Goal: Task Accomplishment & Management: Manage account settings

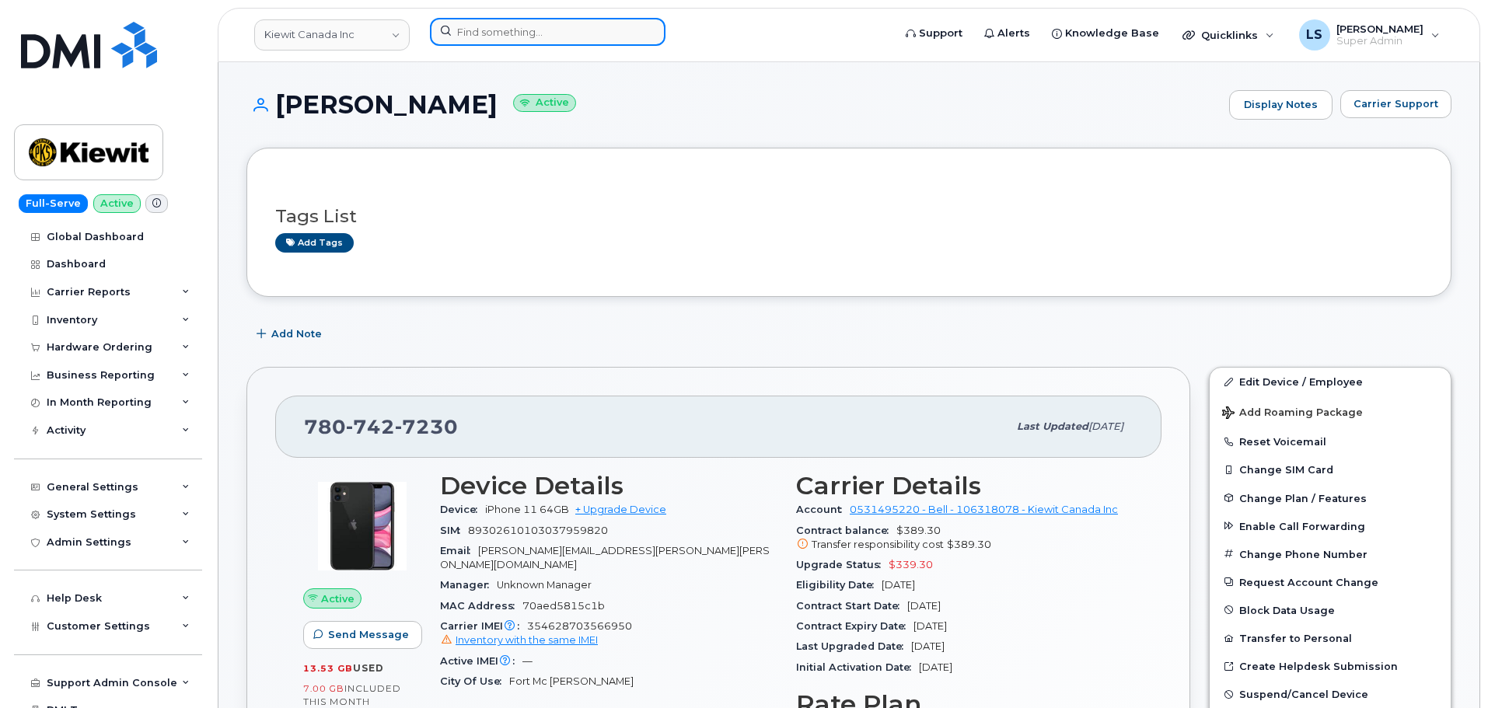
click at [482, 41] on input at bounding box center [548, 32] width 236 height 28
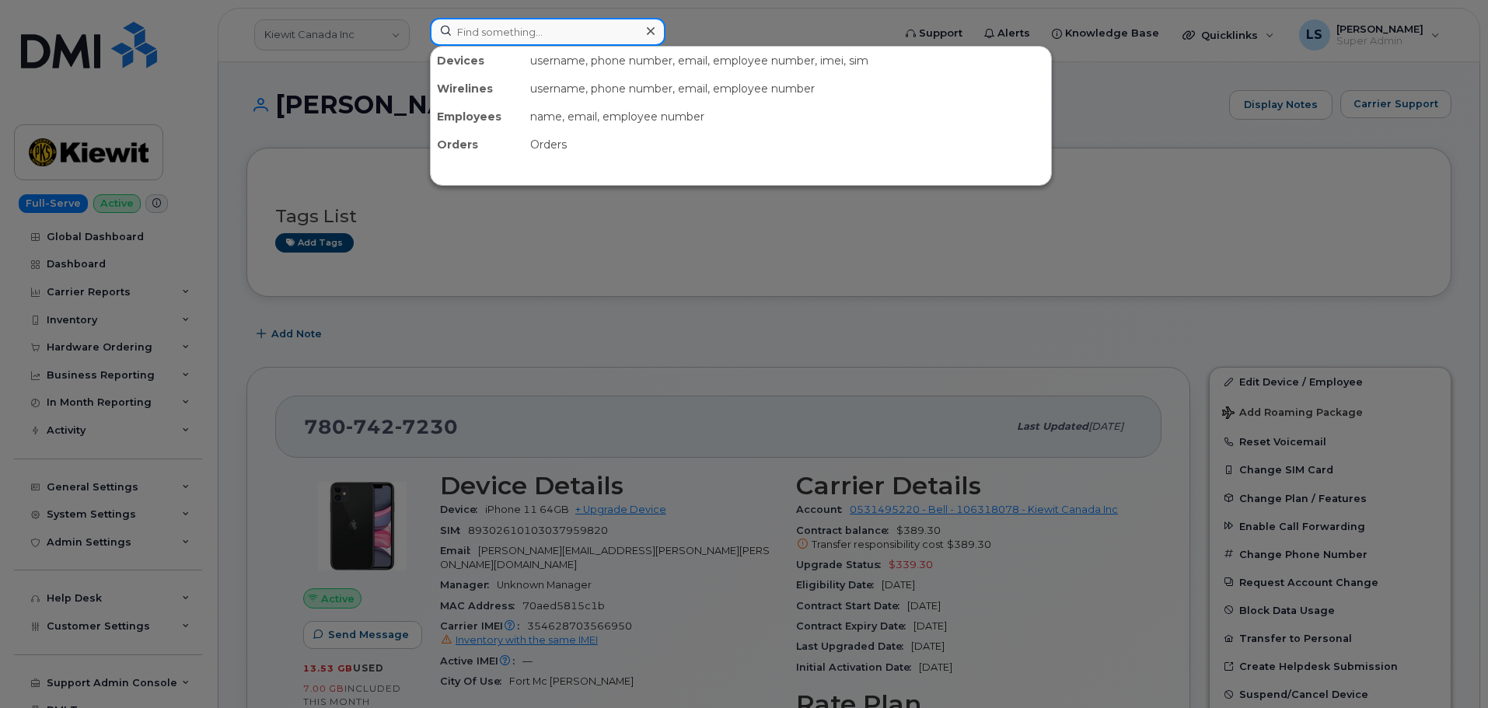
paste input "5622545317"
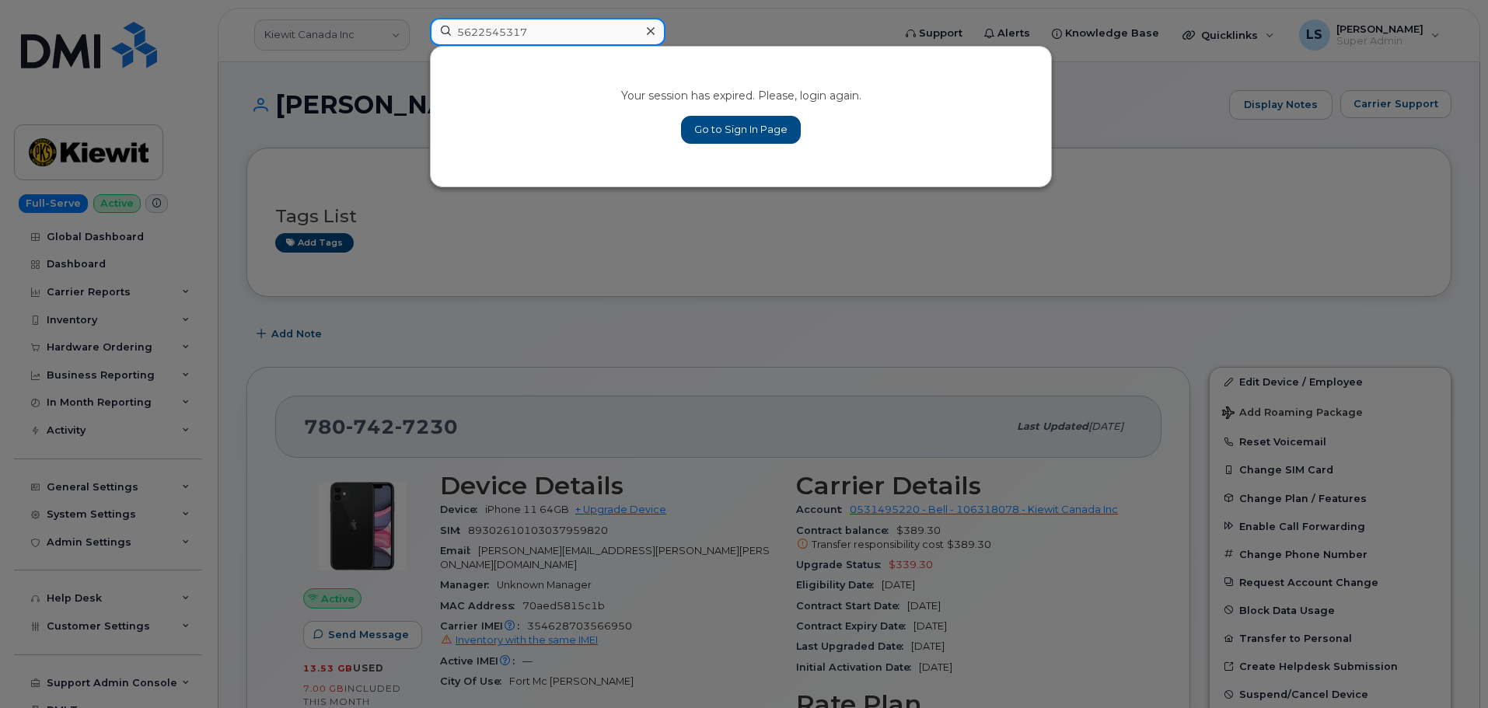
type input "5622545317"
click at [774, 127] on link "Go to Sign In Page" at bounding box center [741, 130] width 120 height 28
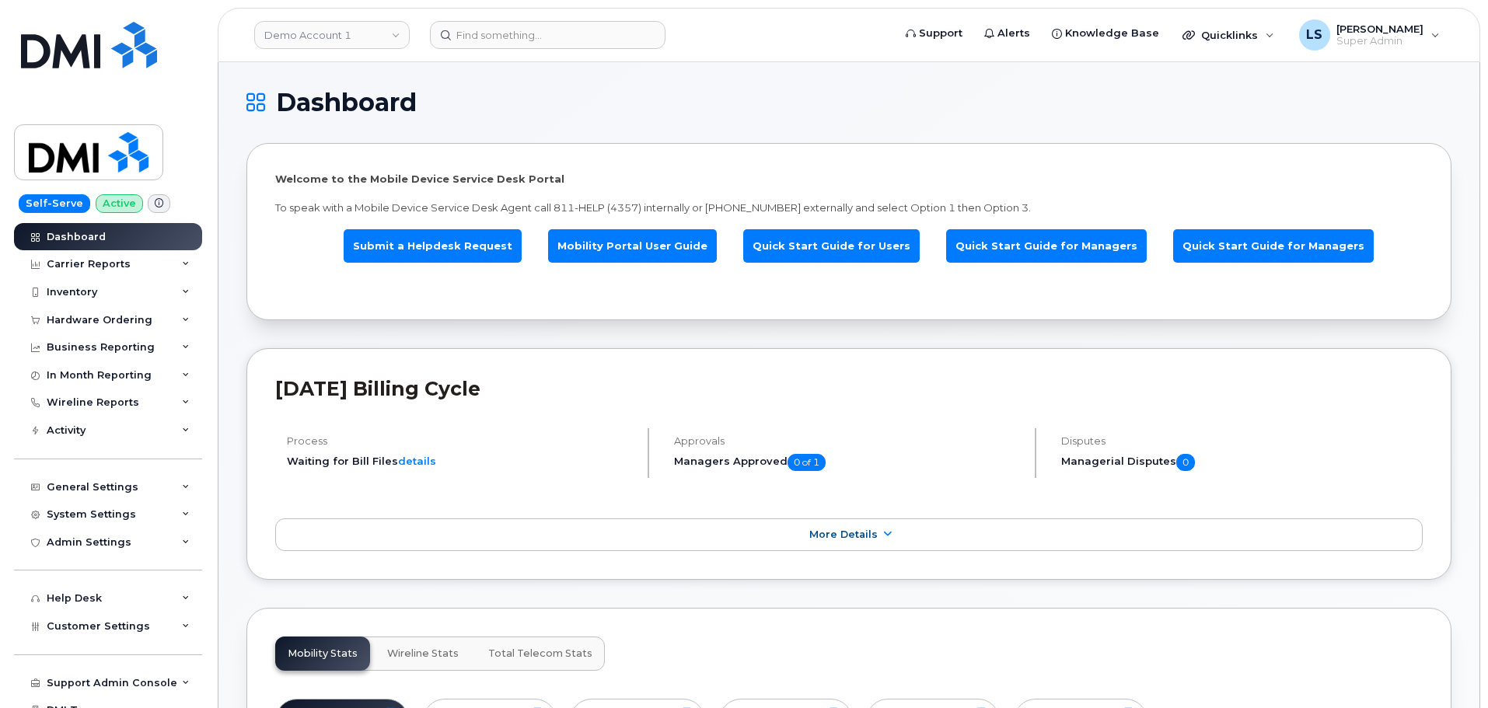
click at [504, 50] on header "Demo Account 1 Support Alerts Knowledge Base Quicklinks Suspend / Cancel Device…" at bounding box center [849, 35] width 1262 height 54
click at [504, 40] on input at bounding box center [548, 35] width 236 height 28
paste input "5622545317"
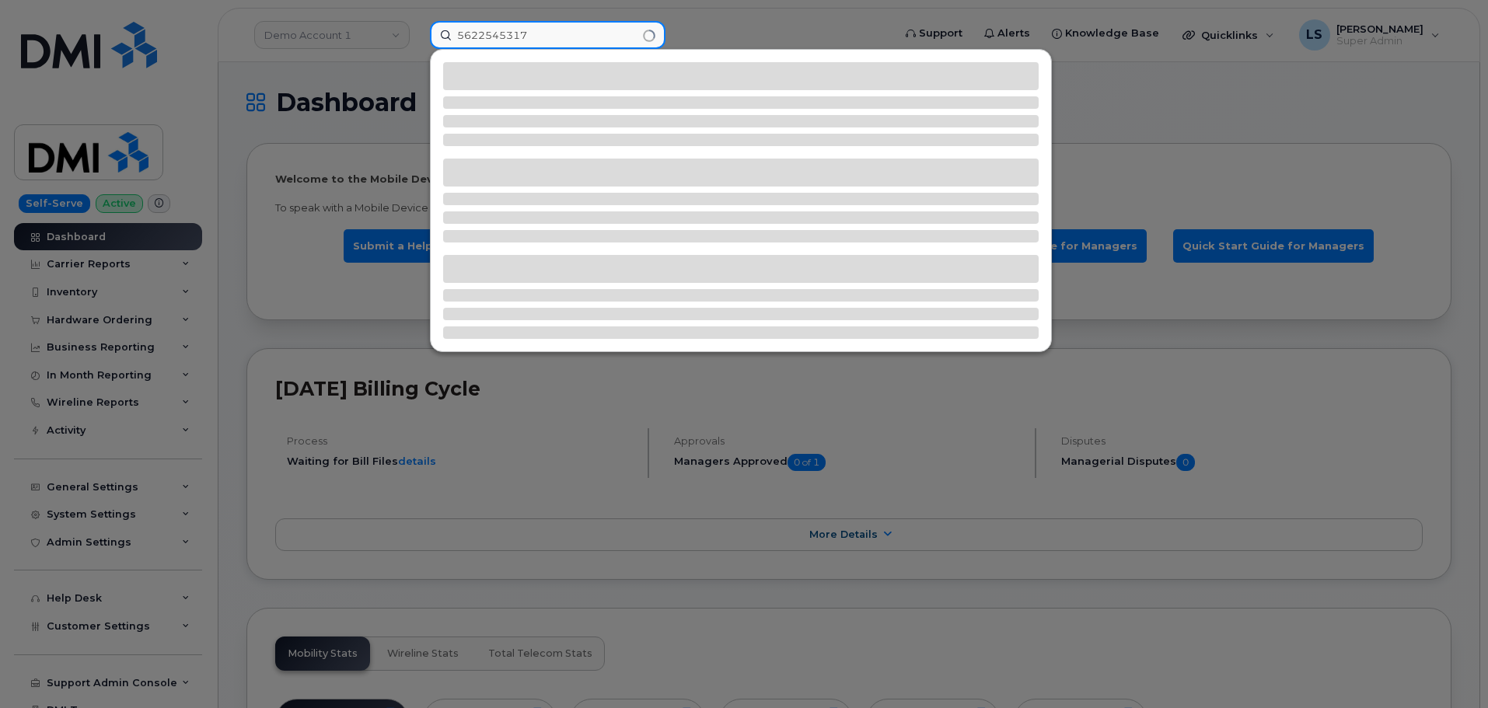
type input "5622545317"
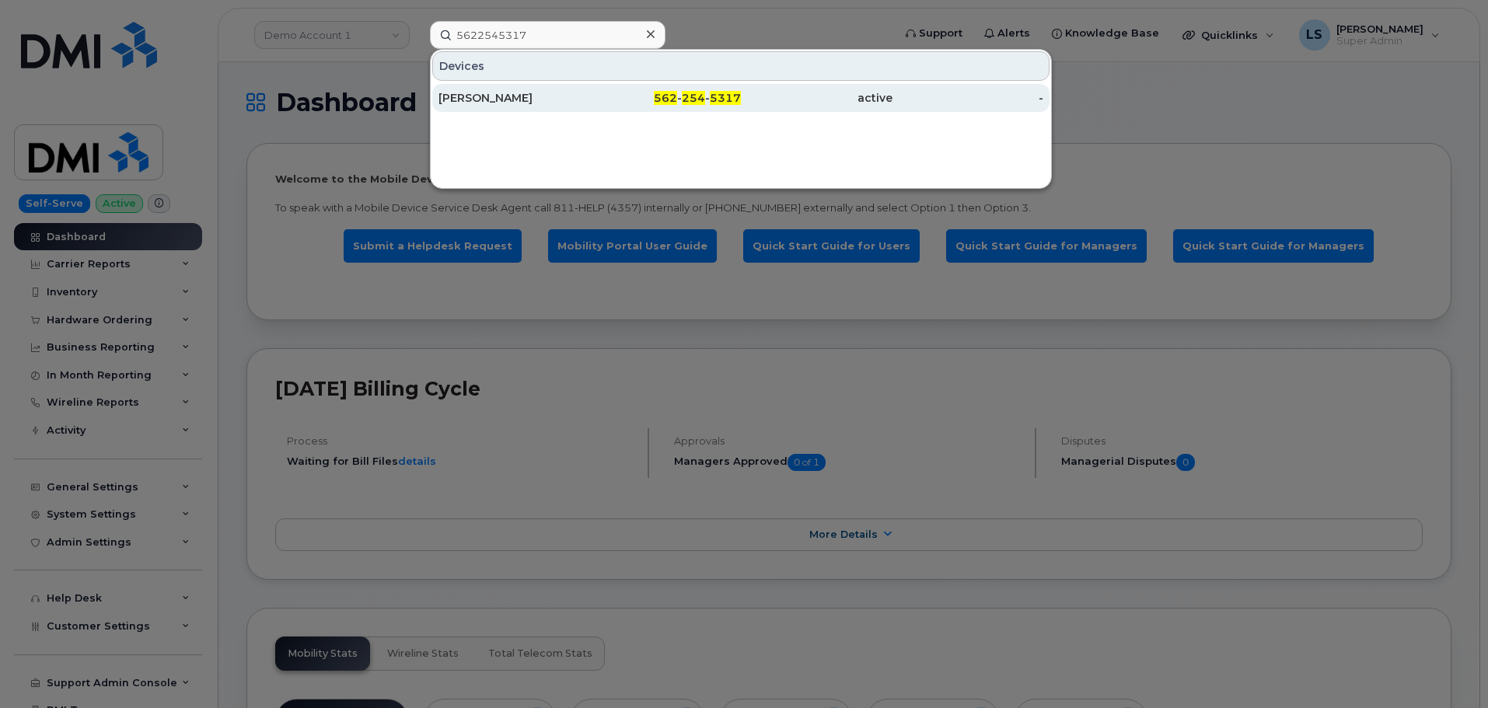
click at [643, 105] on div "562 - 254 - 5317" at bounding box center [666, 98] width 152 height 16
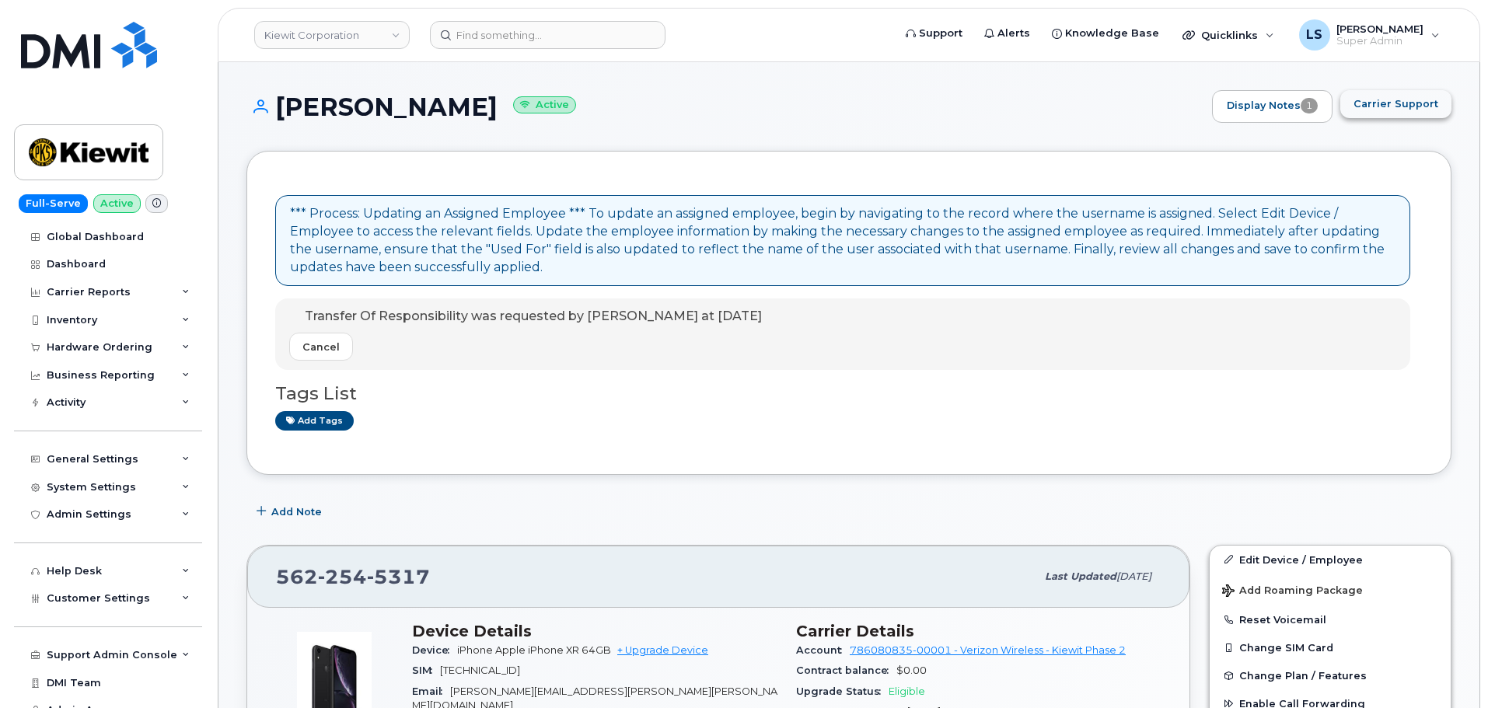
click at [1380, 113] on button "Carrier Support" at bounding box center [1395, 104] width 111 height 28
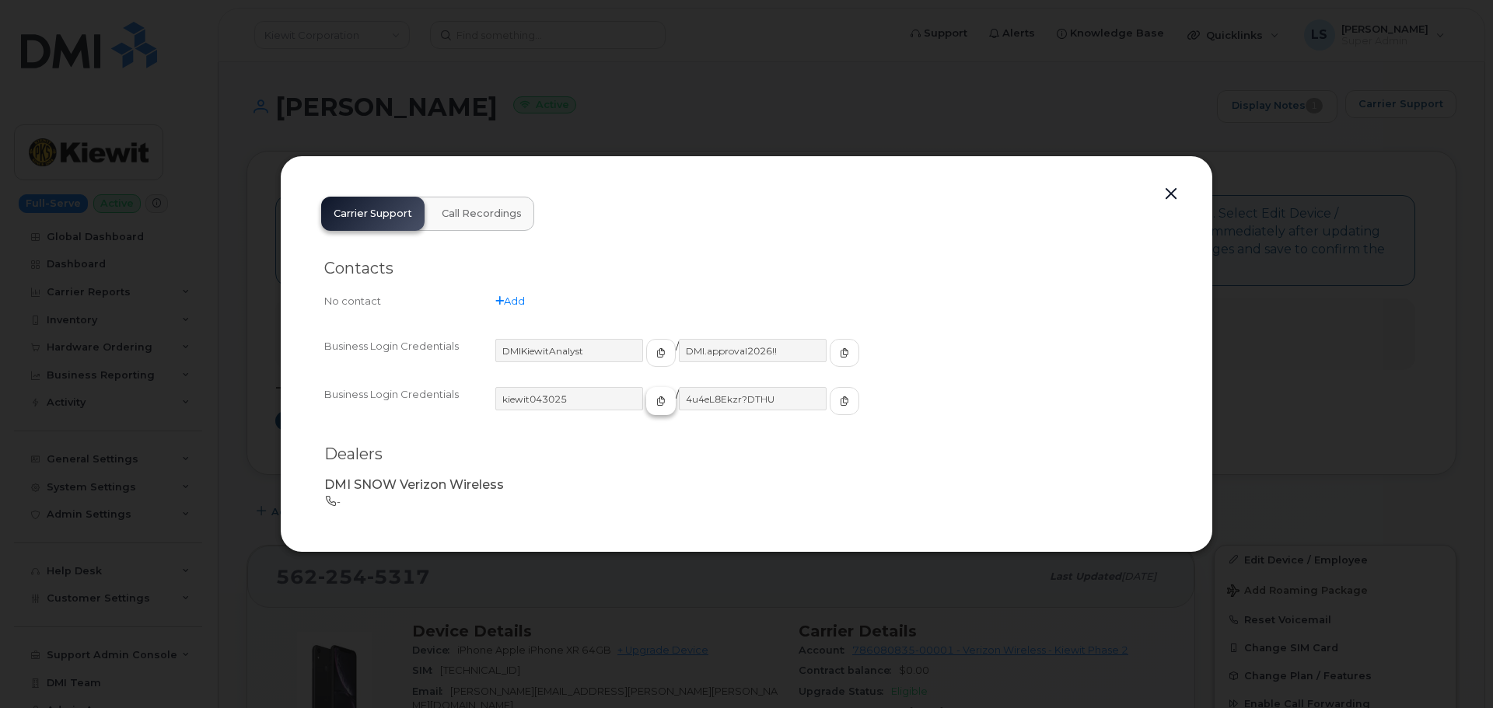
click at [646, 403] on button "button" at bounding box center [661, 401] width 30 height 28
click at [837, 396] on span "button" at bounding box center [844, 401] width 14 height 14
drag, startPoint x: 796, startPoint y: 99, endPoint x: 1009, endPoint y: 387, distance: 358.5
click at [794, 97] on div at bounding box center [746, 354] width 1493 height 708
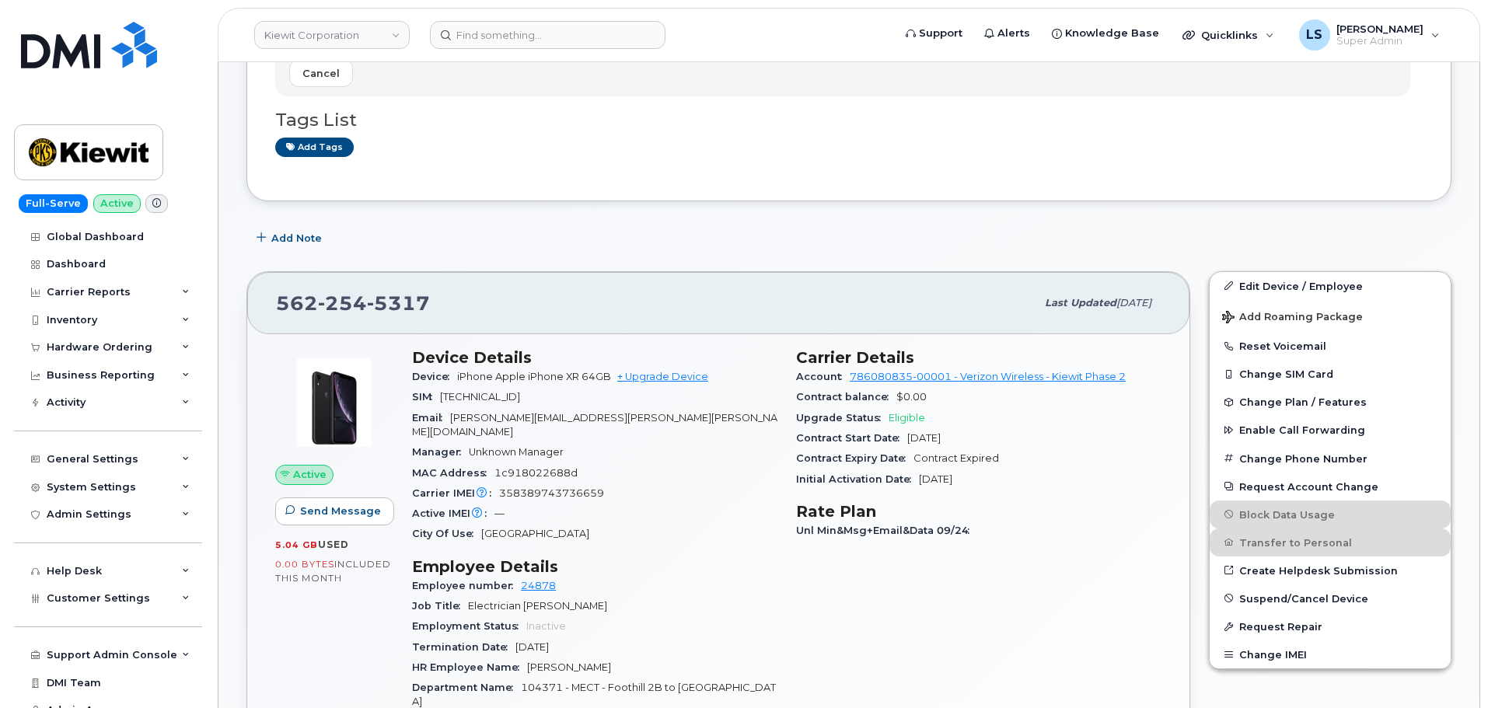
scroll to position [311, 0]
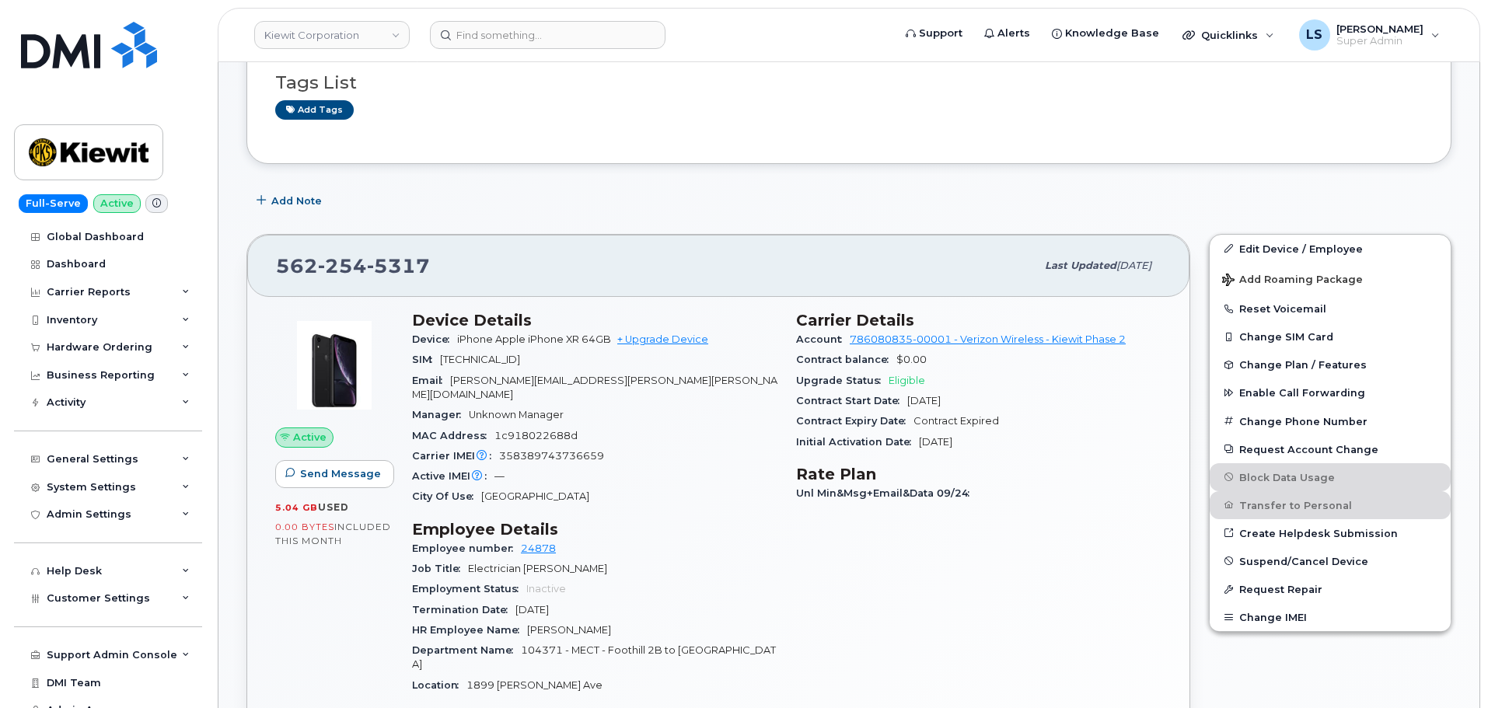
click at [777, 466] on div "Active IMEI Active IMEI is refreshed daily with a delay of up to 48 hours follo…" at bounding box center [594, 476] width 365 height 20
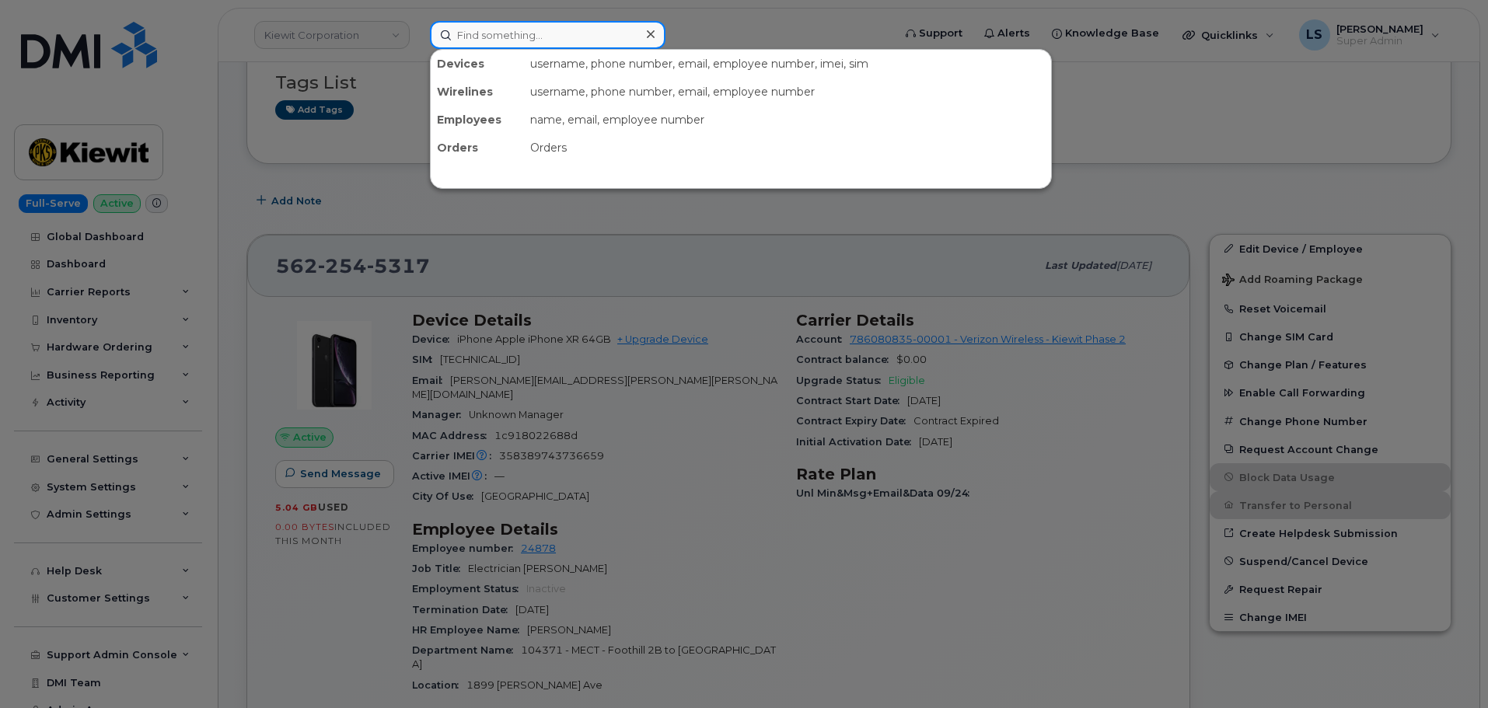
click at [508, 37] on input at bounding box center [548, 35] width 236 height 28
paste input "302919"
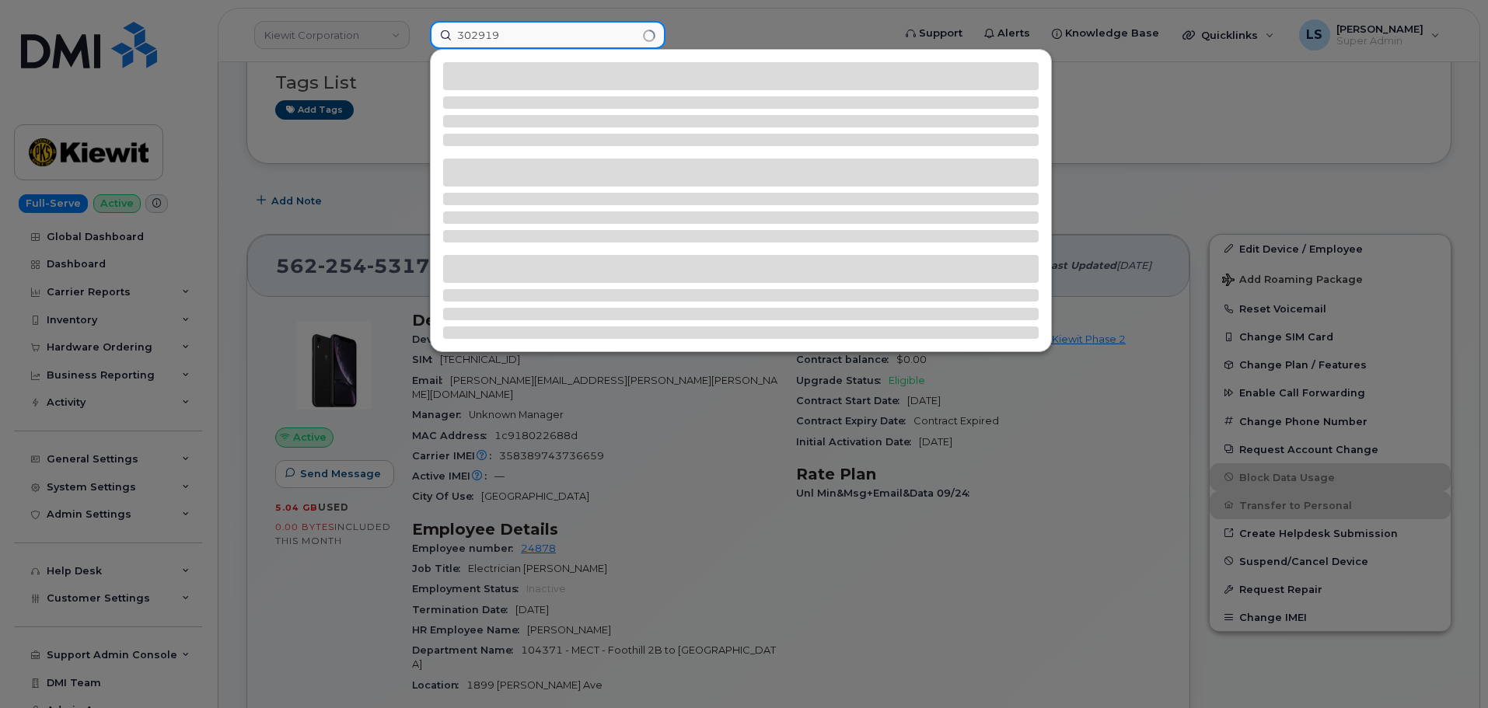
type input "302919"
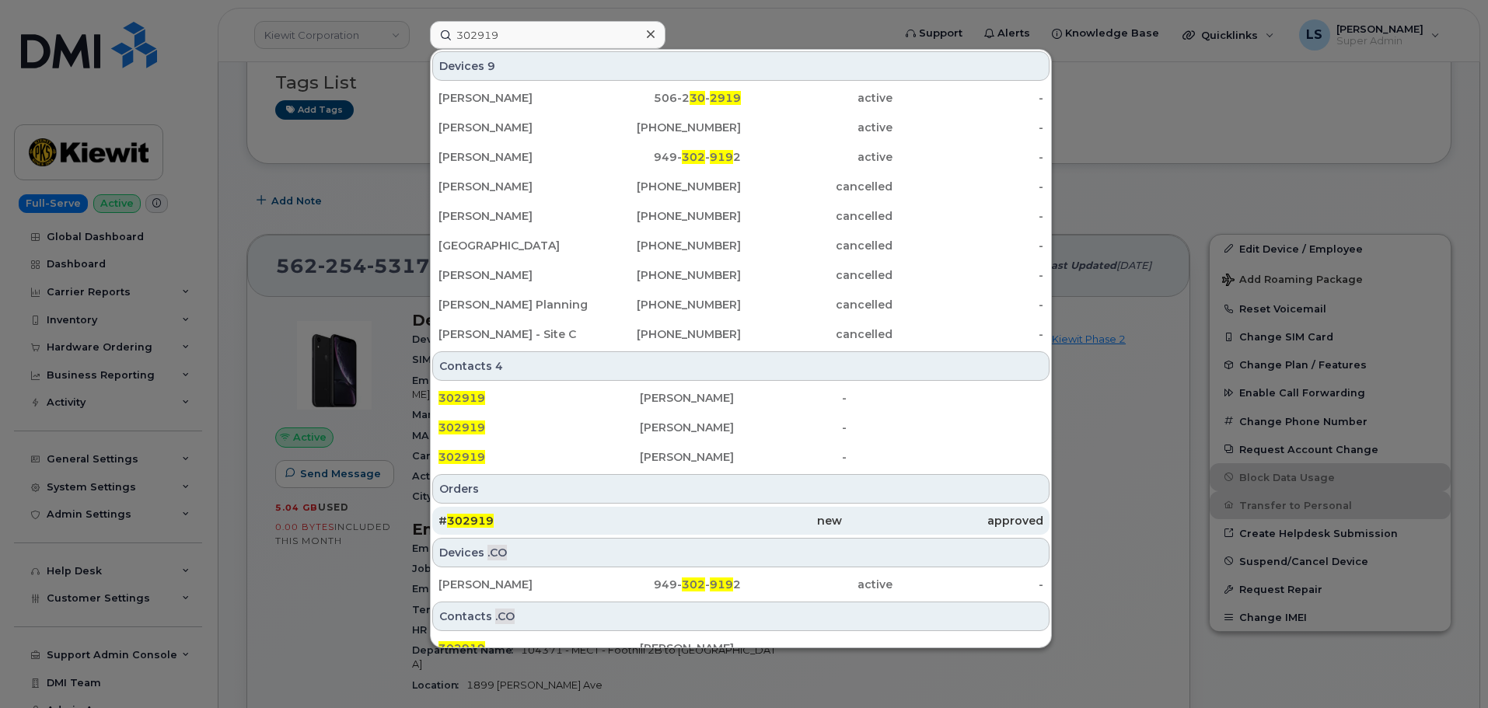
click at [518, 524] on div "# 302919" at bounding box center [538, 521] width 201 height 16
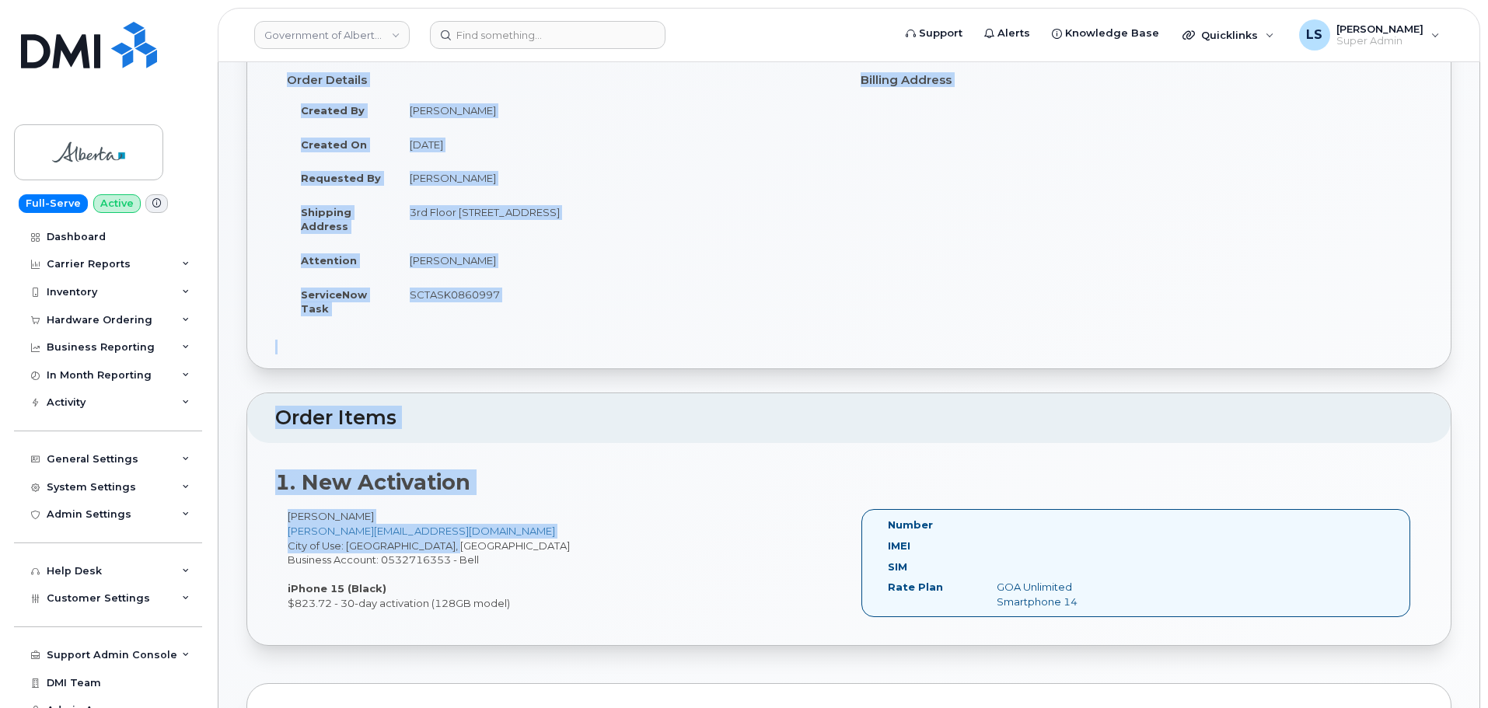
scroll to position [155, 0]
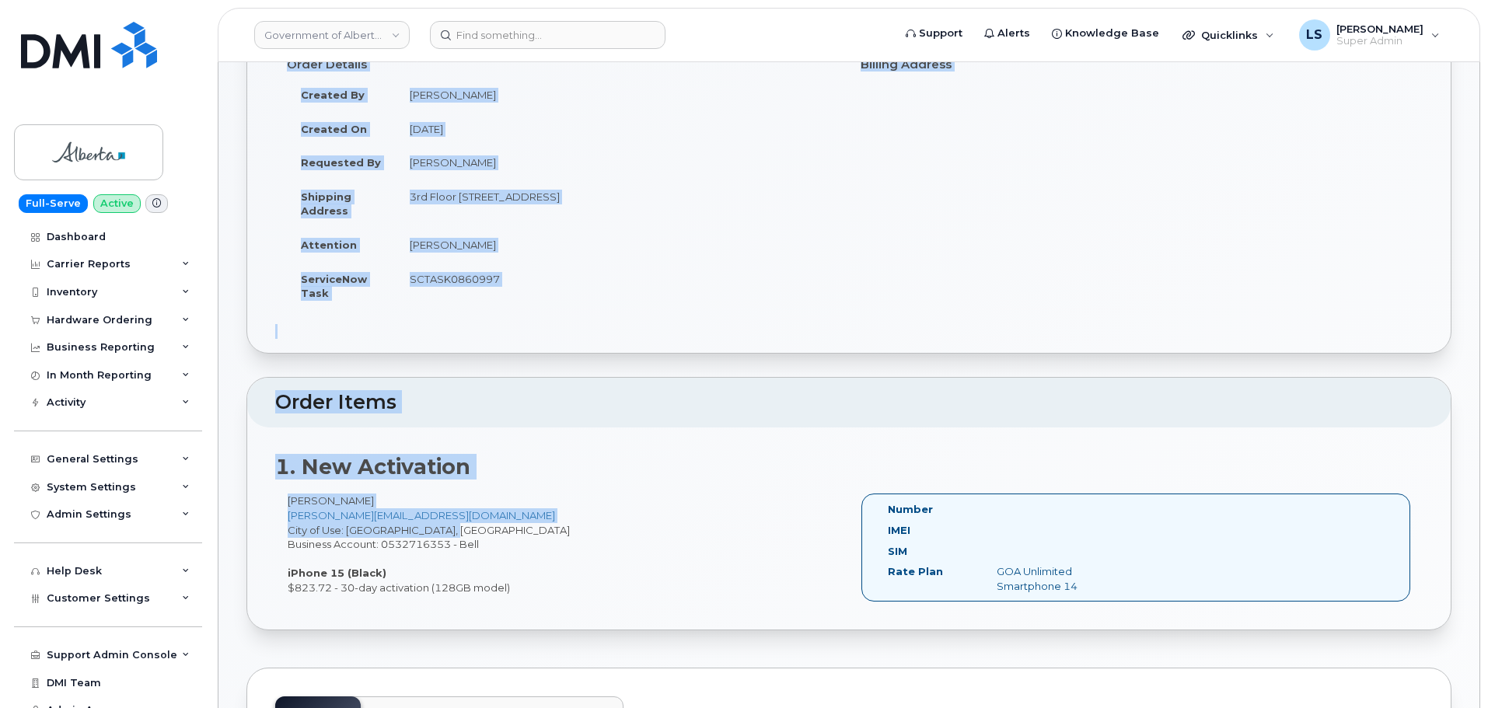
drag, startPoint x: 244, startPoint y: 109, endPoint x: 525, endPoint y: 605, distance: 569.9
copy div "Order No.302919 (waiting for dealer) Share Order Cancel Order × Share This Orde…"
click at [423, 211] on td "3rd Floor 2938 11 St NE CALGARY AB T2E 7L7 CANADA" at bounding box center [617, 204] width 442 height 48
click at [426, 152] on td "Carly Duduman" at bounding box center [617, 162] width 442 height 34
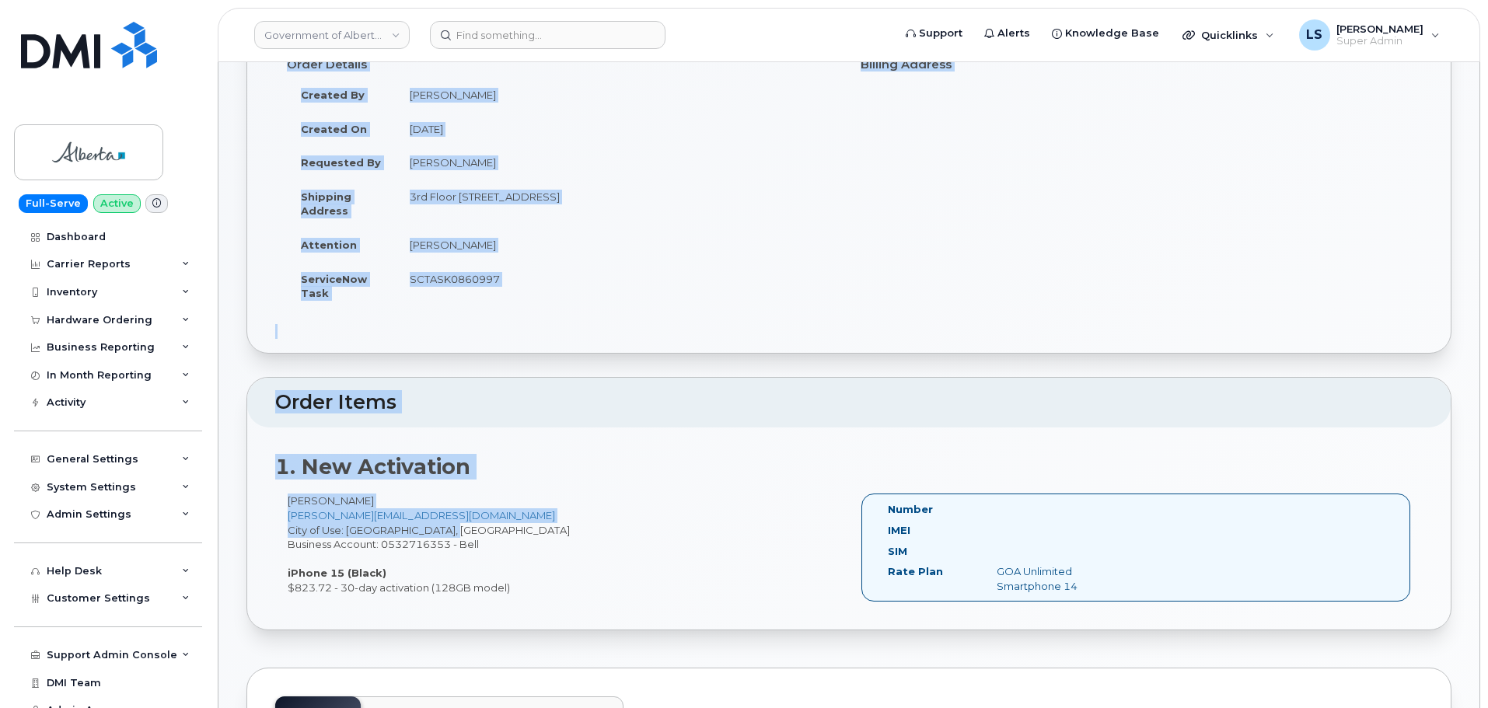
click at [466, 519] on div "Kyler Tichkowsky Kyler.Tichkowsky@gov.ab.ca City of Use: Vermilion, Alberta Bus…" at bounding box center [562, 544] width 574 height 101
click at [522, 608] on div "Kyler Tichkowsky Kyler.Tichkowsky@gov.ab.ca City of Use: Vermilion, Alberta Bus…" at bounding box center [848, 555] width 1147 height 122
drag, startPoint x: 255, startPoint y: 253, endPoint x: 284, endPoint y: 239, distance: 32.0
click at [254, 254] on div "Order Details Created By Susannah Parlee Created On October 8, 2025 Requested B…" at bounding box center [848, 195] width 1203 height 316
click at [787, 225] on td "3rd Floor 2938 11 St NE CALGARY AB T2E 7L7 CANADA" at bounding box center [617, 204] width 442 height 48
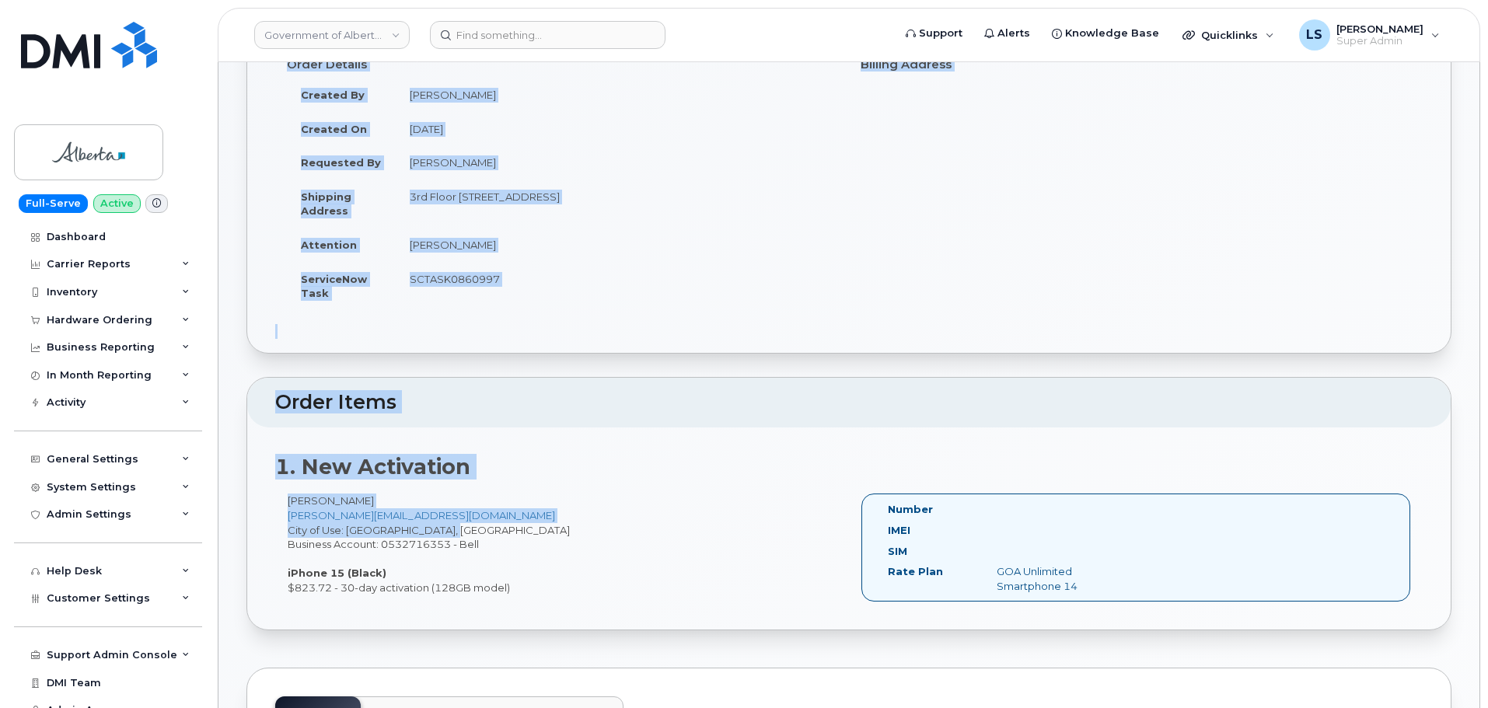
scroll to position [0, 0]
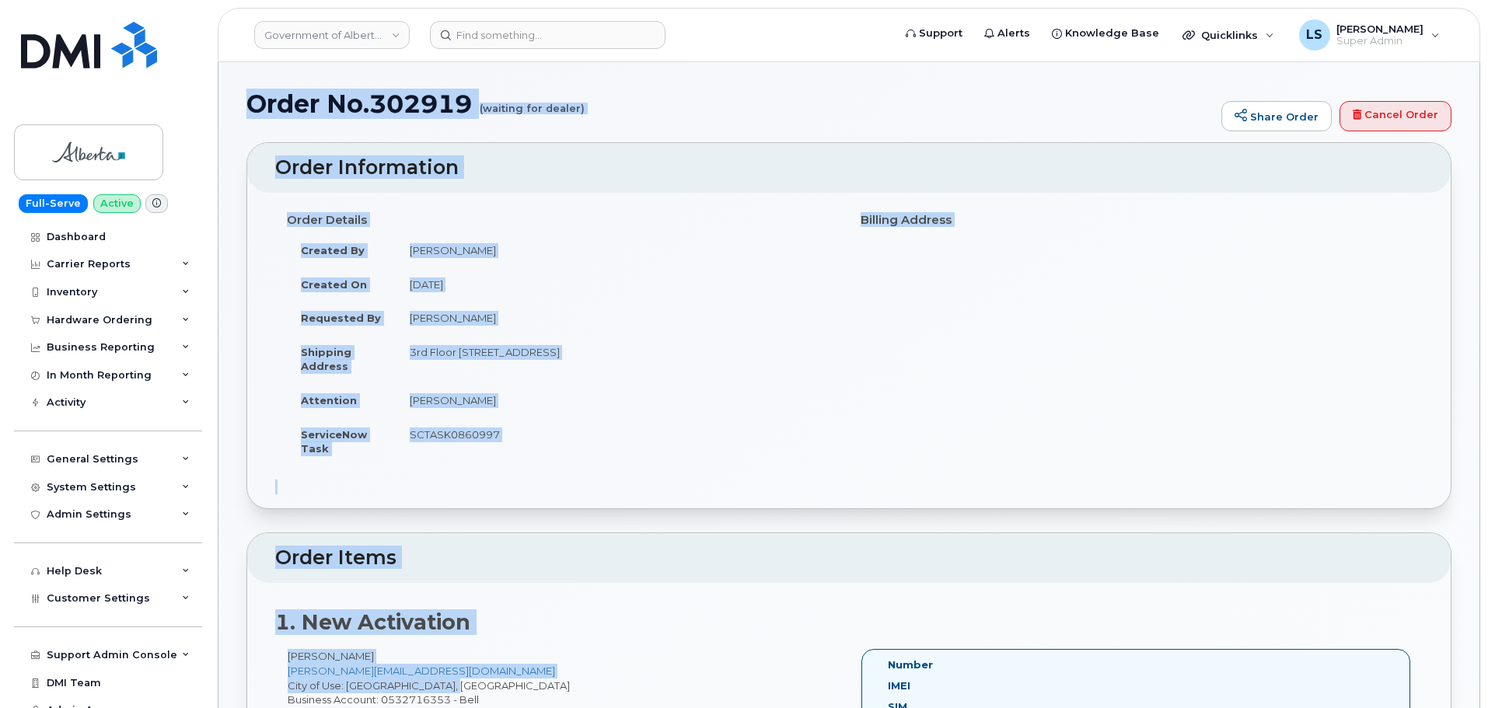
click at [494, 145] on header "Order Information" at bounding box center [848, 168] width 1203 height 50
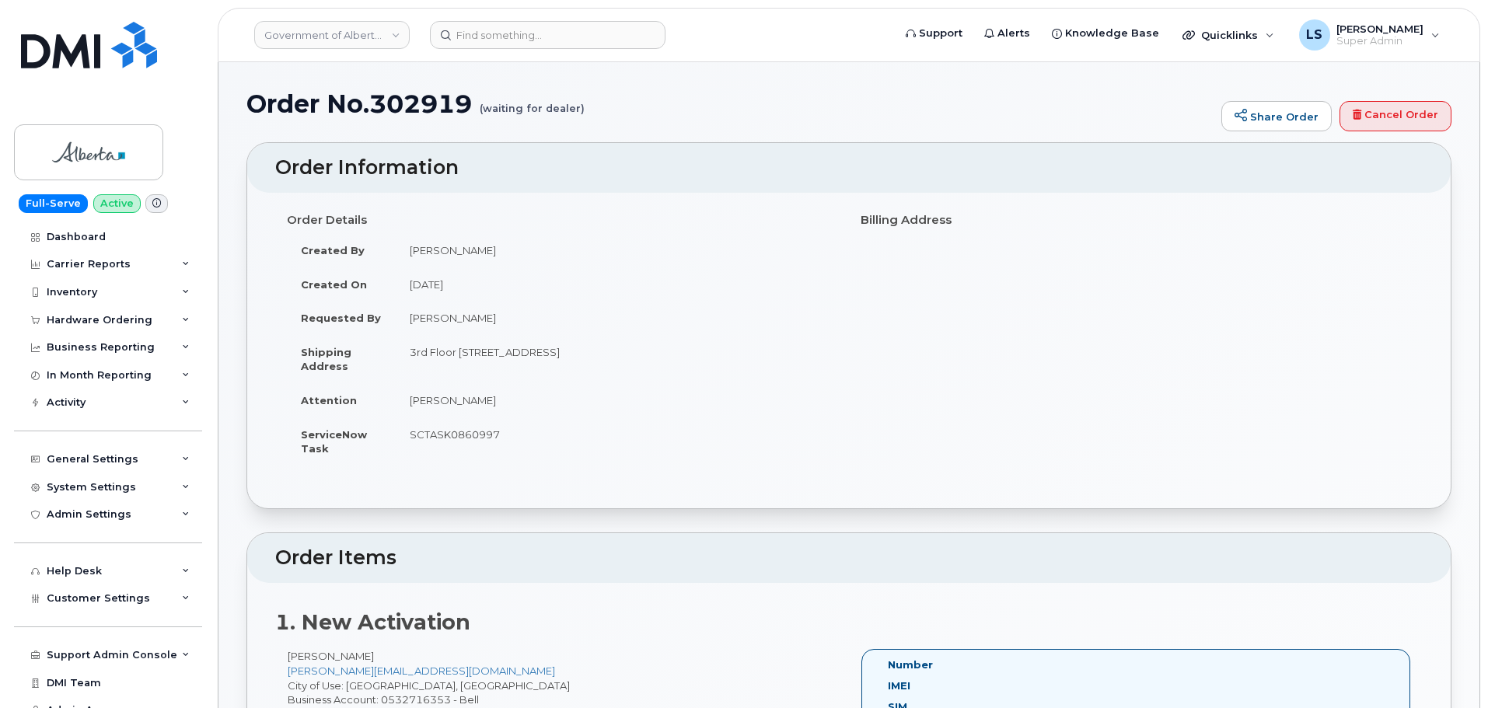
drag, startPoint x: 415, startPoint y: 355, endPoint x: 703, endPoint y: 367, distance: 287.9
click at [703, 367] on td "3rd Floor 2938 11 St NE CALGARY AB T2E 7L7 CANADA" at bounding box center [617, 359] width 442 height 48
click at [536, 44] on input at bounding box center [548, 35] width 236 height 28
paste input "6132189911"
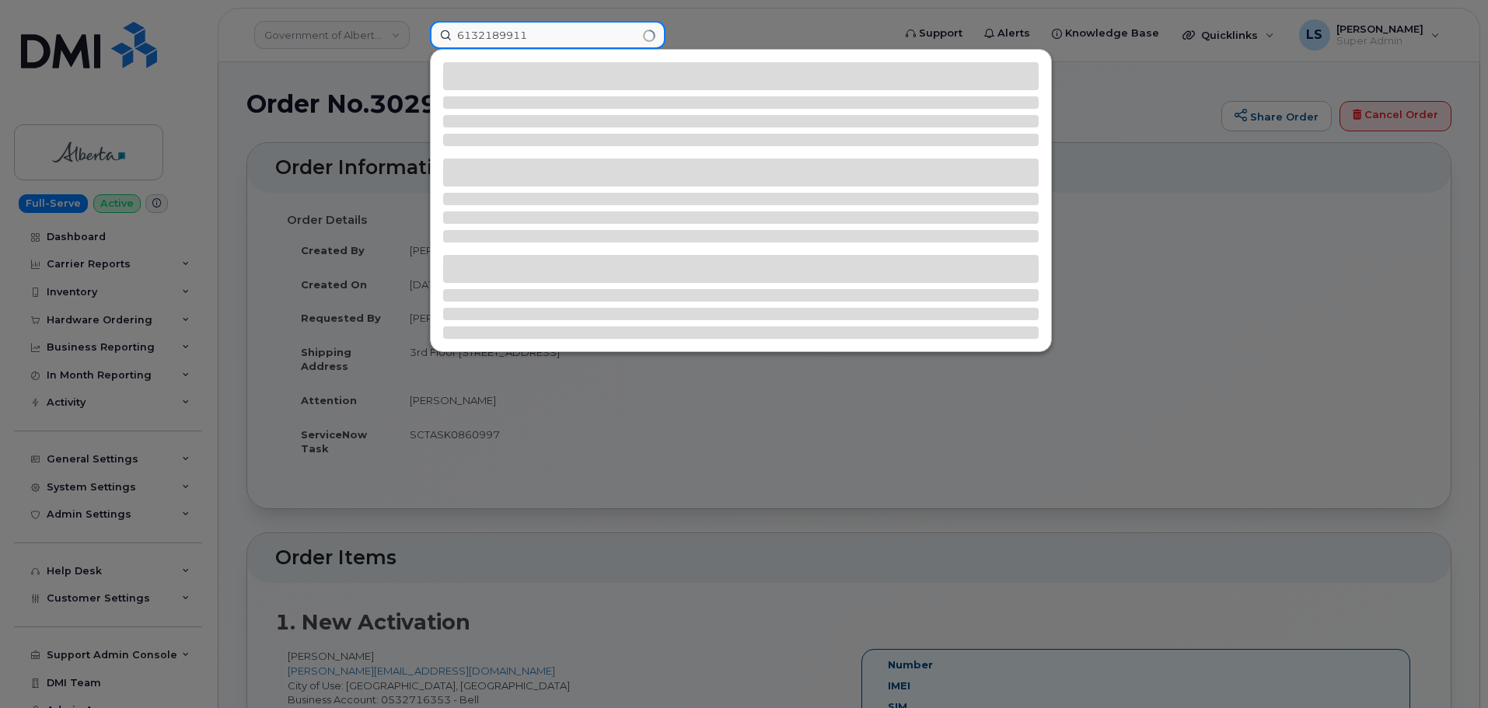
type input "6132189911"
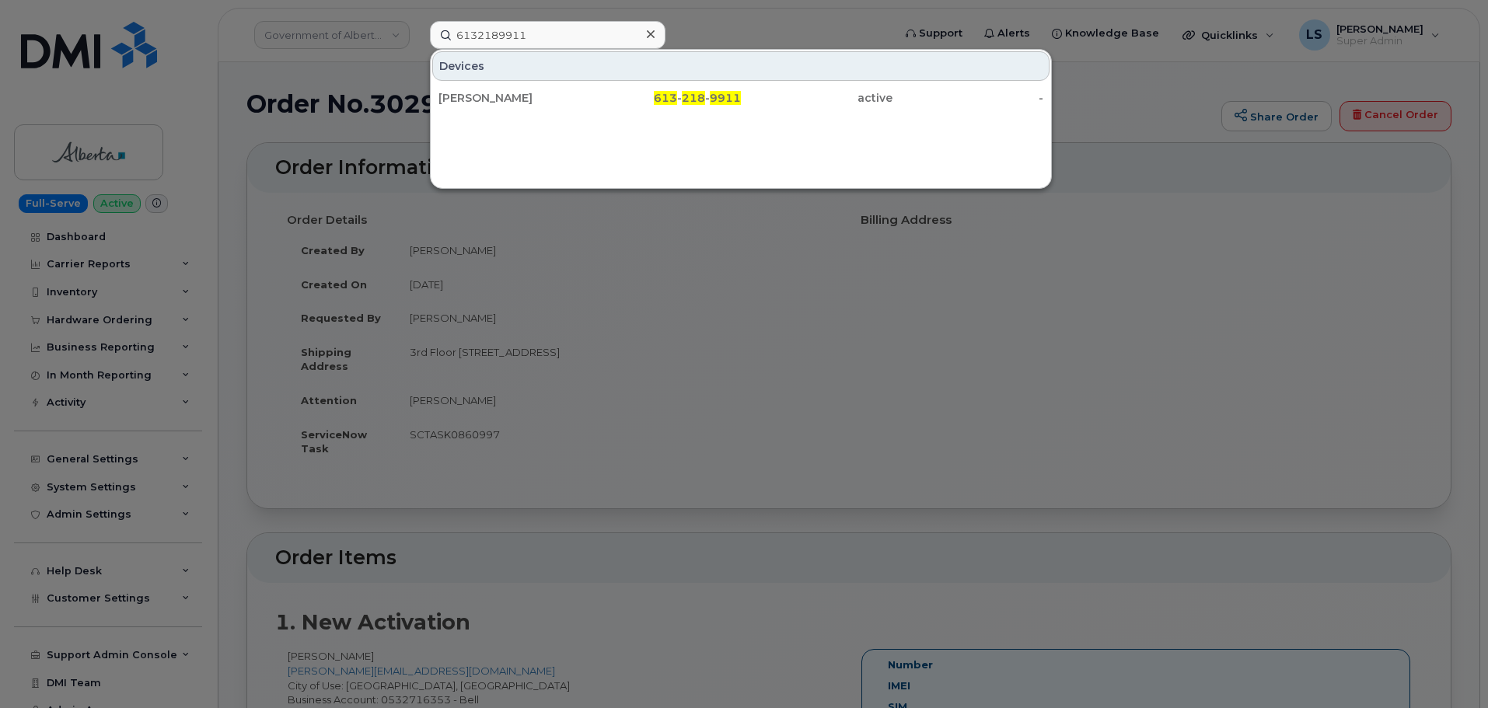
click at [655, 116] on div "Devices MATT THOM 613 - 218 - 9911 active -" at bounding box center [741, 119] width 622 height 140
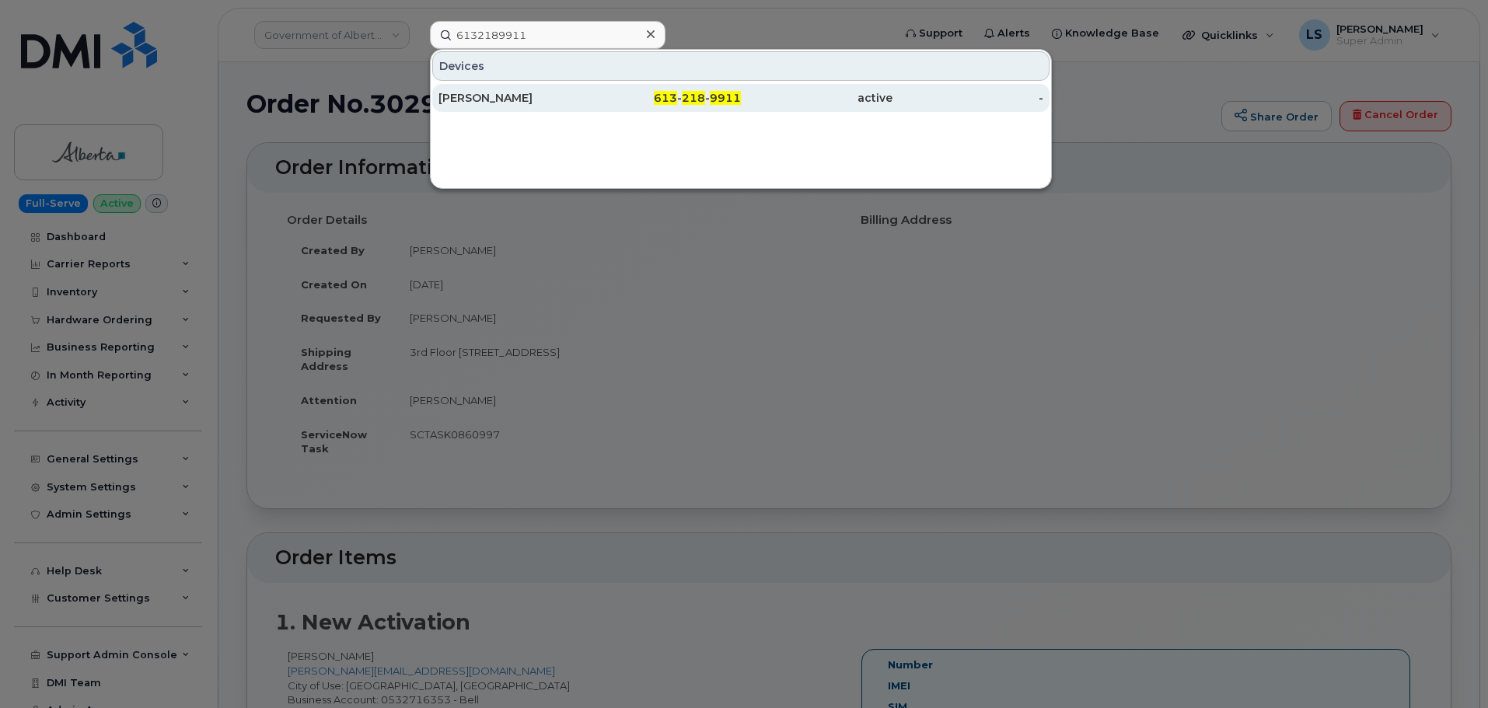
click at [644, 104] on div "613 - 218 - 9911" at bounding box center [666, 98] width 152 height 16
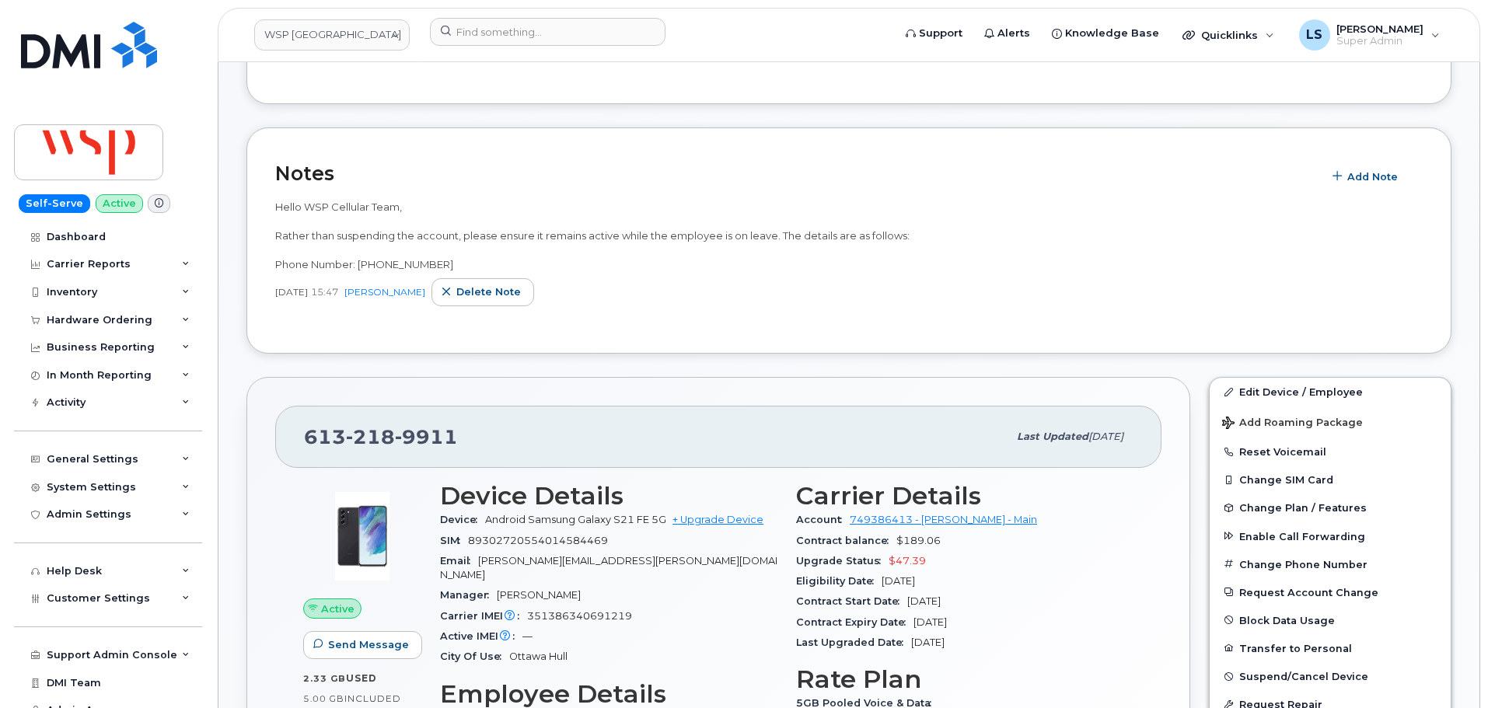
scroll to position [389, 0]
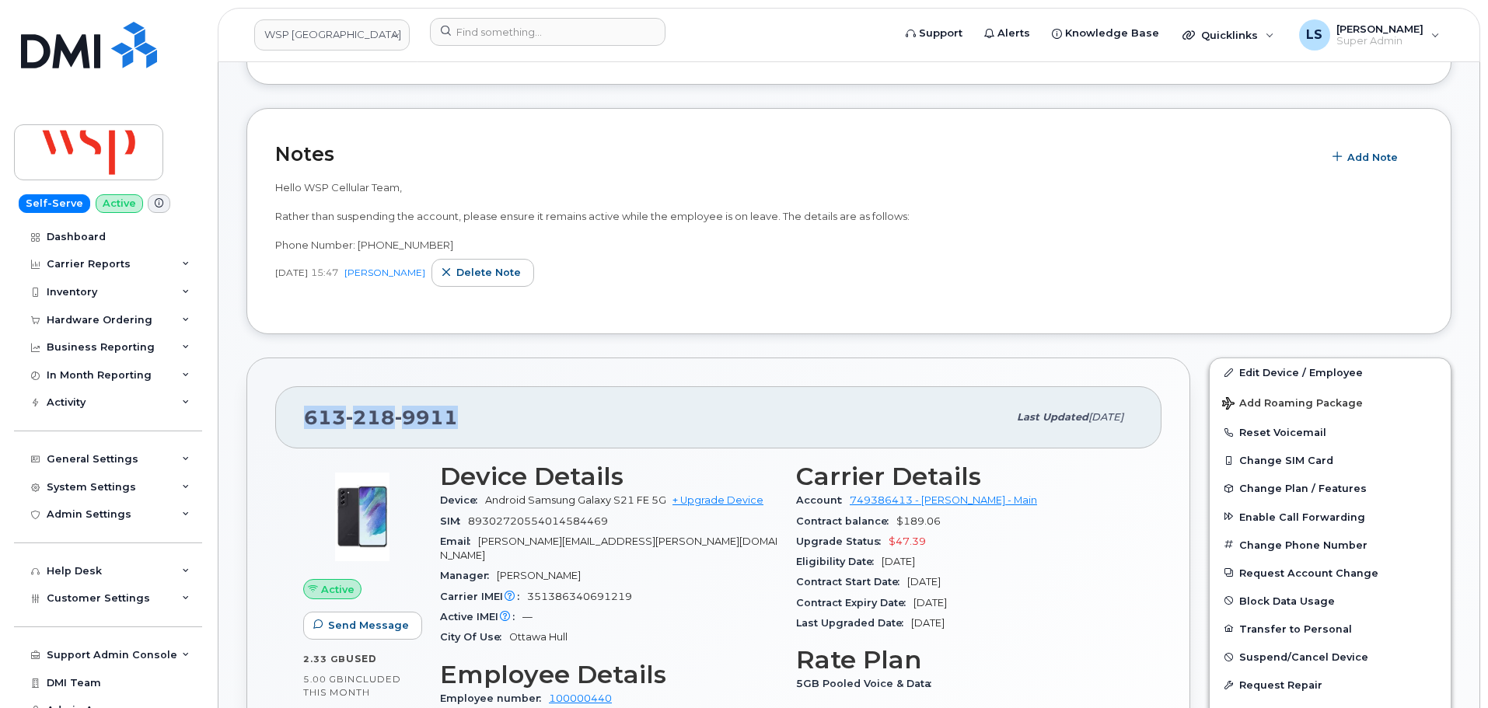
drag, startPoint x: 377, startPoint y: 409, endPoint x: 299, endPoint y: 402, distance: 78.8
click at [299, 402] on div "[PHONE_NUMBER] Last updated [DATE]" at bounding box center [718, 417] width 886 height 62
copy span "[PHONE_NUMBER]"
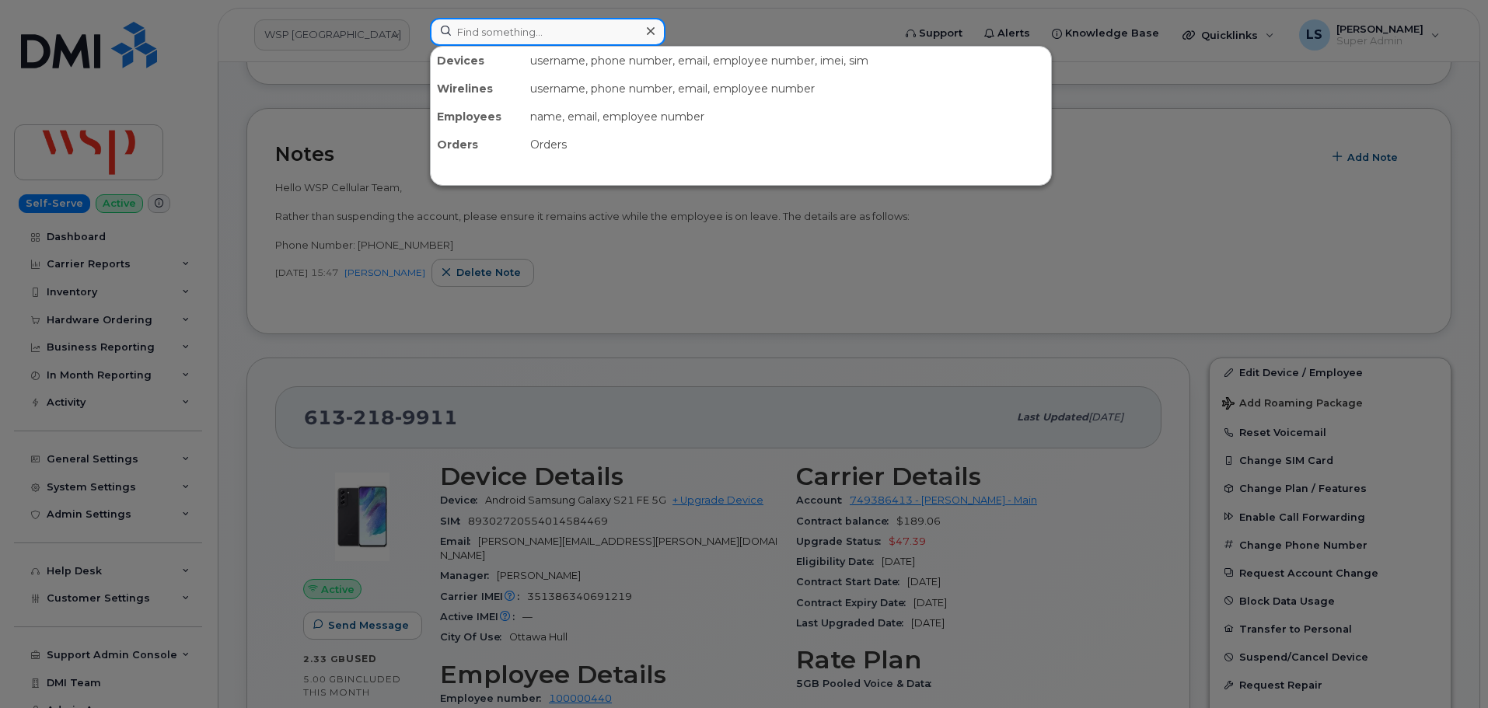
click at [578, 20] on input at bounding box center [548, 32] width 236 height 28
paste input "302697"
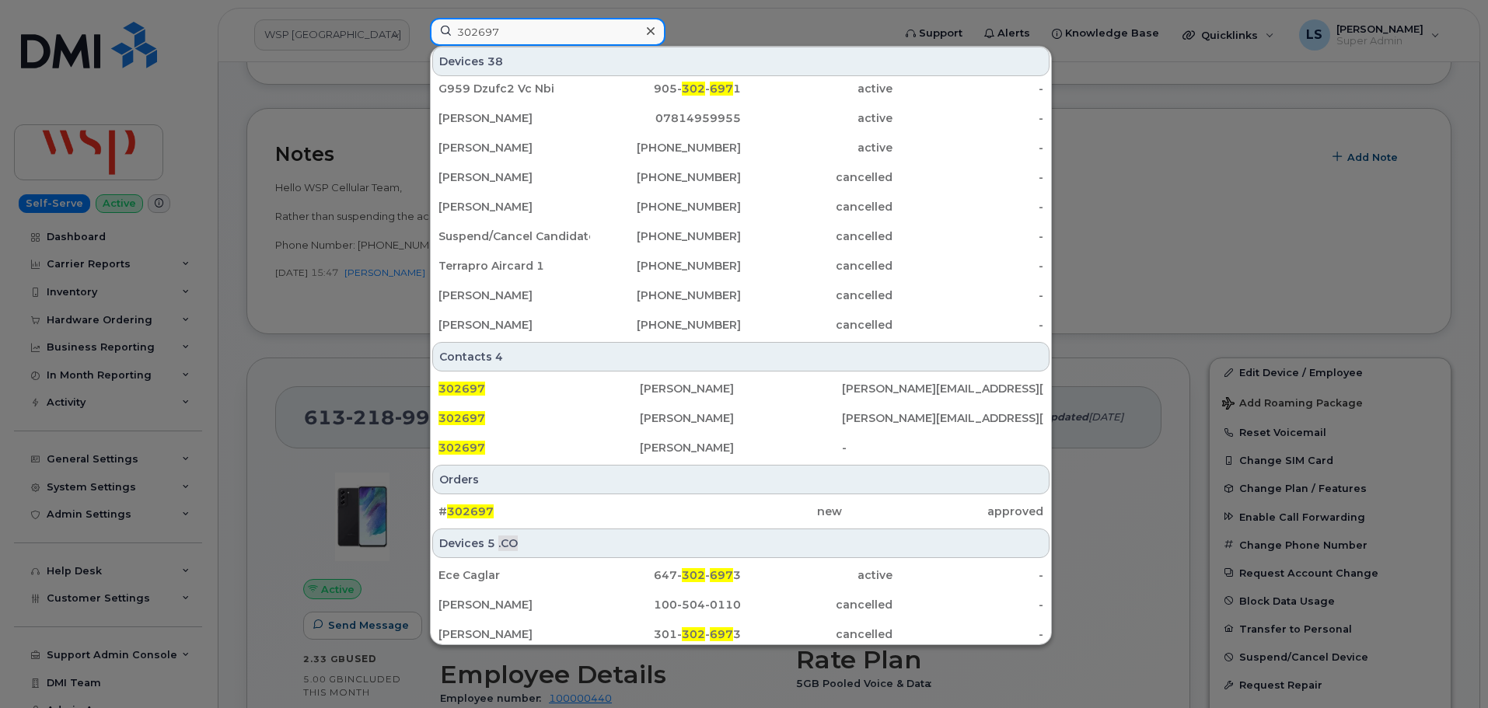
scroll to position [400, 0]
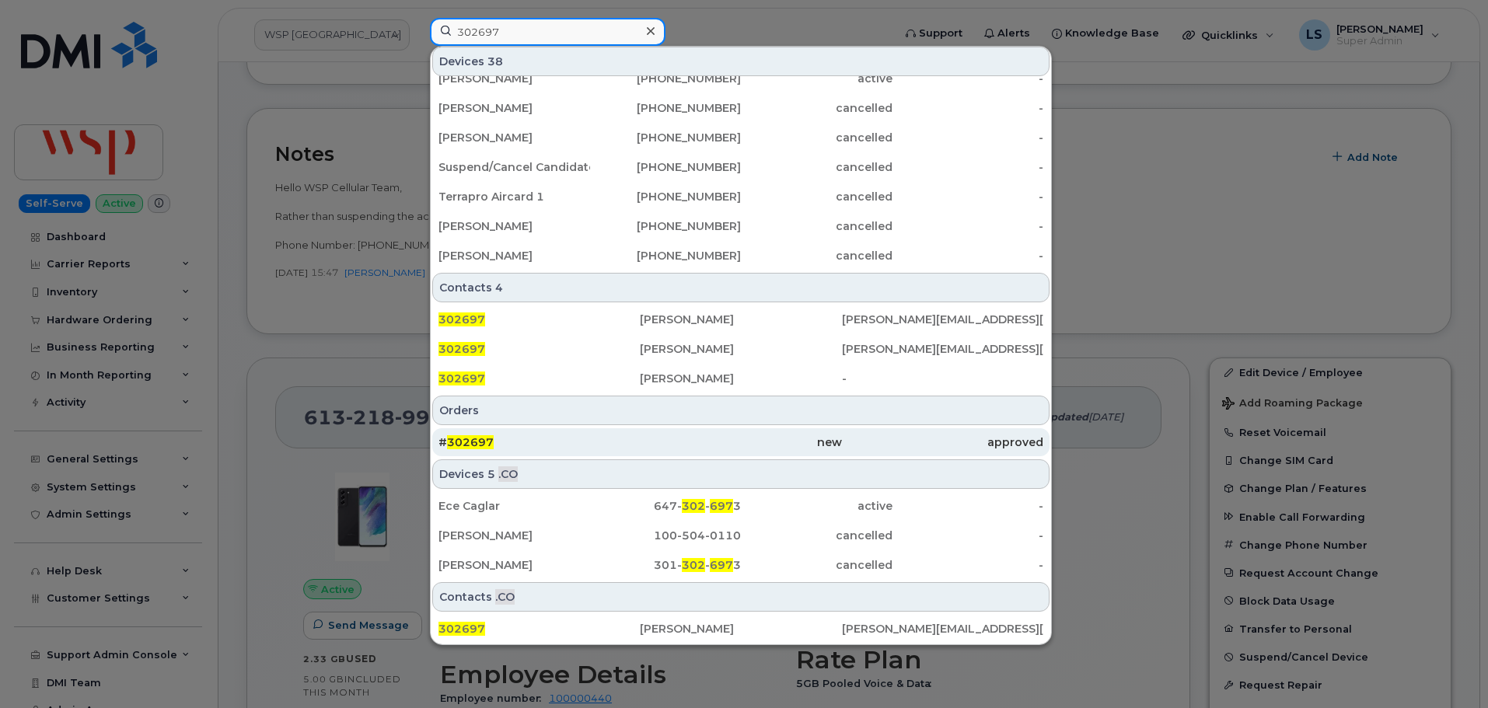
type input "302697"
click at [534, 440] on div "# 302697" at bounding box center [538, 443] width 201 height 16
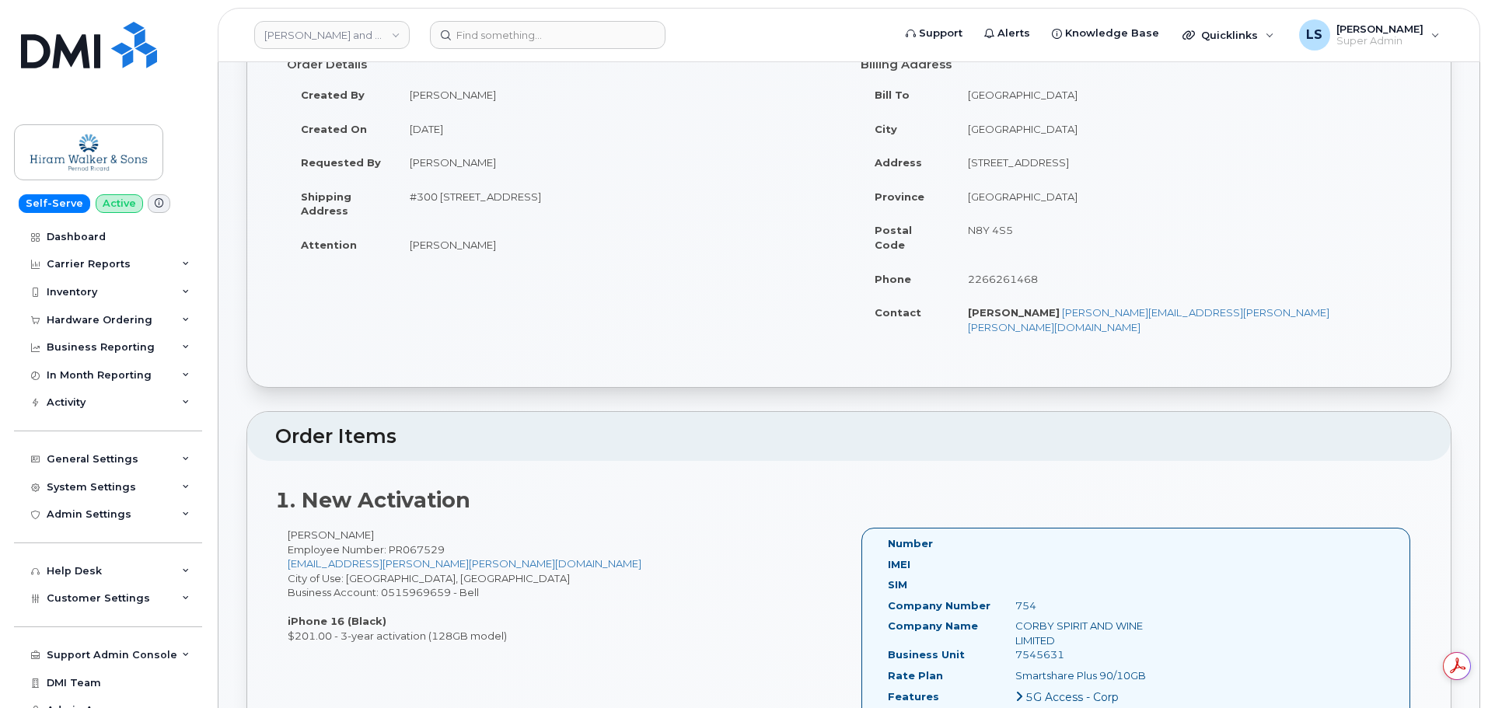
drag, startPoint x: 254, startPoint y: 93, endPoint x: 516, endPoint y: 616, distance: 585.1
copy div "Lorem Ip.761334 (dolorsi ame consec) Adipi Elits Doeius Tempo × Incid Utla Etdo…"
click at [728, 533] on div "[PERSON_NAME] Employee Number: PR067529 [EMAIL_ADDRESS][PERSON_NAME][PERSON_NAM…" at bounding box center [562, 586] width 574 height 116
click at [542, 33] on input at bounding box center [548, 35] width 236 height 28
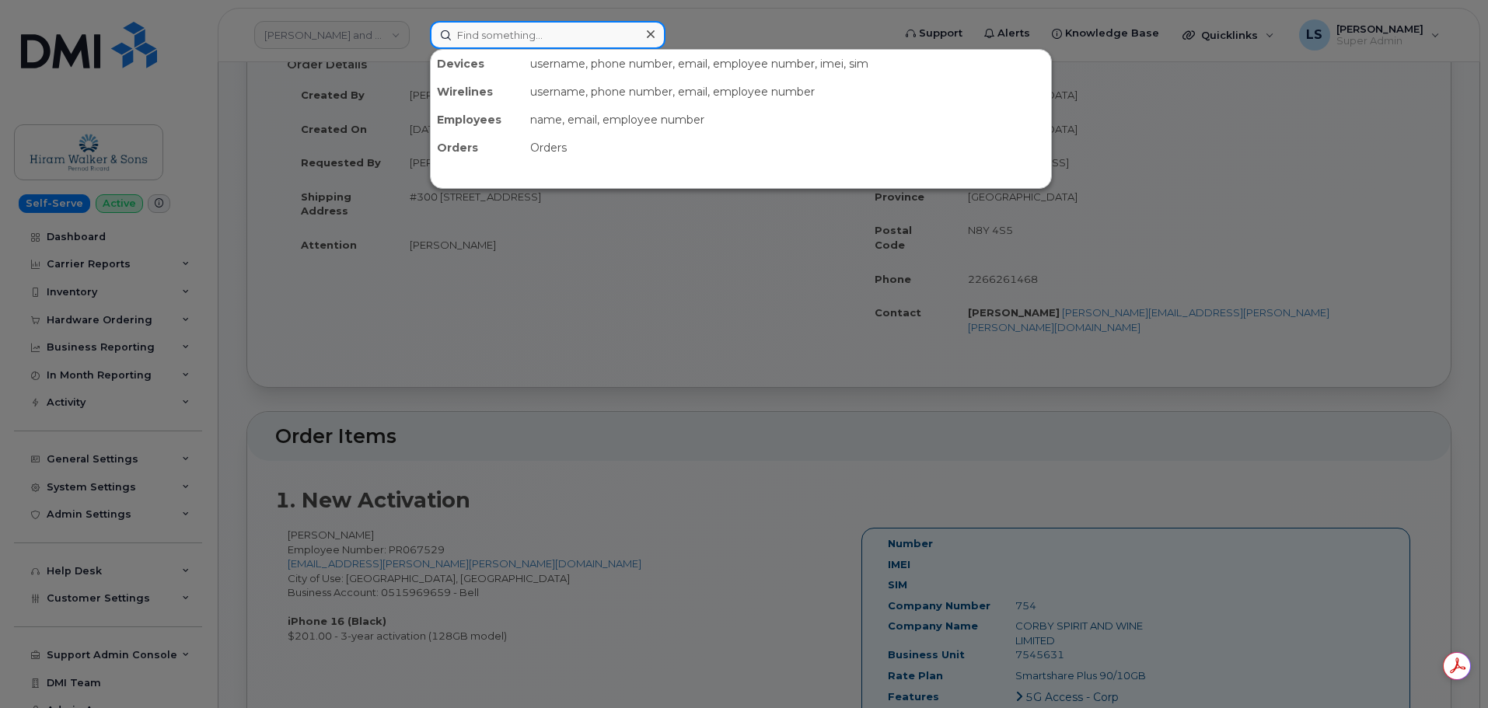
paste input "302894"
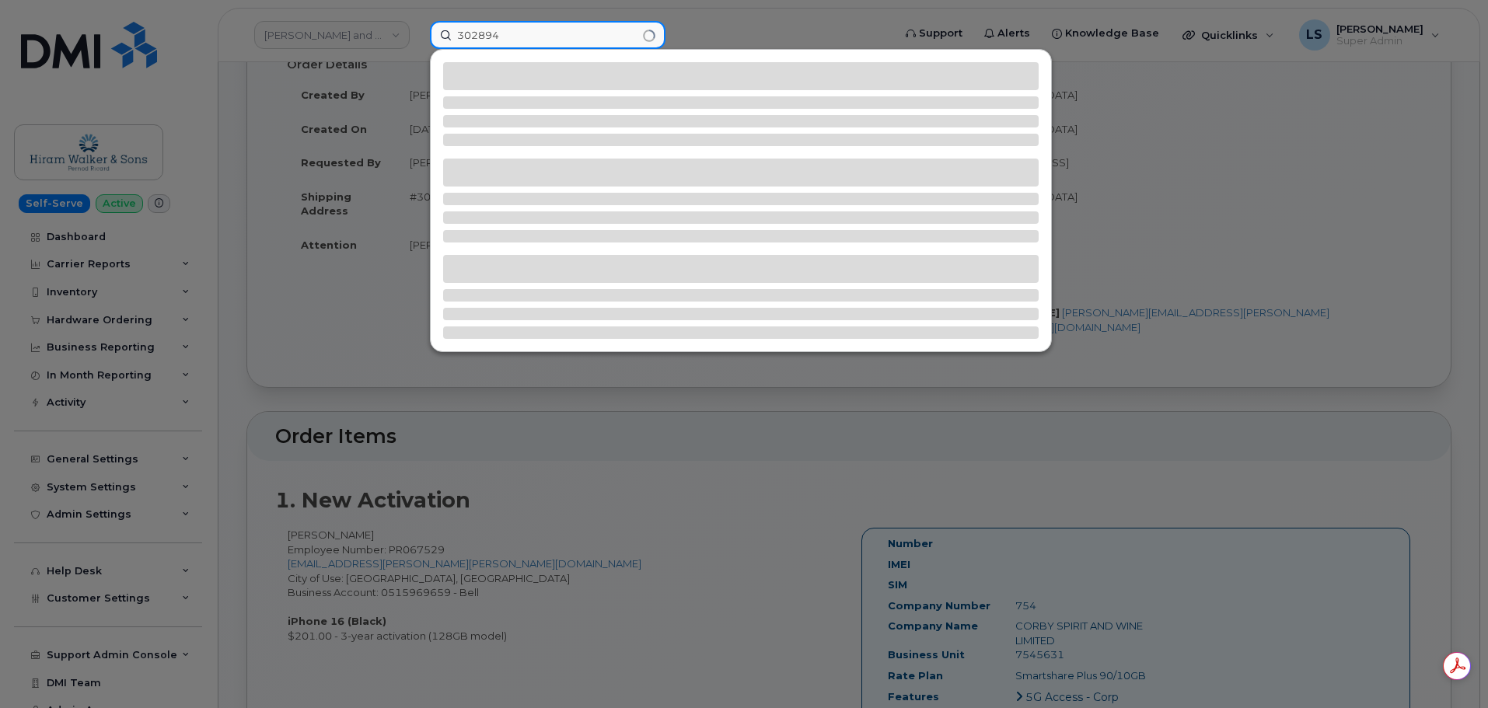
type input "302894"
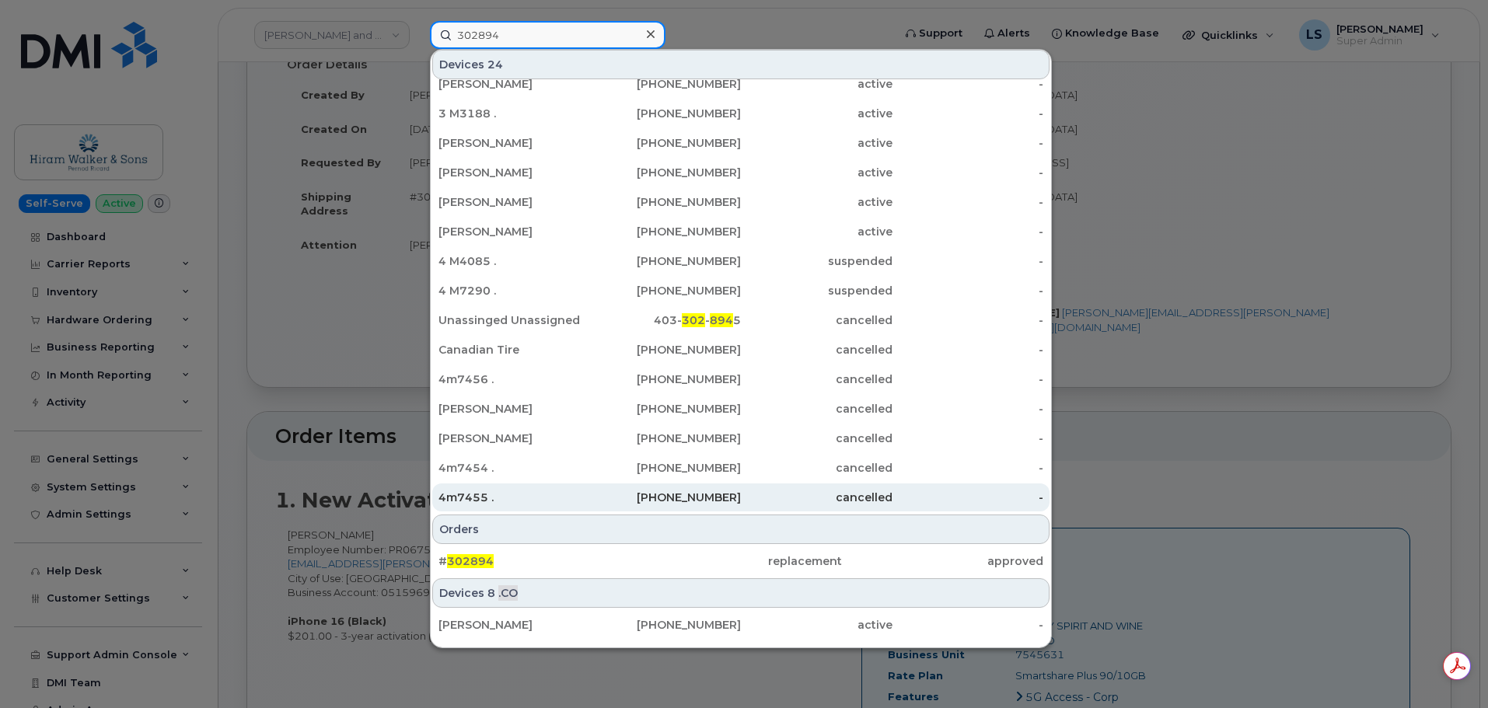
scroll to position [214, 0]
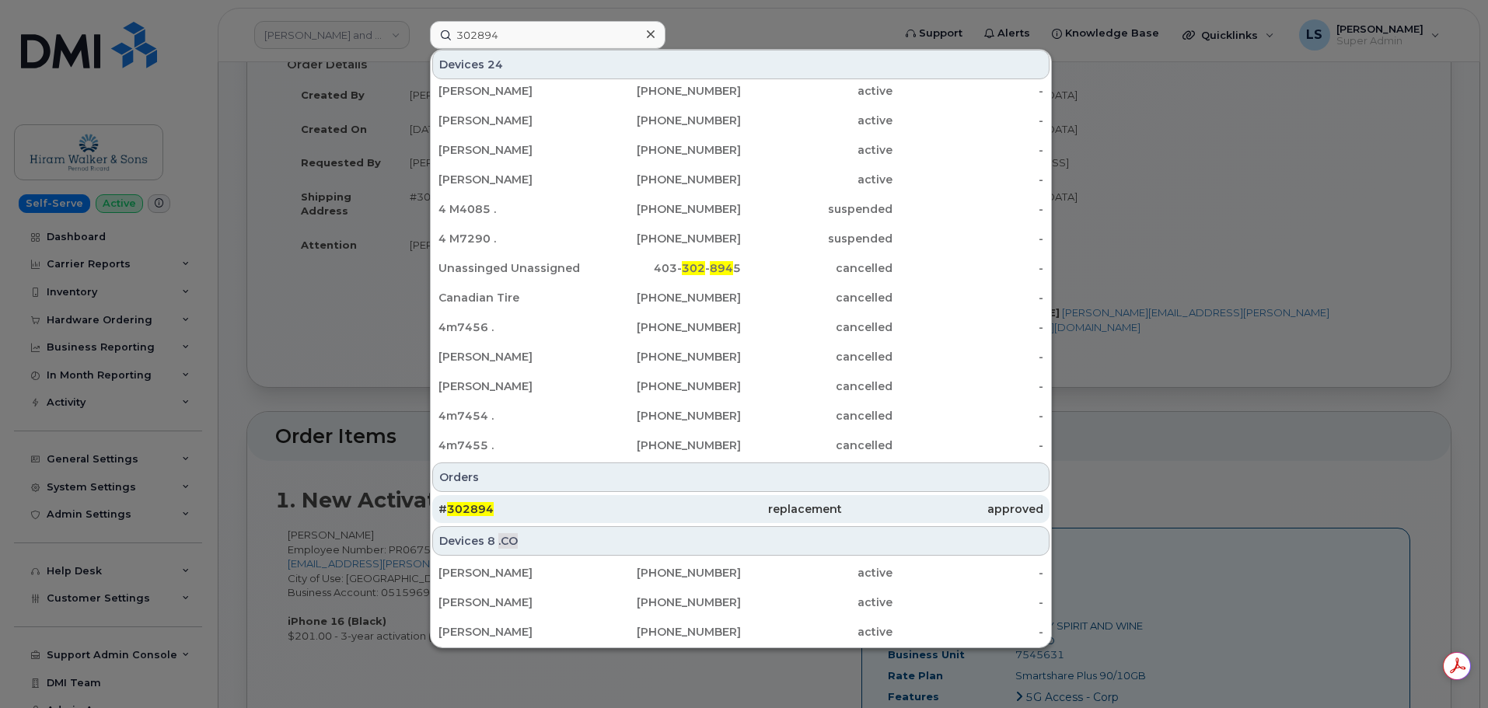
click at [463, 506] on span "302894" at bounding box center [470, 509] width 47 height 14
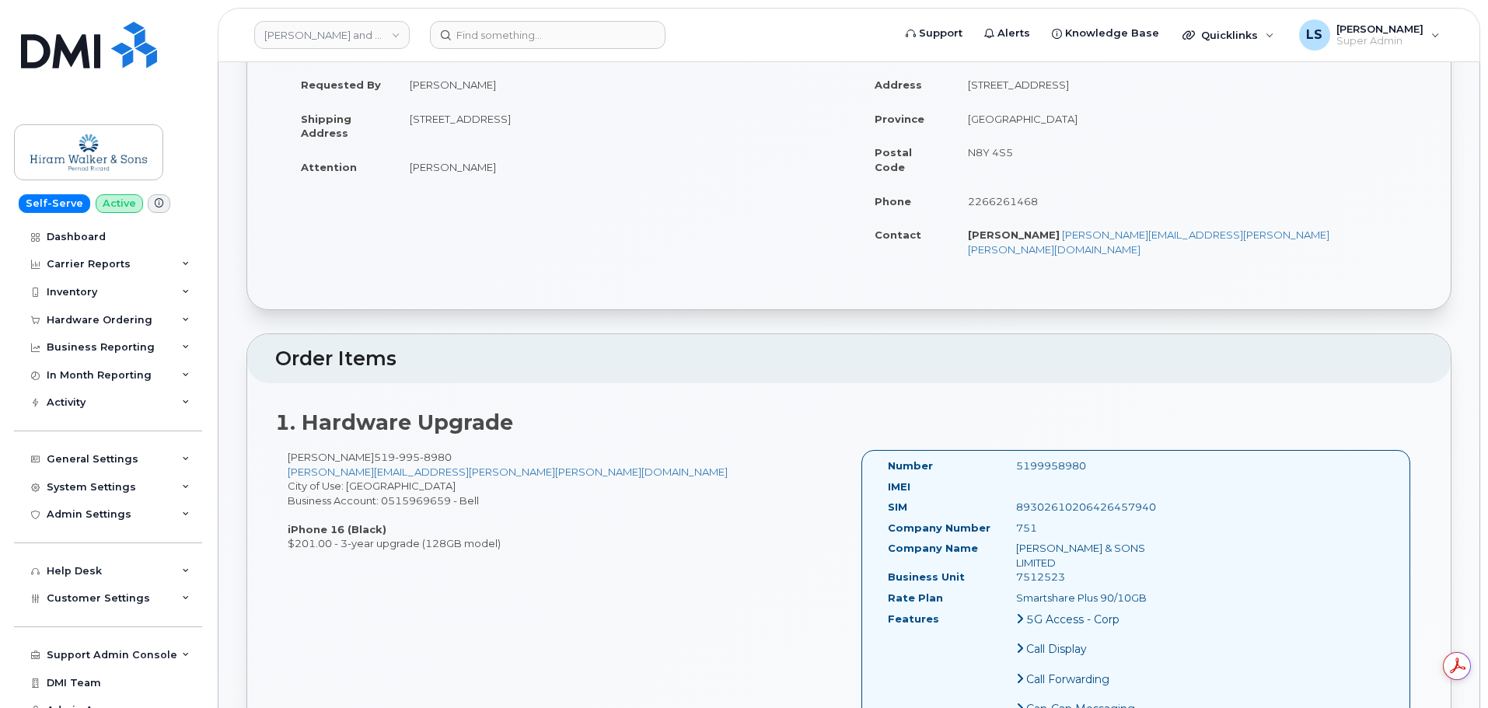
drag, startPoint x: 283, startPoint y: 120, endPoint x: 508, endPoint y: 524, distance: 462.9
copy div "Order No.302894 (waiting for dealer) Share Order Cancel Order × Share This Orde…"
click at [482, 462] on div "Jake Blythe 519 995 8980 Jake.Blythe@pernod-ricard.com City of Use: Windsor Bus…" at bounding box center [562, 500] width 574 height 101
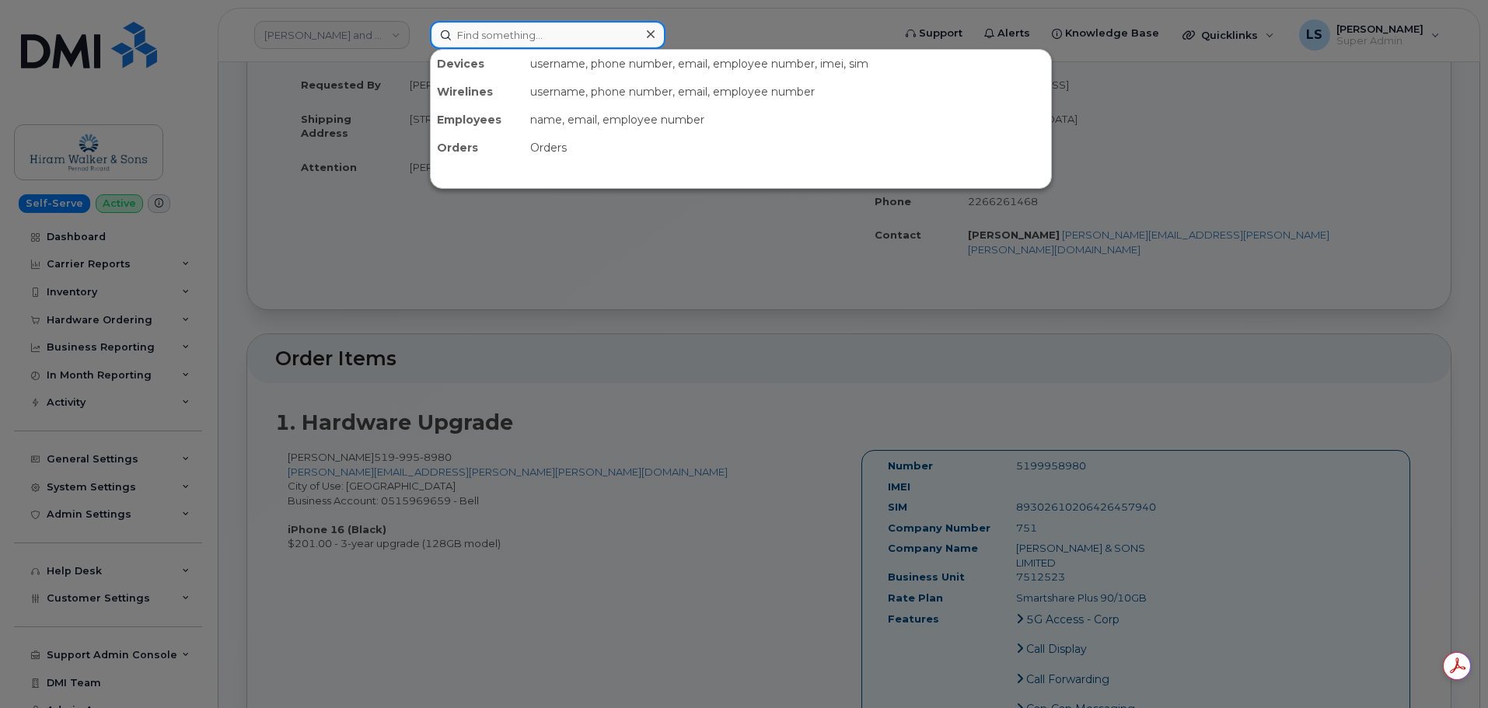
click at [483, 41] on input at bounding box center [548, 35] width 236 height 28
paste input "(301) 467-0014"
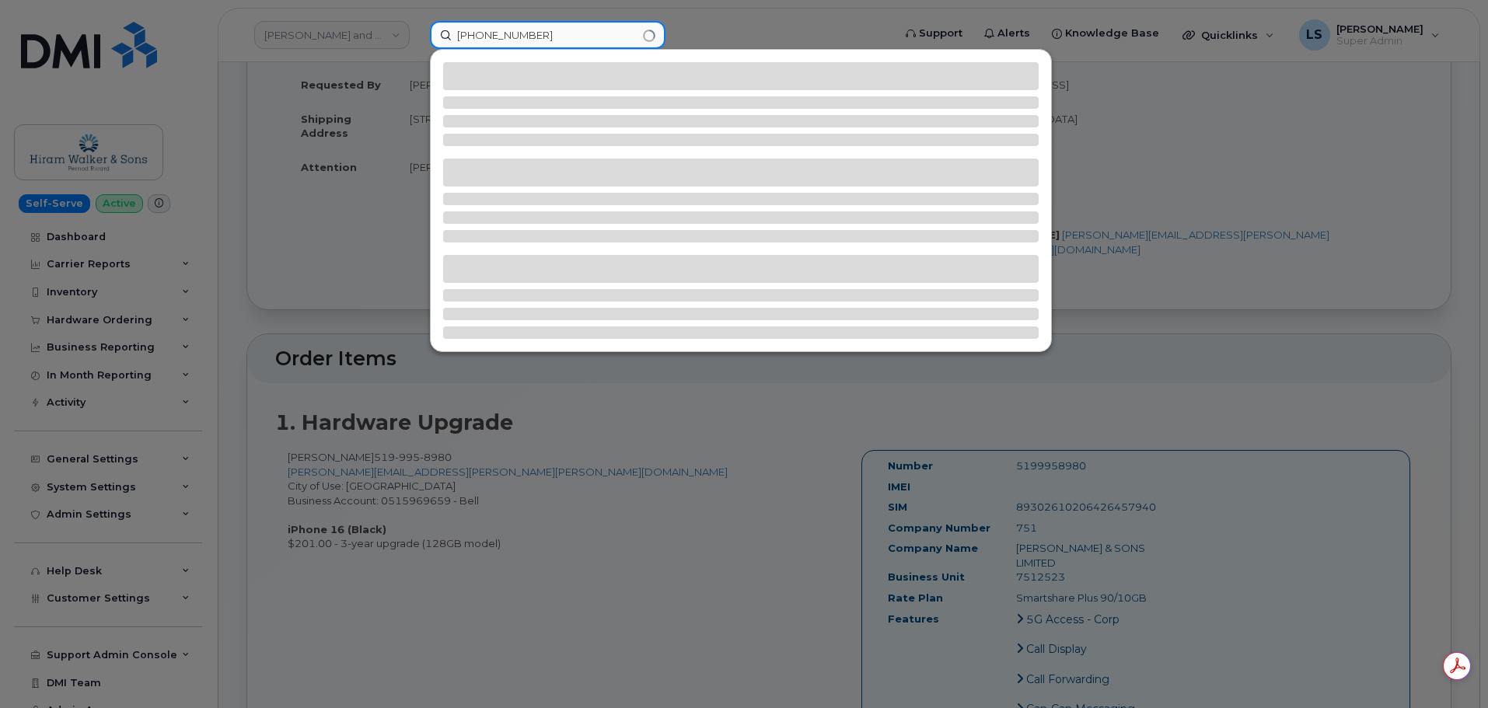
click at [460, 39] on input "(301) 467-0014" at bounding box center [548, 35] width 236 height 28
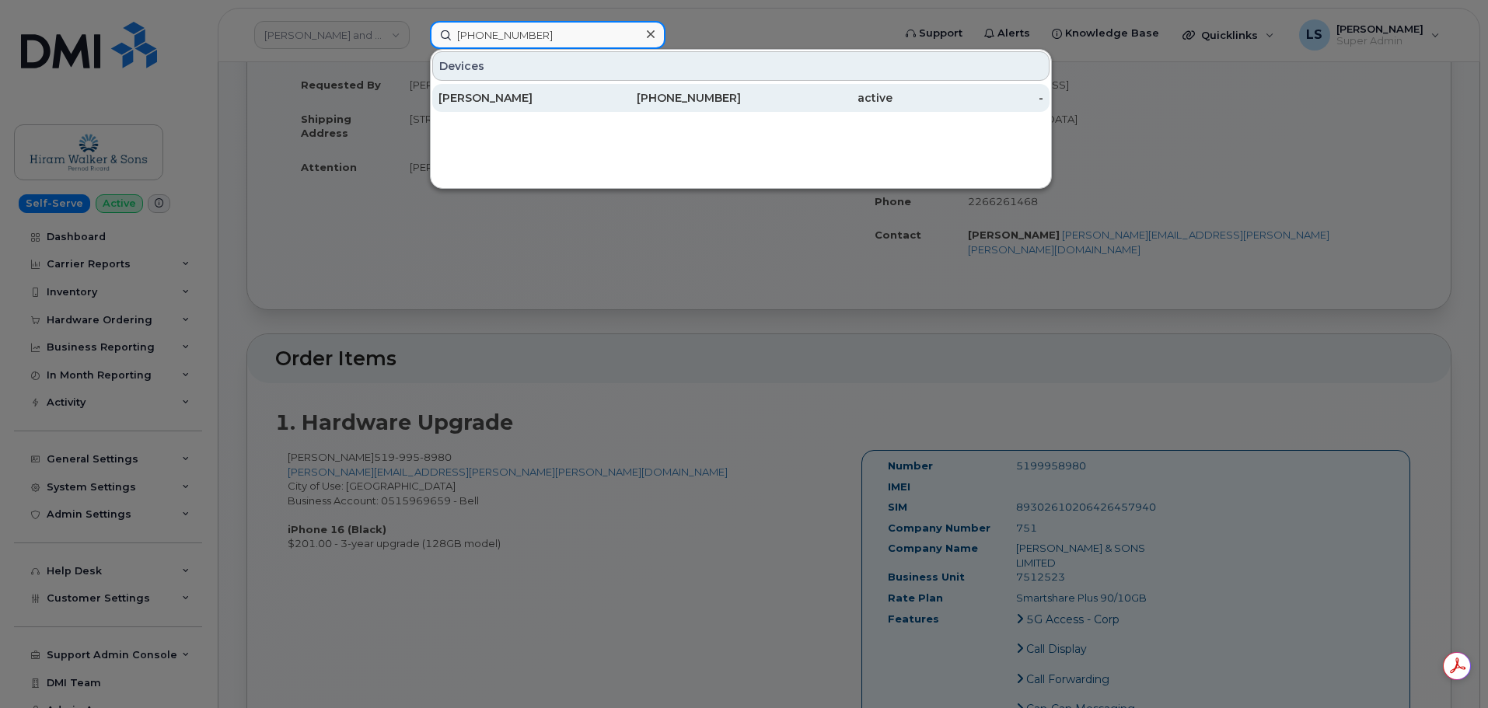
type input "(301) 467-0014"
click at [563, 108] on div "[PERSON_NAME]" at bounding box center [514, 98] width 152 height 28
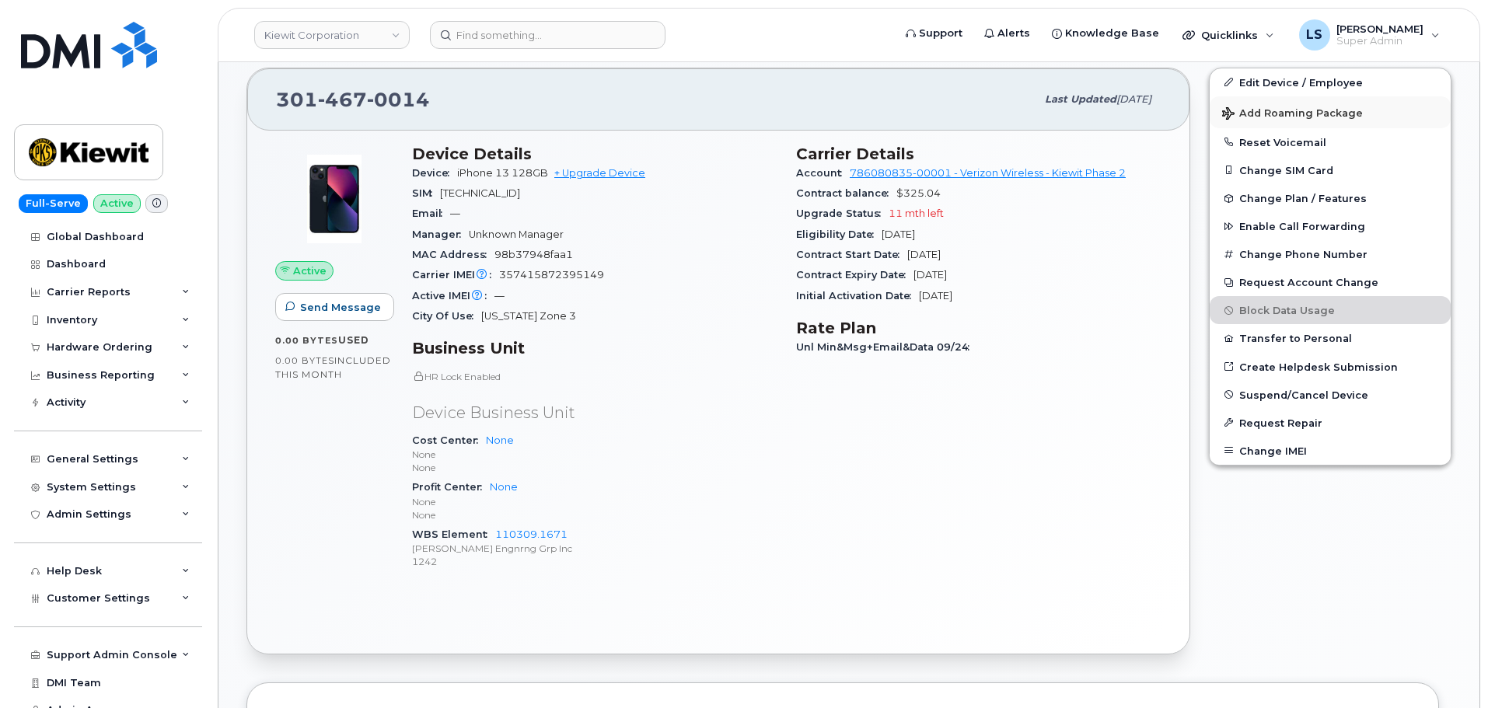
scroll to position [311, 0]
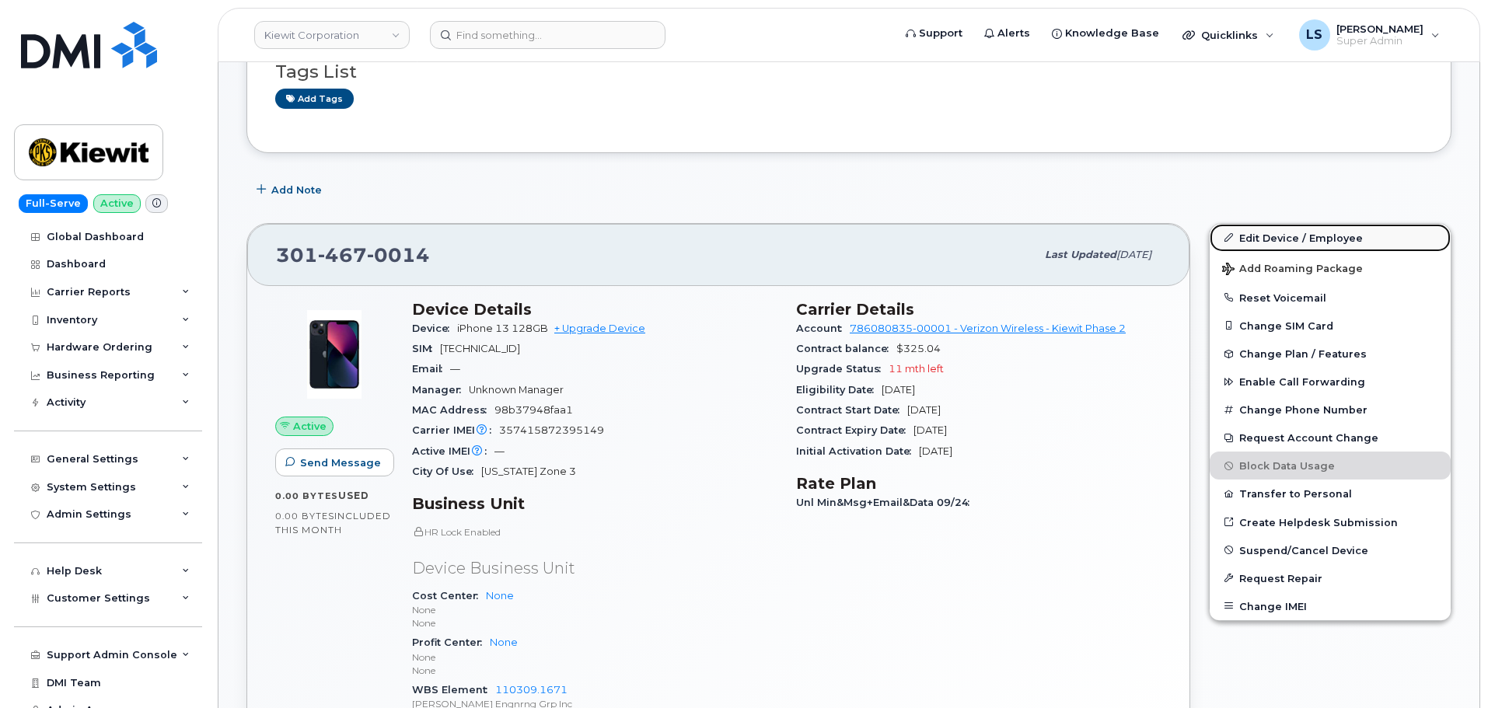
click at [1264, 231] on link "Edit Device / Employee" at bounding box center [1330, 238] width 241 height 28
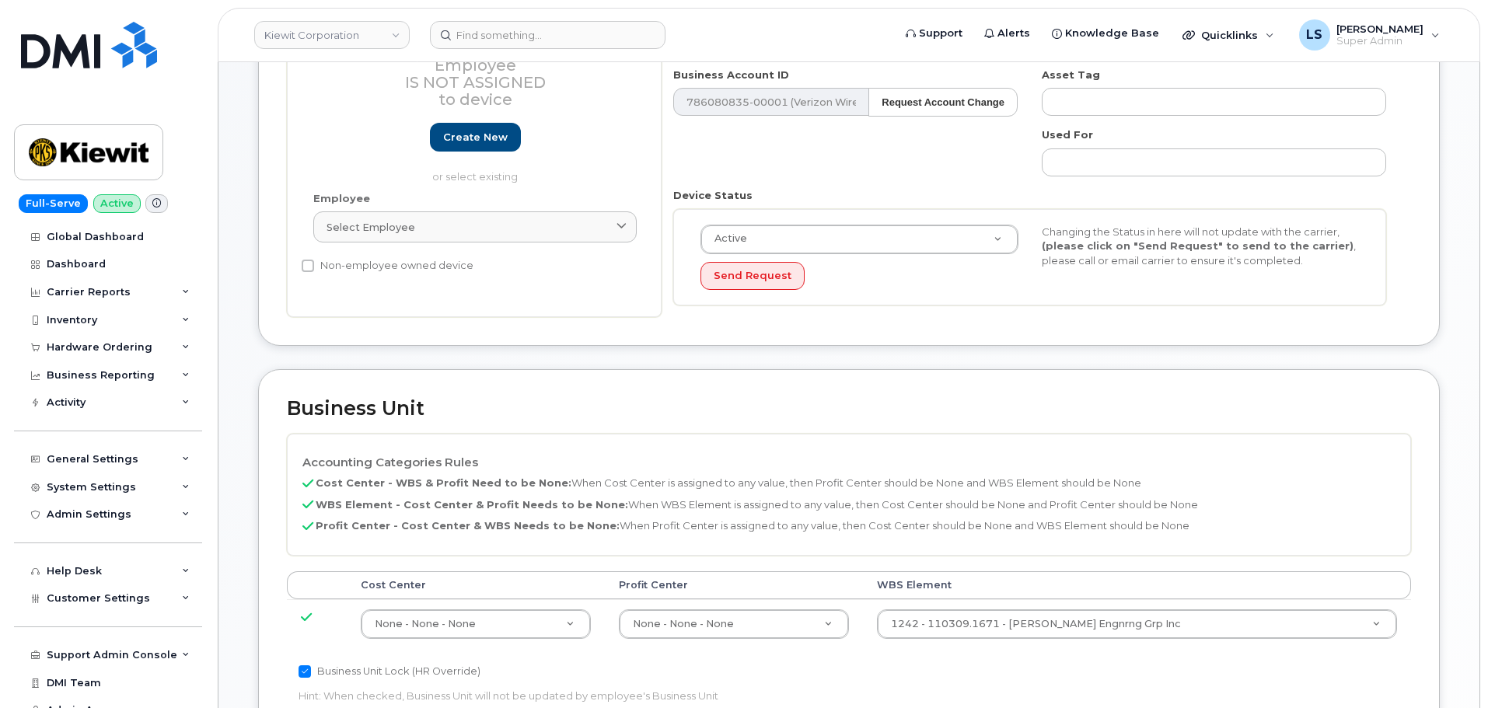
scroll to position [466, 0]
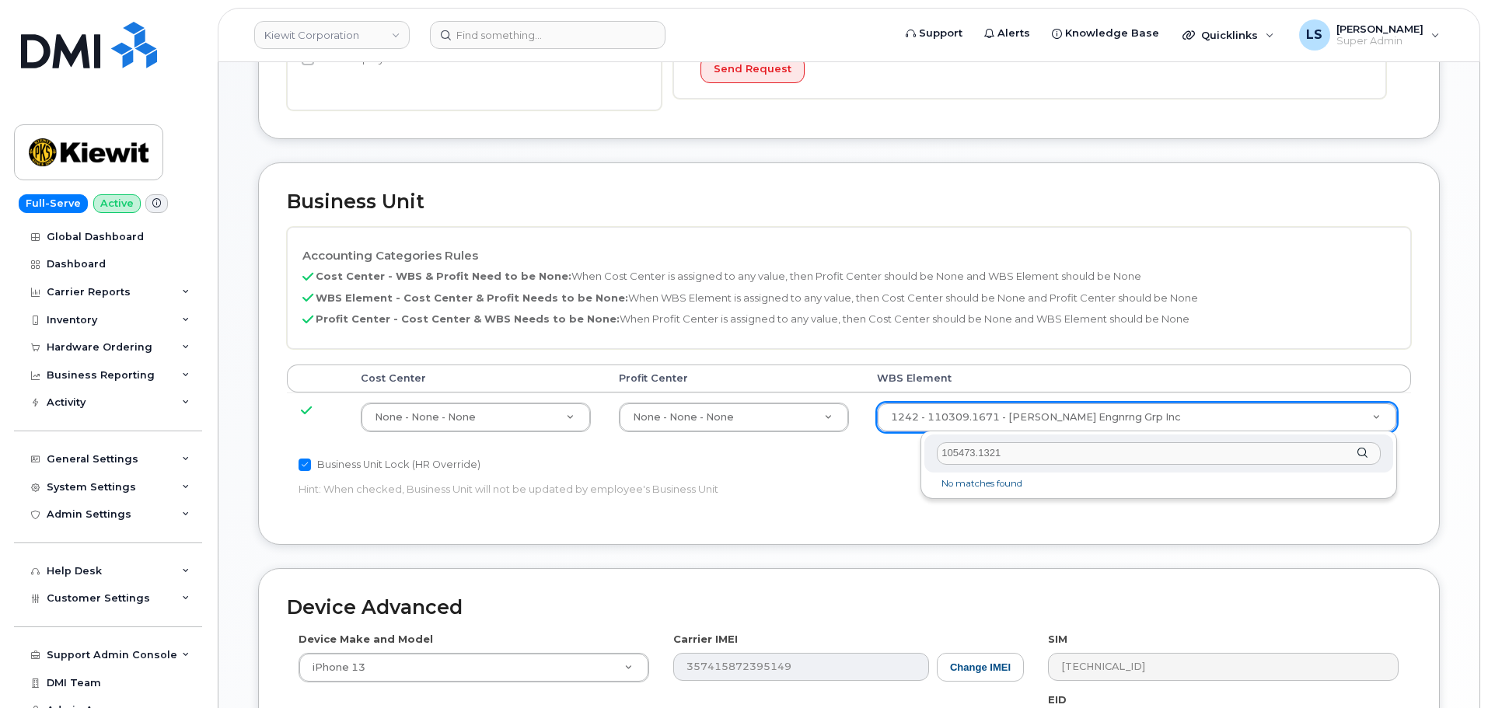
type input "105473.1321"
click at [962, 481] on li "No matches found" at bounding box center [1158, 484] width 463 height 16
drag, startPoint x: 1018, startPoint y: 456, endPoint x: 750, endPoint y: 436, distance: 268.1
click at [751, 438] on body "[PERSON_NAME] Corporation Support Alerts Knowledge Base Quicklinks Suspend / Ca…" at bounding box center [744, 283] width 1488 height 1498
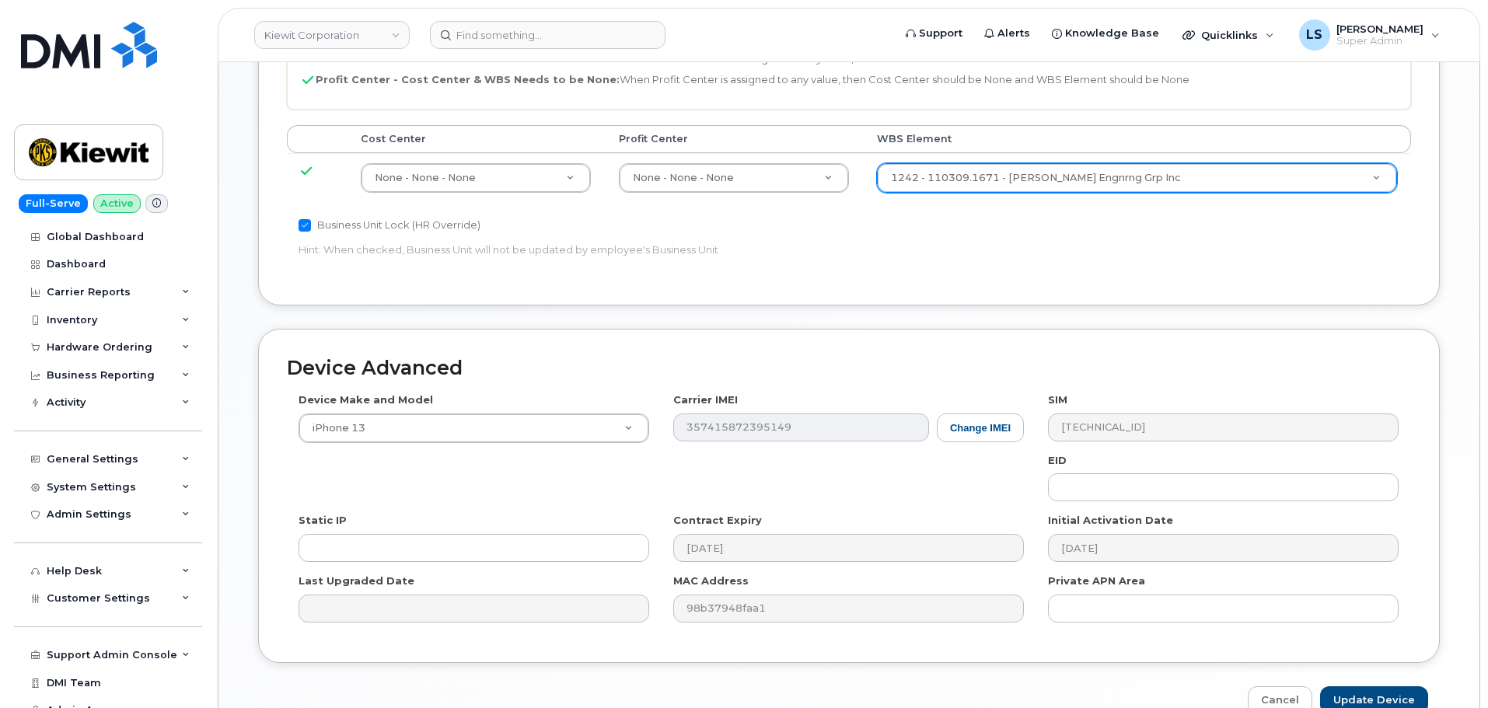
scroll to position [790, 0]
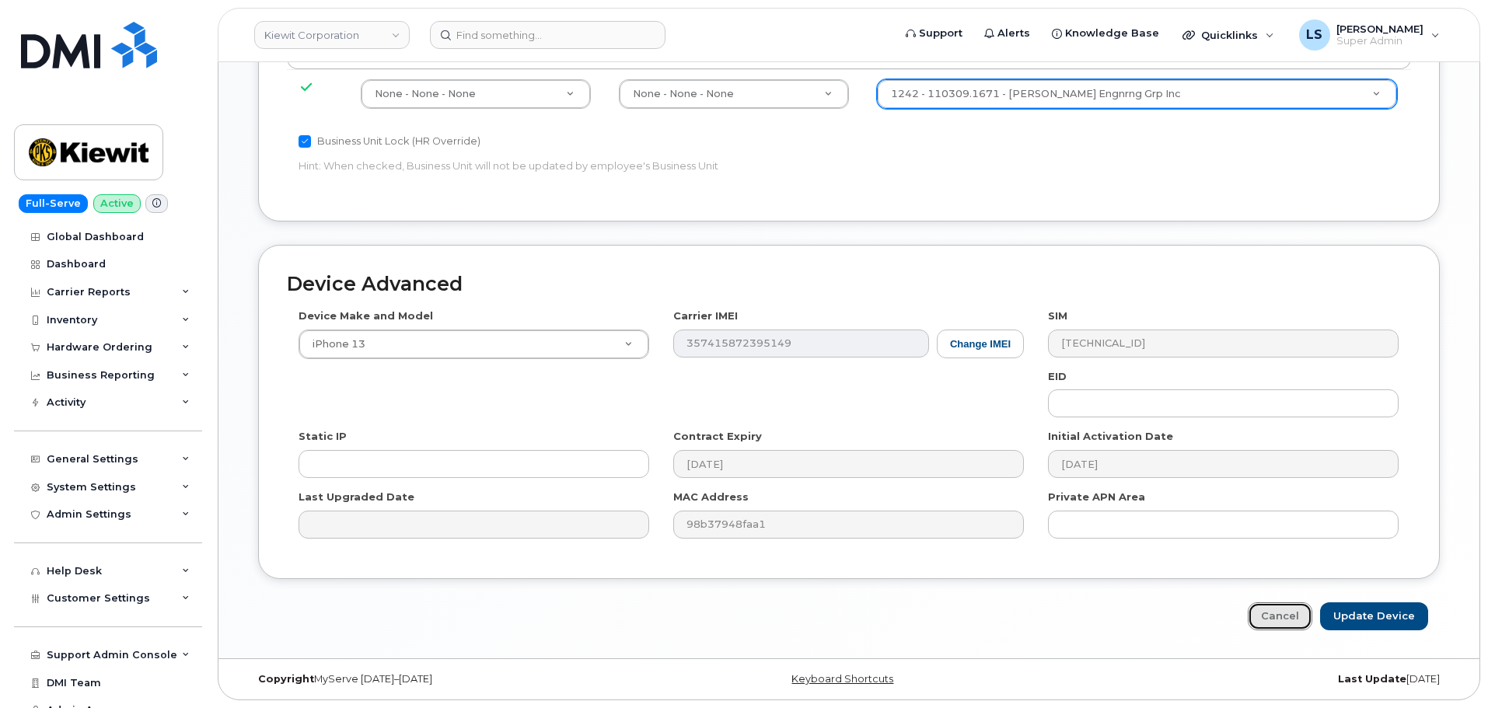
click at [1276, 615] on link "Cancel" at bounding box center [1280, 616] width 65 height 29
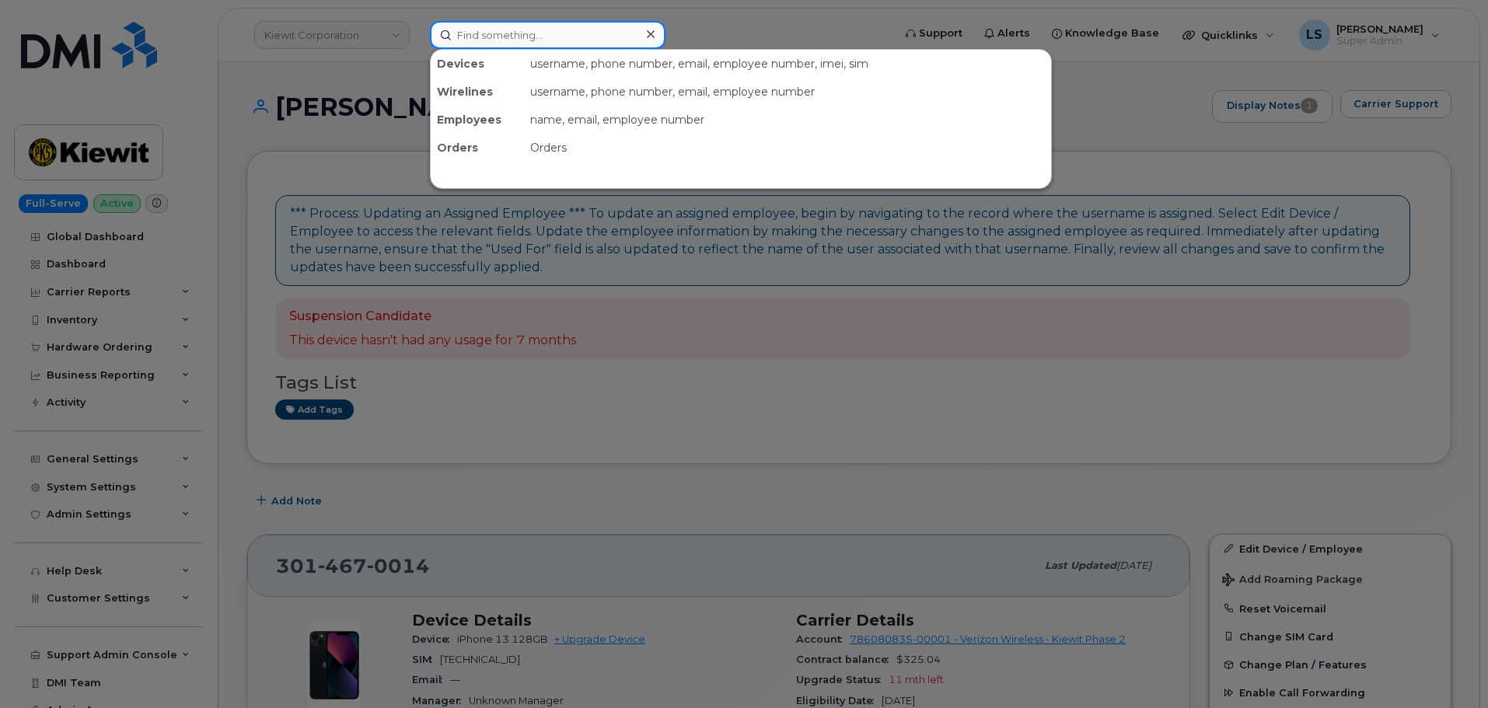
click at [602, 36] on input at bounding box center [548, 35] width 236 height 28
paste input "[PHONE_NUMBER]"
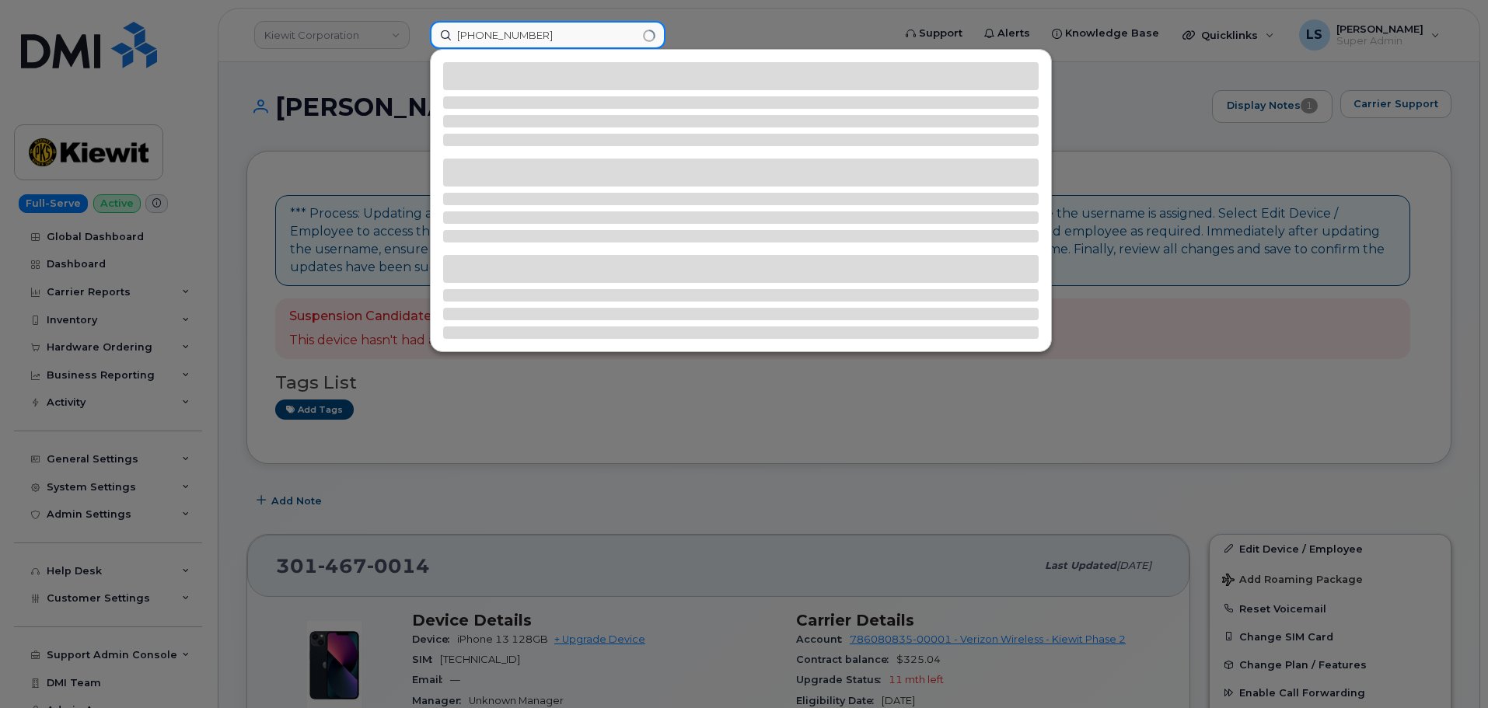
type input "[PHONE_NUMBER]"
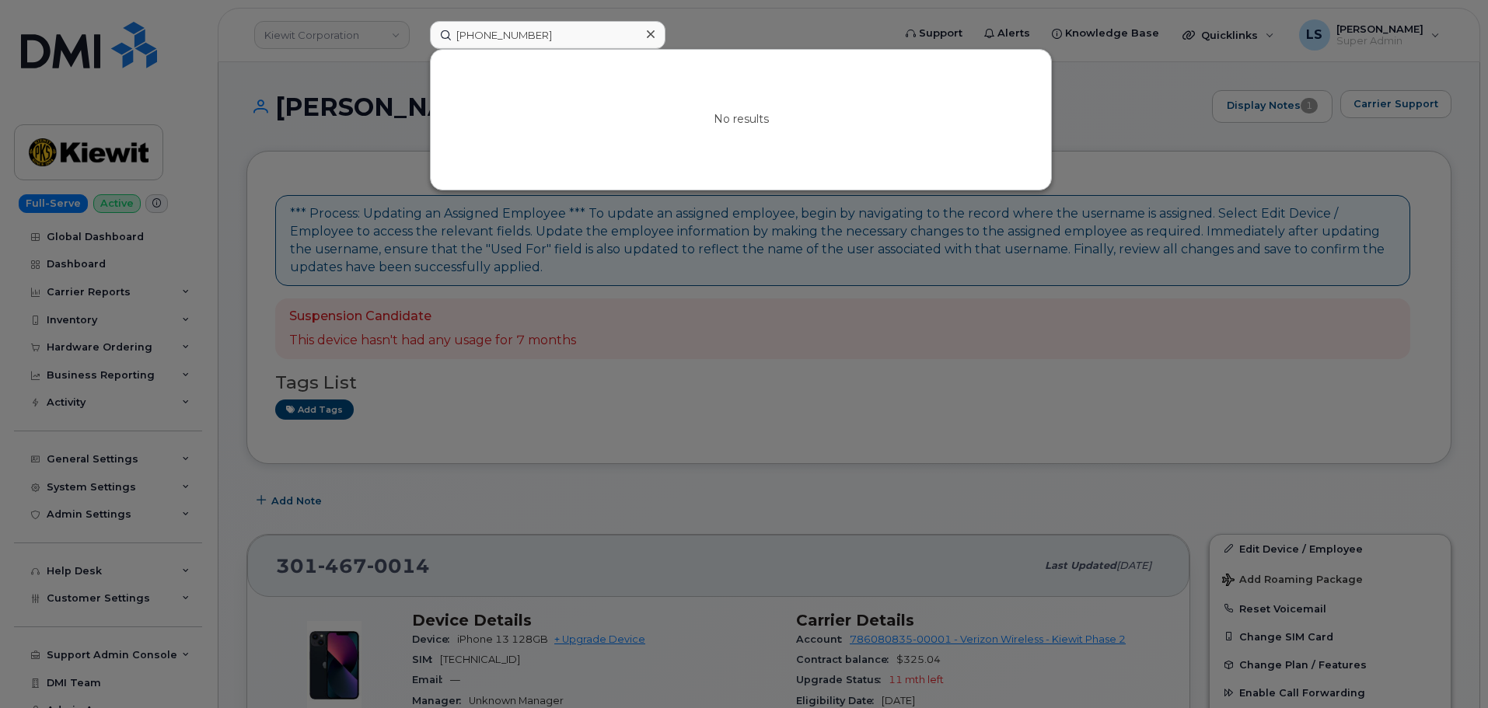
click at [657, 43] on div at bounding box center [650, 34] width 23 height 23
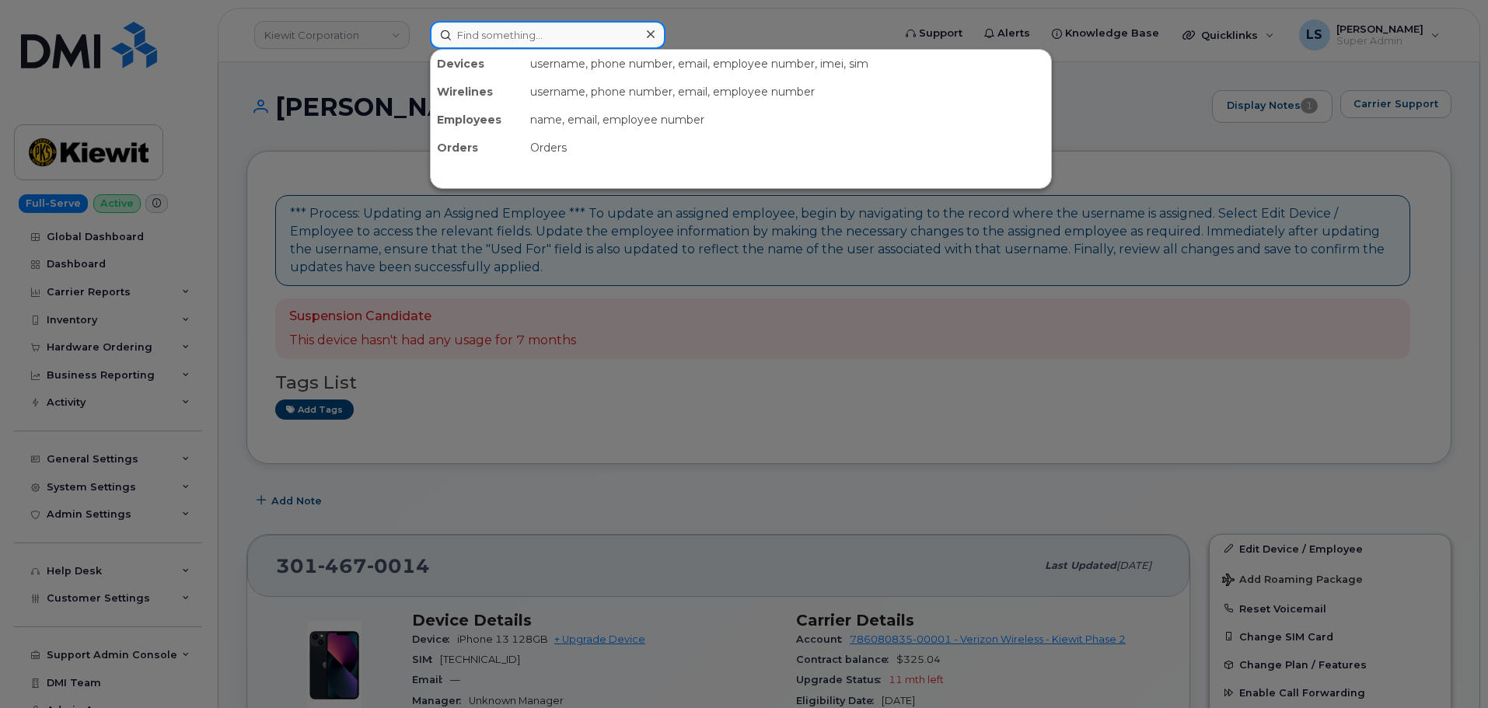
click at [553, 22] on input at bounding box center [548, 35] width 236 height 28
paste input "[PHONE_NUMBER]"
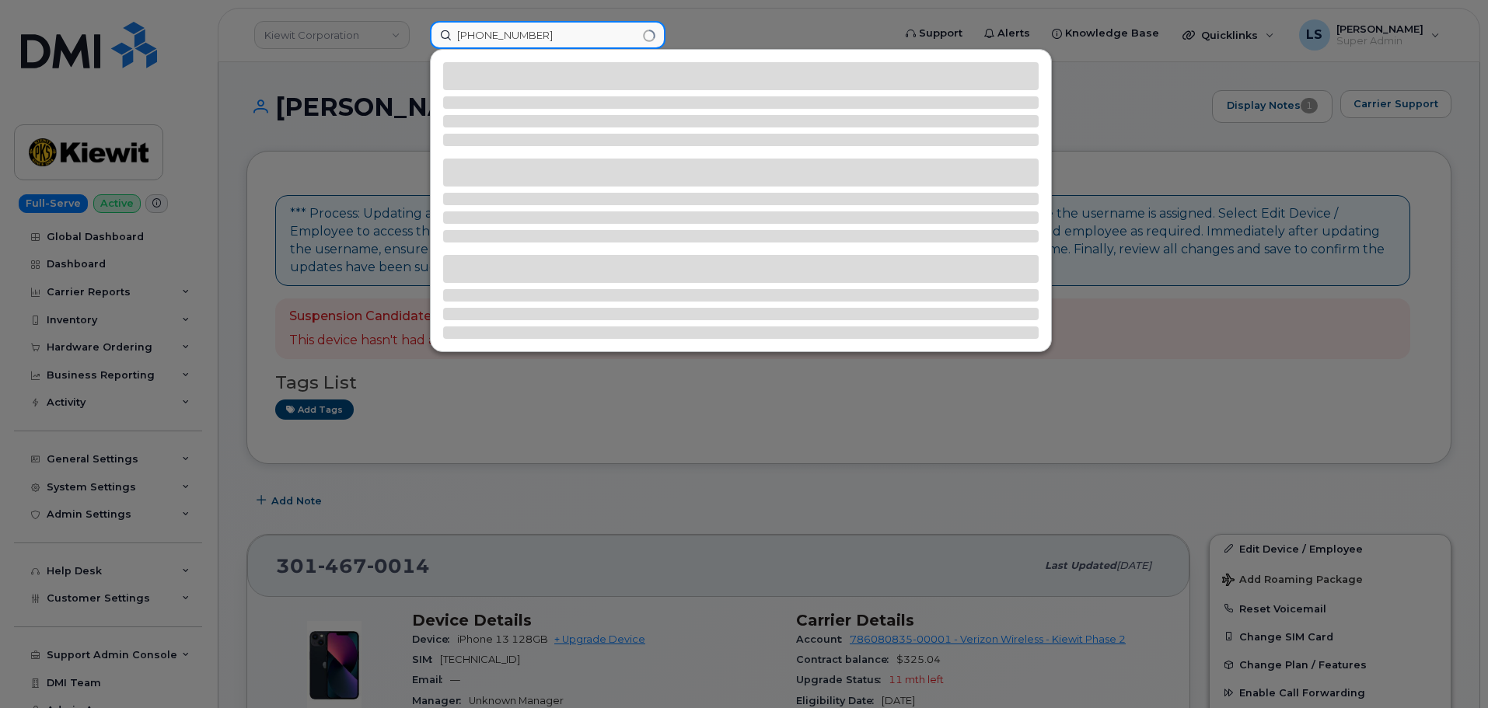
type input "[PHONE_NUMBER]"
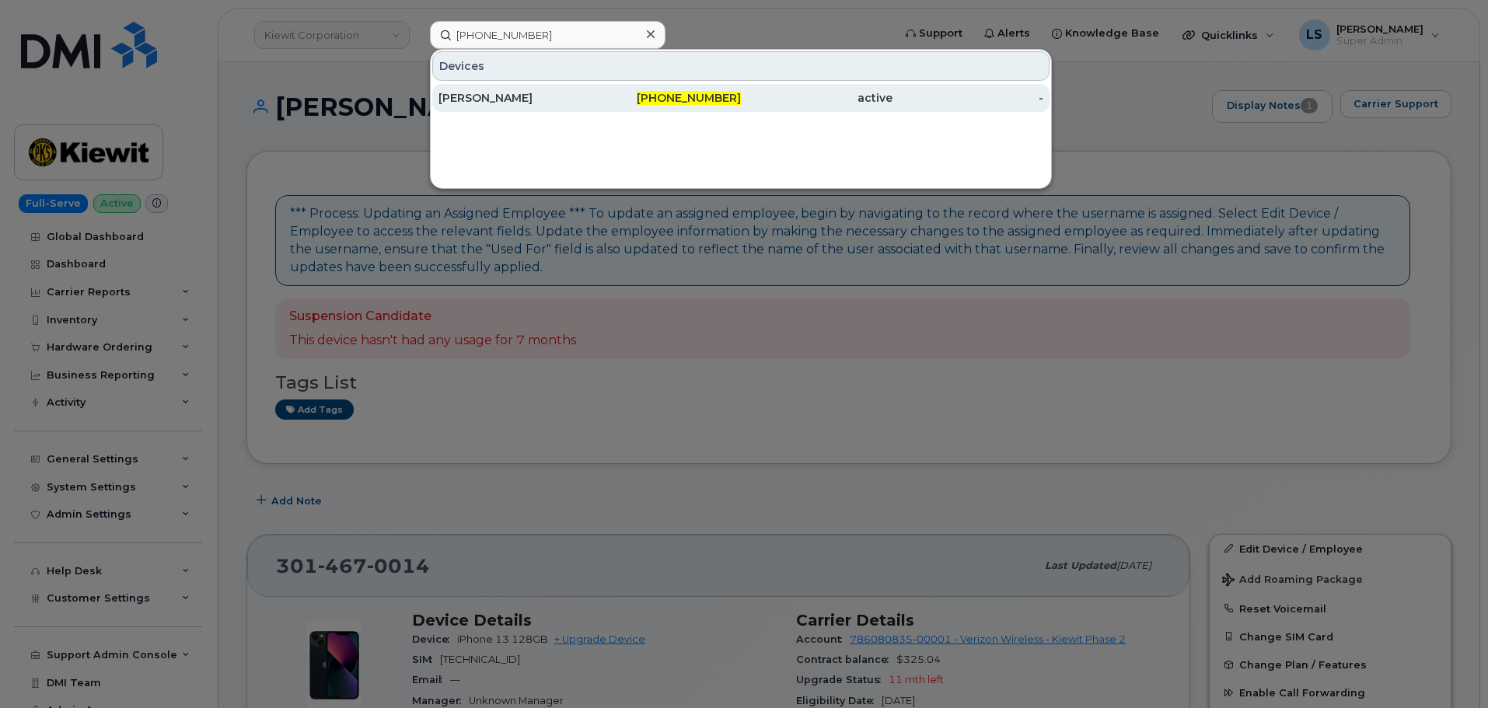
click at [473, 96] on div "[PERSON_NAME]" at bounding box center [514, 98] width 152 height 16
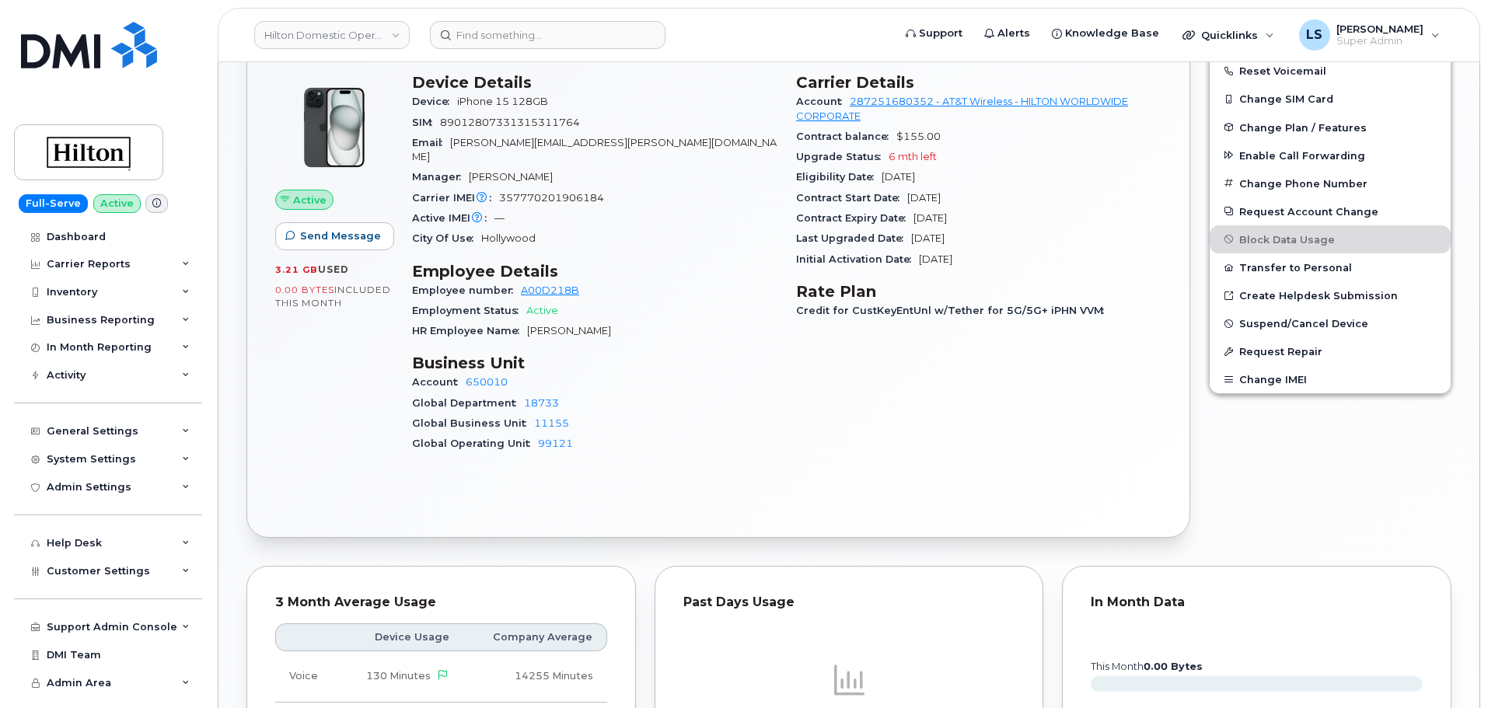
scroll to position [466, 0]
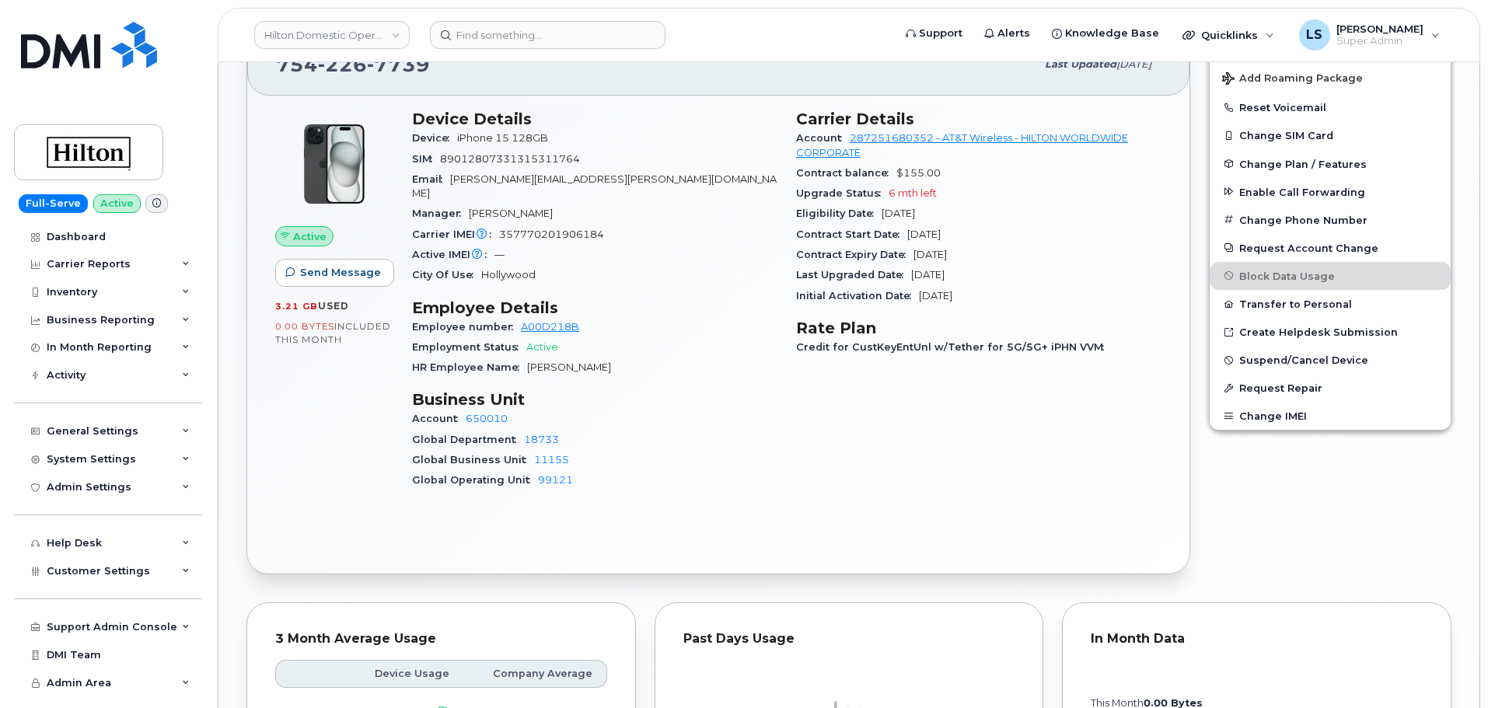
click at [667, 430] on div "Global Department 18733" at bounding box center [594, 440] width 365 height 20
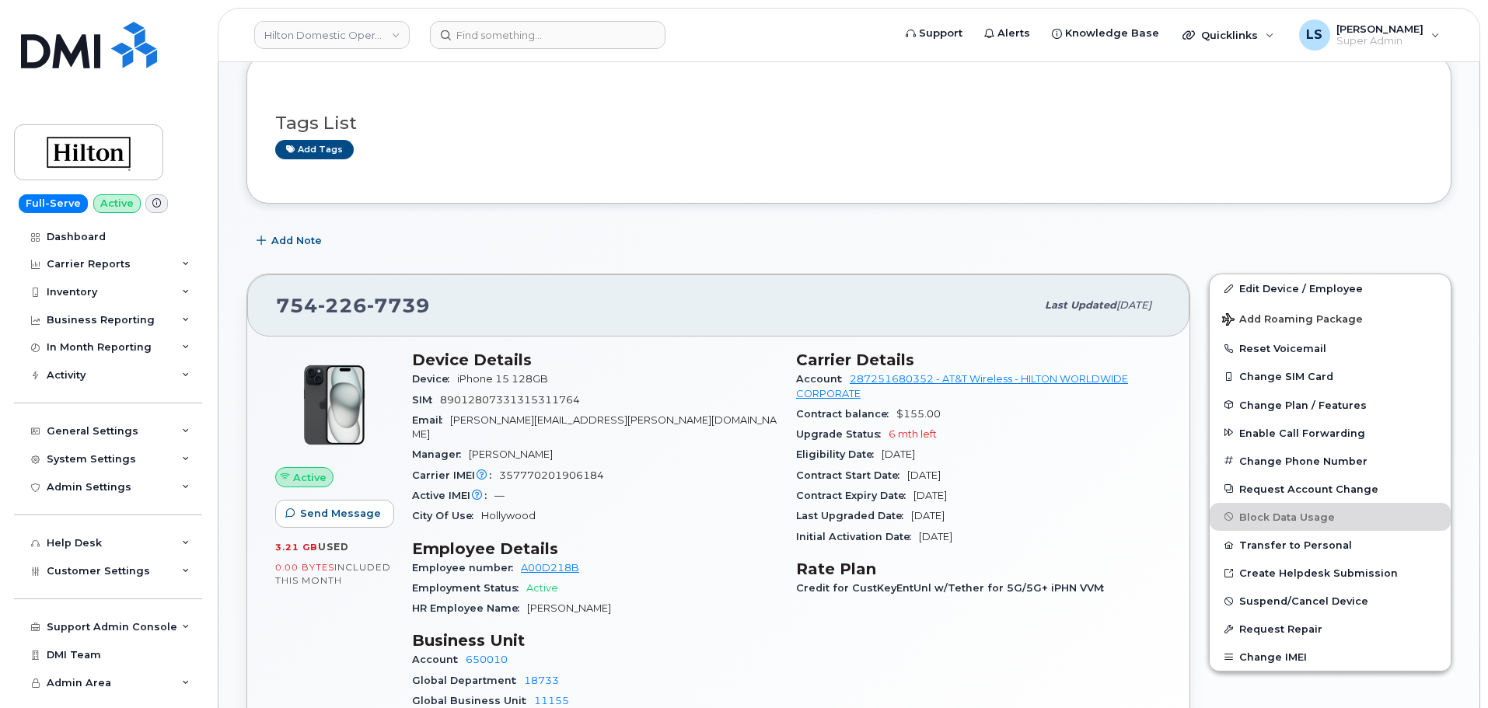
scroll to position [78, 0]
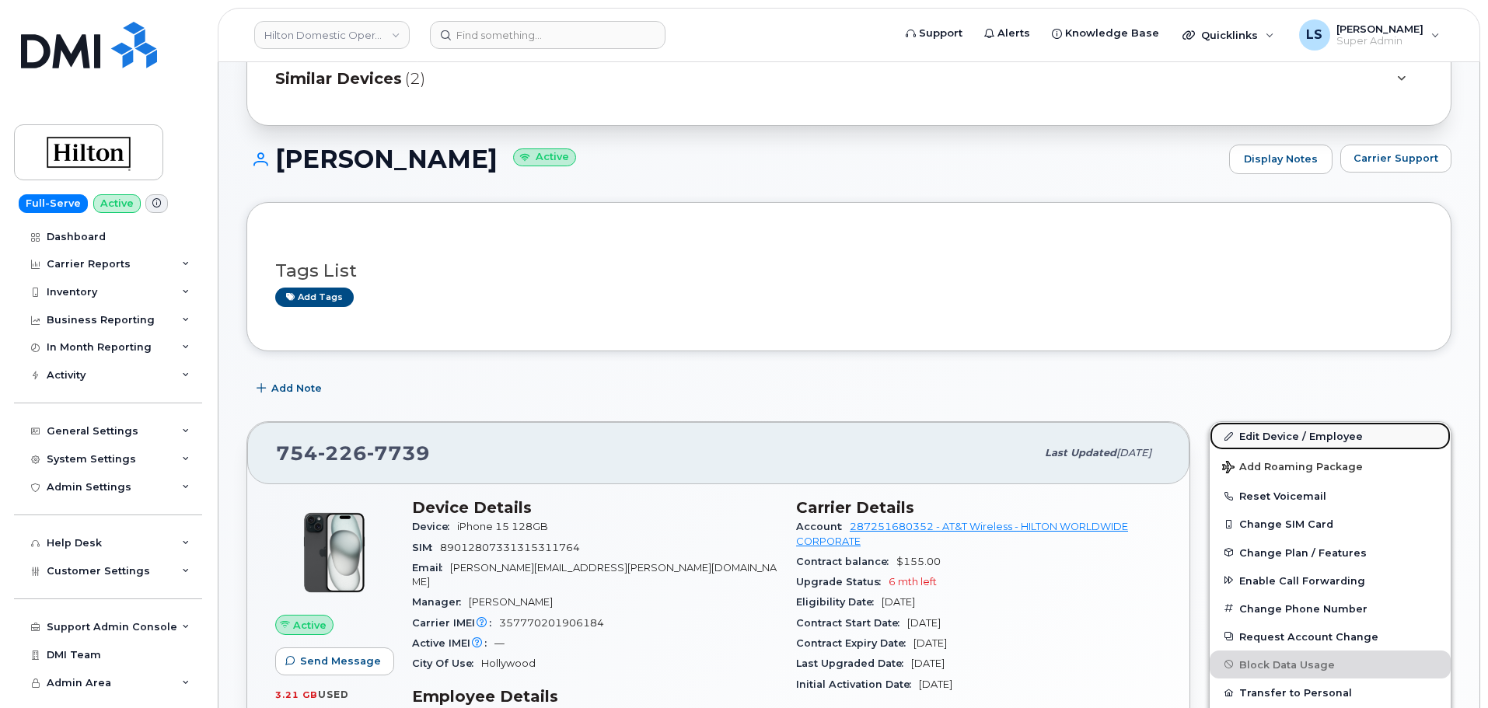
drag, startPoint x: 1325, startPoint y: 439, endPoint x: 1294, endPoint y: 442, distance: 31.2
click at [1325, 439] on link "Edit Device / Employee" at bounding box center [1330, 436] width 241 height 28
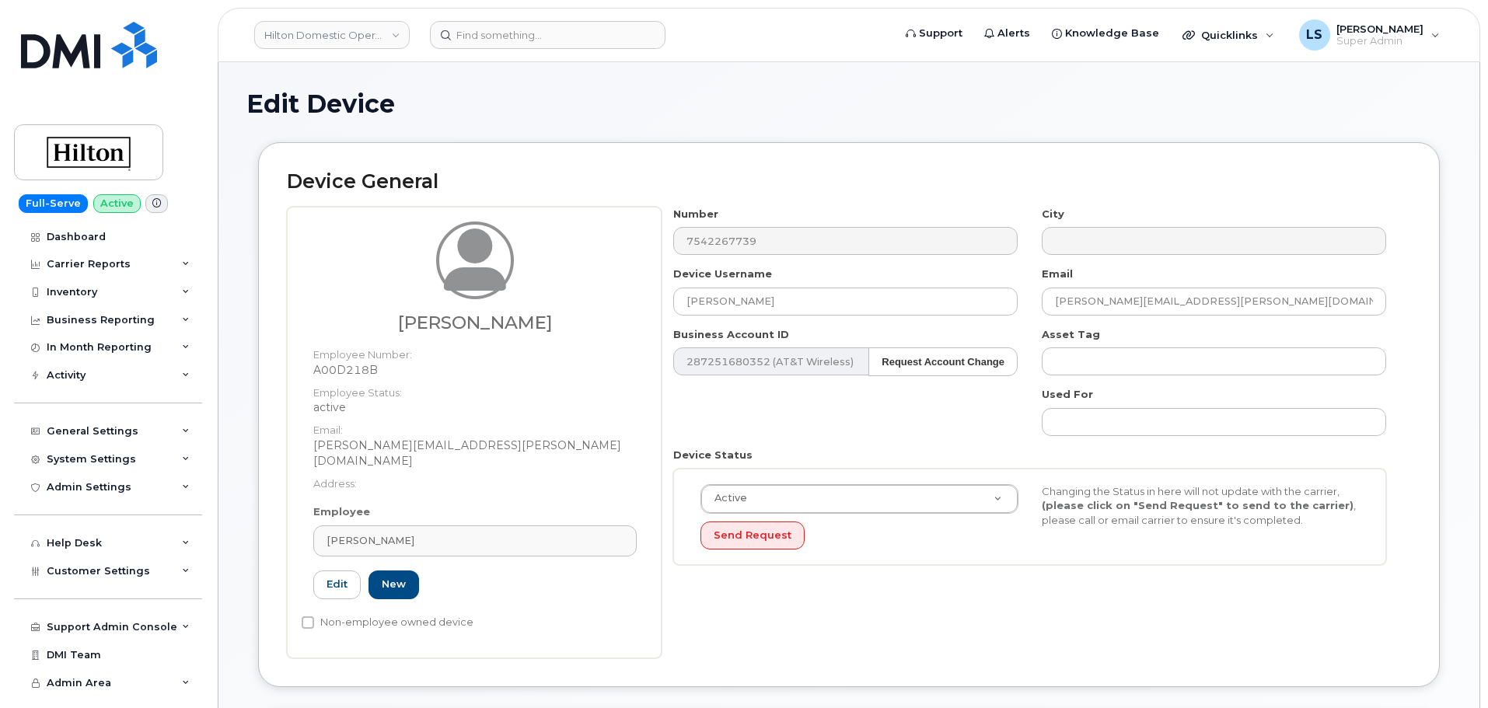
select select "34080332"
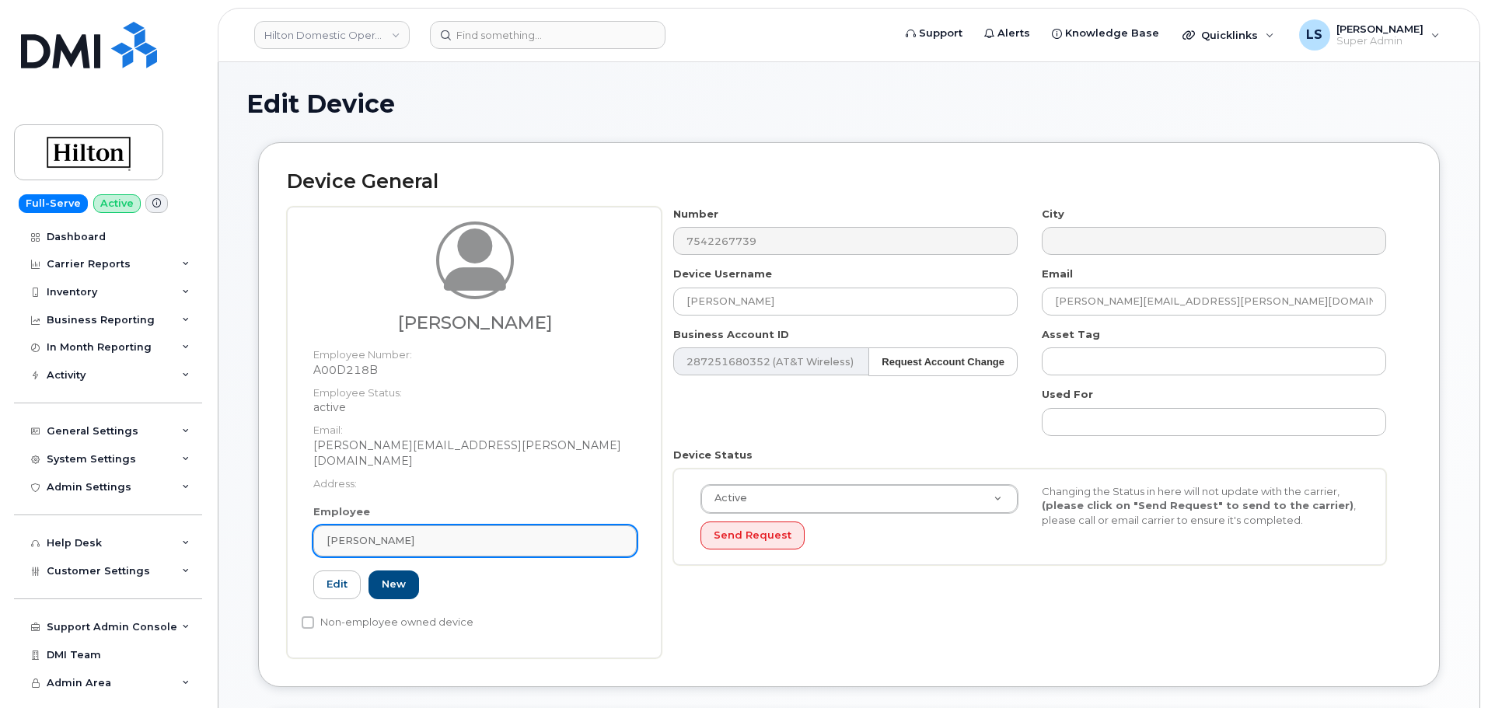
click at [491, 533] on div "[PERSON_NAME]" at bounding box center [475, 540] width 297 height 15
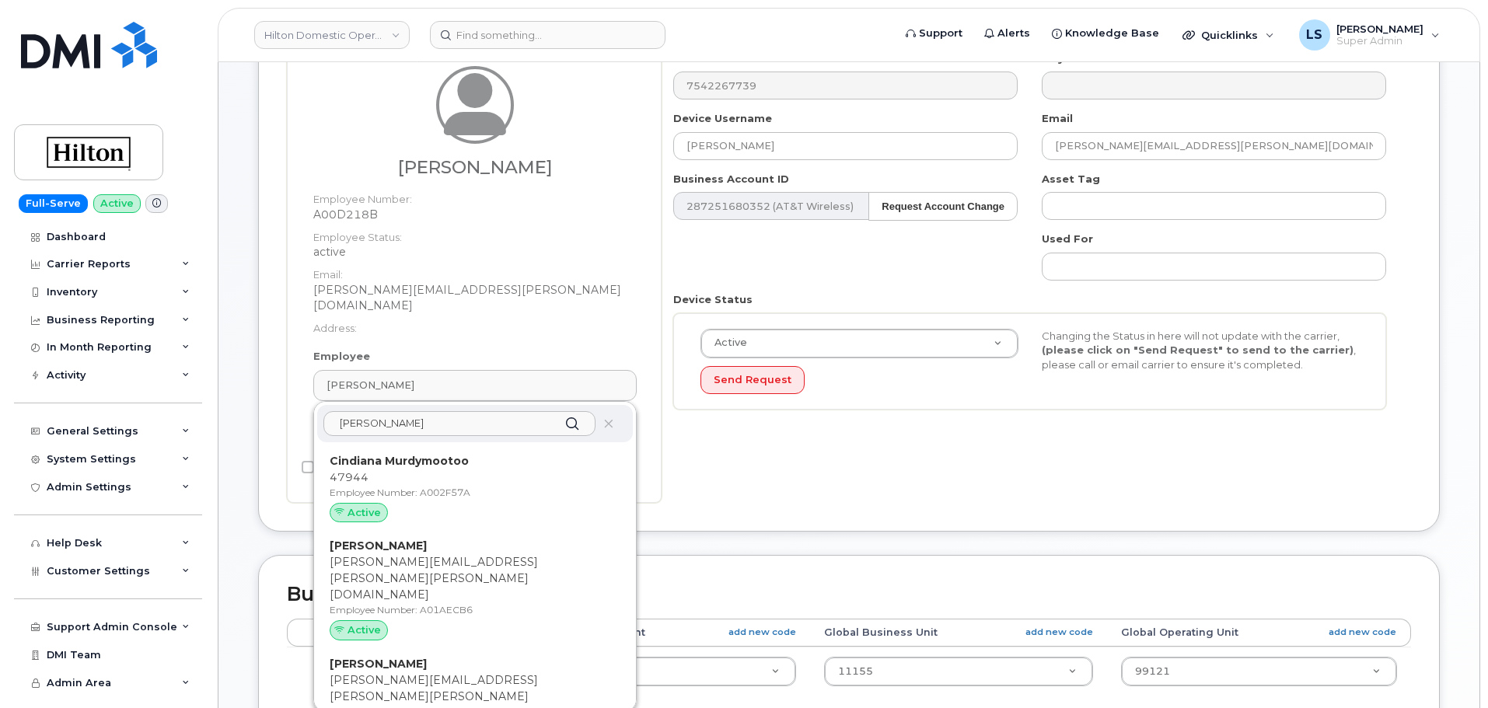
type input "Diana"
click at [677, 502] on div "Device General Karey Greaves Employee Number: A00D218B Employee Status: active …" at bounding box center [849, 259] width 1182 height 544
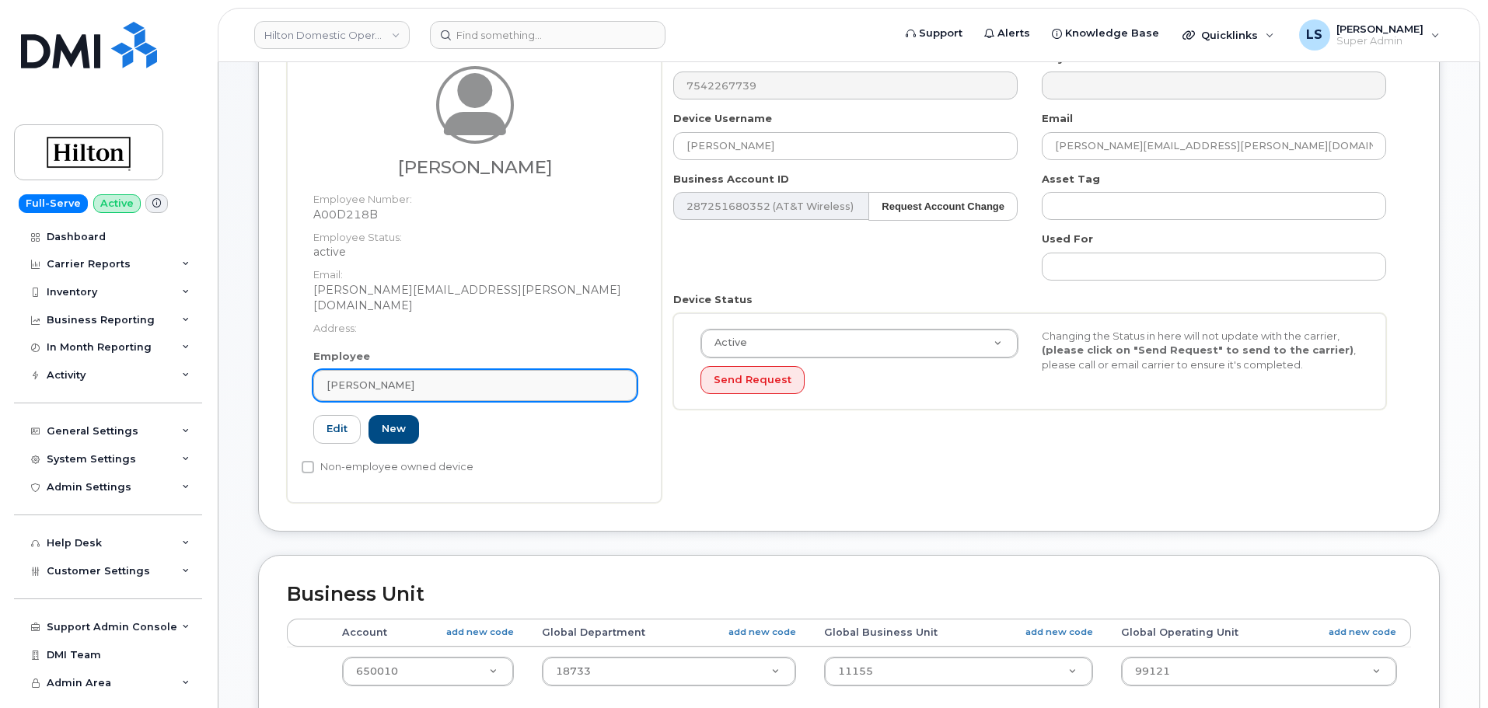
click at [414, 378] on div "[PERSON_NAME]" at bounding box center [475, 385] width 297 height 15
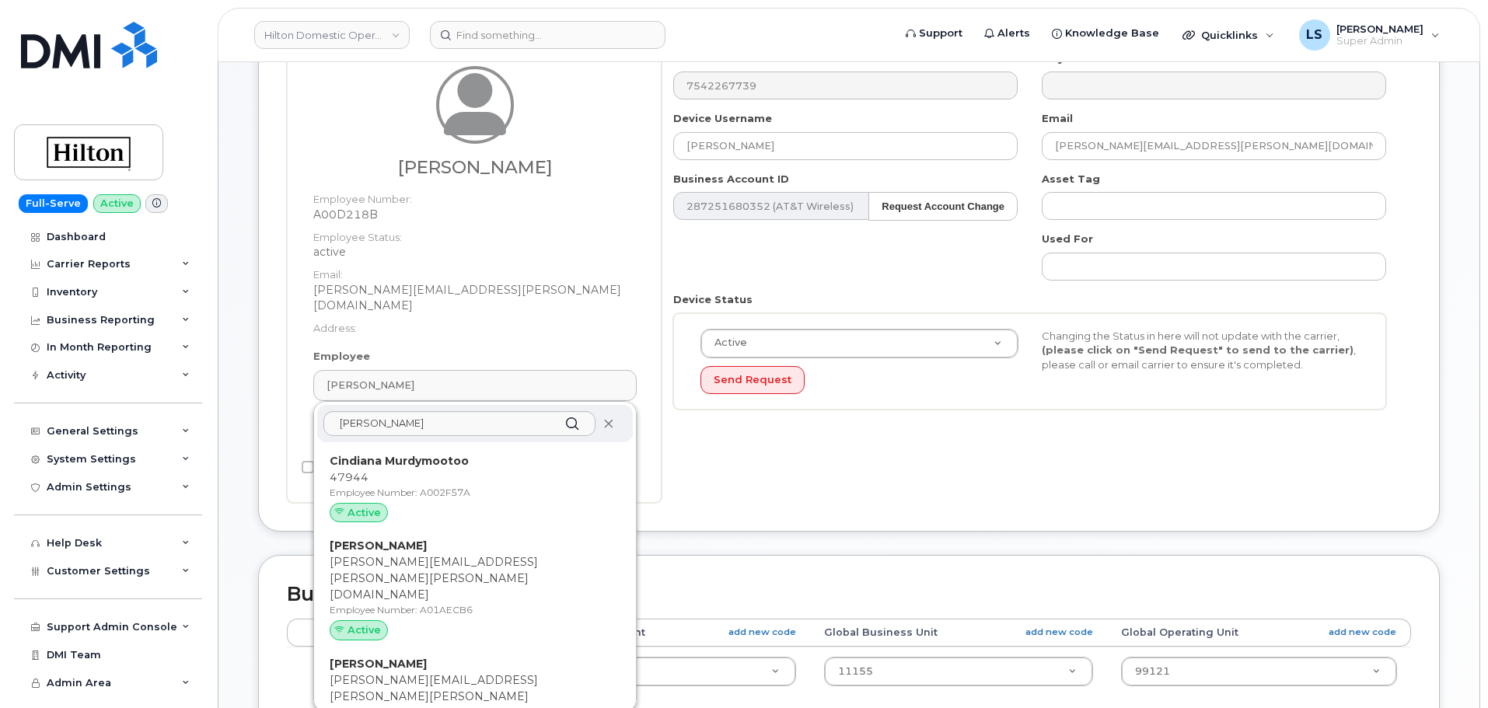
click at [606, 419] on icon at bounding box center [608, 424] width 10 height 10
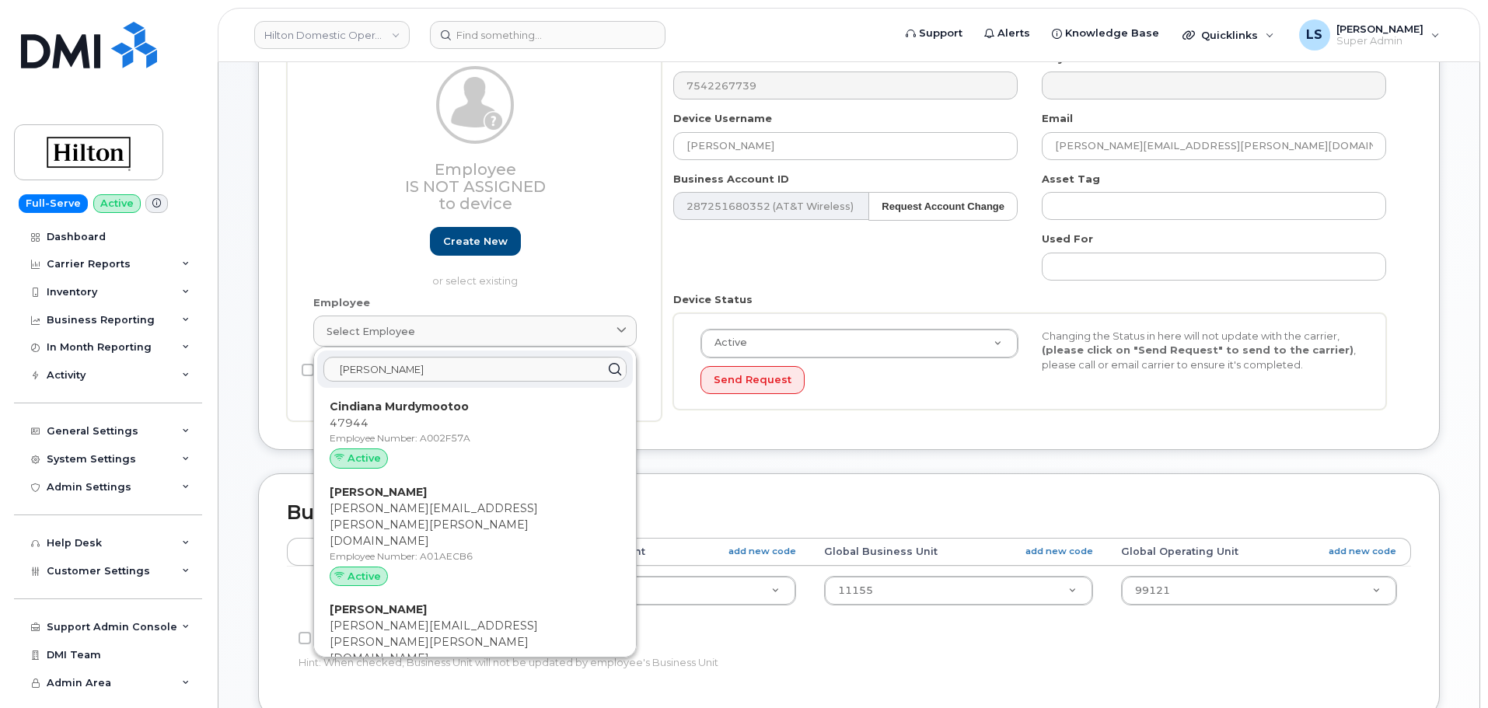
click at [748, 484] on div "Business Unit Accounting Categories Rules Account add new code Global Departmen…" at bounding box center [849, 595] width 1182 height 244
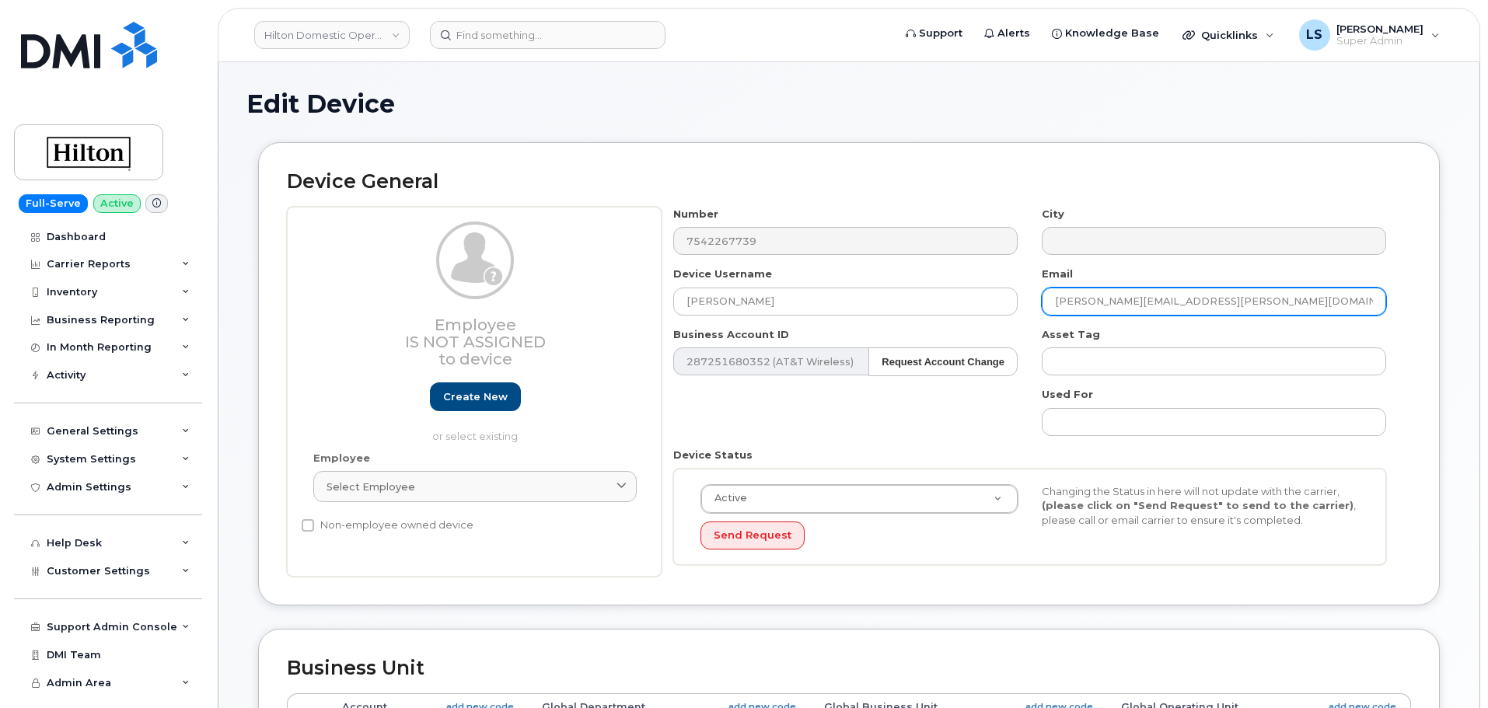
click at [1144, 306] on input "Karey.Greaves@diplomatresort.com" at bounding box center [1214, 302] width 344 height 28
click at [1144, 303] on input "Karey.Greaves@diplomatresort.com" at bounding box center [1214, 302] width 344 height 28
paste input "diana.alaniz@diplomatresort.com"
click at [1144, 303] on input "Karey.Greaves@didiana.alaniz@diplomatresort.complomatresort.com" at bounding box center [1214, 302] width 344 height 28
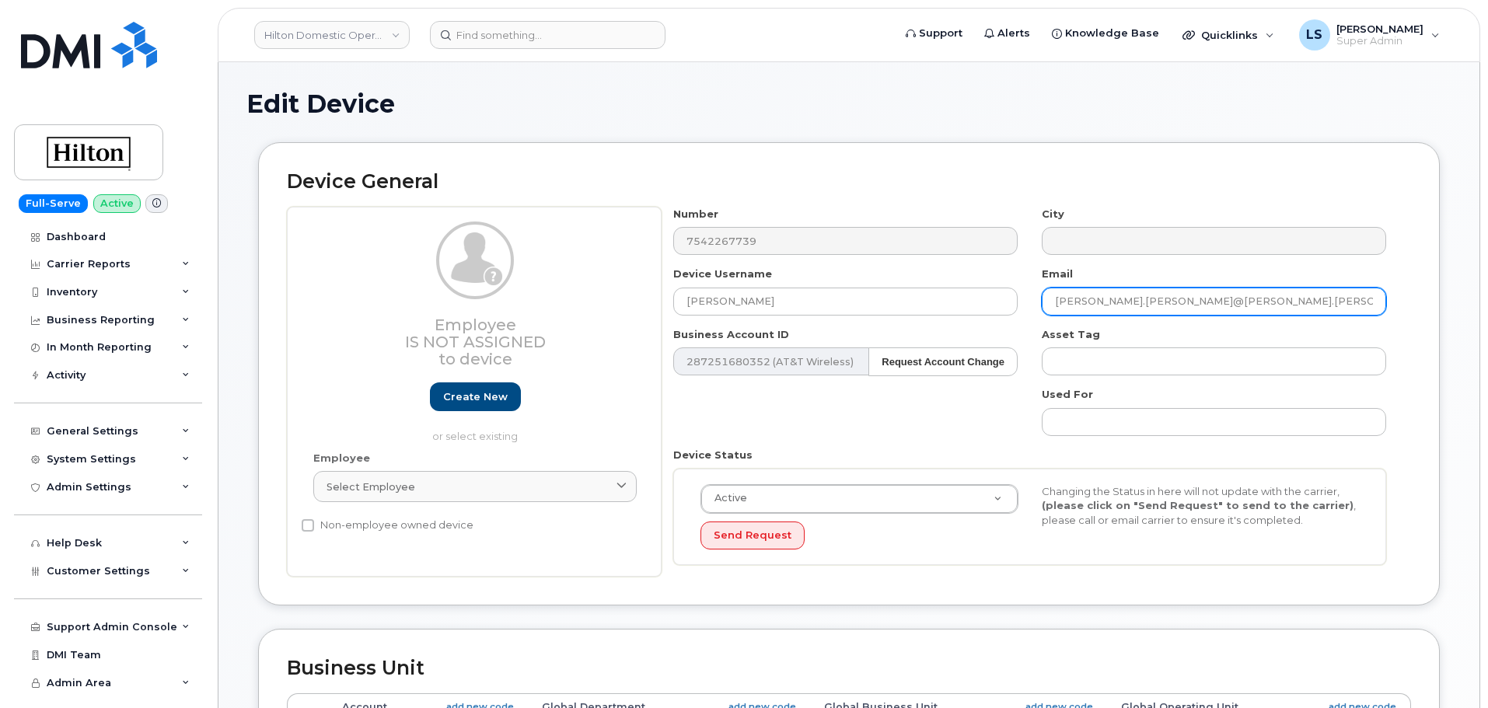
click at [1144, 303] on input "Karey.Greaves@didiana.alaniz@diplomatresort.complomatresort.com" at bounding box center [1214, 302] width 344 height 28
paste input "diana.alaniz@di"
type input "diana.alaniz@diplomatresort.com"
click at [977, 414] on div "Number 7542267739 City Device Username DIANA ALANIZ Email diana.alaniz@diplomat…" at bounding box center [1030, 392] width 737 height 371
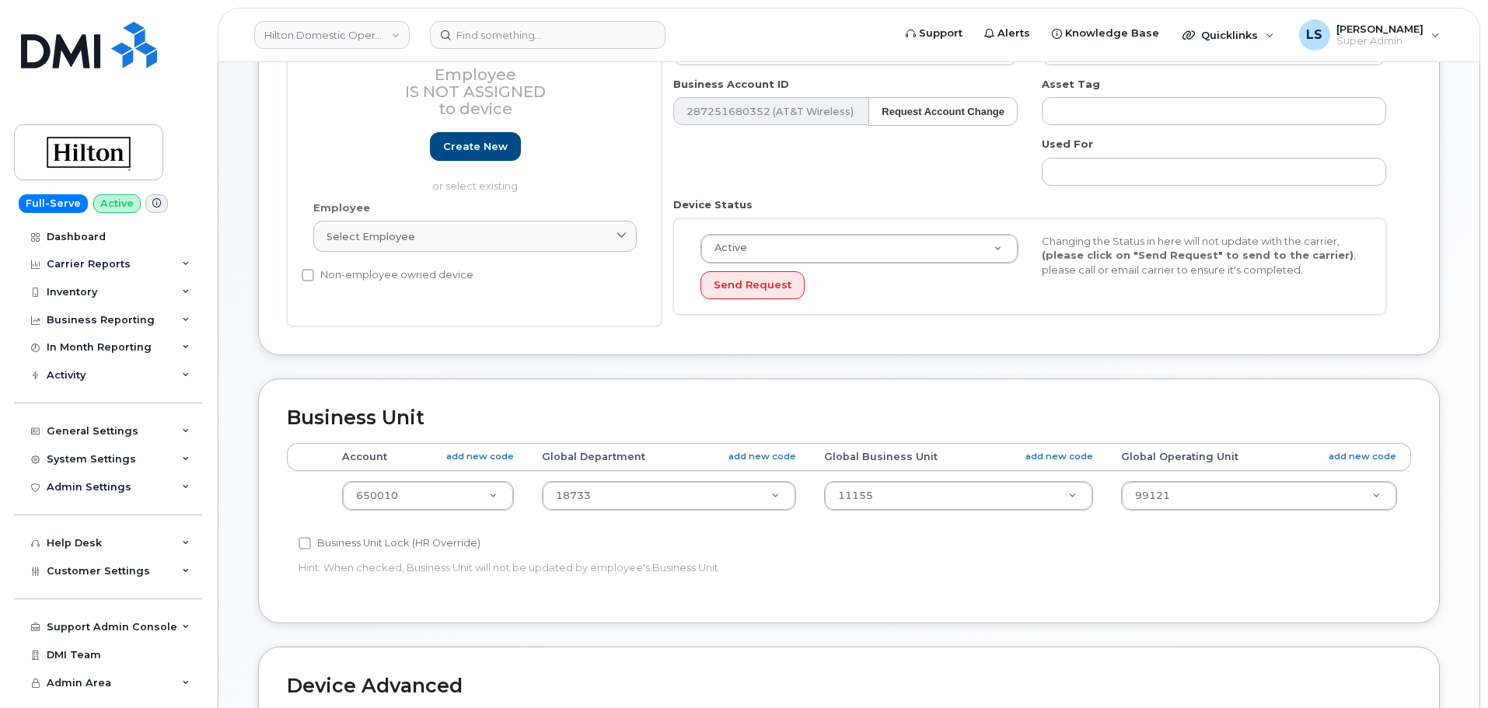
scroll to position [311, 0]
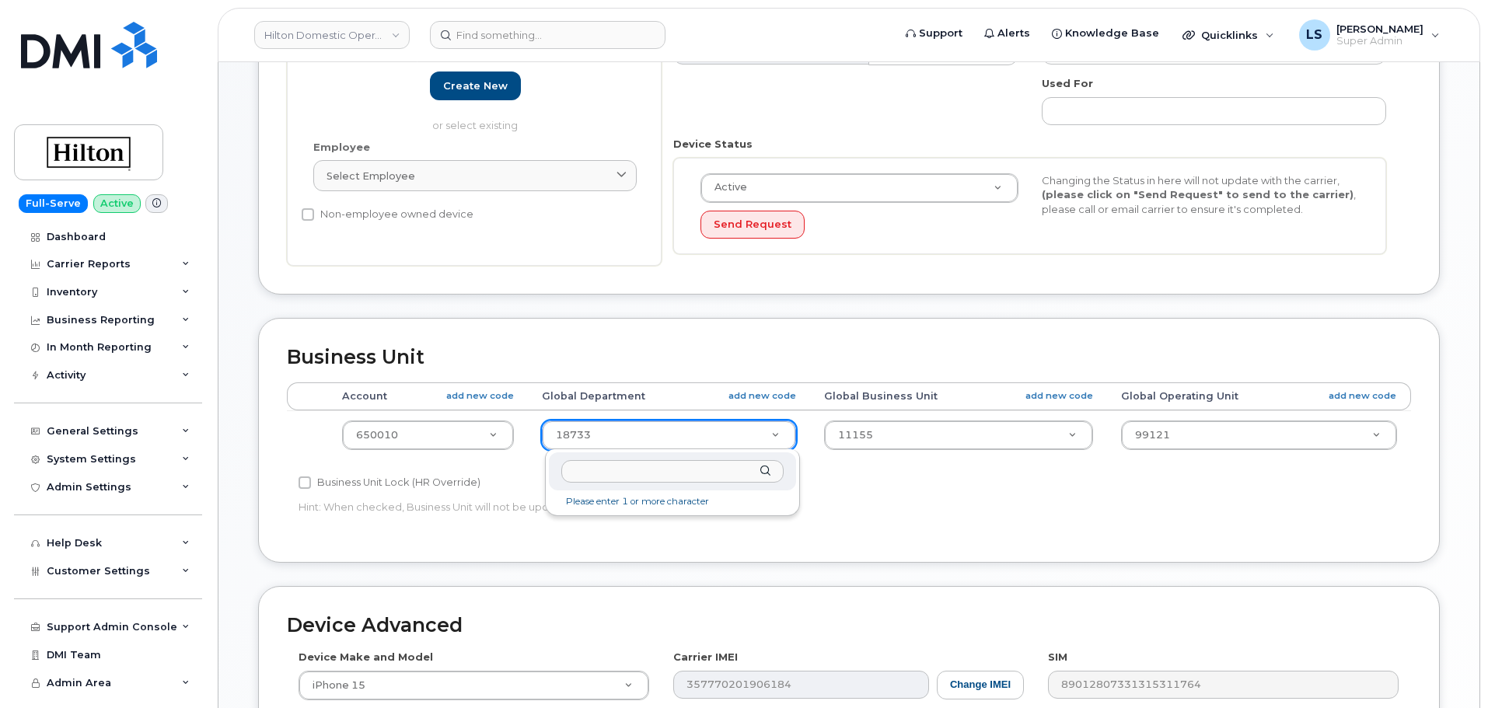
type input "FLLDH"
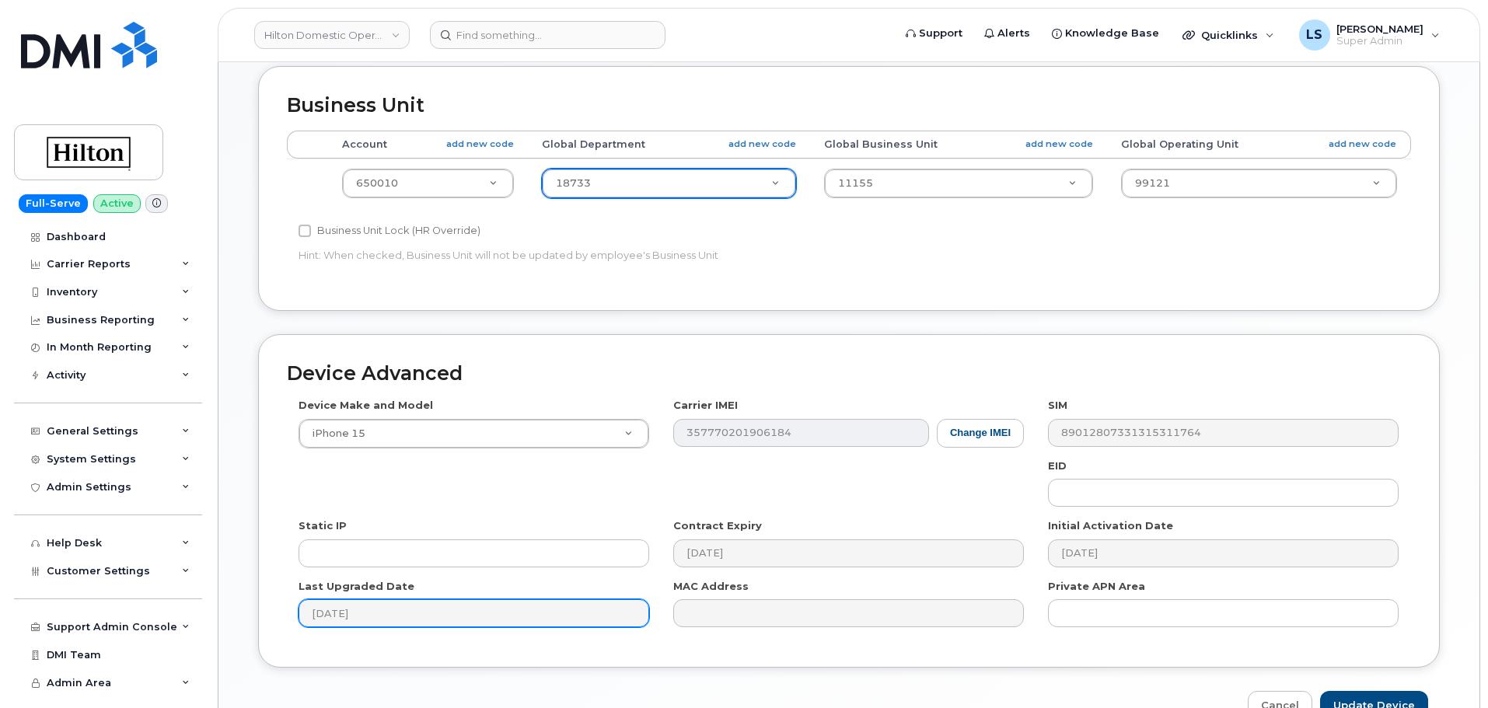
scroll to position [652, 0]
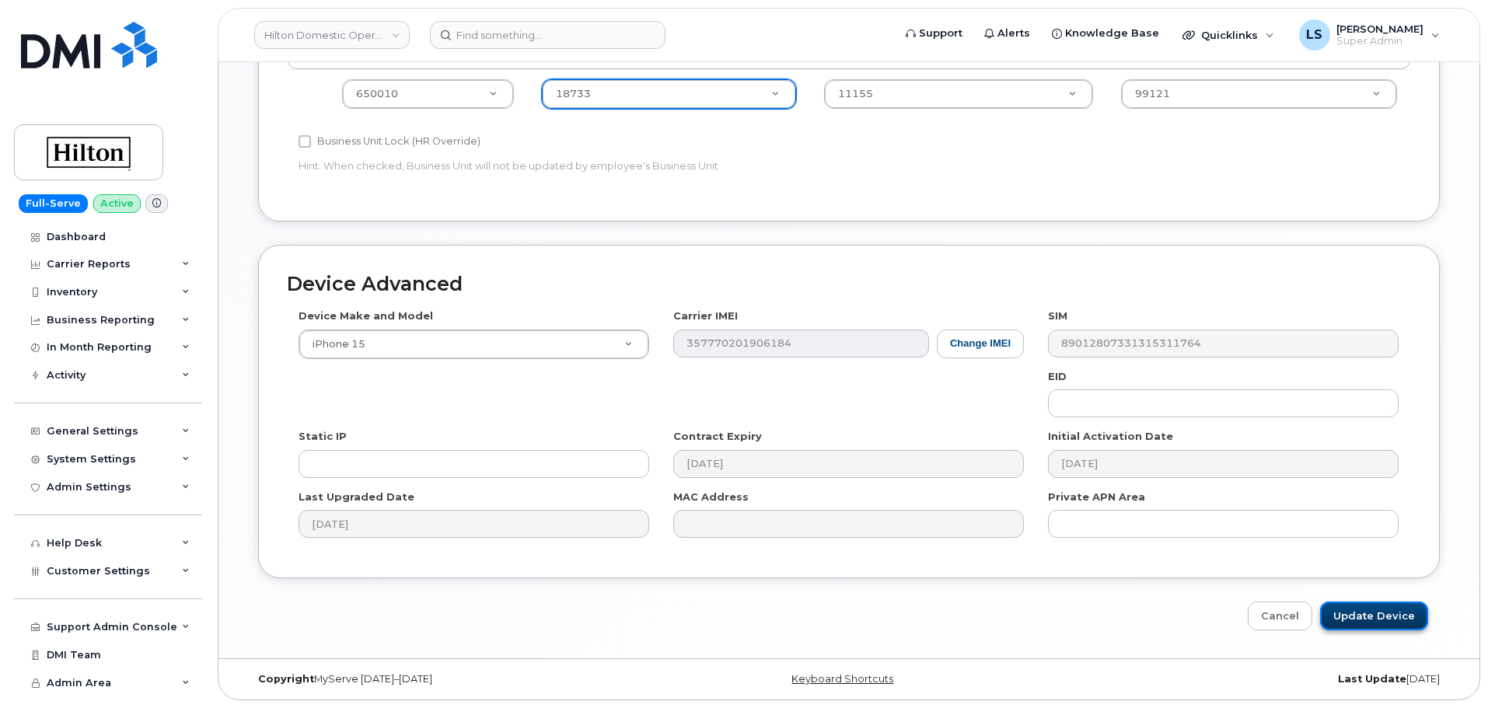
click at [1344, 606] on input "Update Device" at bounding box center [1374, 616] width 108 height 29
type input "Saving..."
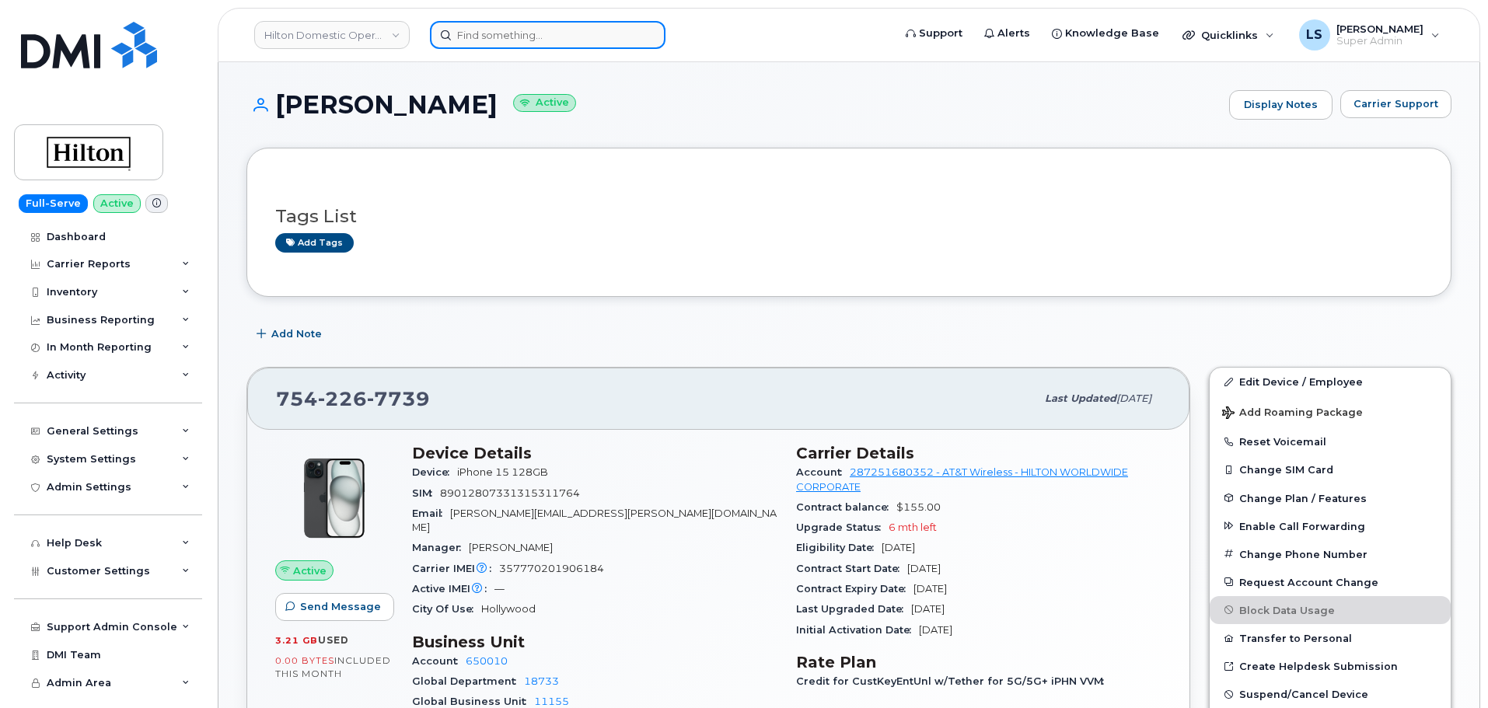
click at [611, 28] on input at bounding box center [548, 35] width 236 height 28
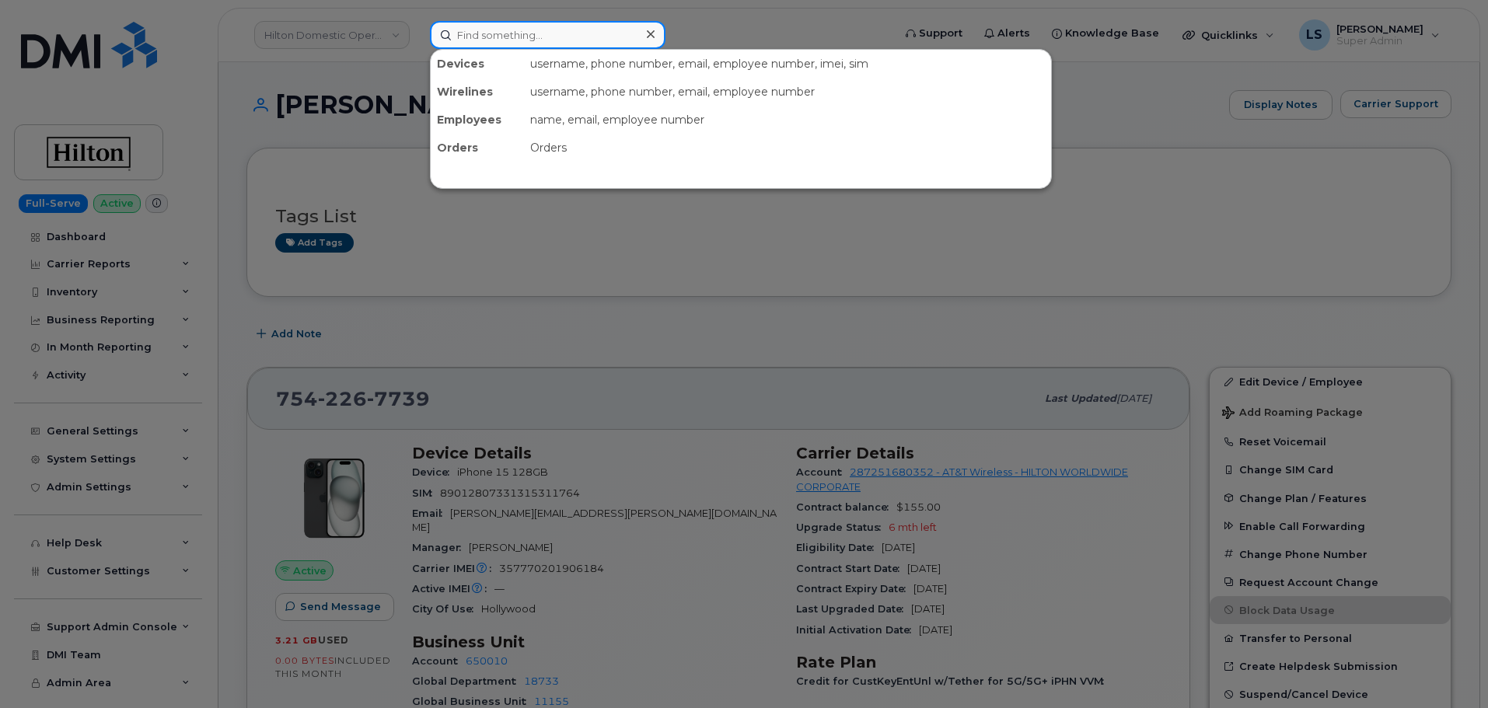
paste input "301683"
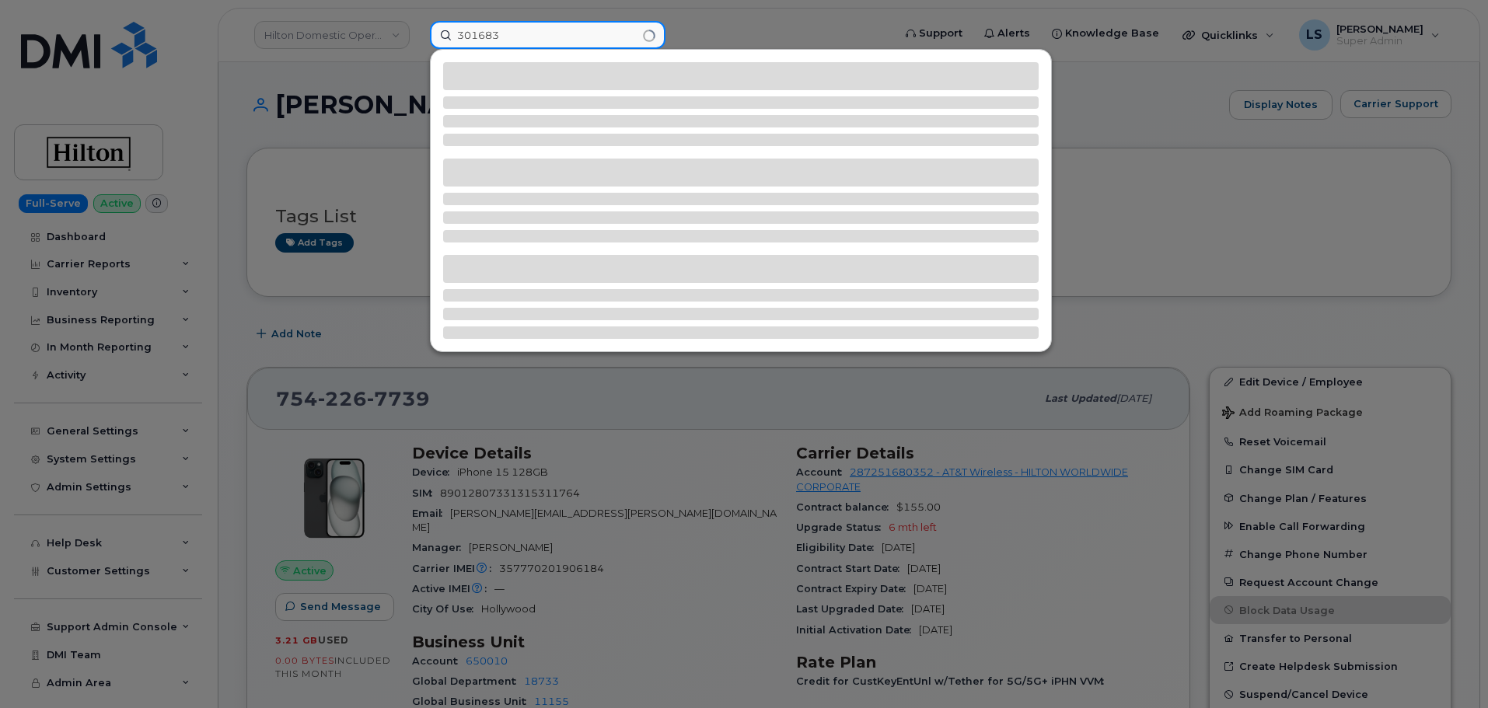
type input "301683"
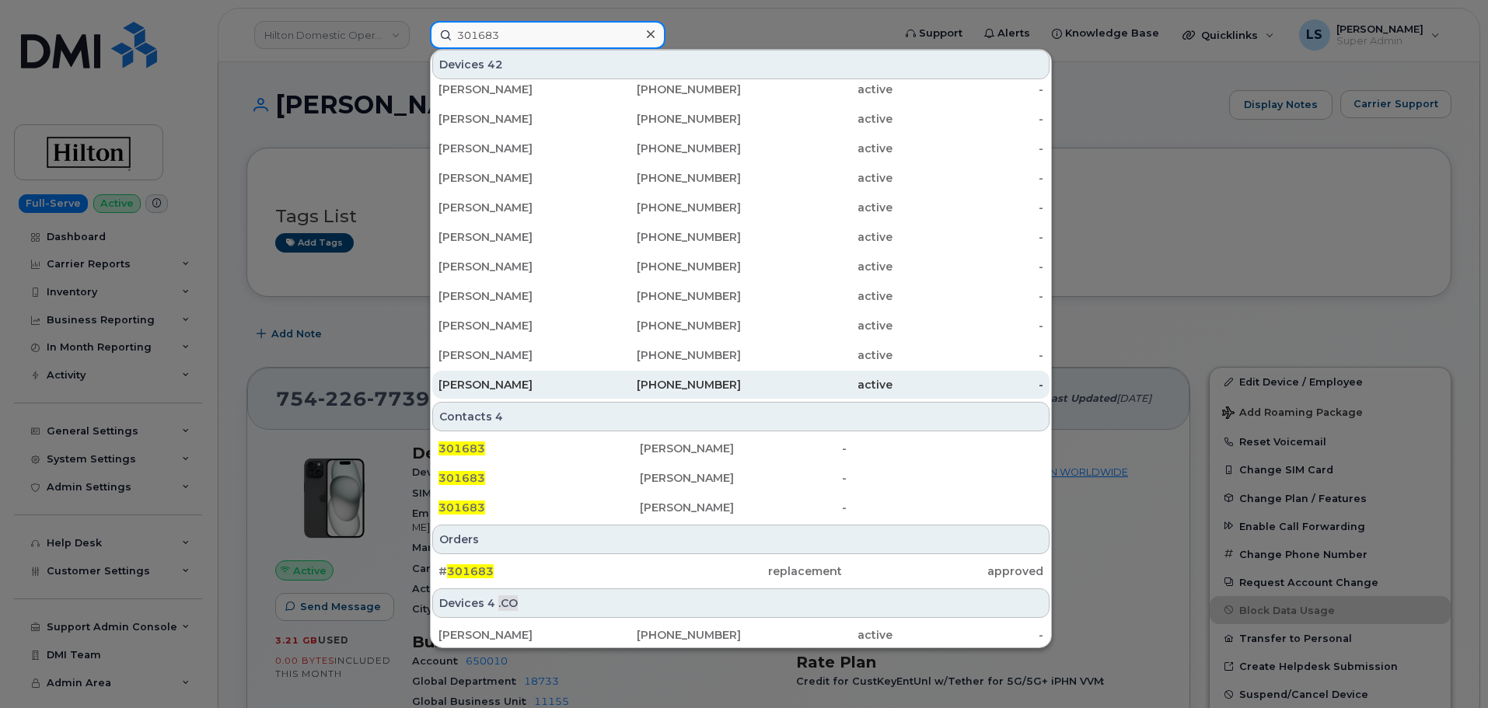
scroll to position [400, 0]
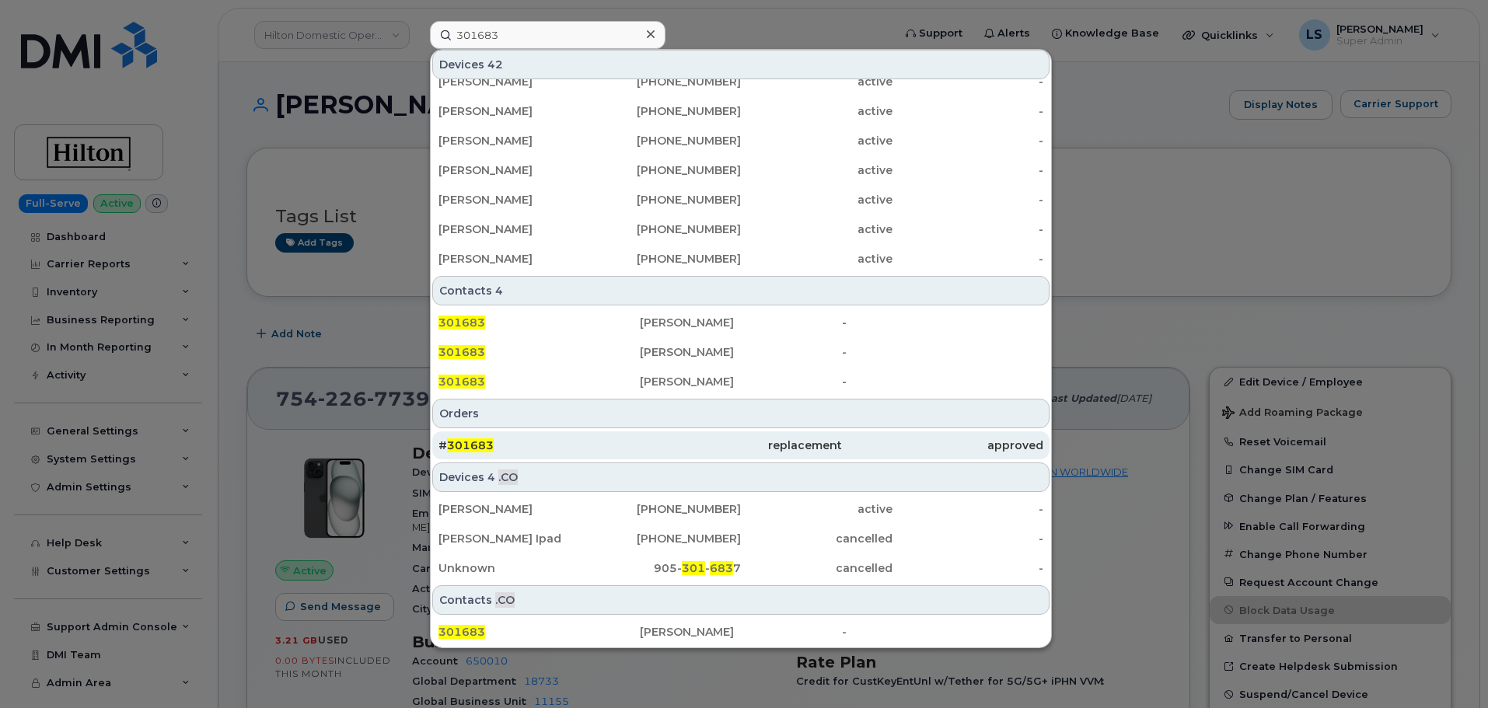
click at [496, 451] on div "# 301683" at bounding box center [538, 446] width 201 height 16
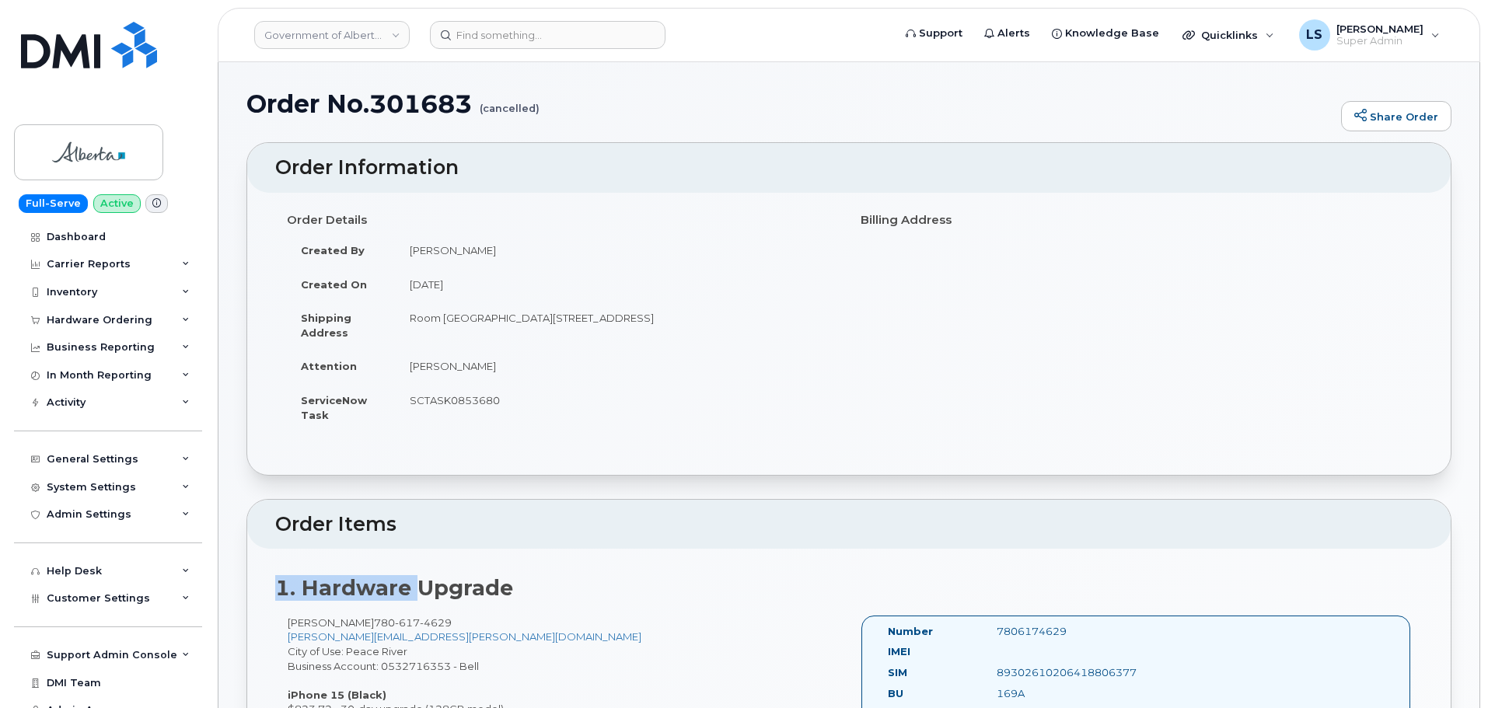
click at [405, 607] on div "Order Items 1. Hardware Upgrade [PERSON_NAME] [PHONE_NUMBER] [PERSON_NAME][EMAI…" at bounding box center [848, 674] width 1205 height 351
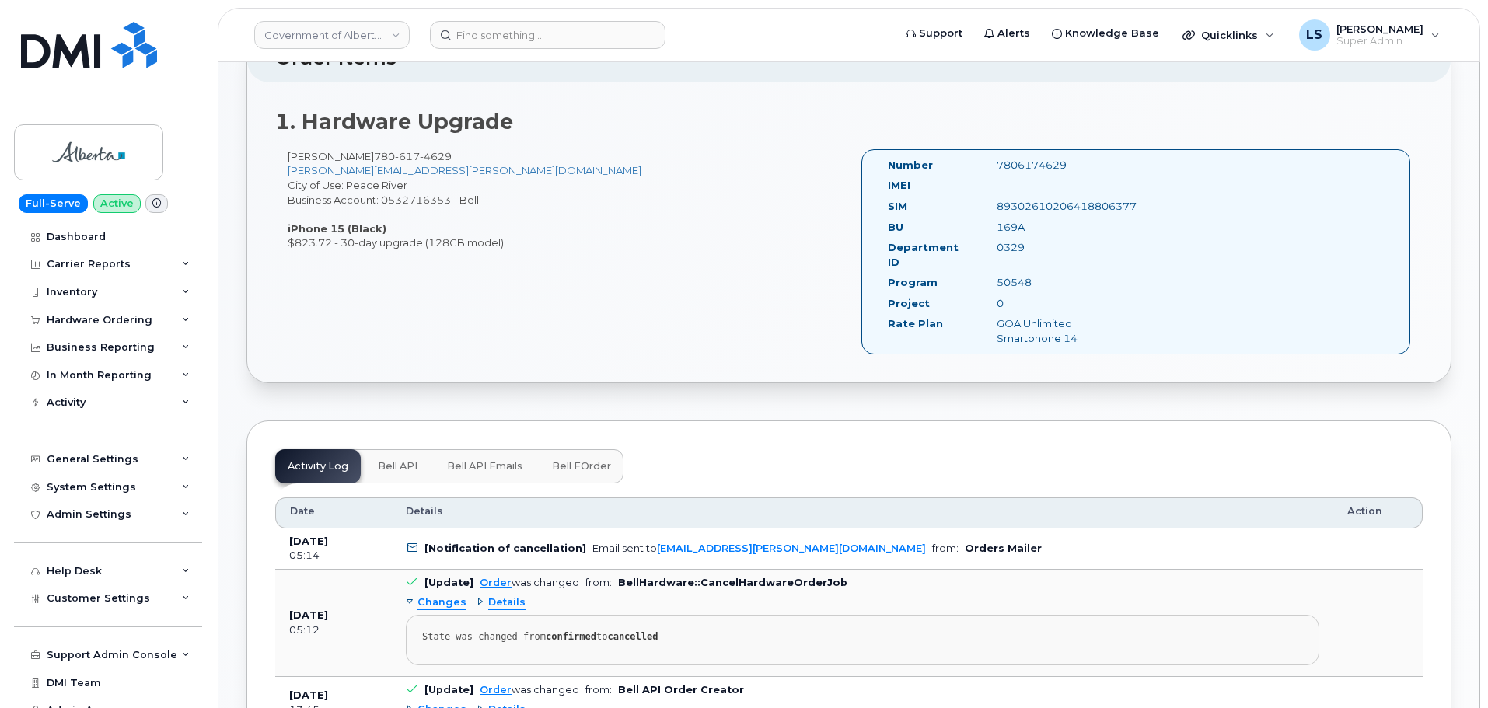
click at [629, 228] on div "[PERSON_NAME] [PHONE_NUMBER] [PERSON_NAME][EMAIL_ADDRESS][PERSON_NAME][DOMAIN_N…" at bounding box center [562, 199] width 574 height 101
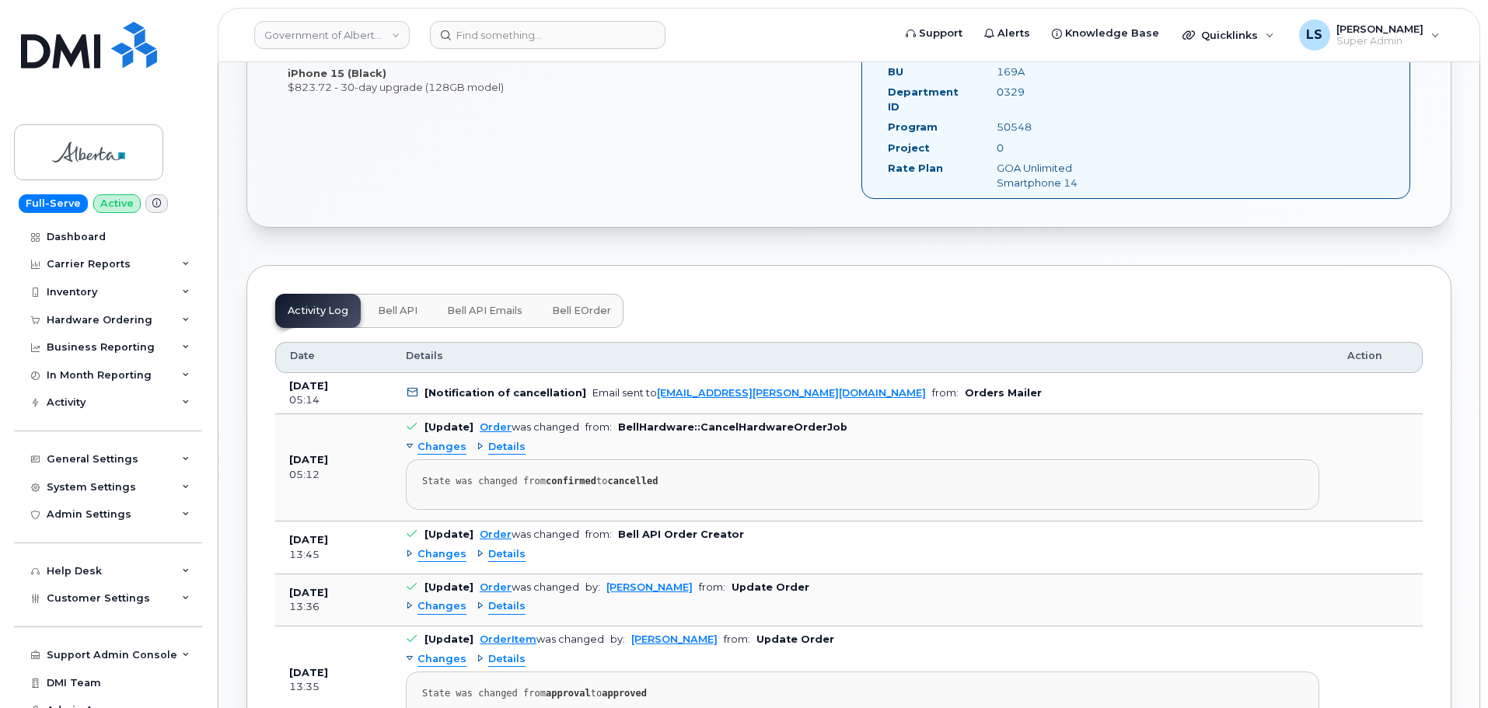
click at [473, 305] on span "Bell API Emails" at bounding box center [484, 311] width 75 height 12
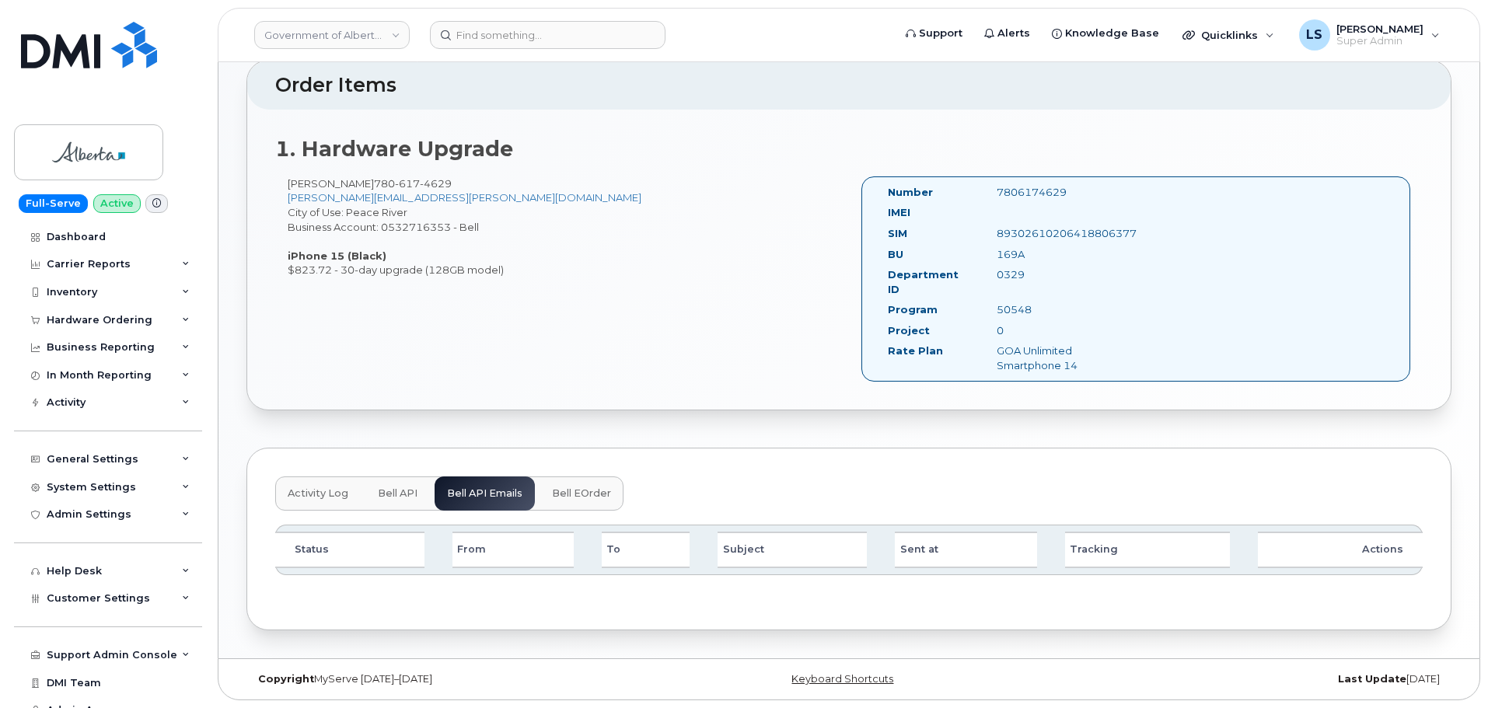
scroll to position [425, 0]
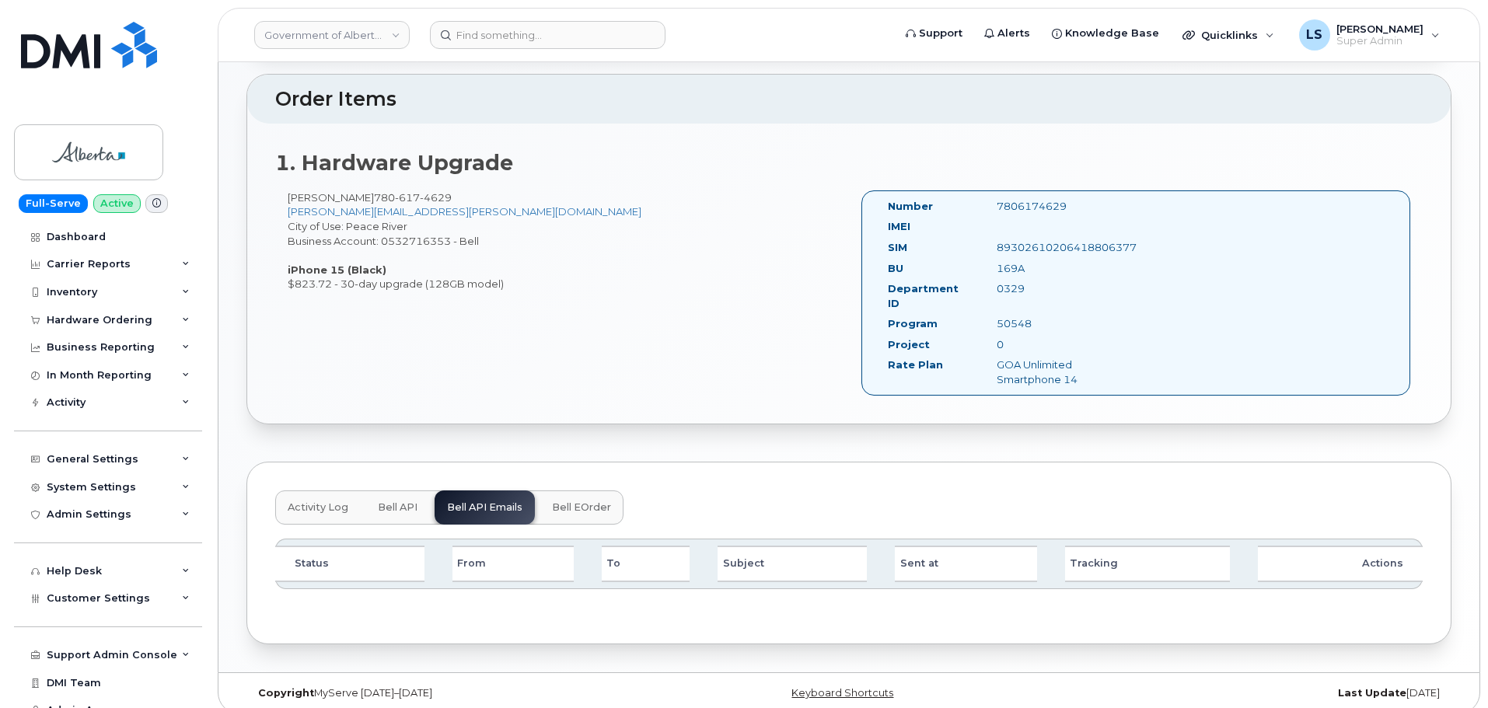
click at [317, 491] on button "Activity Log" at bounding box center [318, 508] width 86 height 34
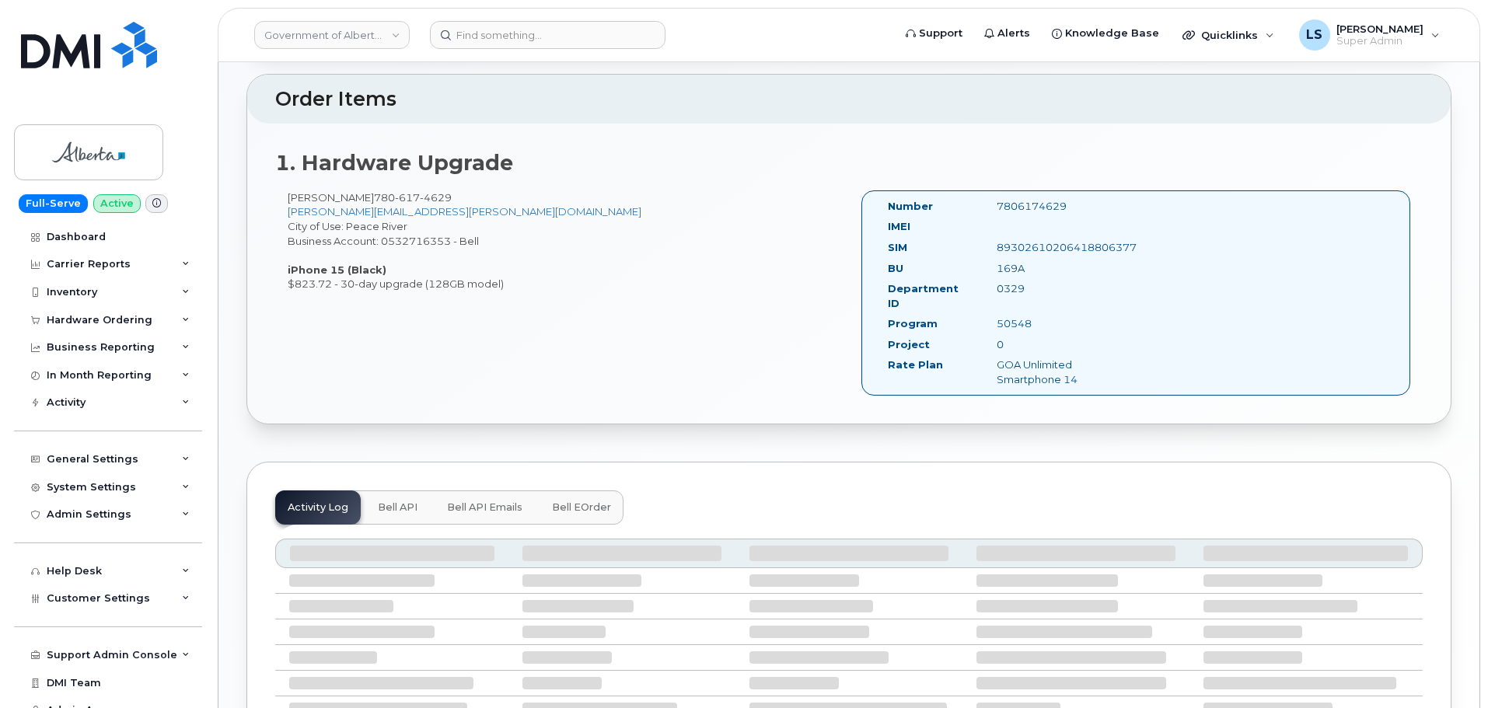
click at [317, 491] on div "Activity Log Bell API Bell API Emails Bell eOrder" at bounding box center [449, 508] width 348 height 34
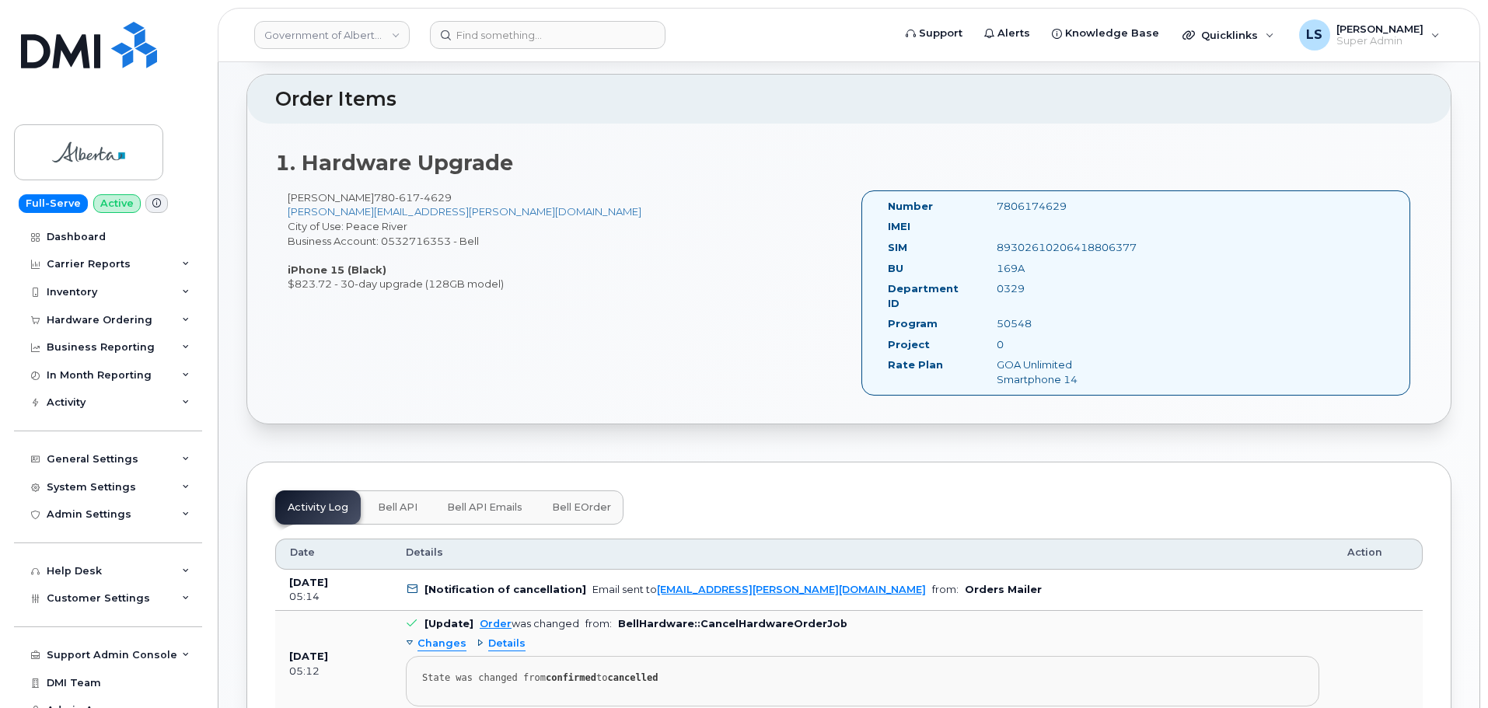
click at [503, 13] on header "Government of [GEOGRAPHIC_DATA] (GOA) Support Alerts Knowledge Base Quicklinks …" at bounding box center [849, 35] width 1262 height 54
click at [508, 33] on input at bounding box center [548, 35] width 236 height 28
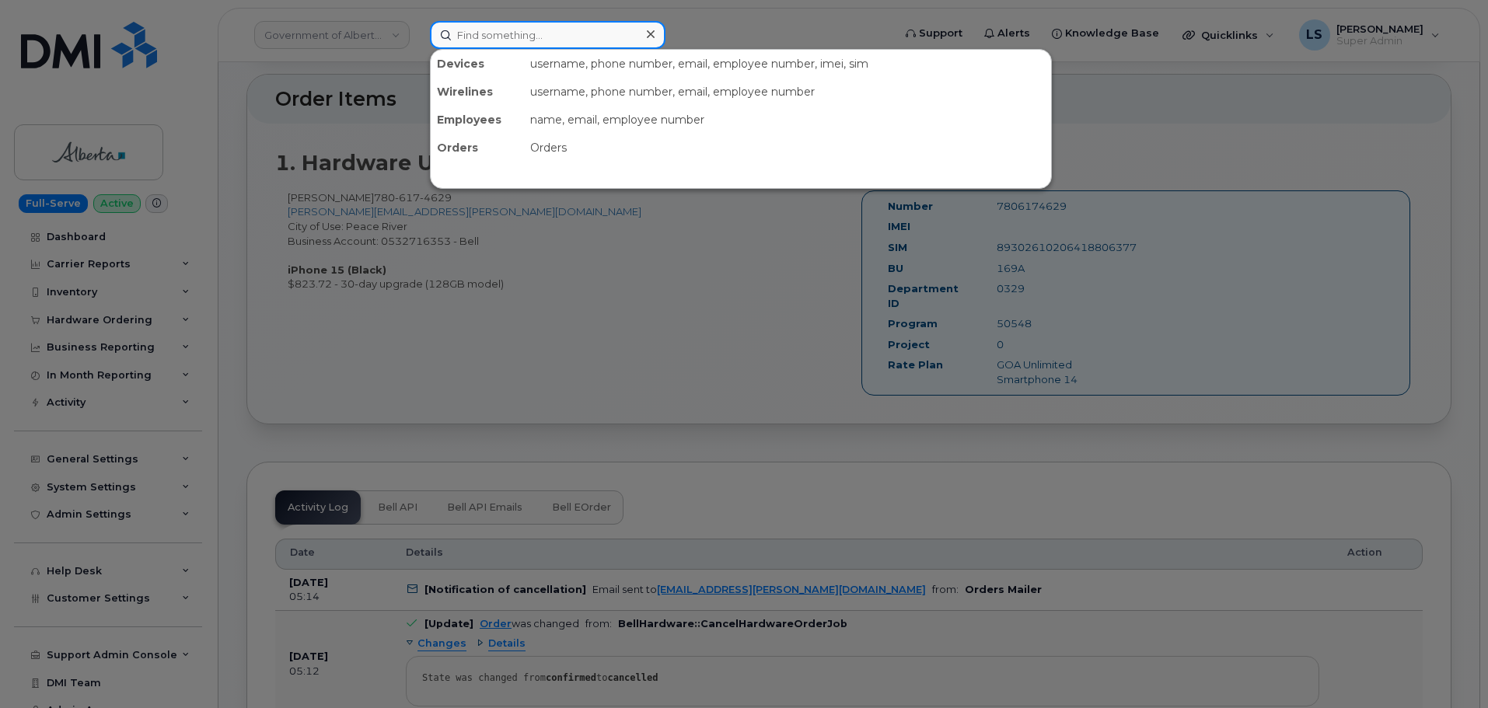
paste input "302943"
type input "302943"
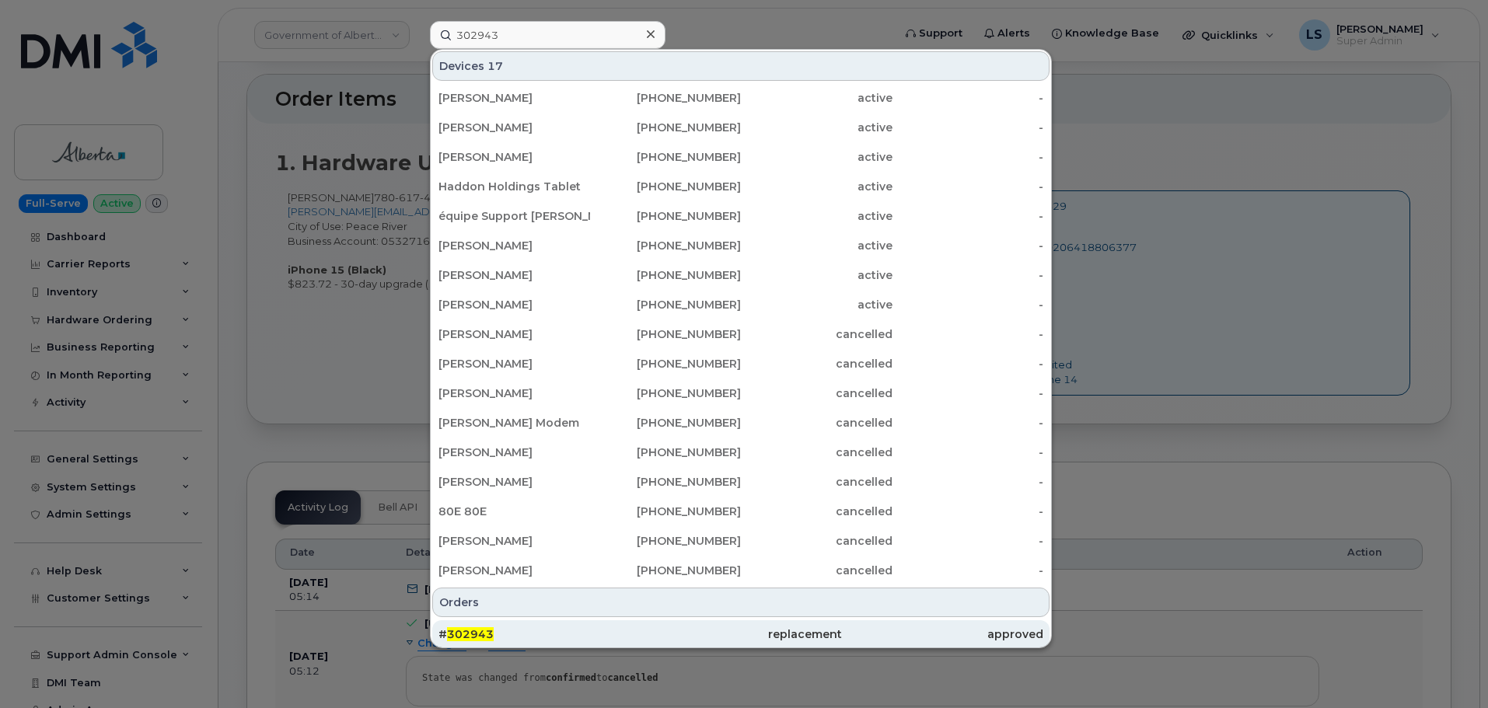
click at [620, 643] on div "# 302943" at bounding box center [538, 634] width 201 height 28
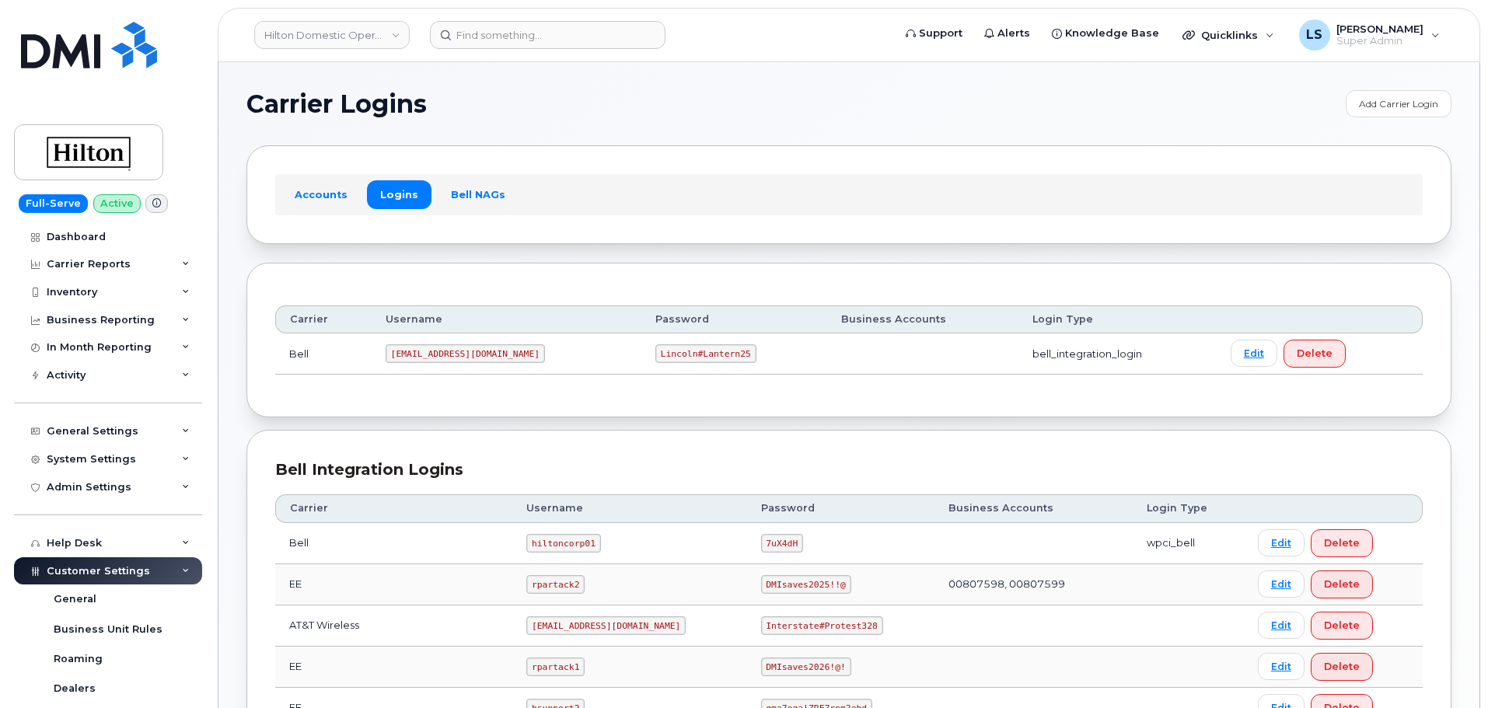
click at [655, 357] on code "Lincoln#Lantern25" at bounding box center [705, 353] width 101 height 19
click at [560, 353] on td "ms-hilton@dminc.com" at bounding box center [507, 353] width 270 height 41
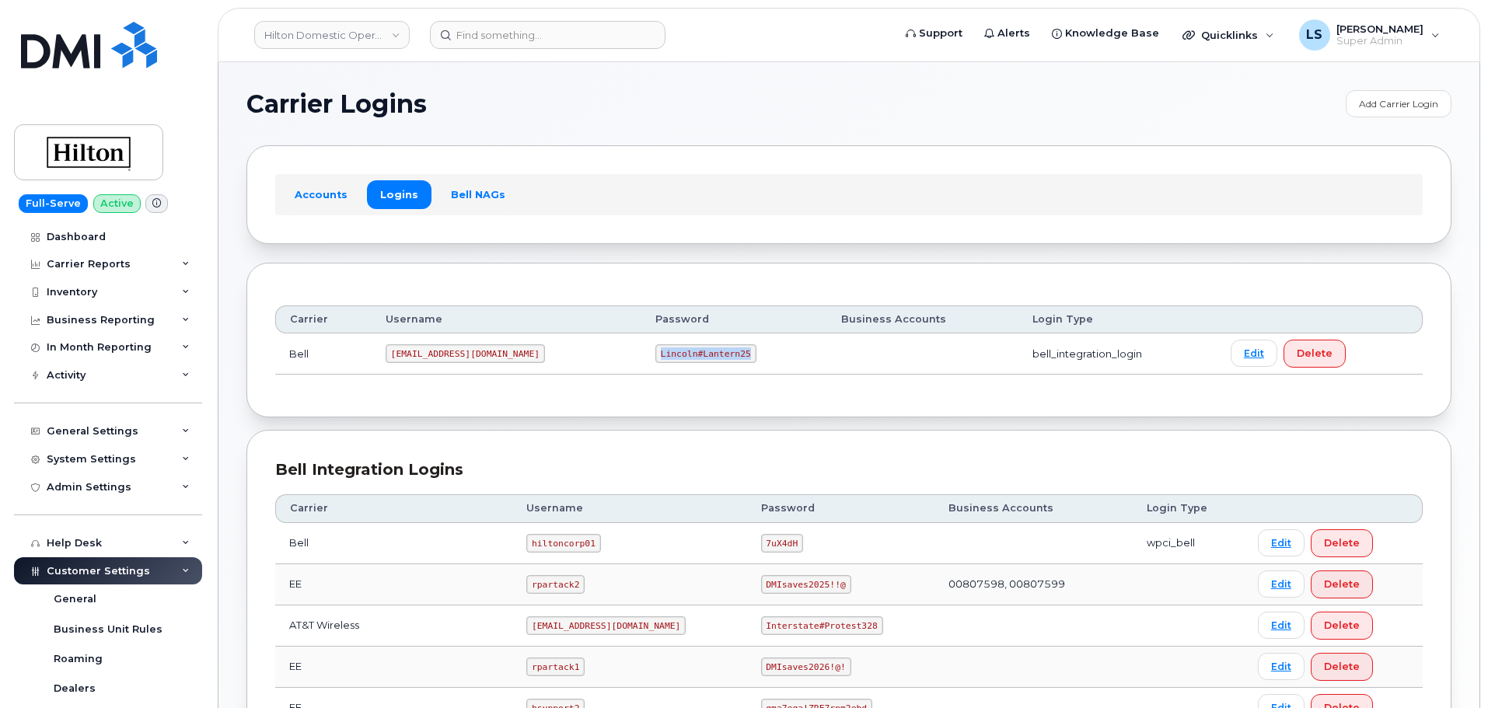
drag, startPoint x: 603, startPoint y: 353, endPoint x: 686, endPoint y: 361, distance: 83.6
click at [686, 361] on code "Lincoln#Lantern25" at bounding box center [705, 353] width 101 height 19
copy code "Lincoln#Lantern25"
click at [465, 346] on code "ms-hilton@dminc.com" at bounding box center [465, 353] width 159 height 19
drag, startPoint x: 487, startPoint y: 353, endPoint x: 396, endPoint y: 347, distance: 91.1
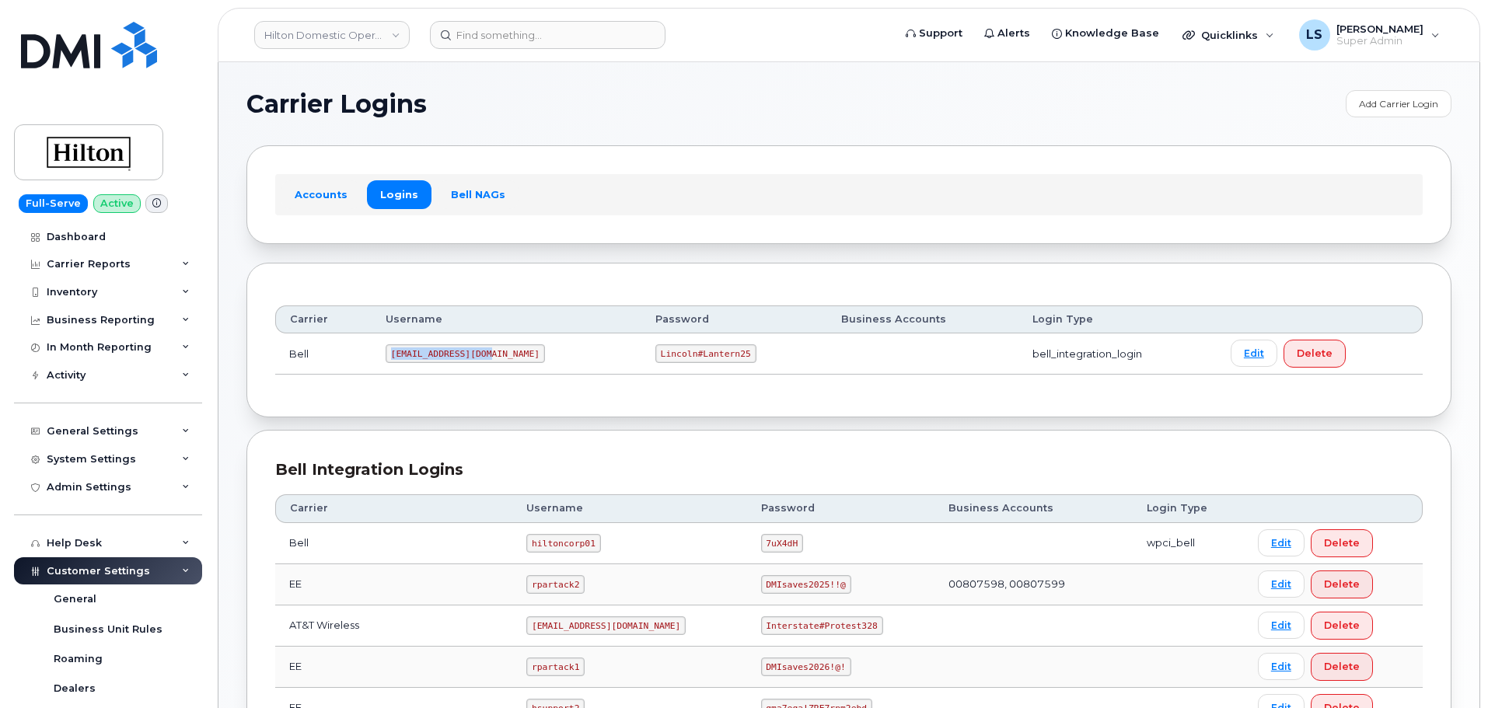
click at [396, 347] on code "ms-hilton@dminc.com" at bounding box center [465, 353] width 159 height 19
copy code "ms-hilton@dminc.com"
drag, startPoint x: 601, startPoint y: 350, endPoint x: 686, endPoint y: 366, distance: 87.1
click at [686, 366] on td "Lincoln#Lantern25" at bounding box center [734, 353] width 186 height 41
copy code "Lincoln#Lantern25"
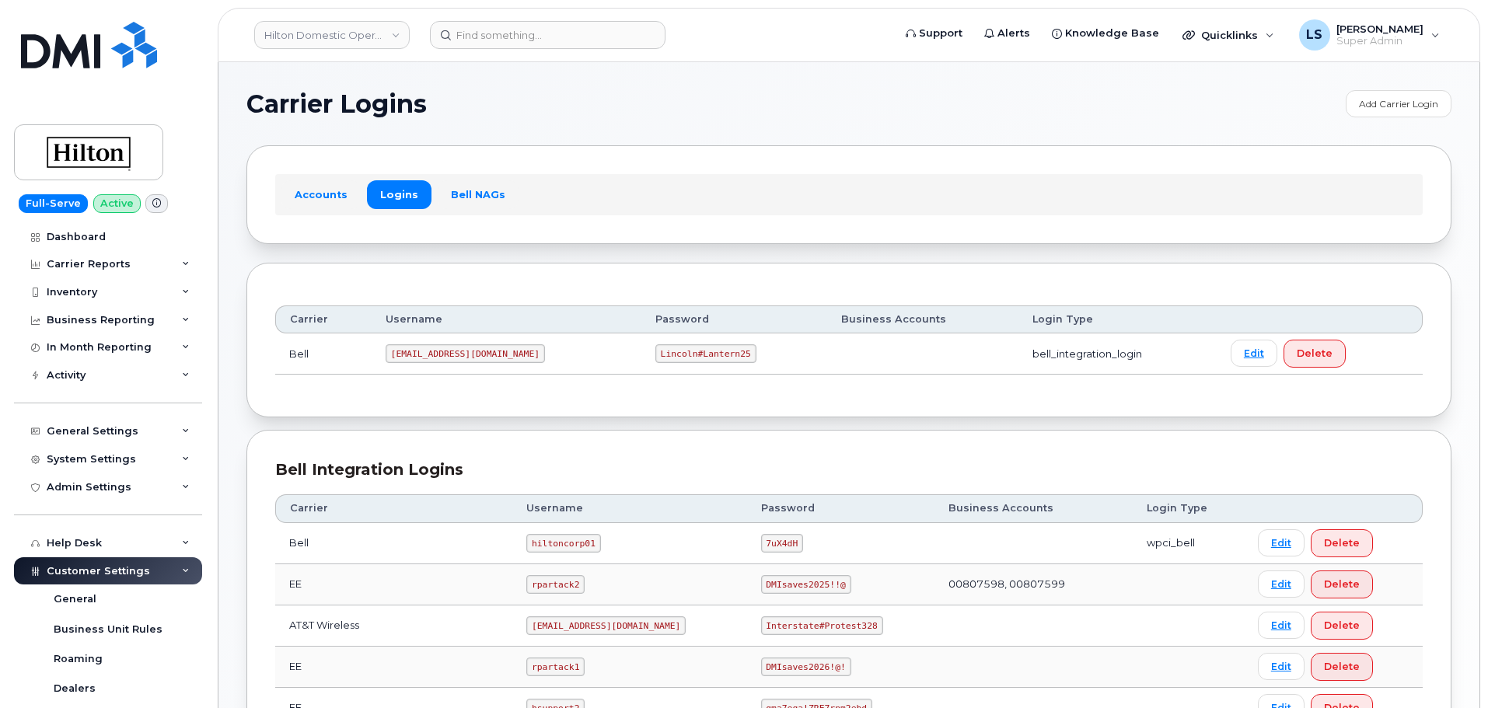
click at [699, 461] on div "Bell Integration Logins" at bounding box center [848, 470] width 1147 height 23
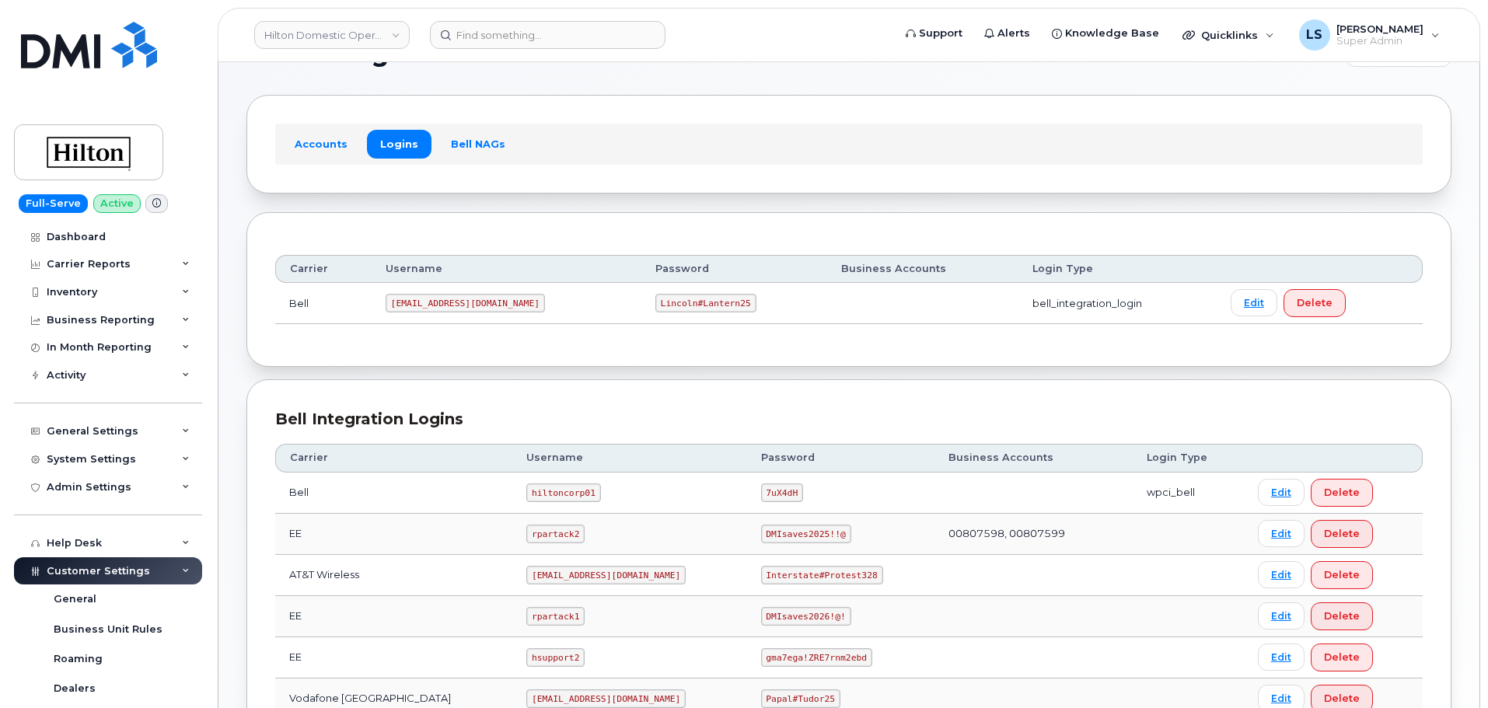
scroll to position [78, 0]
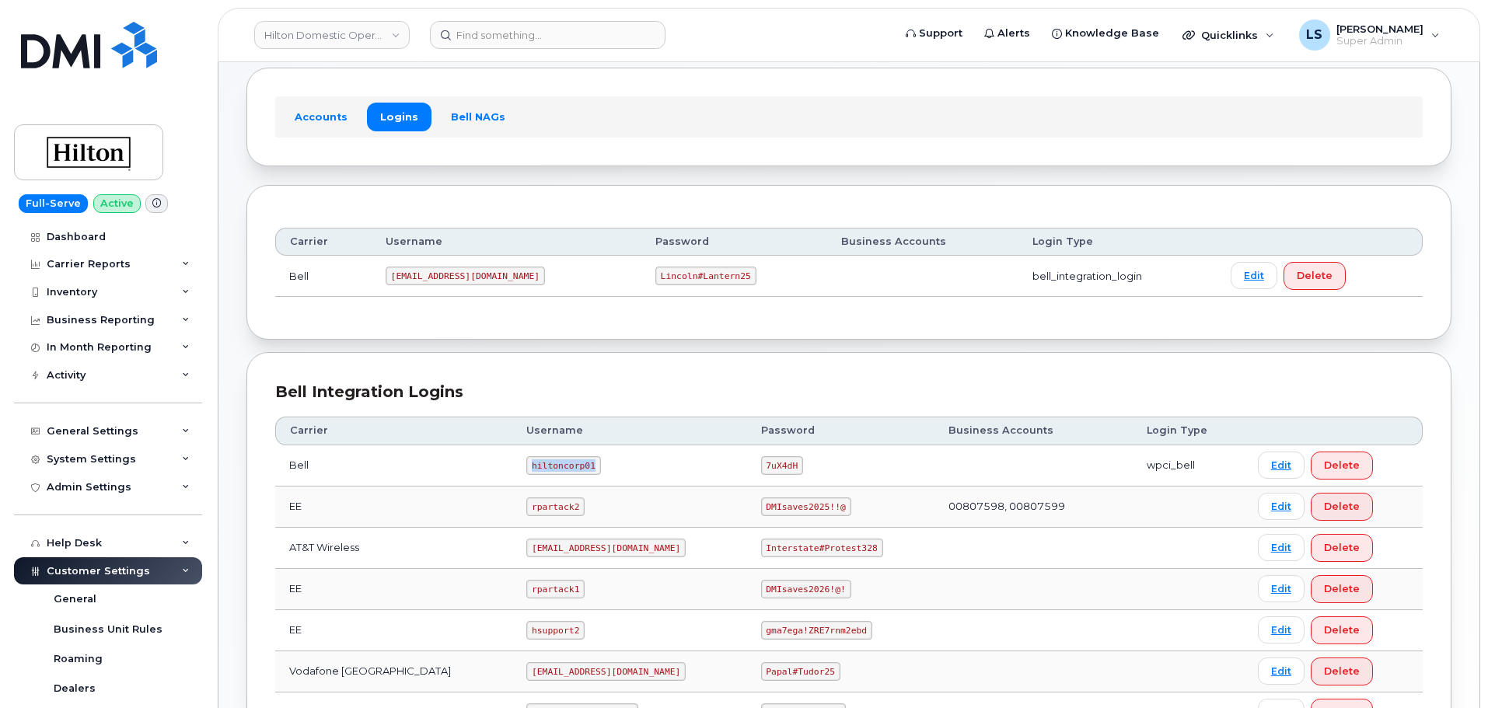
drag, startPoint x: 514, startPoint y: 466, endPoint x: 574, endPoint y: 469, distance: 60.7
click at [574, 469] on td "hiltoncorp01" at bounding box center [629, 465] width 234 height 41
copy code "hiltoncorp01"
drag, startPoint x: 753, startPoint y: 465, endPoint x: 788, endPoint y: 464, distance: 35.8
click at [790, 466] on td "7uX4dH" at bounding box center [840, 465] width 187 height 41
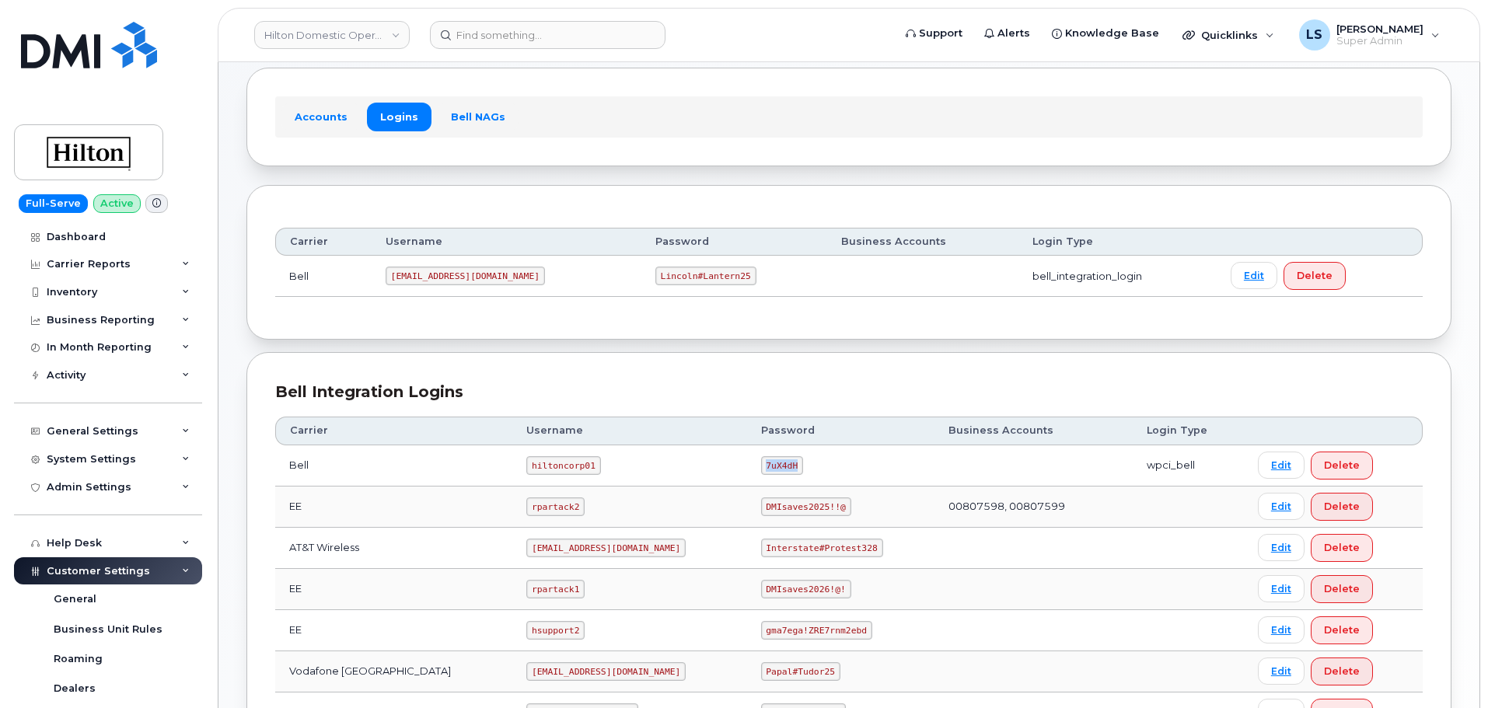
copy code "7uX4dH"
click at [658, 412] on div "Carrier Username Password Business Accounts Login Type Bell hiltoncorp01 7uX4dH…" at bounding box center [848, 657] width 1147 height 509
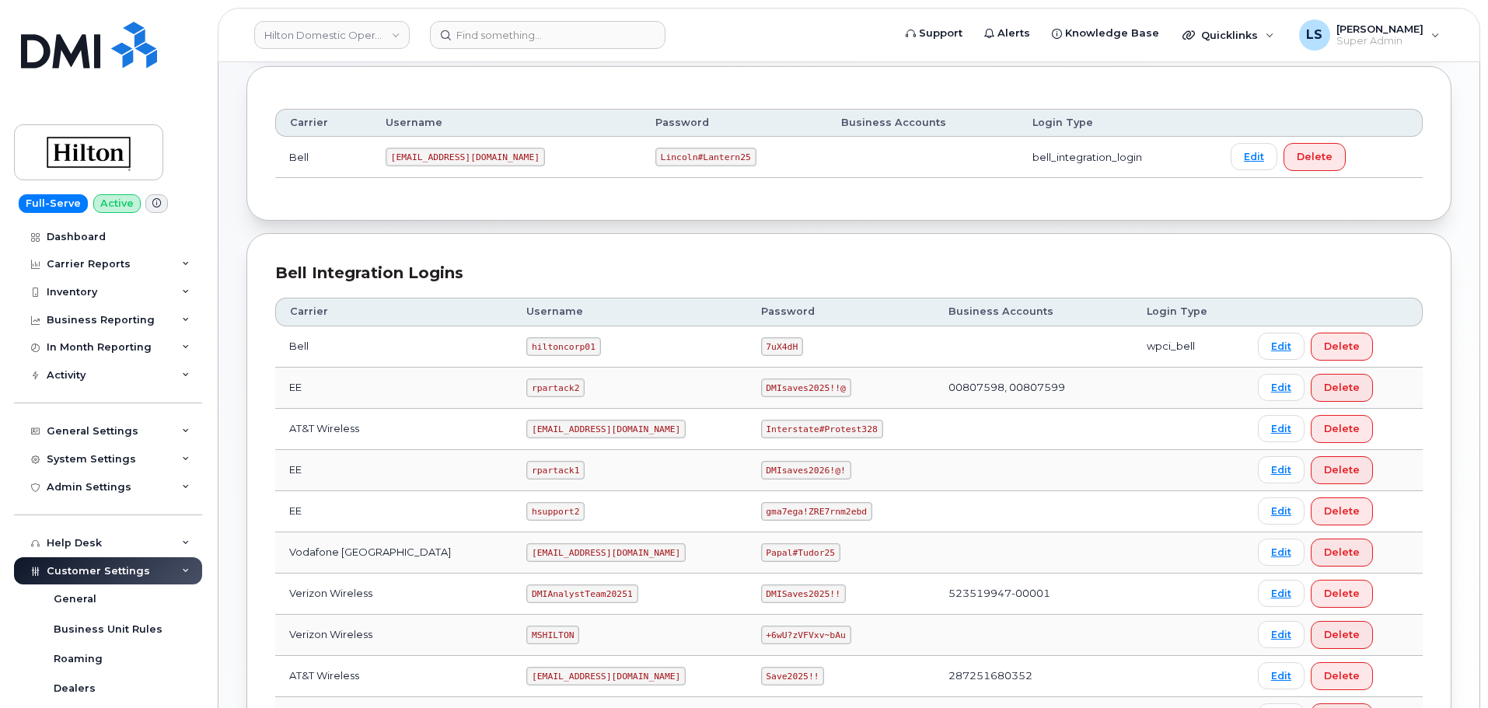
scroll to position [311, 0]
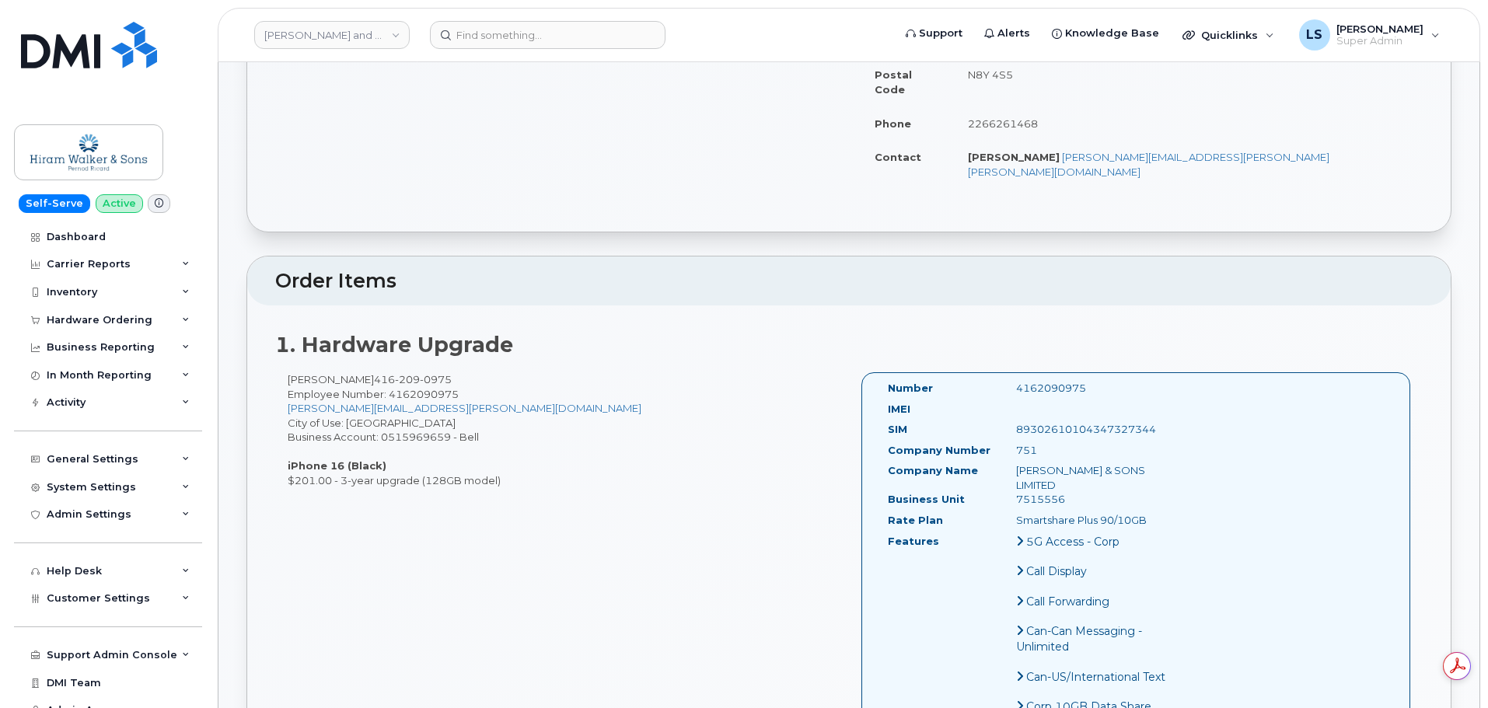
drag, startPoint x: 264, startPoint y: 117, endPoint x: 504, endPoint y: 459, distance: 418.6
copy div "Order No.302943 (waiting for dealer) Share Order Cancel Order × Share This Orde…"
click at [545, 449] on div "Camilla Guiguer 416 209 0975 Employee Number: 4162090975 camilla.guiguer@pernod…" at bounding box center [562, 430] width 574 height 116
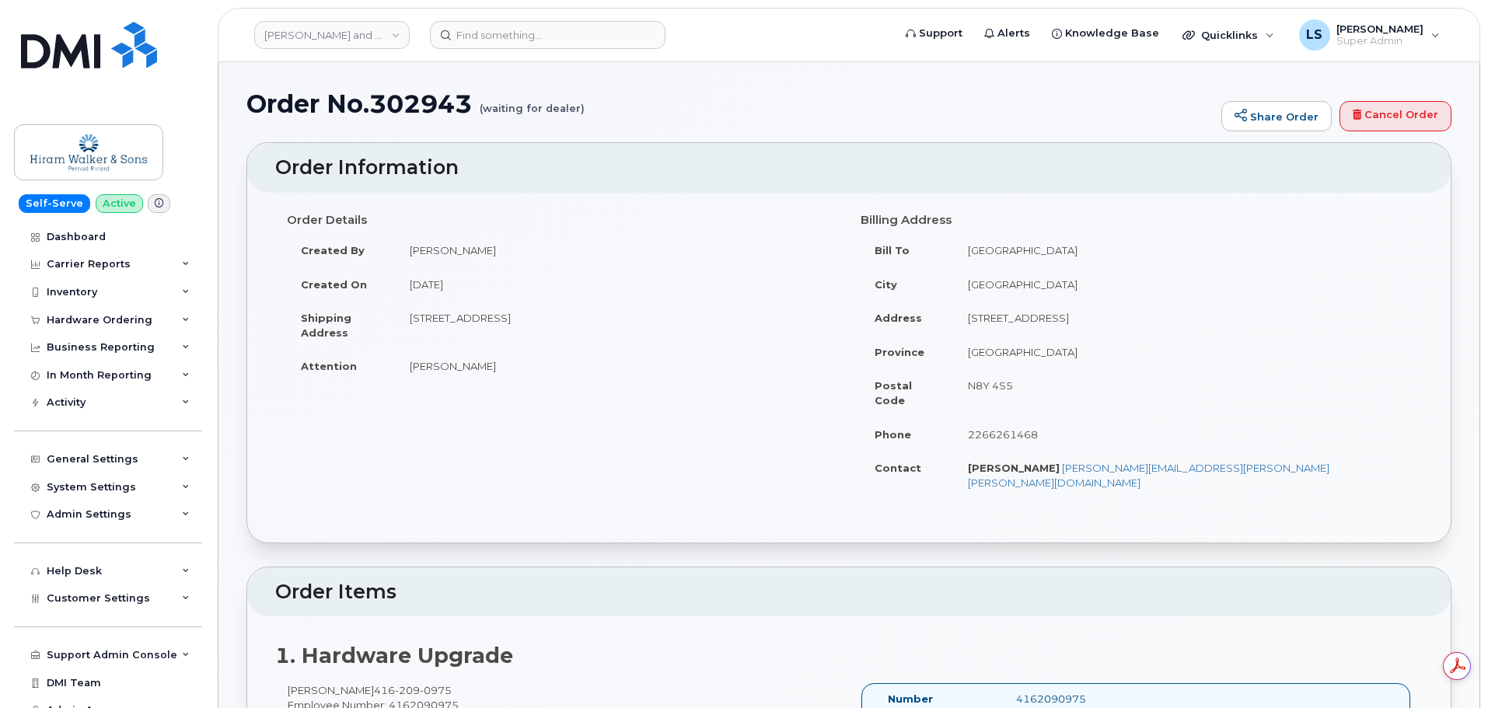
drag, startPoint x: 699, startPoint y: 316, endPoint x: 650, endPoint y: 318, distance: 49.0
click at [650, 318] on td "225 King St. West, Suite 1100 Toronto Ontario M5V 3M2" at bounding box center [617, 325] width 442 height 48
copy td "M5V 3M2"
click at [578, 315] on td "225 King St. West, Suite 1100 Toronto Ontario M5V 3M2" at bounding box center [617, 325] width 442 height 48
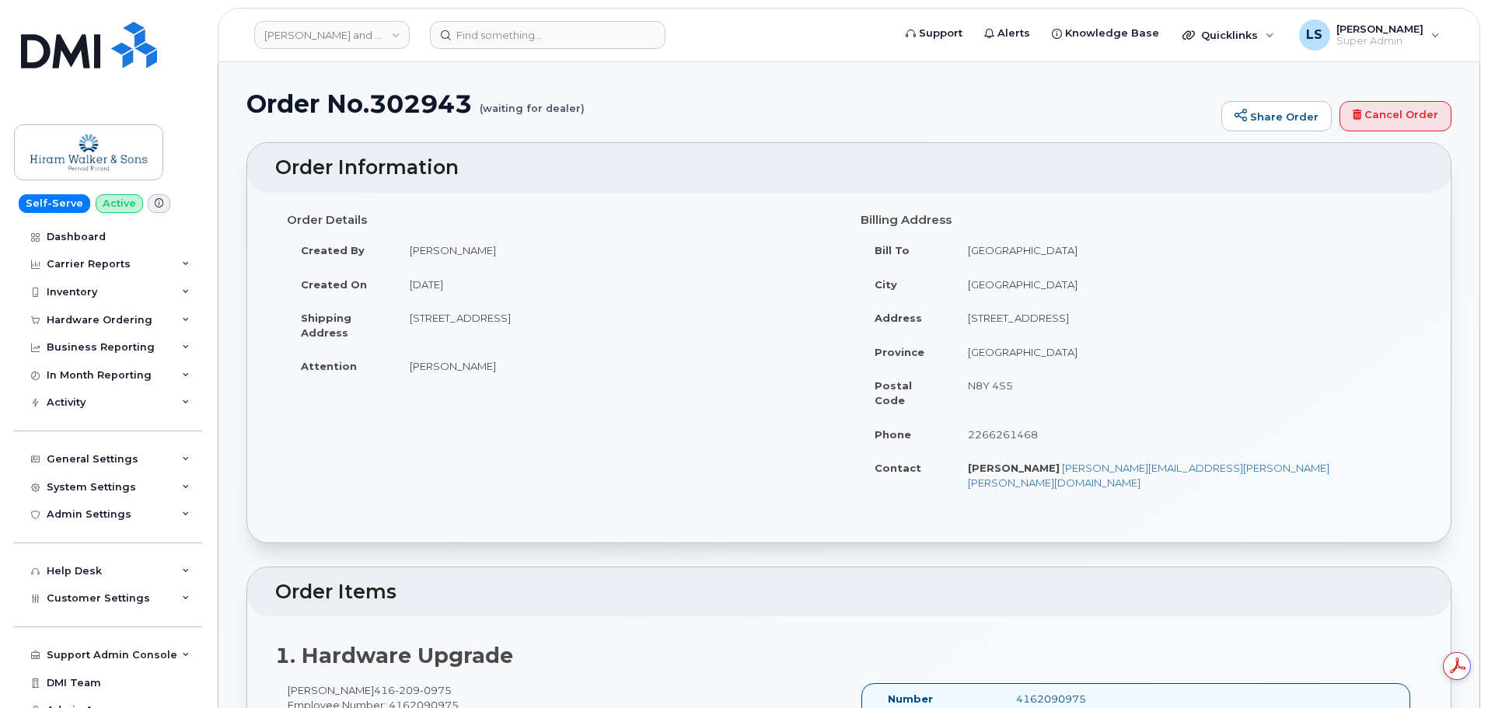
copy td "Toronto"
drag, startPoint x: 407, startPoint y: 315, endPoint x: 473, endPoint y: 320, distance: 65.5
click at [473, 320] on td "225 King St. West, Suite 1100 Toronto Ontario M5V 3M2" at bounding box center [617, 325] width 442 height 48
copy td "225 King St."
click at [479, 319] on td "225 King St. West, Suite 1100 Toronto Ontario M5V 3M2" at bounding box center [617, 325] width 442 height 48
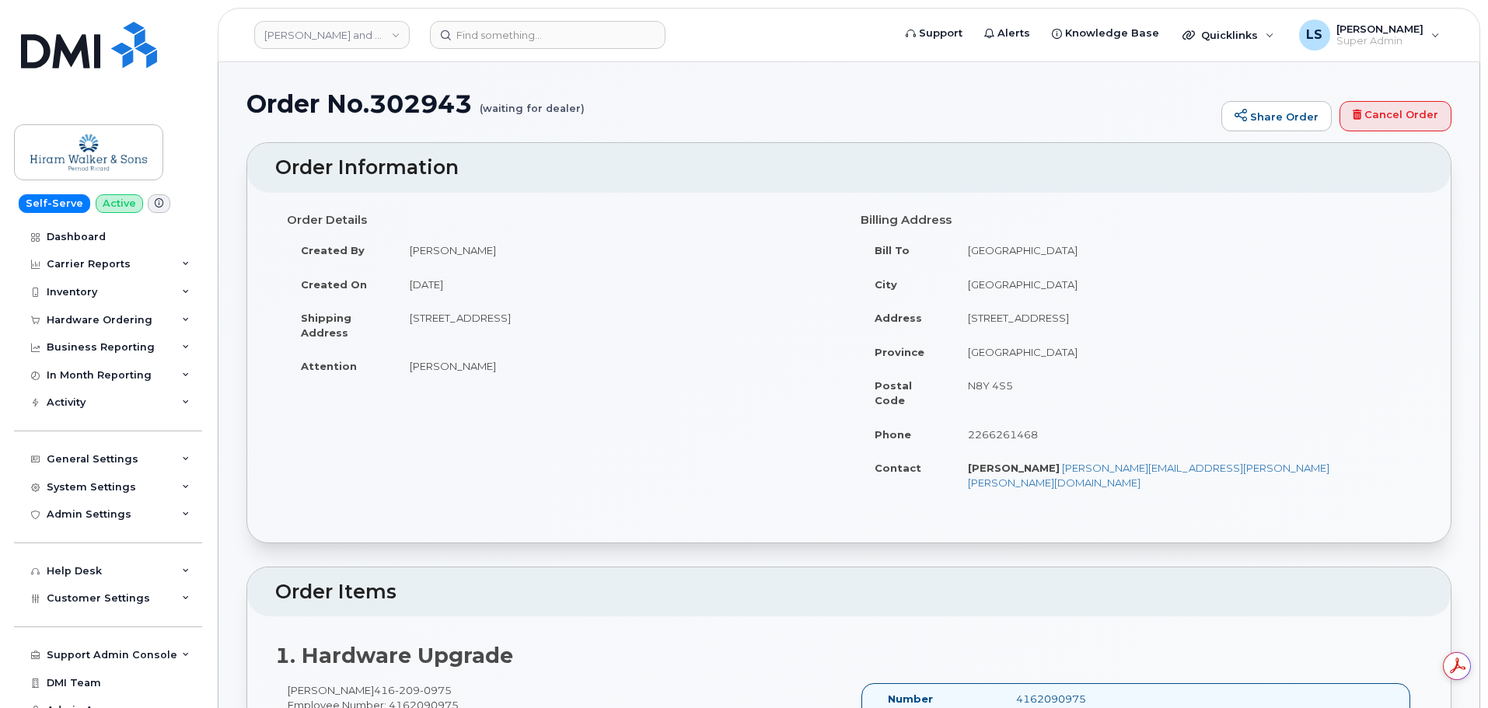
drag, startPoint x: 410, startPoint y: 314, endPoint x: 501, endPoint y: 320, distance: 91.2
click at [501, 320] on td "225 King St. West, Suite 1100 Toronto Ontario M5V 3M2" at bounding box center [617, 325] width 442 height 48
copy td "225 King St. West"
drag, startPoint x: 506, startPoint y: 320, endPoint x: 563, endPoint y: 324, distance: 56.9
click at [563, 324] on td "225 King St. West, Suite 1100 Toronto Ontario M5V 3M2" at bounding box center [617, 325] width 442 height 48
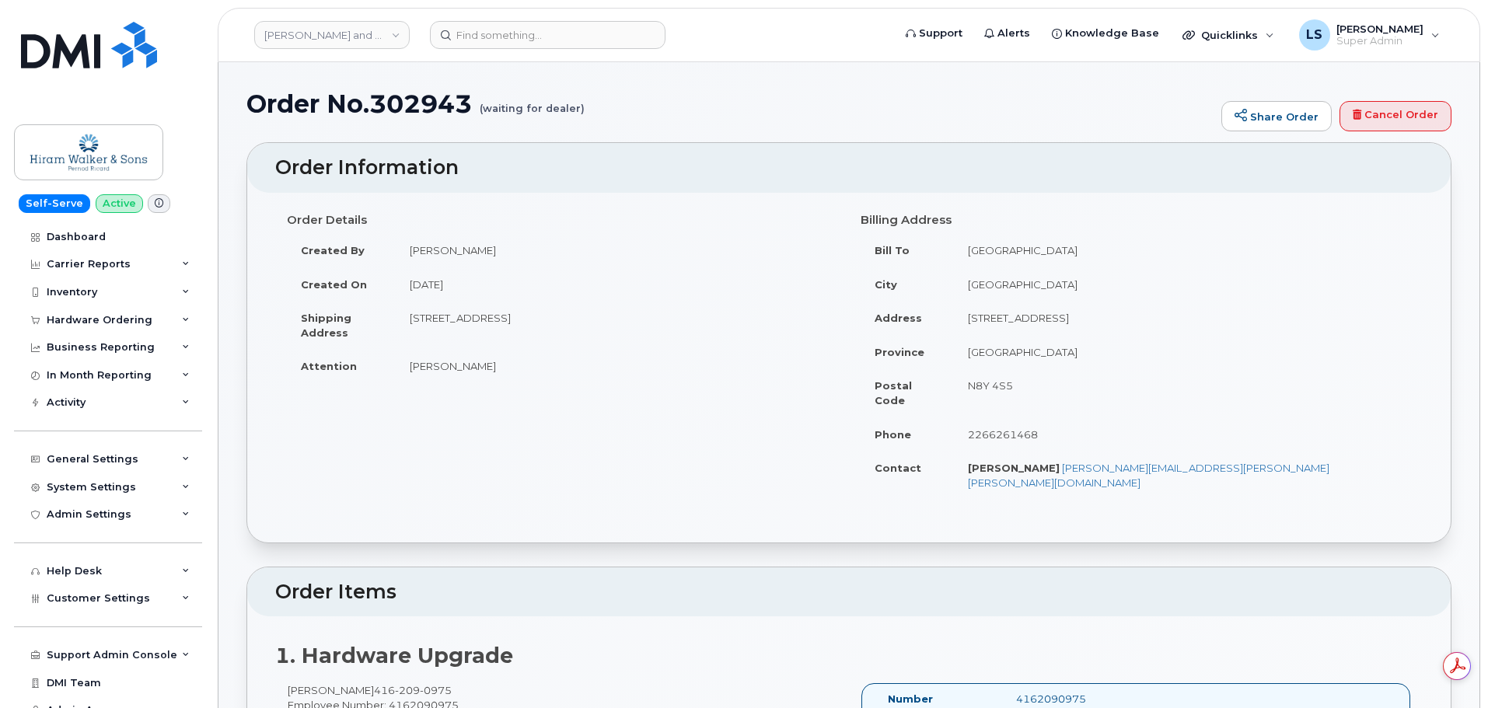
copy td "Suite 1100"
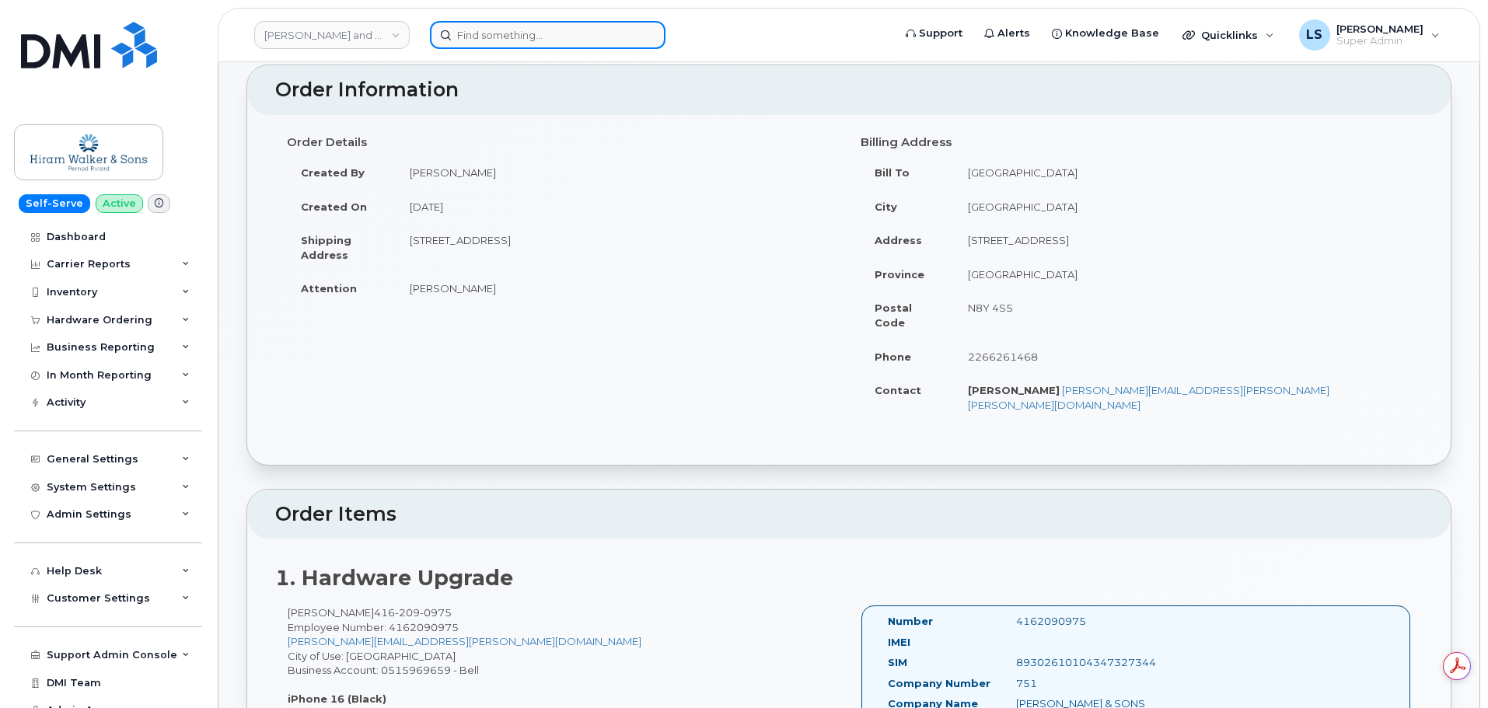
click at [520, 39] on input at bounding box center [548, 35] width 236 height 28
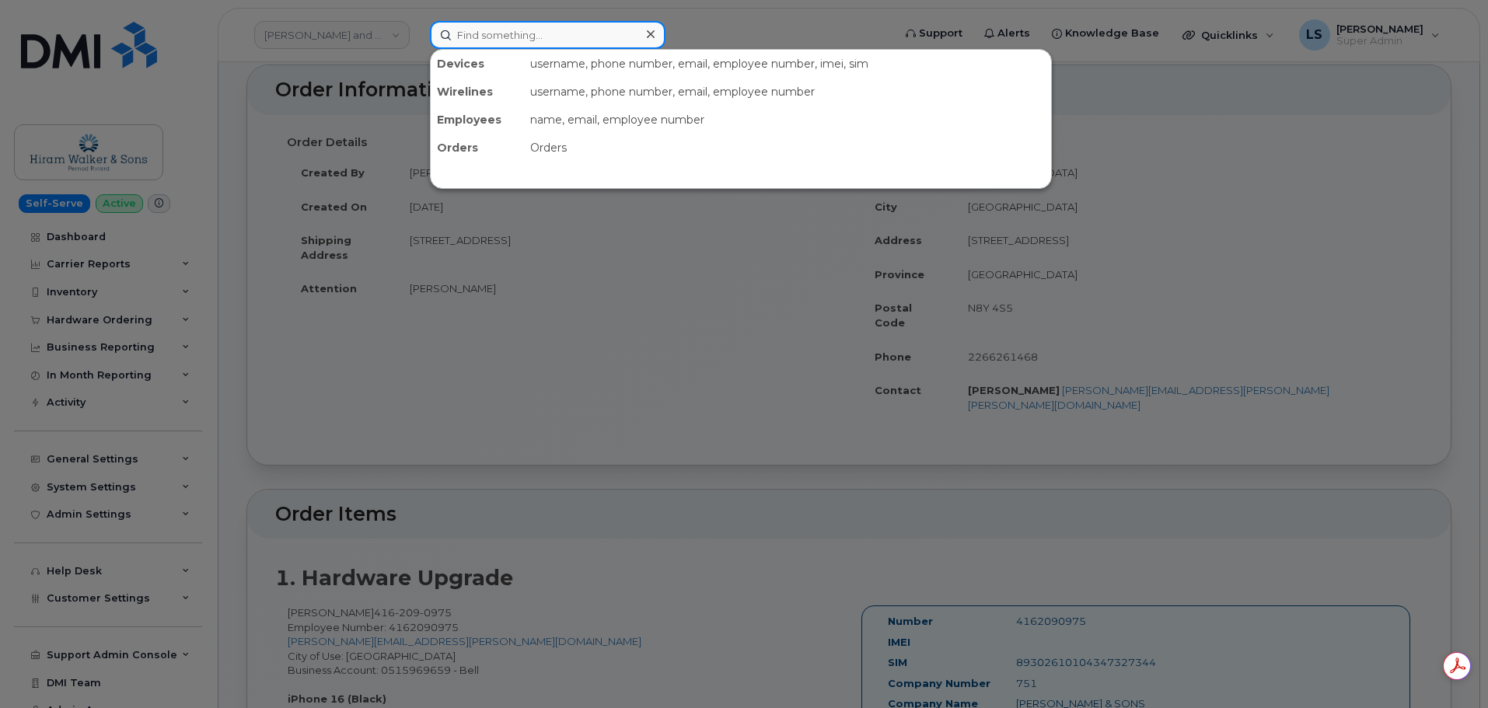
paste input "WILLIAM.MCELWEE@KIEWIT.COM"
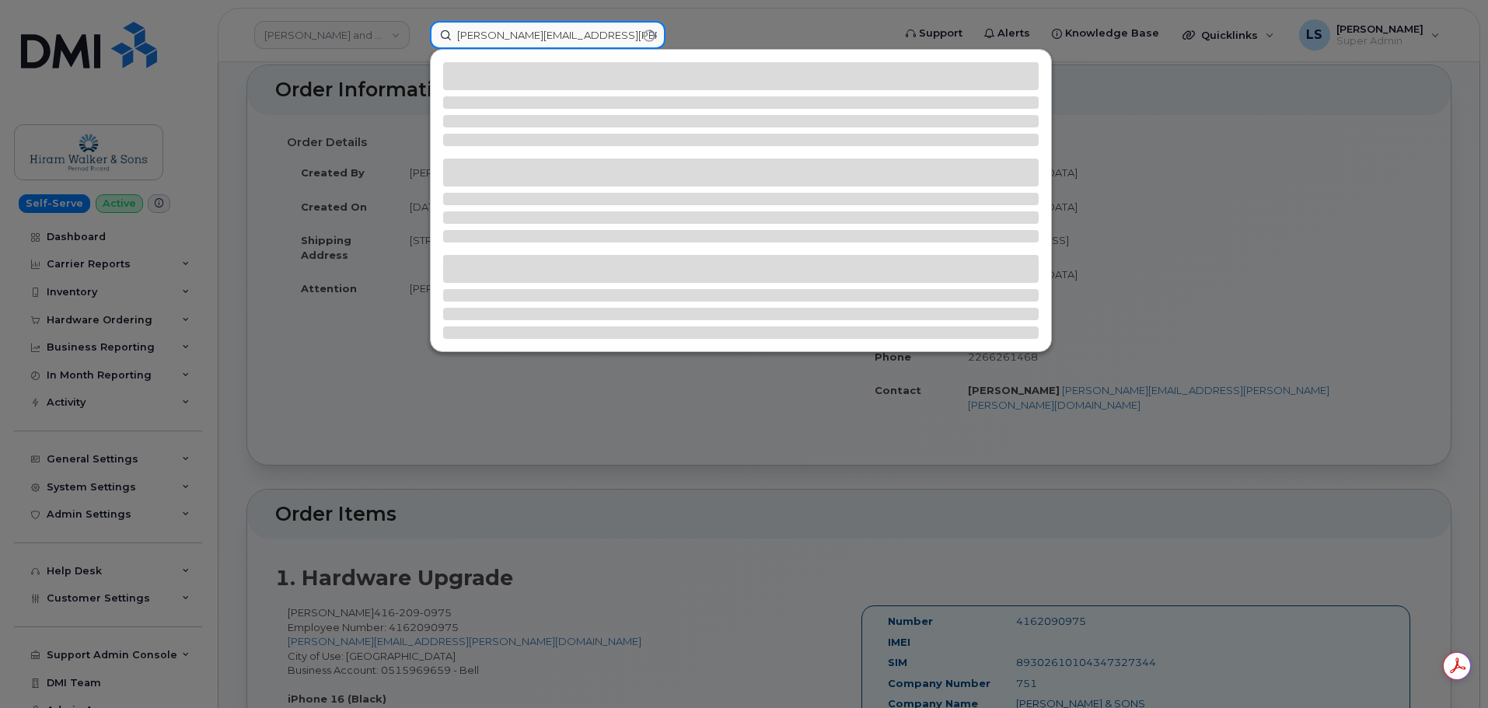
type input "WILLIAM.MCELWEE@KIEWIT.COM"
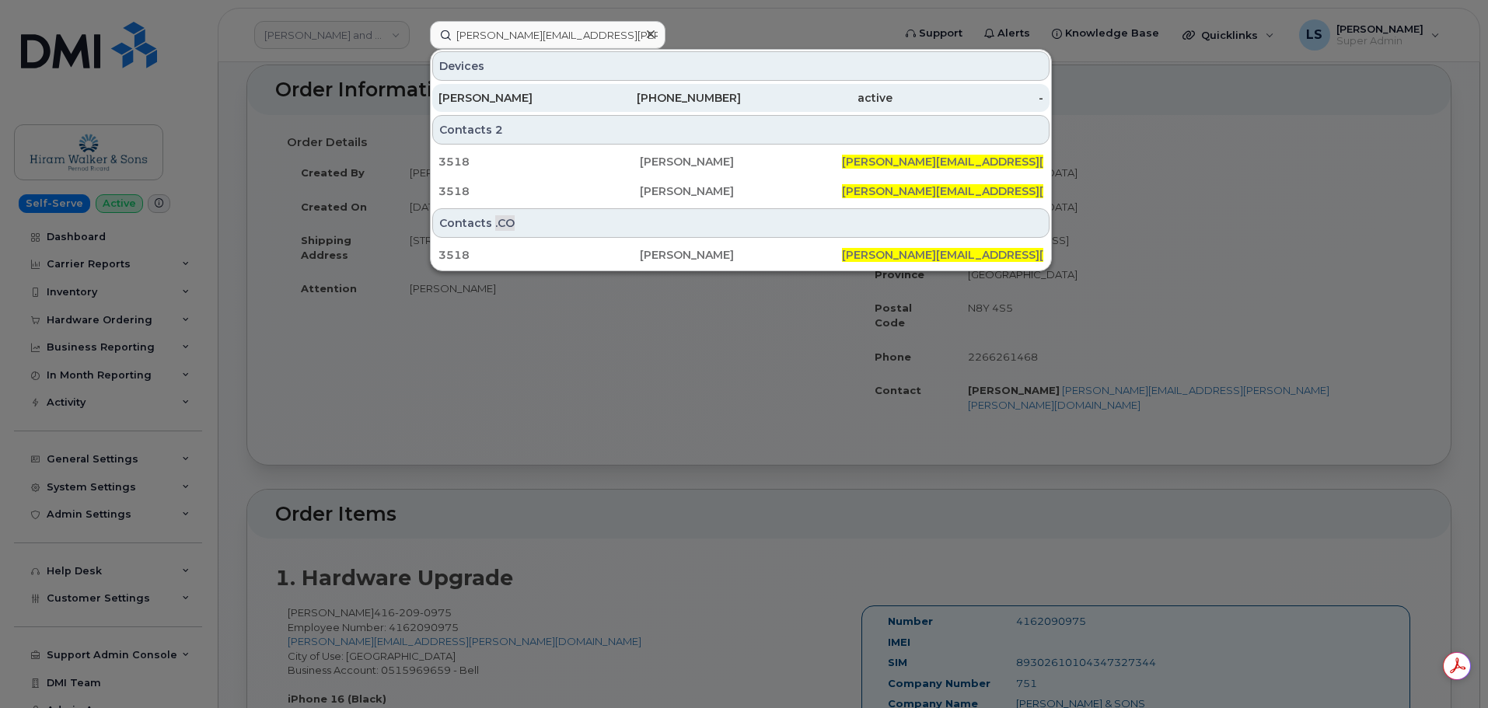
drag, startPoint x: 526, startPoint y: 100, endPoint x: 478, endPoint y: 110, distance: 49.1
click at [526, 100] on div "William Mcelwee" at bounding box center [514, 98] width 152 height 16
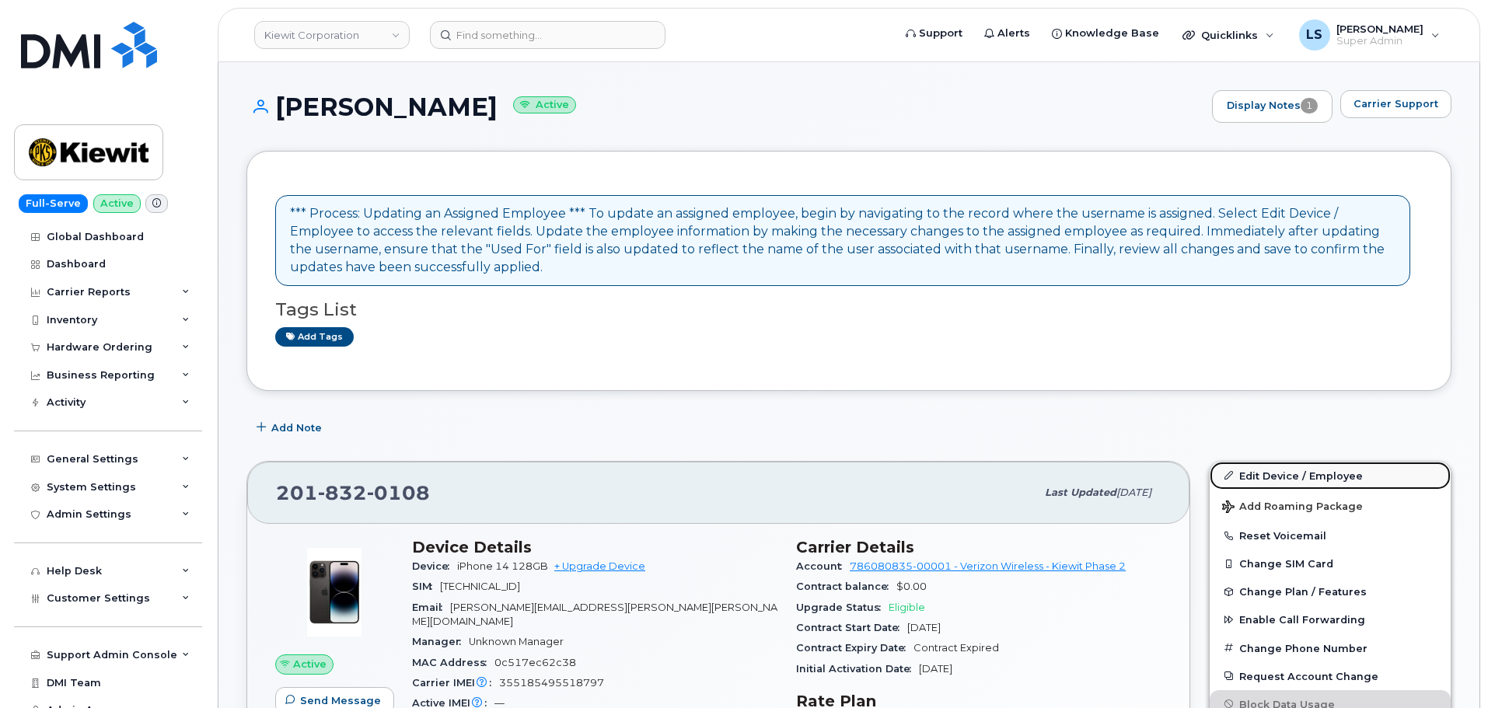
click at [1324, 473] on link "Edit Device / Employee" at bounding box center [1330, 476] width 241 height 28
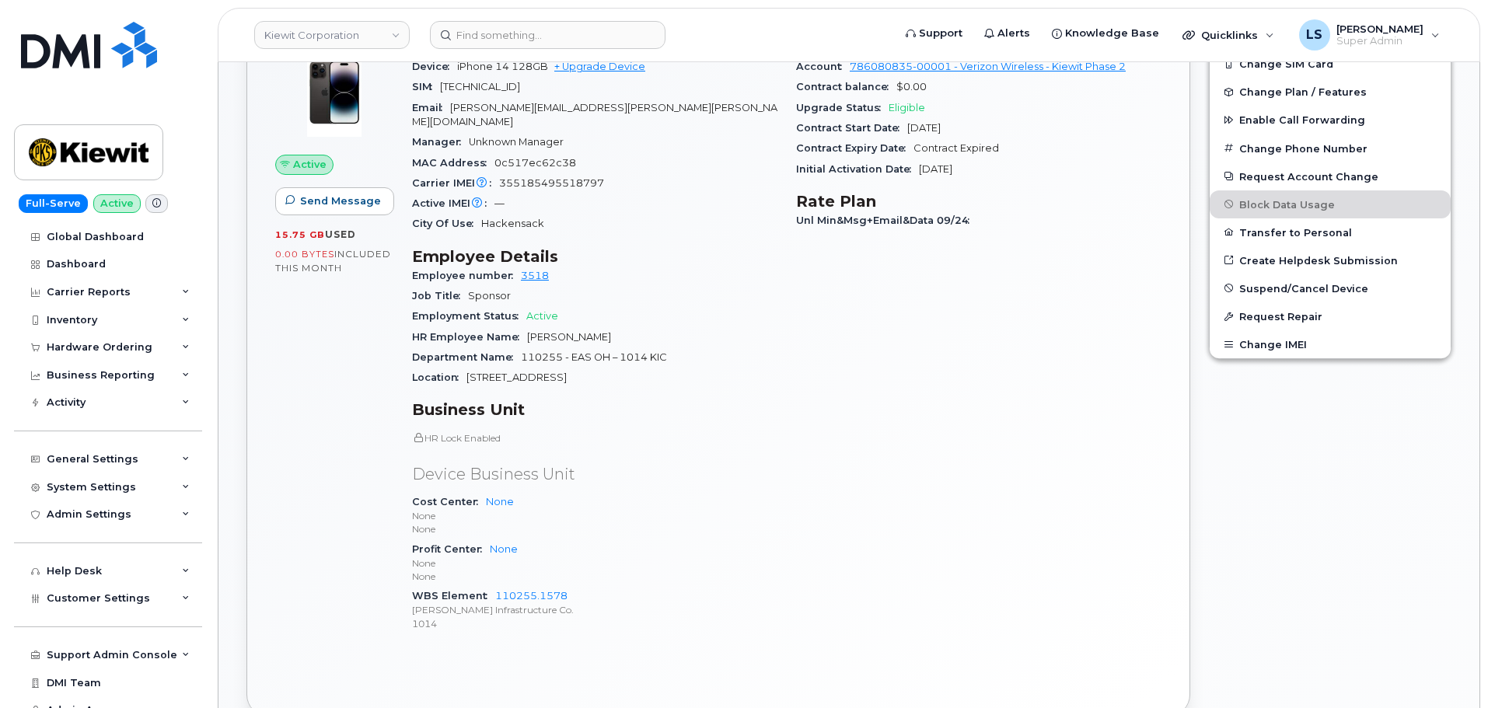
scroll to position [544, 0]
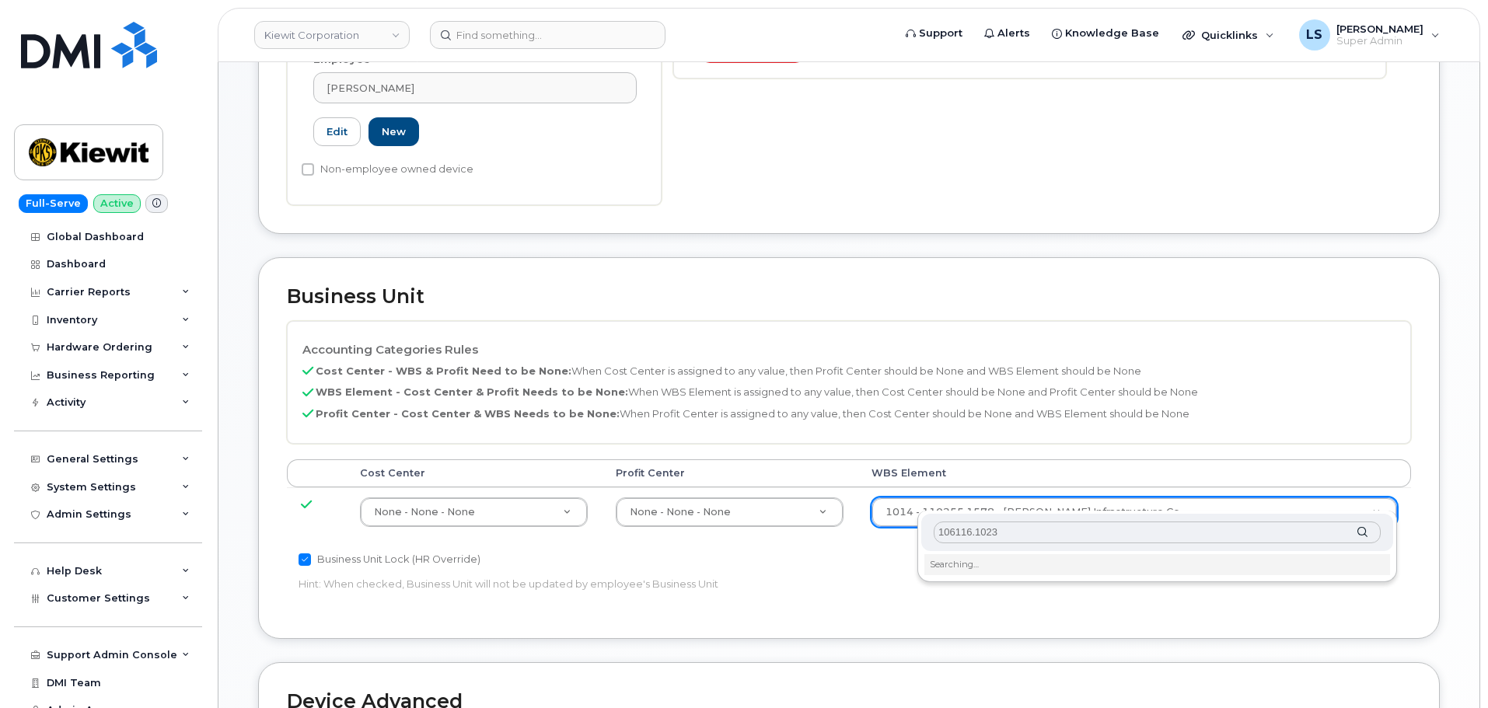
scroll to position [622, 0]
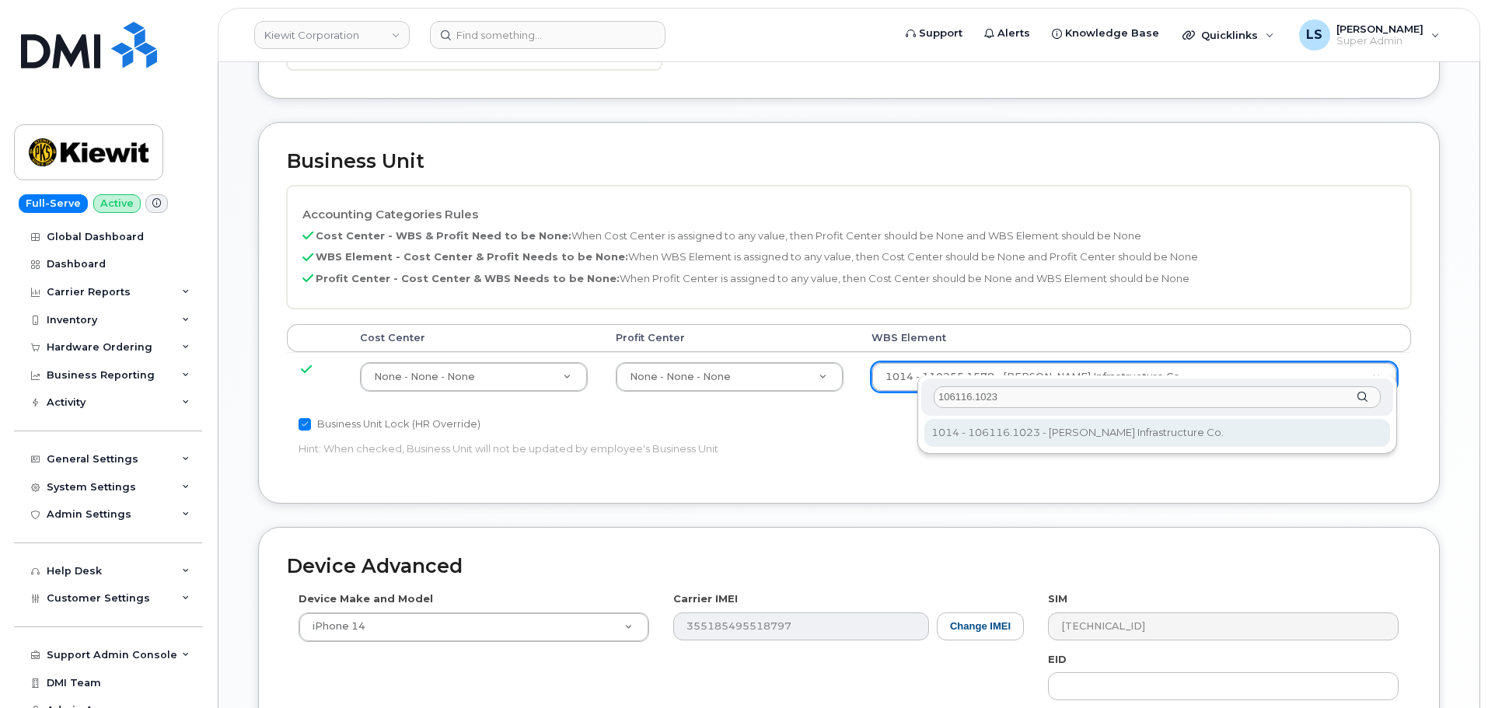
type input "106116.1023"
type input "30381968"
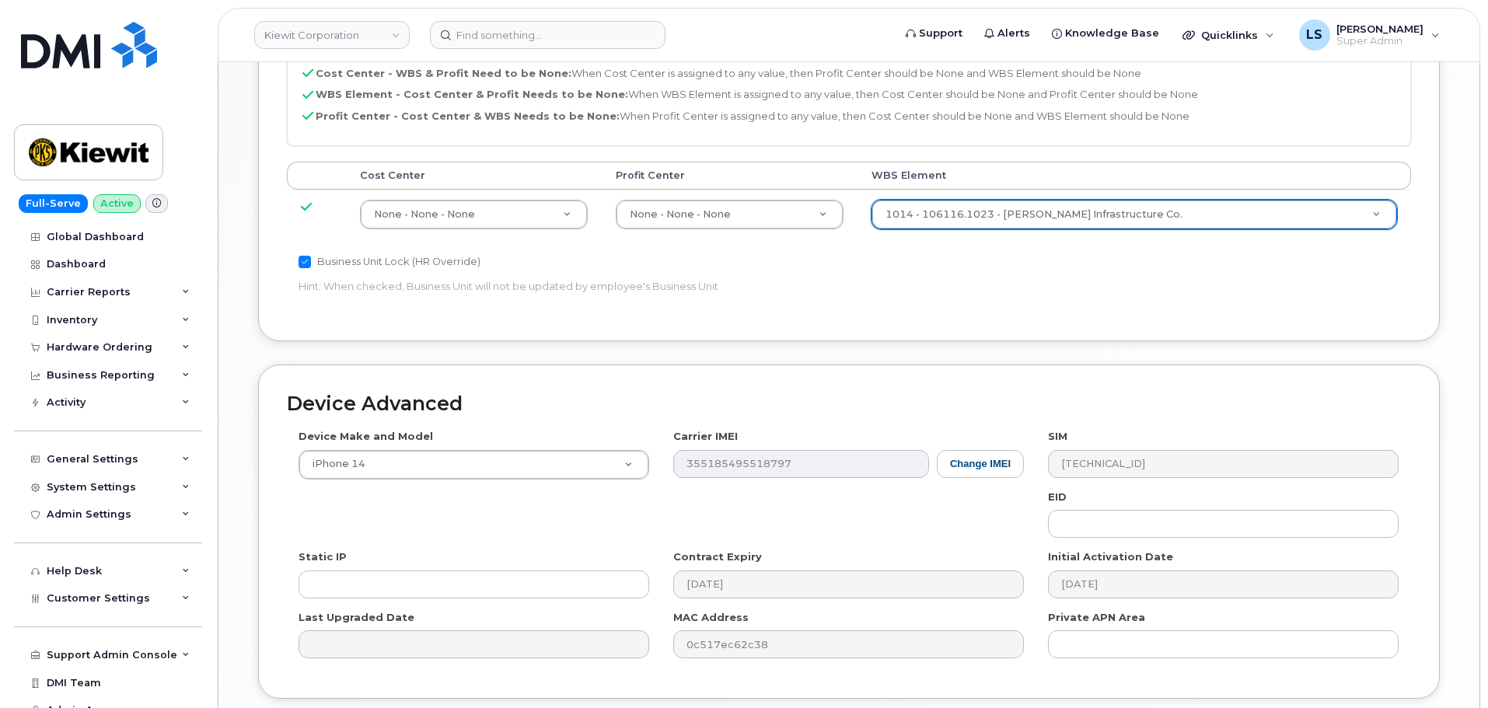
scroll to position [889, 0]
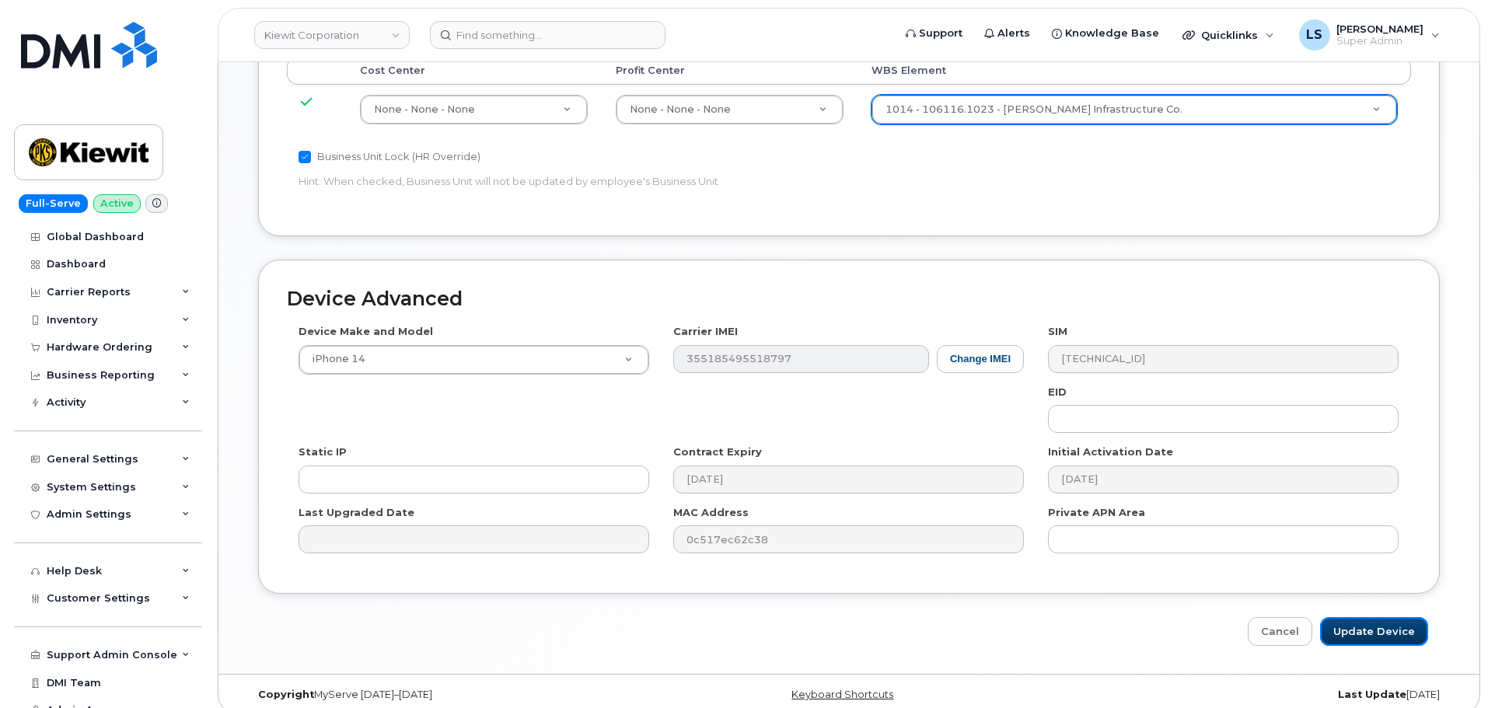
drag, startPoint x: 1358, startPoint y: 614, endPoint x: 370, endPoint y: 587, distance: 988.4
click at [1359, 617] on input "Update Device" at bounding box center [1374, 631] width 108 height 29
type input "Saving..."
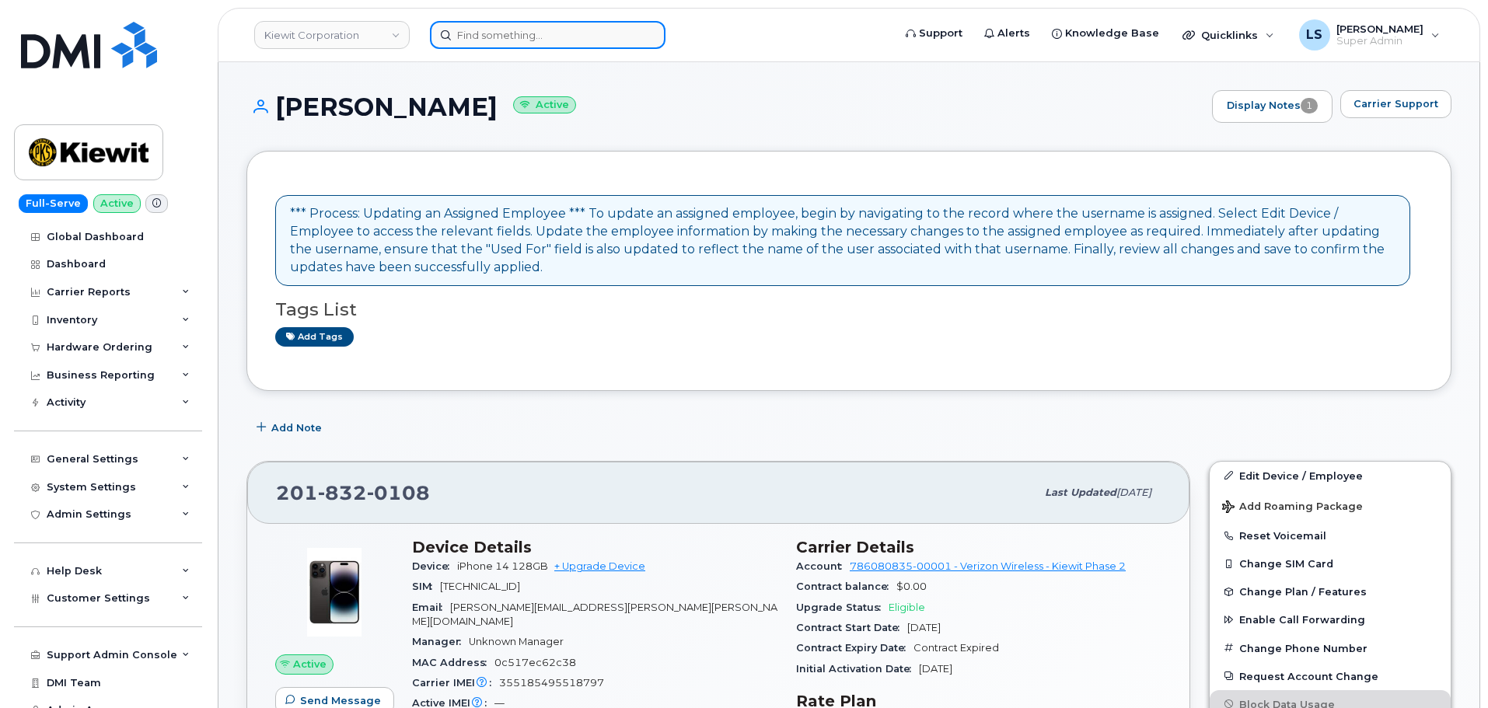
click at [498, 45] on input at bounding box center [548, 35] width 236 height 28
paste input "4035400343"
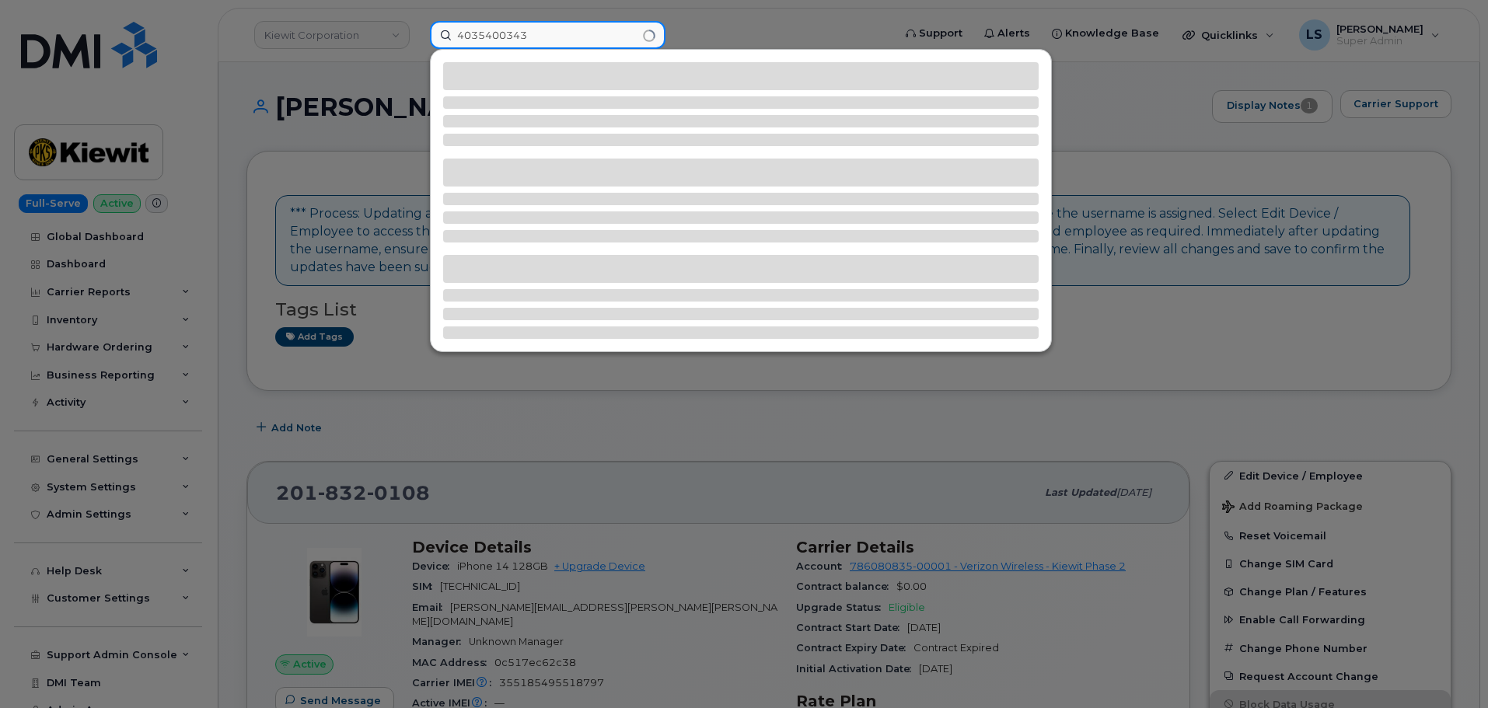
type input "4035400343"
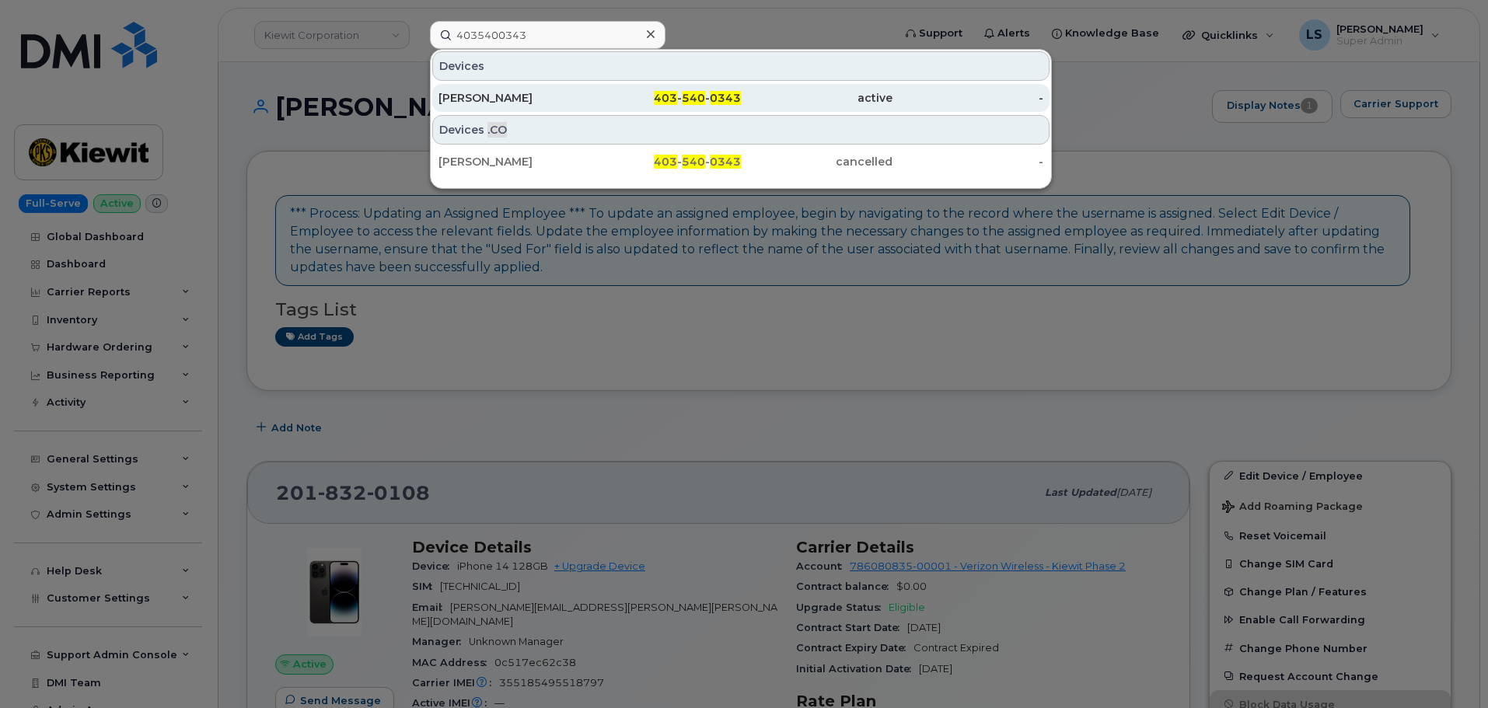
click at [539, 100] on div "[PERSON_NAME]" at bounding box center [514, 98] width 152 height 16
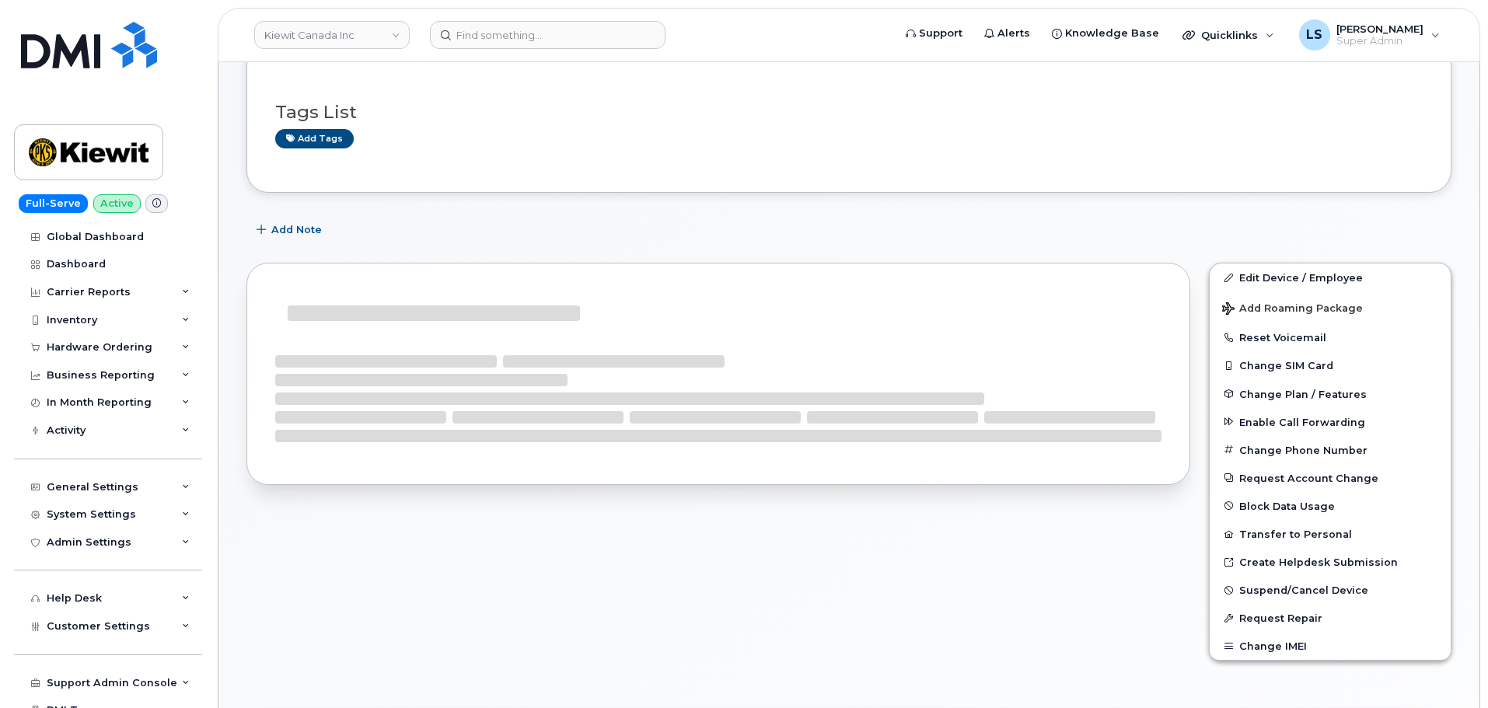
scroll to position [233, 0]
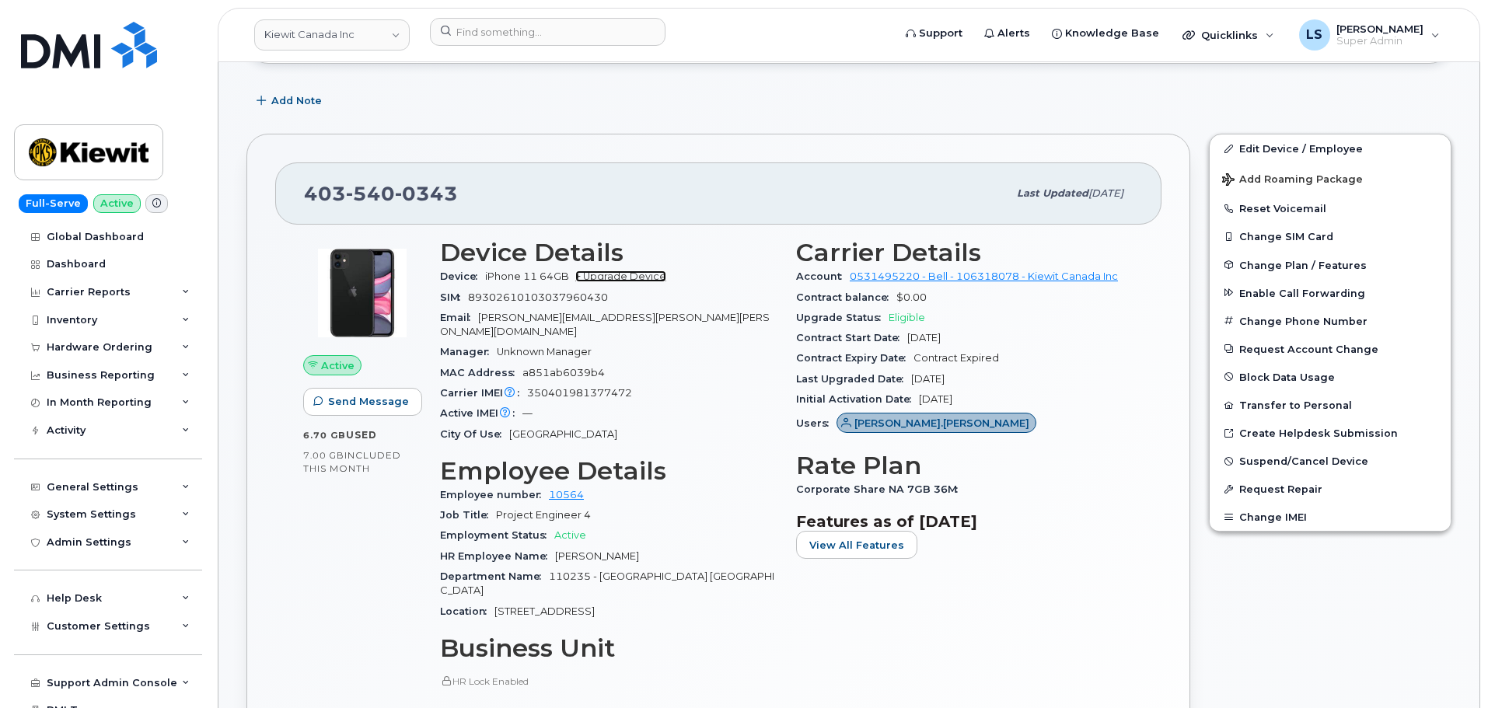
click at [634, 272] on link "+ Upgrade Device" at bounding box center [620, 277] width 91 height 12
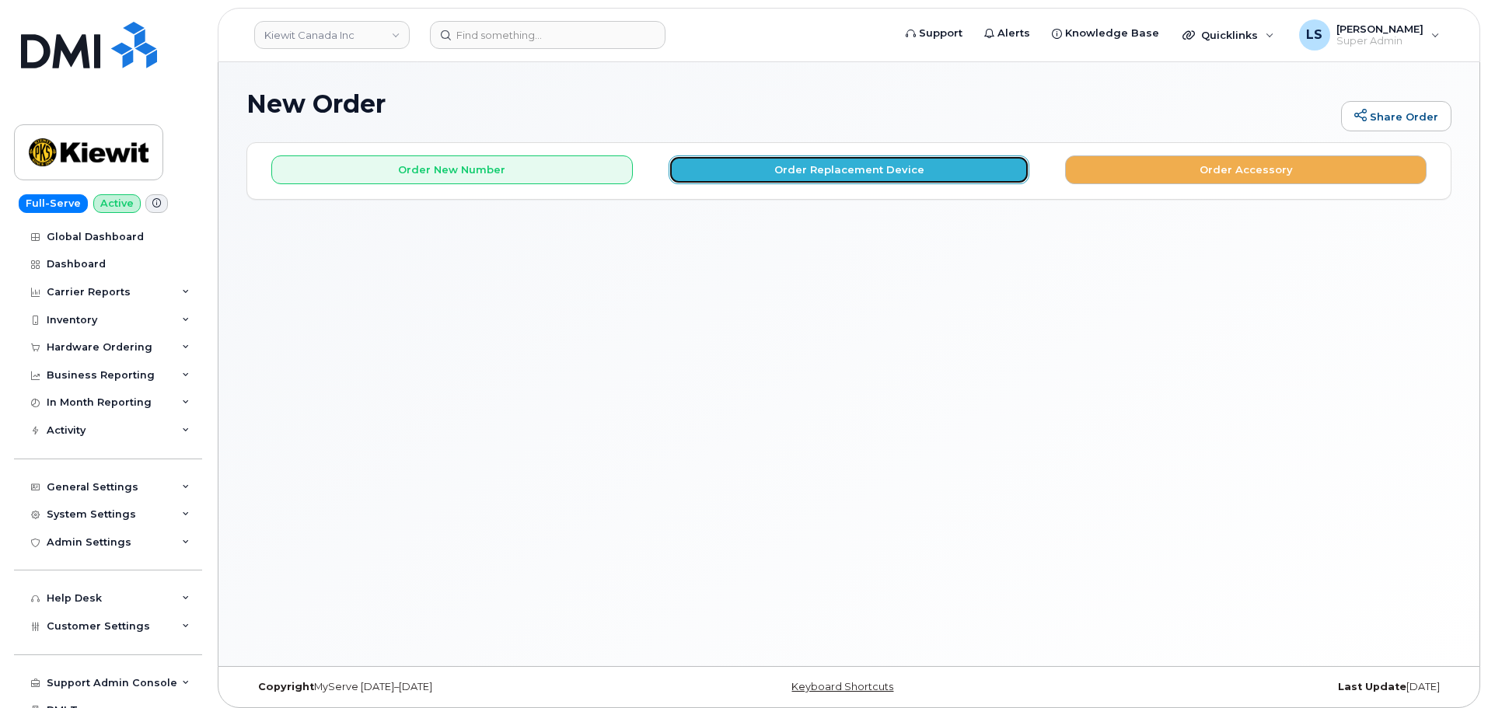
click at [744, 169] on button "Order Replacement Device" at bounding box center [849, 169] width 361 height 29
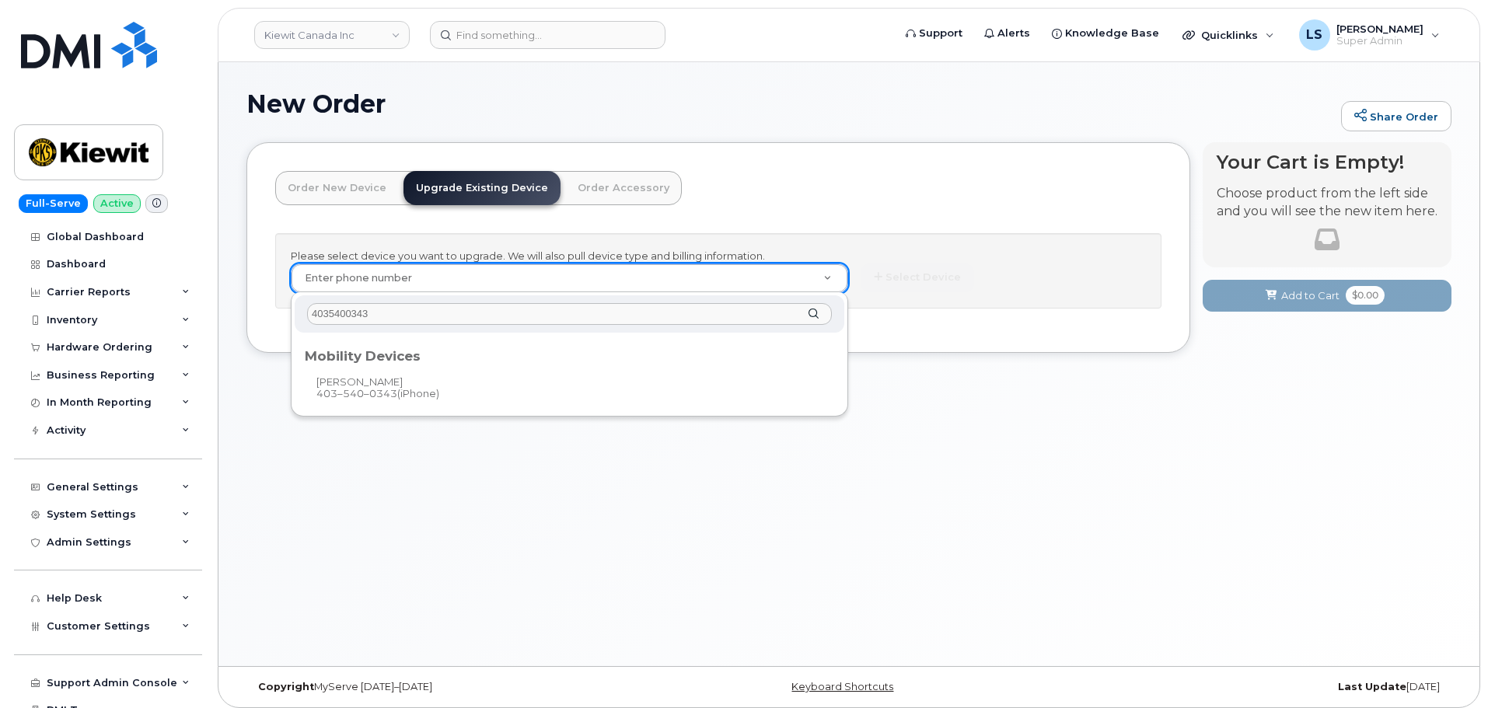
type input "4035400343"
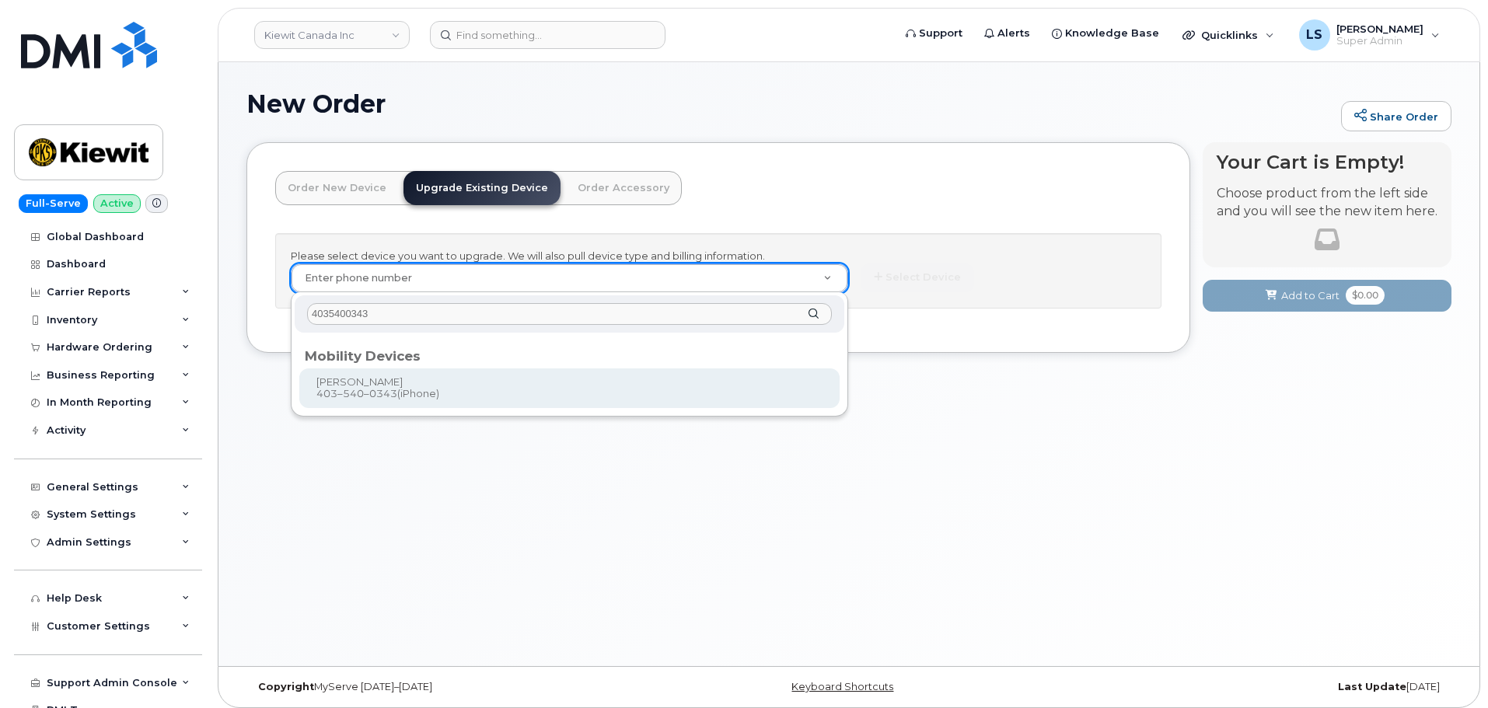
type input "235001"
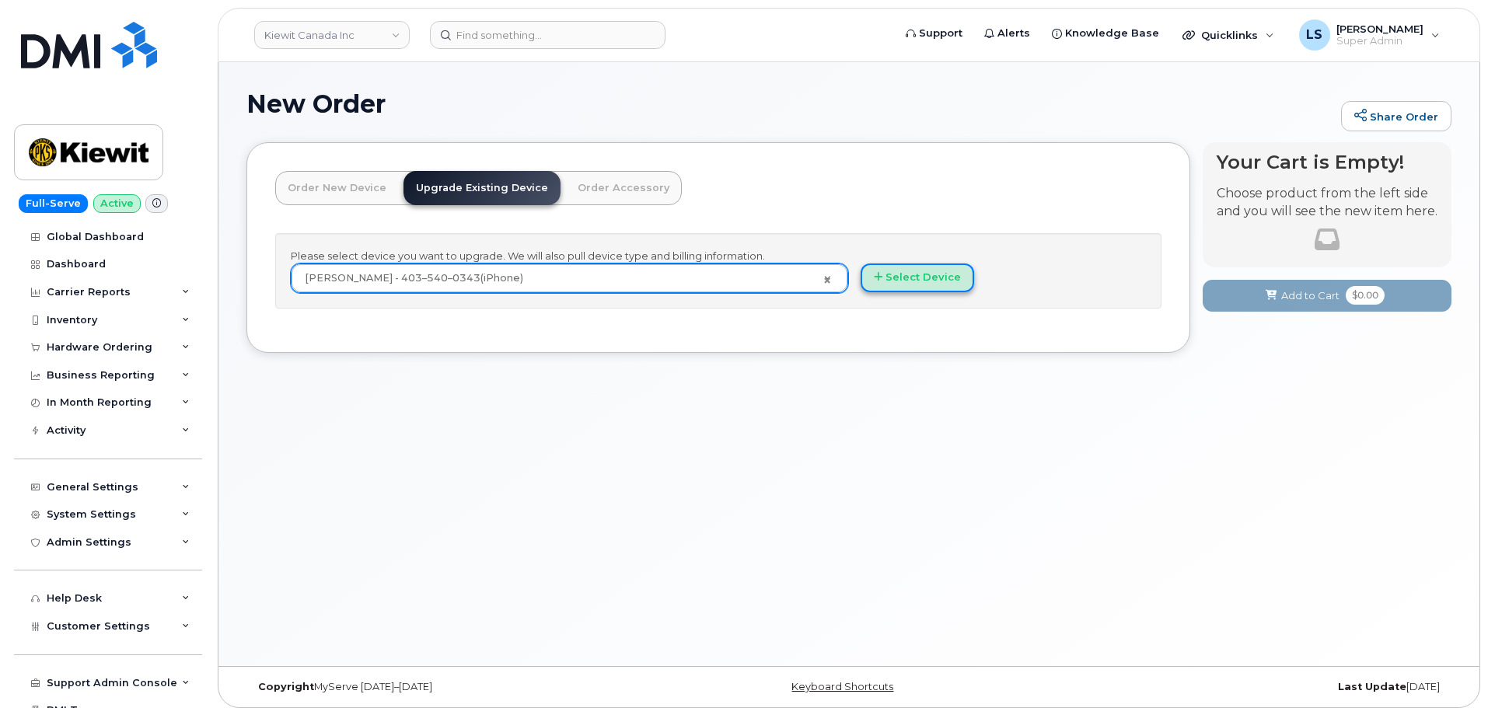
click at [925, 282] on button "Select Device" at bounding box center [917, 278] width 113 height 29
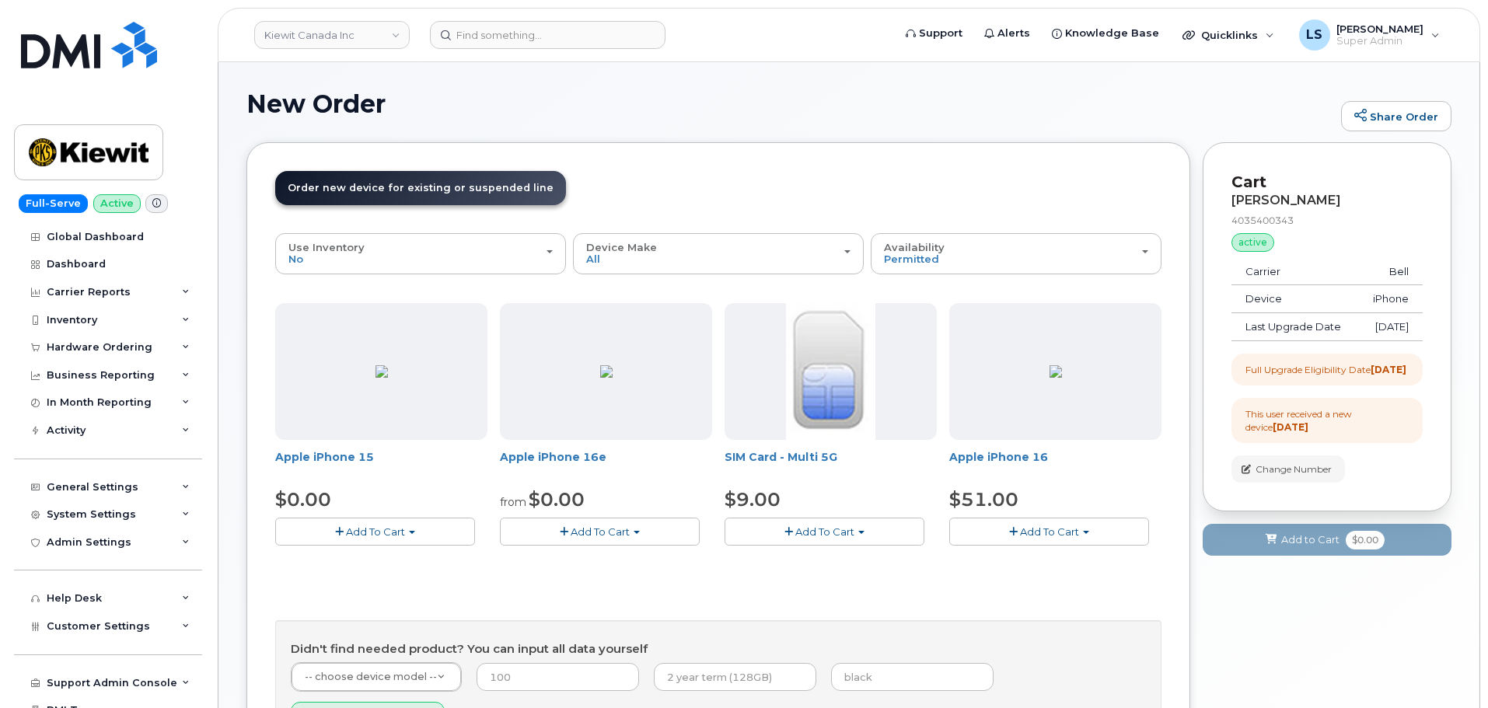
click at [386, 533] on span "Add To Cart" at bounding box center [375, 532] width 59 height 12
click at [394, 575] on link "$0.00 - 3-year upgrade (128GB model)" at bounding box center [394, 579] width 230 height 19
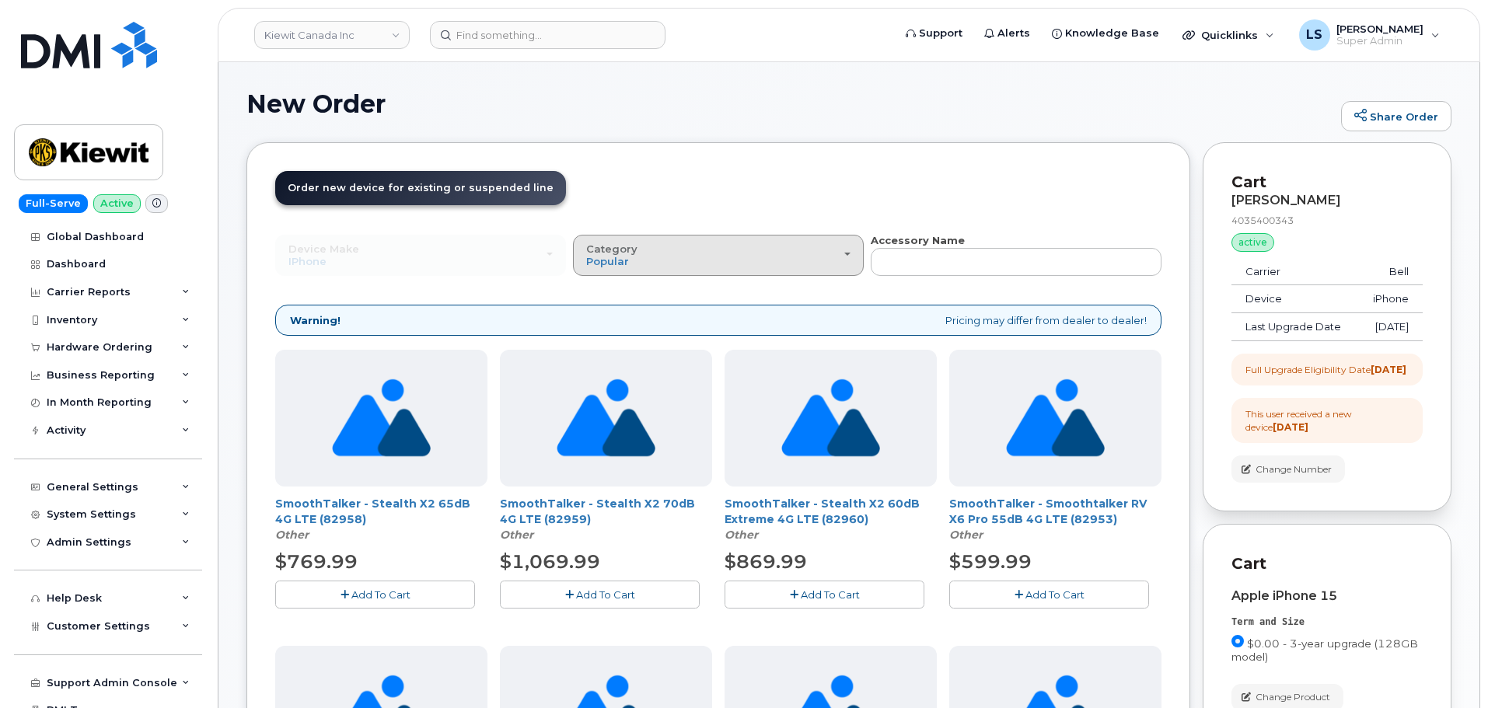
click at [692, 269] on button "Category Popular" at bounding box center [718, 255] width 291 height 40
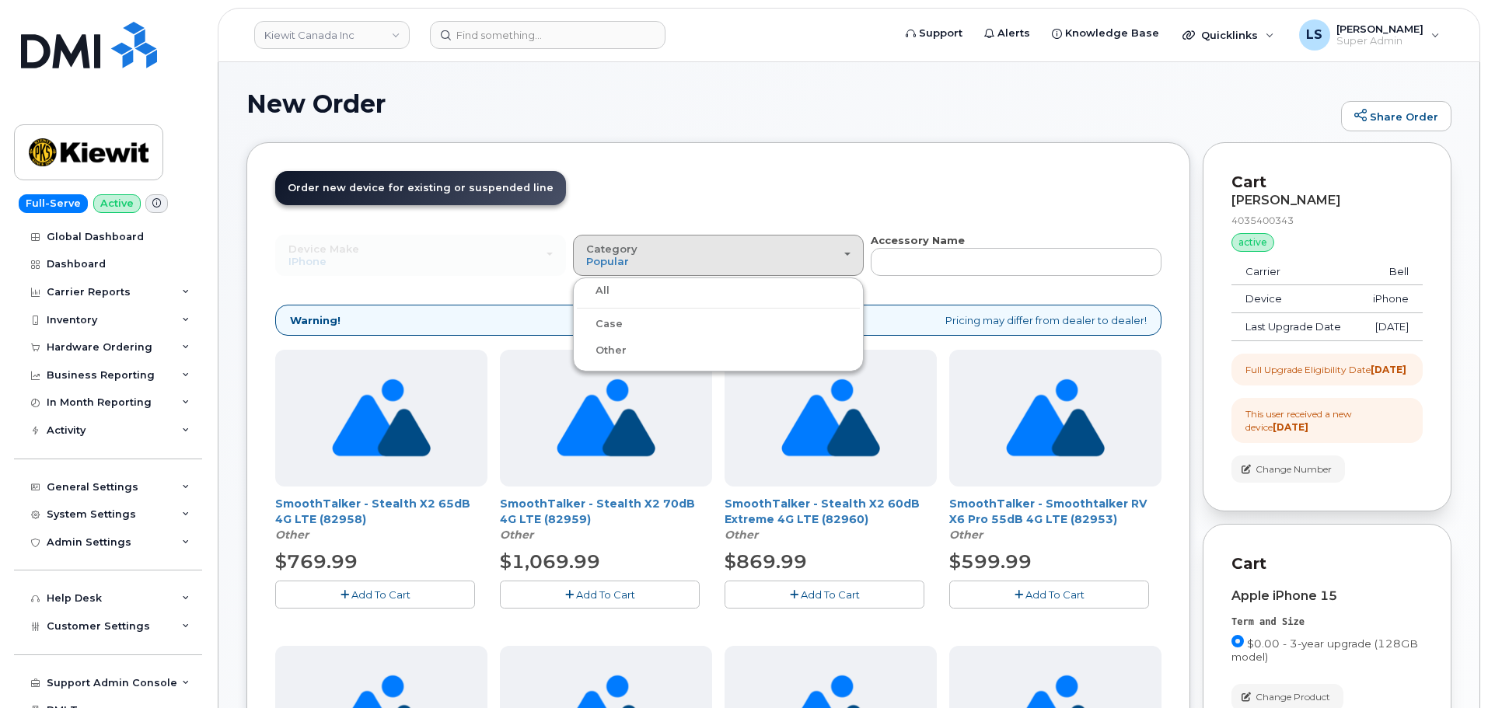
click at [617, 328] on label "Case" at bounding box center [600, 324] width 46 height 19
click at [0, 0] on input "Case" at bounding box center [0, 0] width 0 height 0
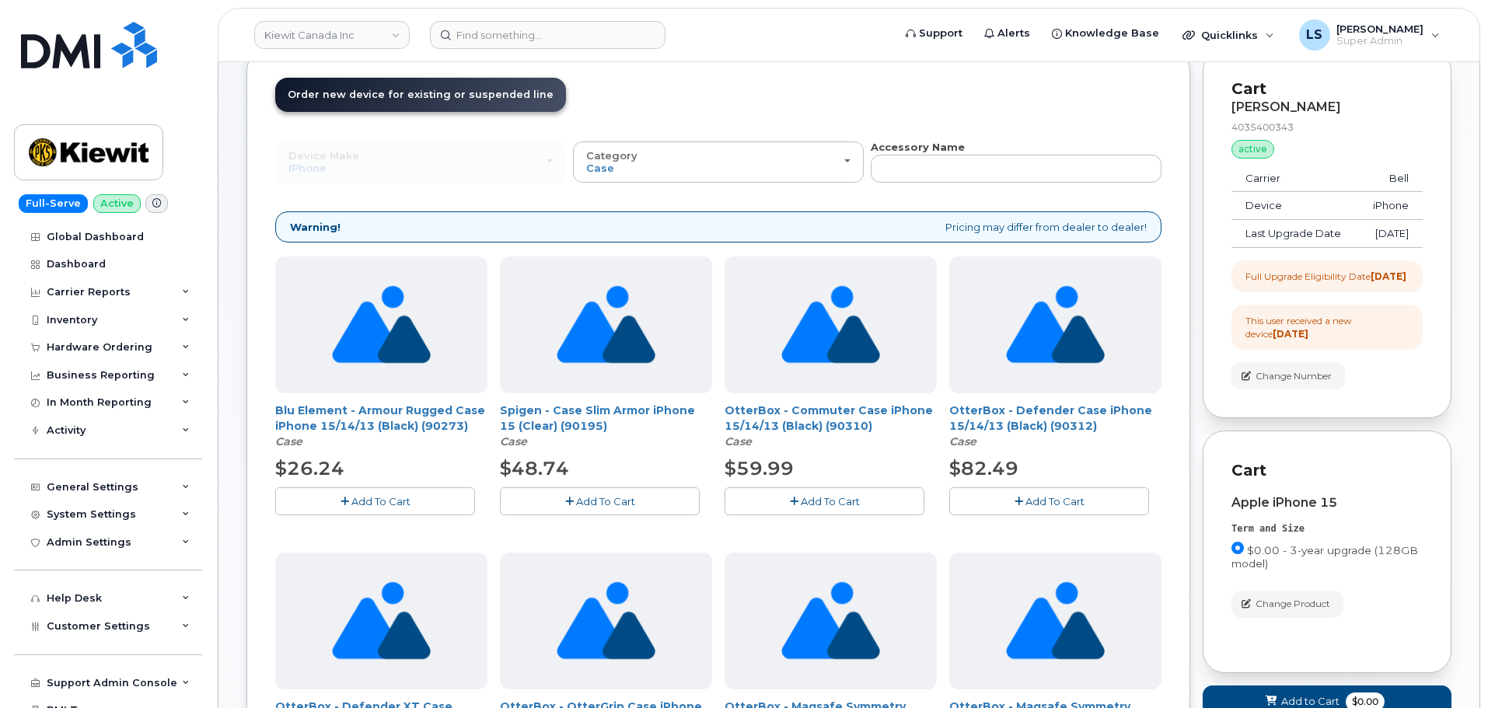
scroll to position [233, 0]
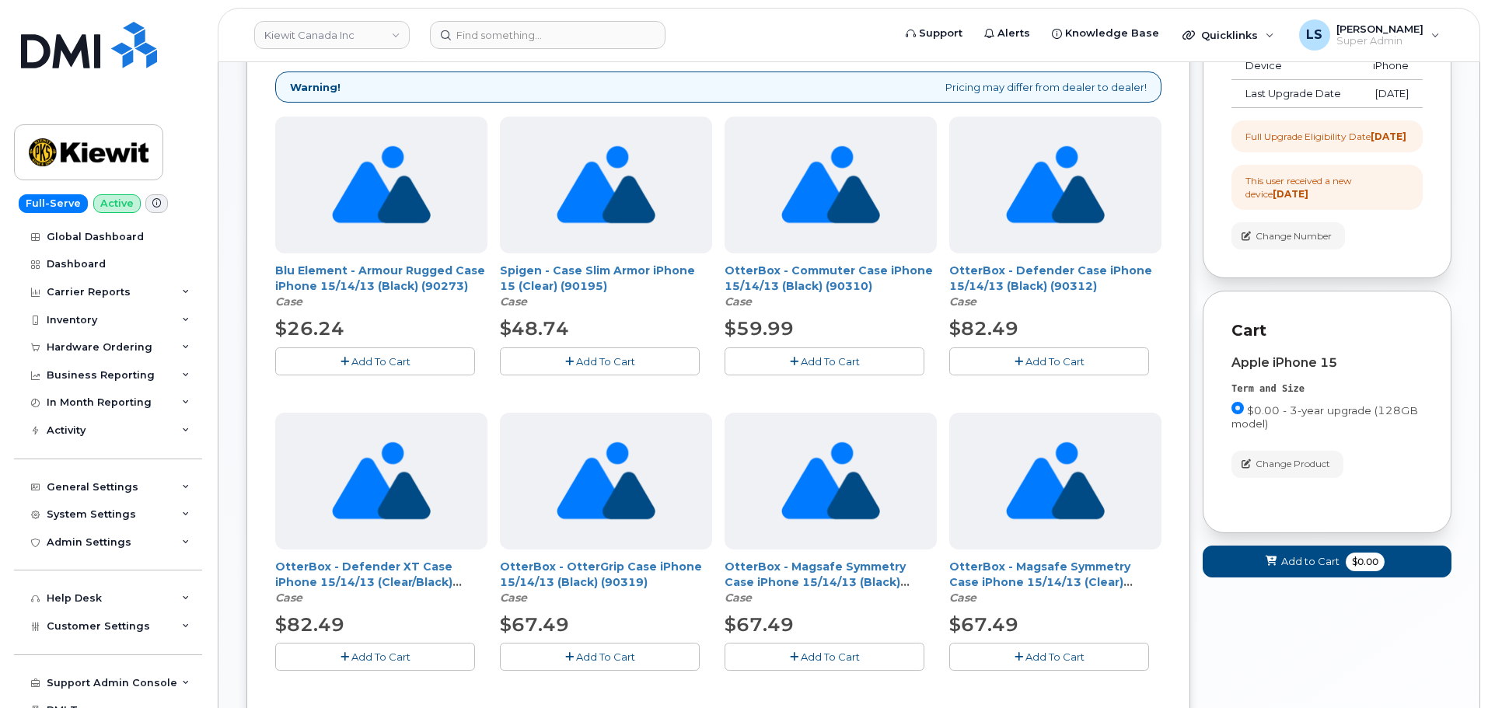
click at [815, 651] on span "Add To Cart" at bounding box center [830, 657] width 59 height 12
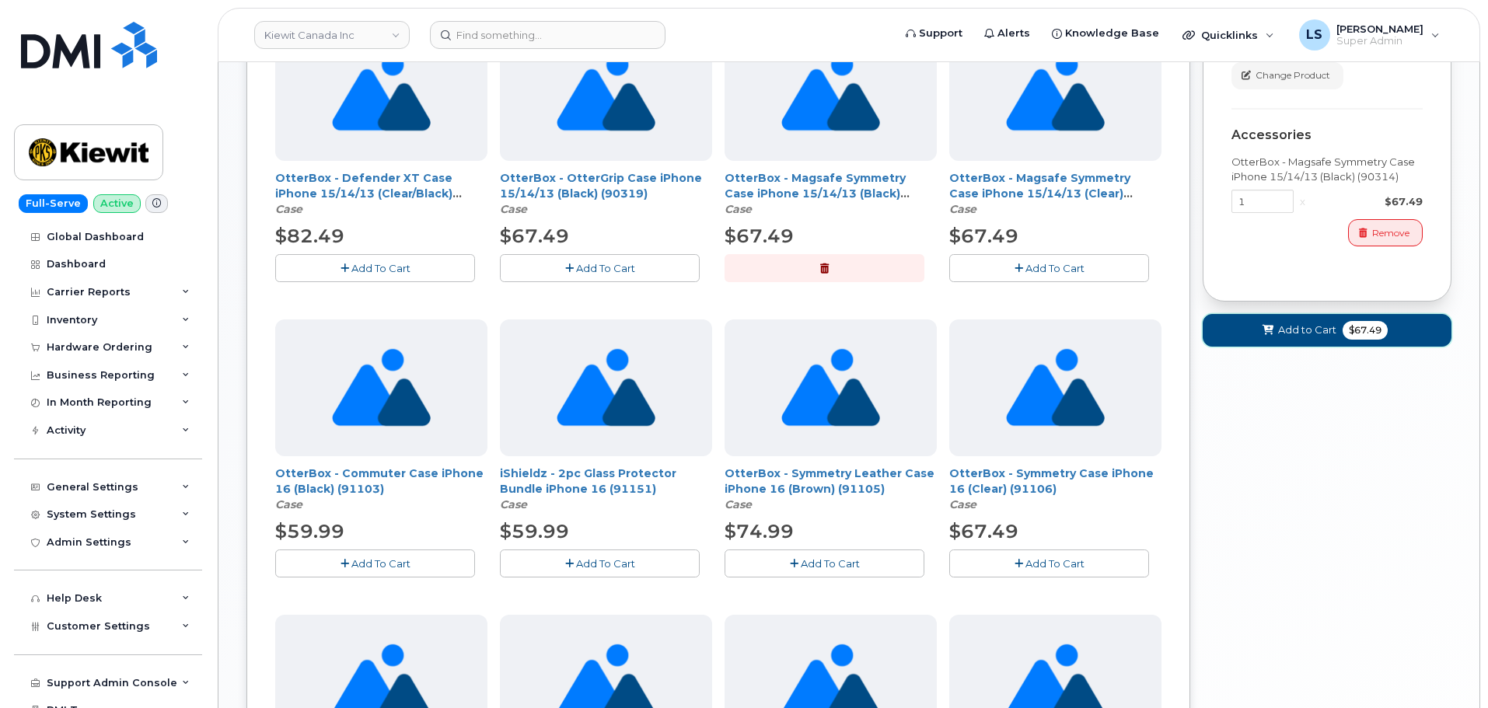
click at [1287, 346] on button "Add to Cart $67.49" at bounding box center [1327, 330] width 249 height 32
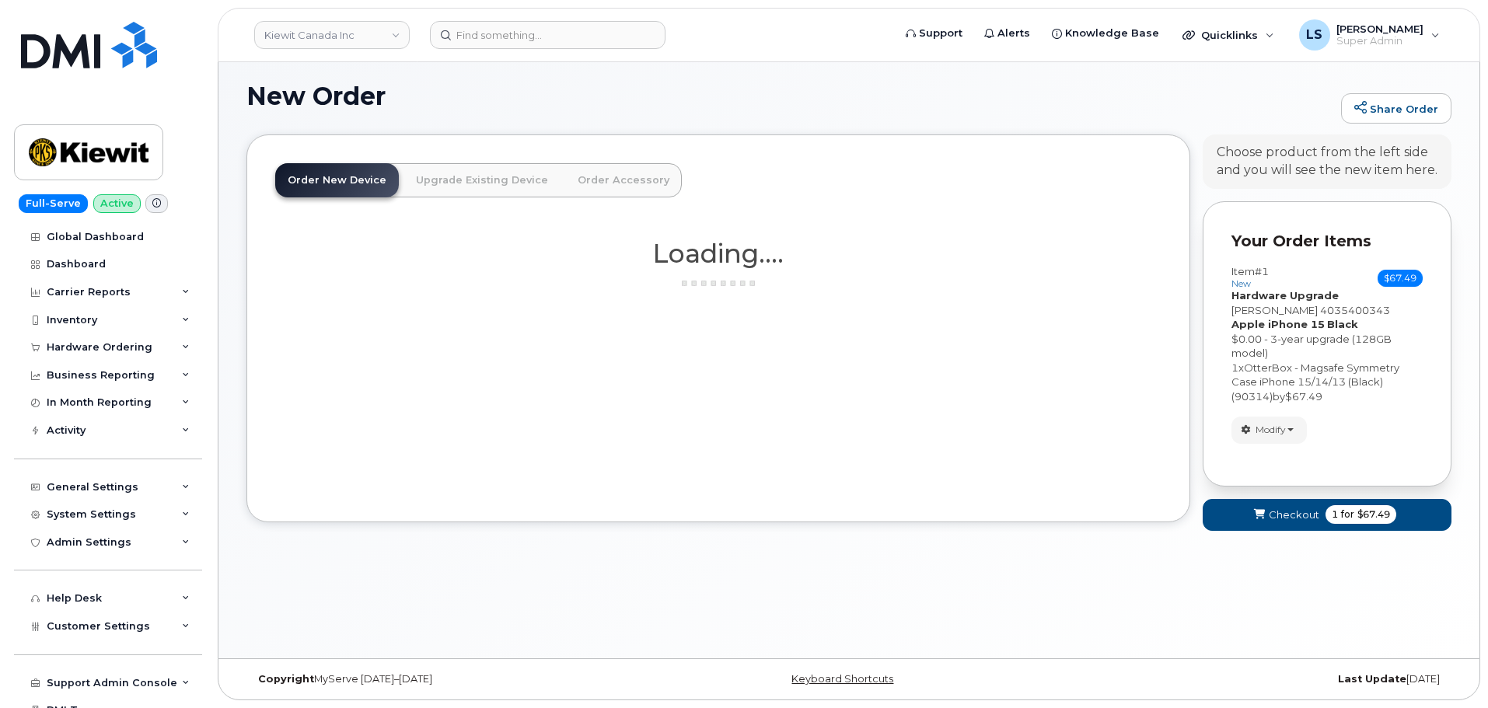
scroll to position [155, 0]
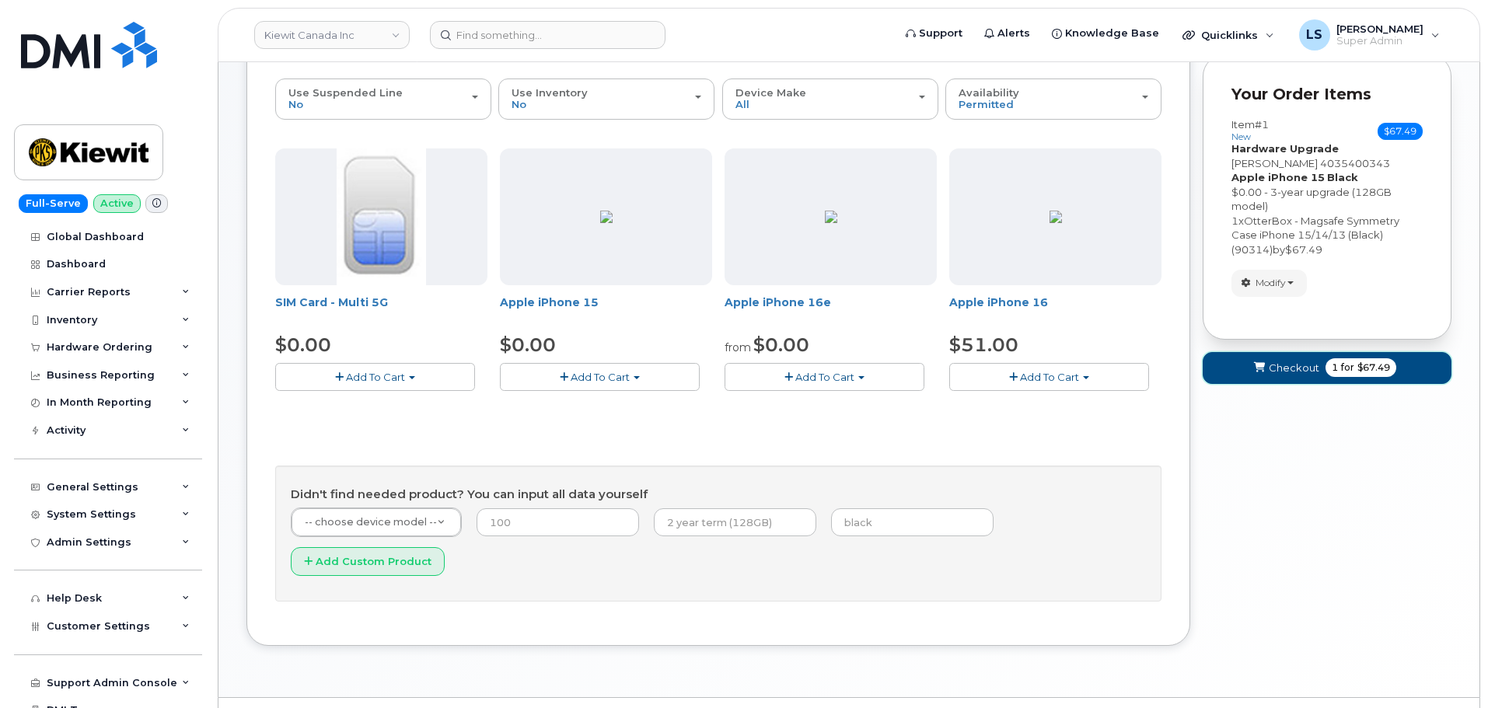
click at [1279, 372] on span "Checkout" at bounding box center [1294, 368] width 51 height 15
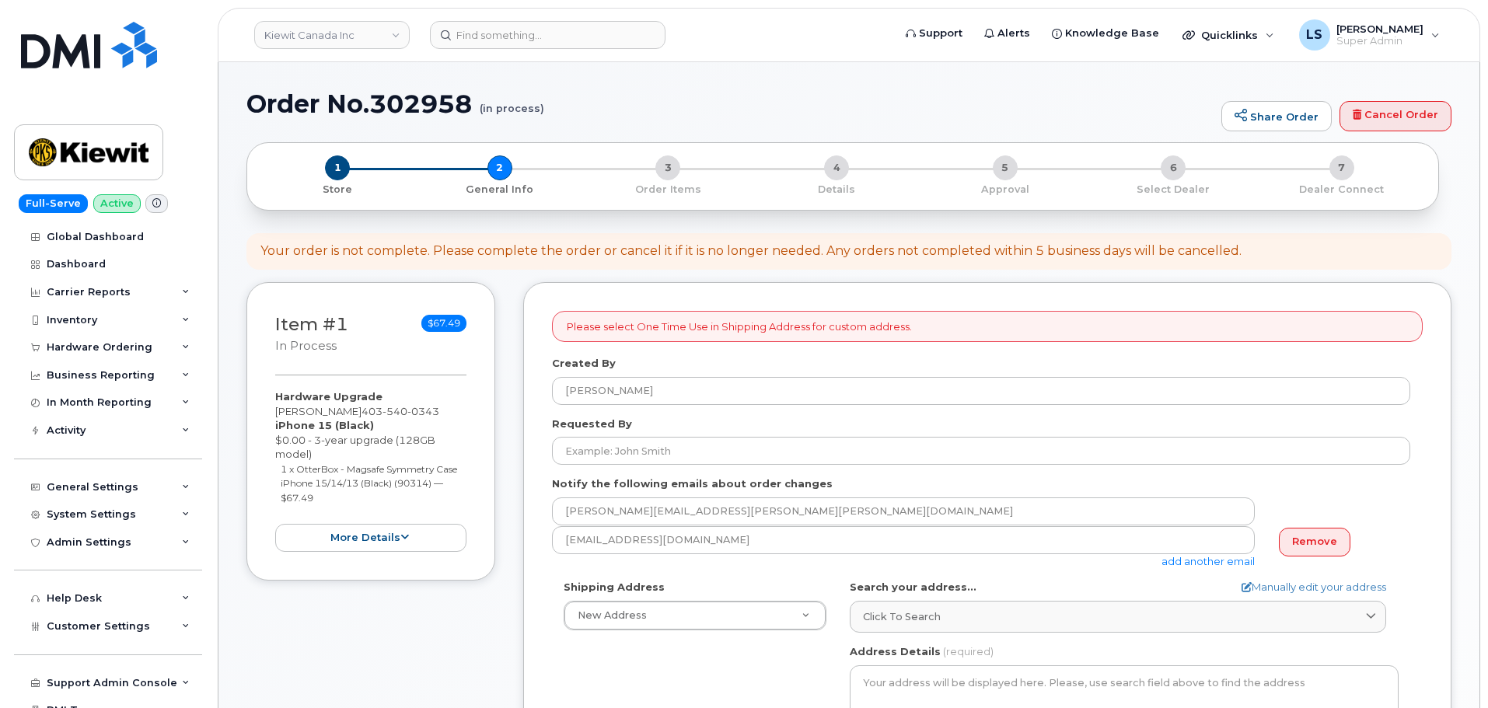
select select
drag, startPoint x: 715, startPoint y: 475, endPoint x: 699, endPoint y: 455, distance: 26.0
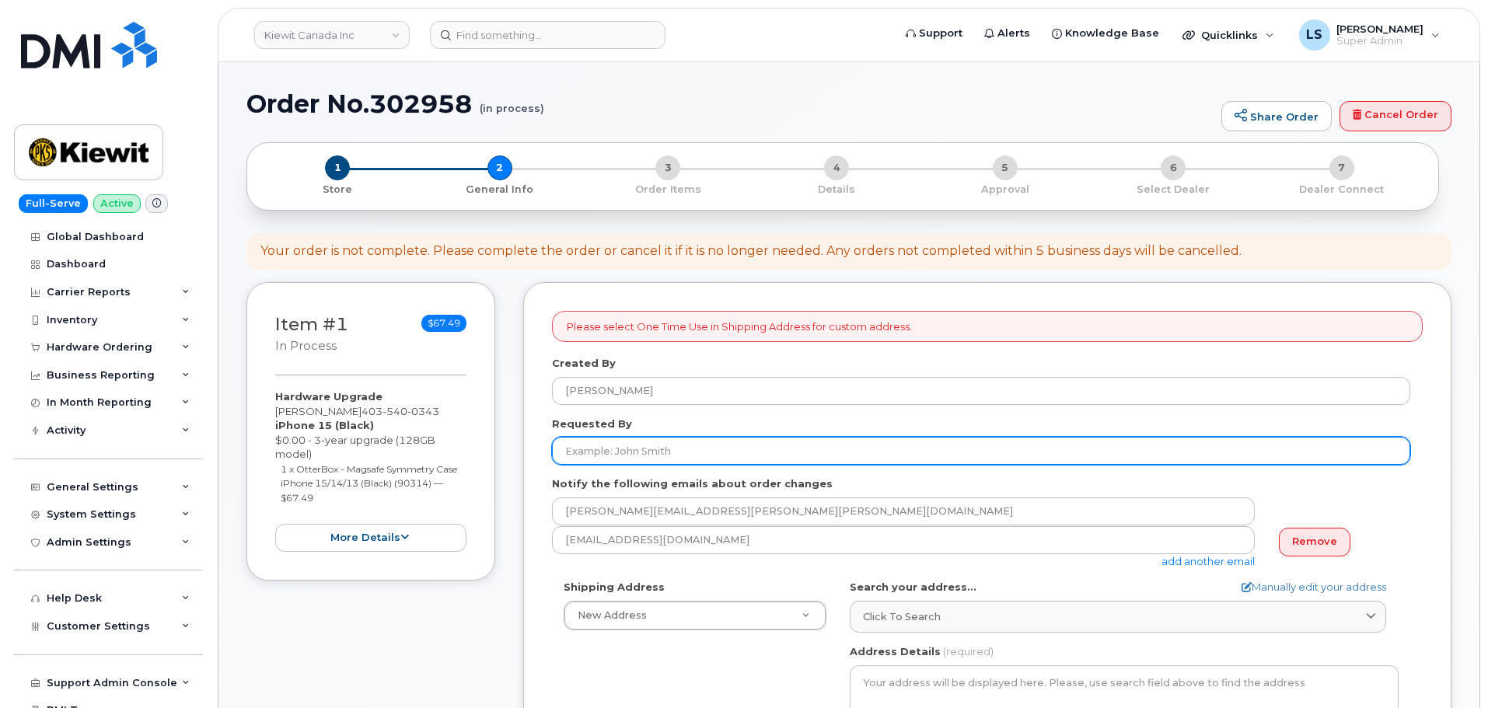
click at [699, 455] on input "Requested By" at bounding box center [981, 451] width 858 height 28
paste input "[PERSON_NAME]"
type input "[PERSON_NAME]"
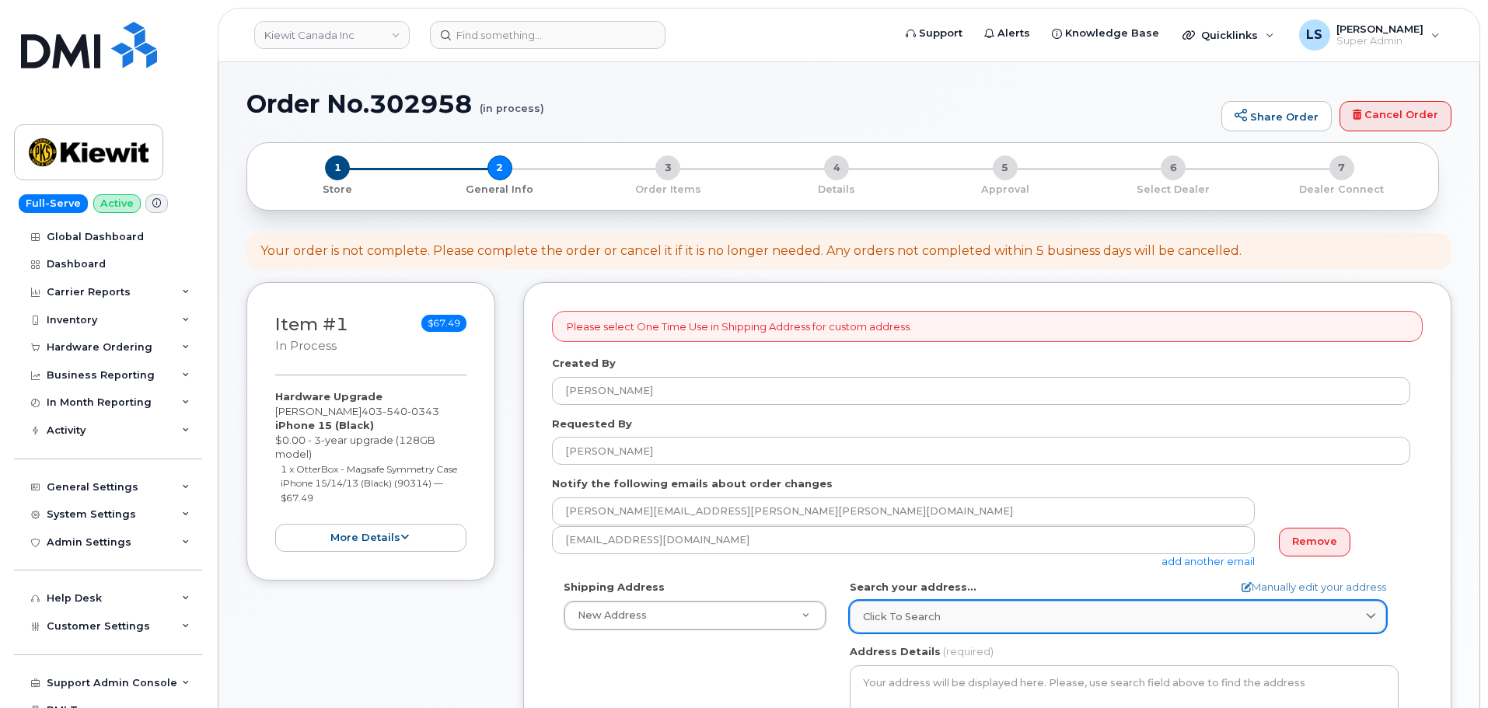
click at [1014, 625] on link "Click to search" at bounding box center [1118, 617] width 536 height 32
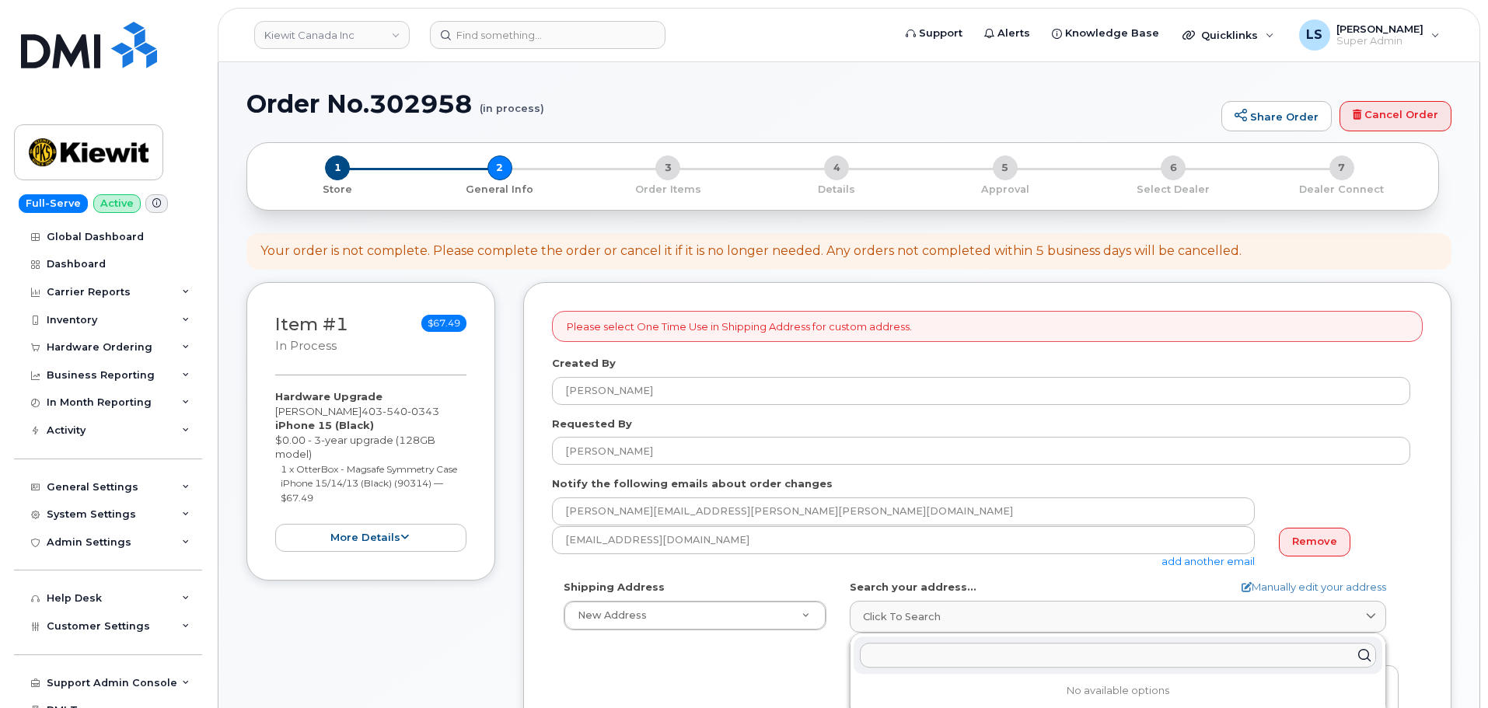
paste input "[STREET_ADDRESS]"
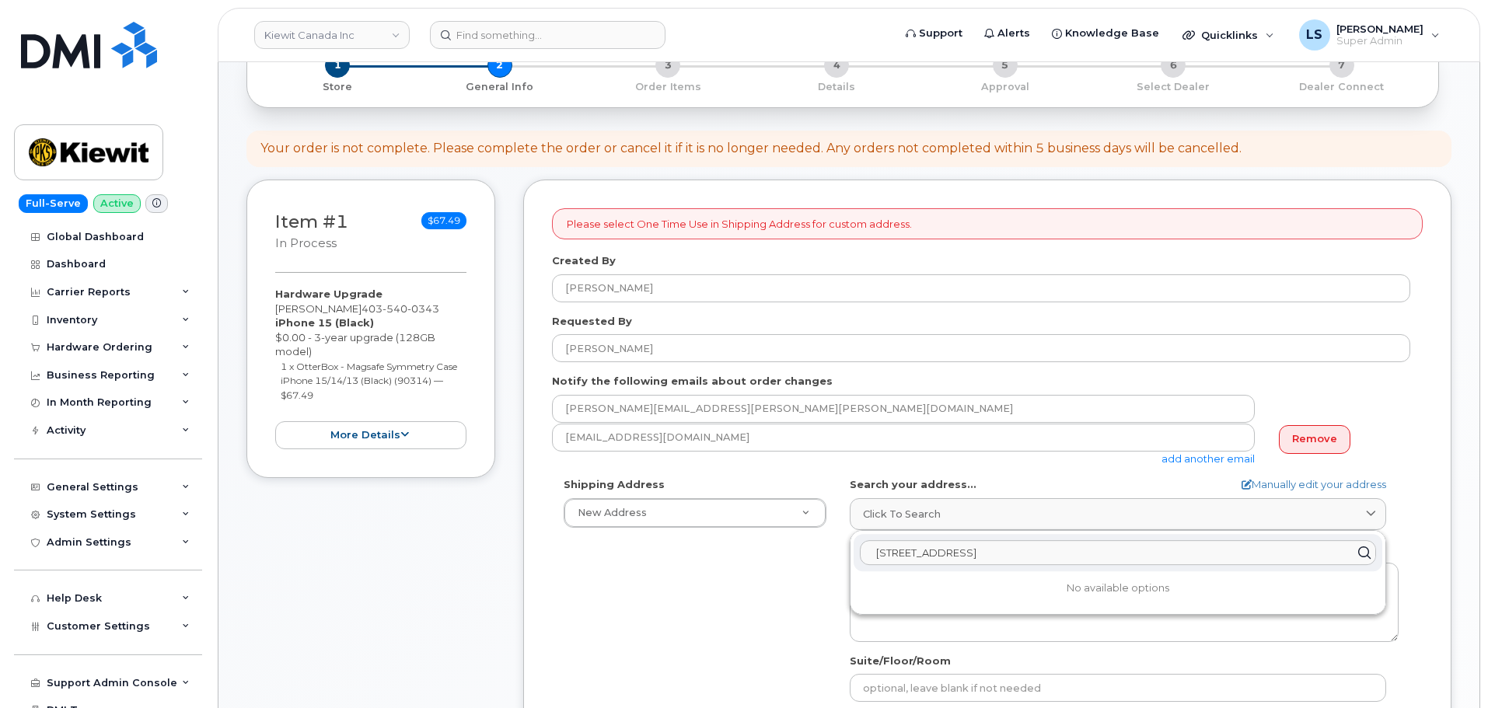
scroll to position [233, 0]
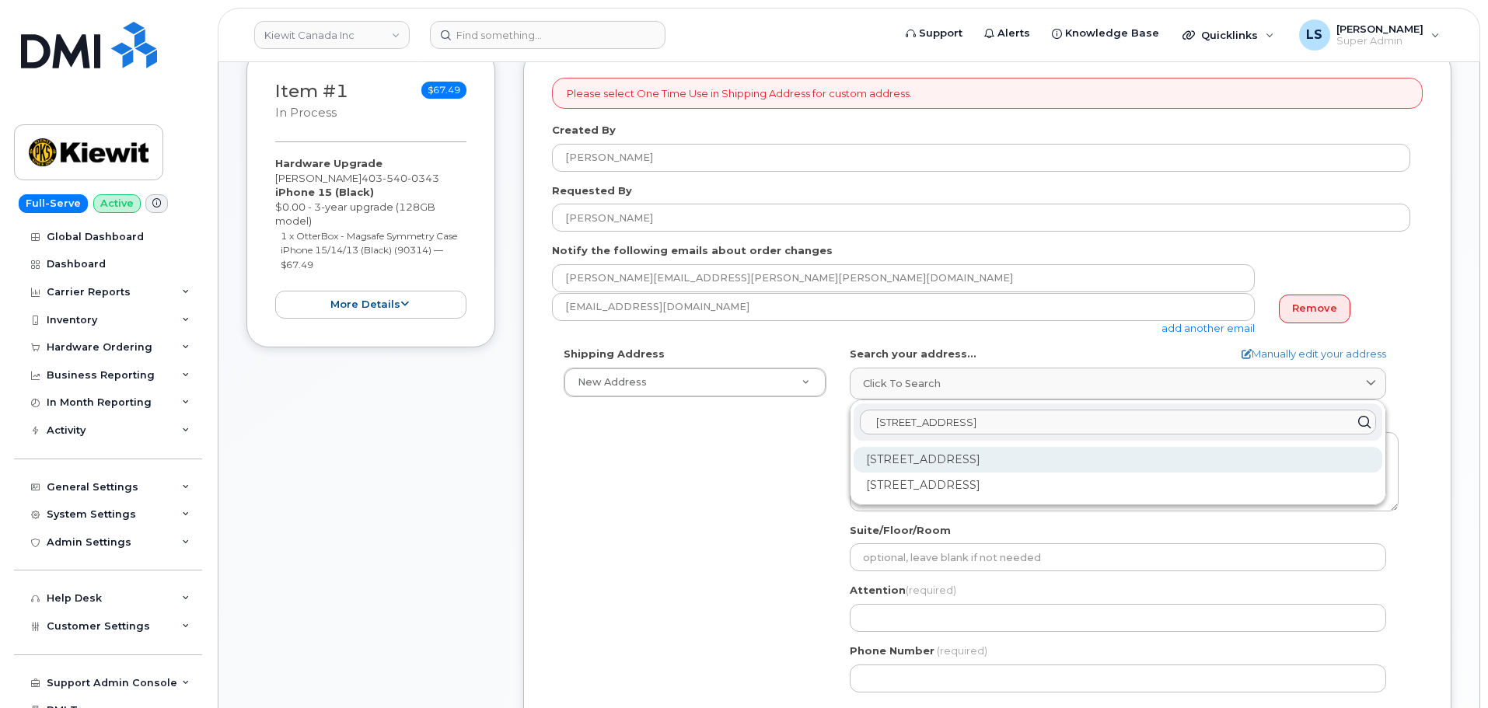
type input "[STREET_ADDRESS]"
click at [955, 466] on div "[STREET_ADDRESS]" at bounding box center [1118, 460] width 529 height 26
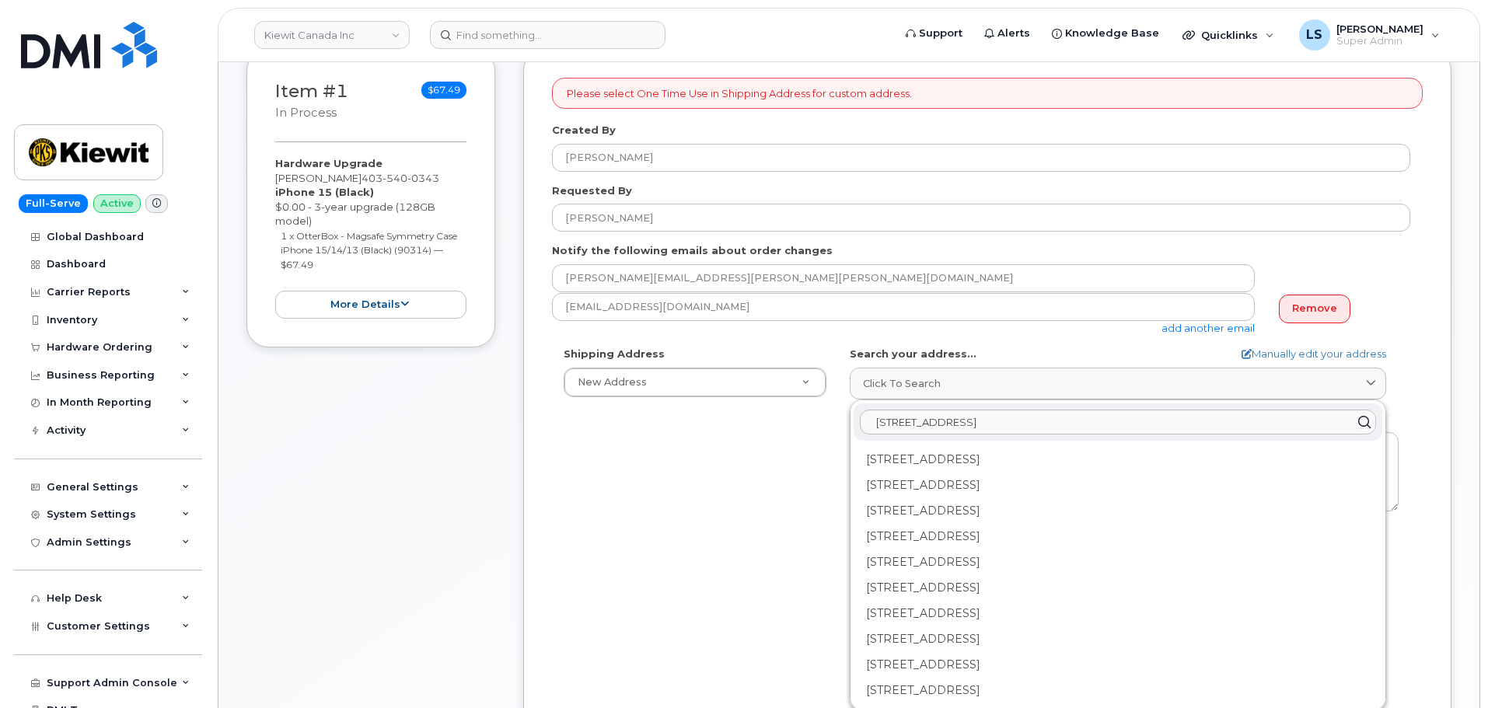
click at [739, 488] on div "Shipping Address New Address New Address [STREET_ADDRESS] [GEOGRAPHIC_DATA][PER…" at bounding box center [981, 525] width 858 height 357
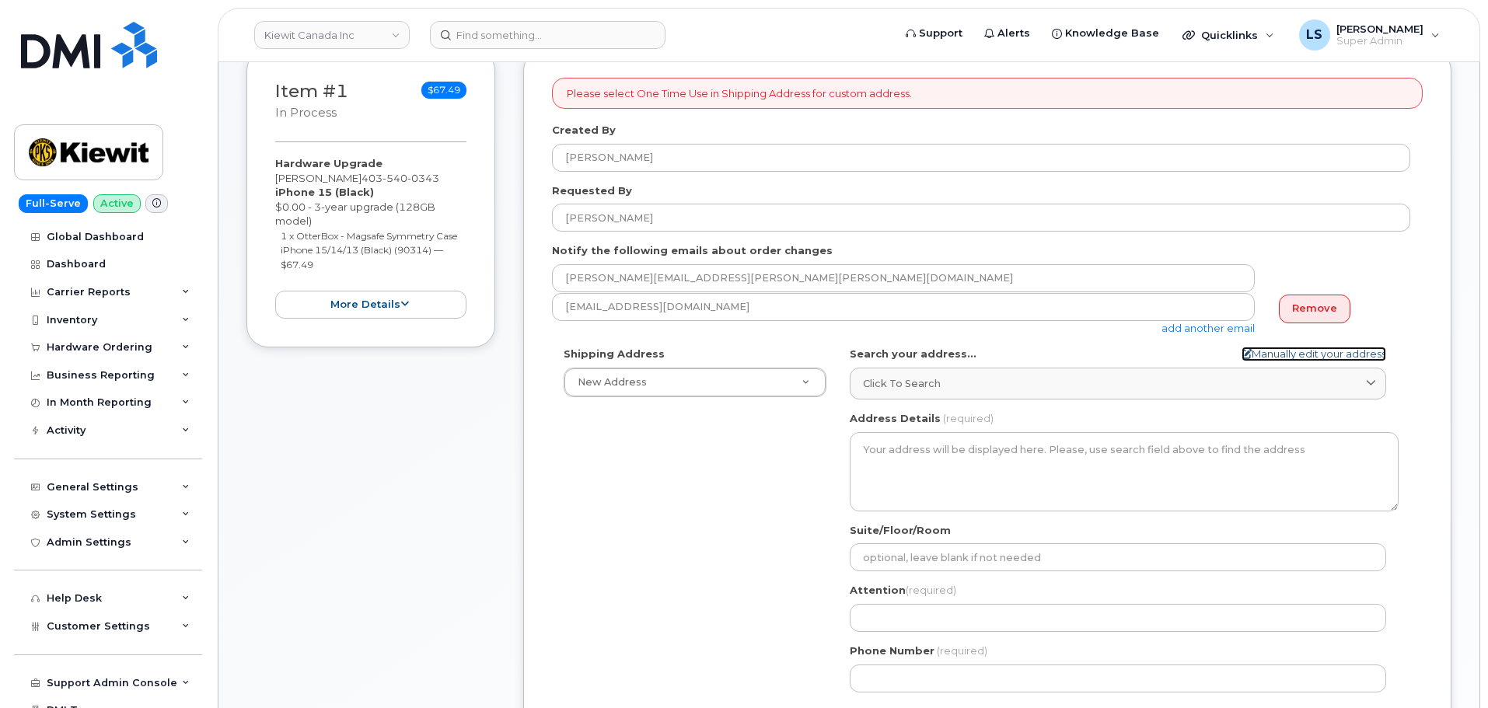
click at [1277, 356] on link "Manually edit your address" at bounding box center [1313, 354] width 145 height 15
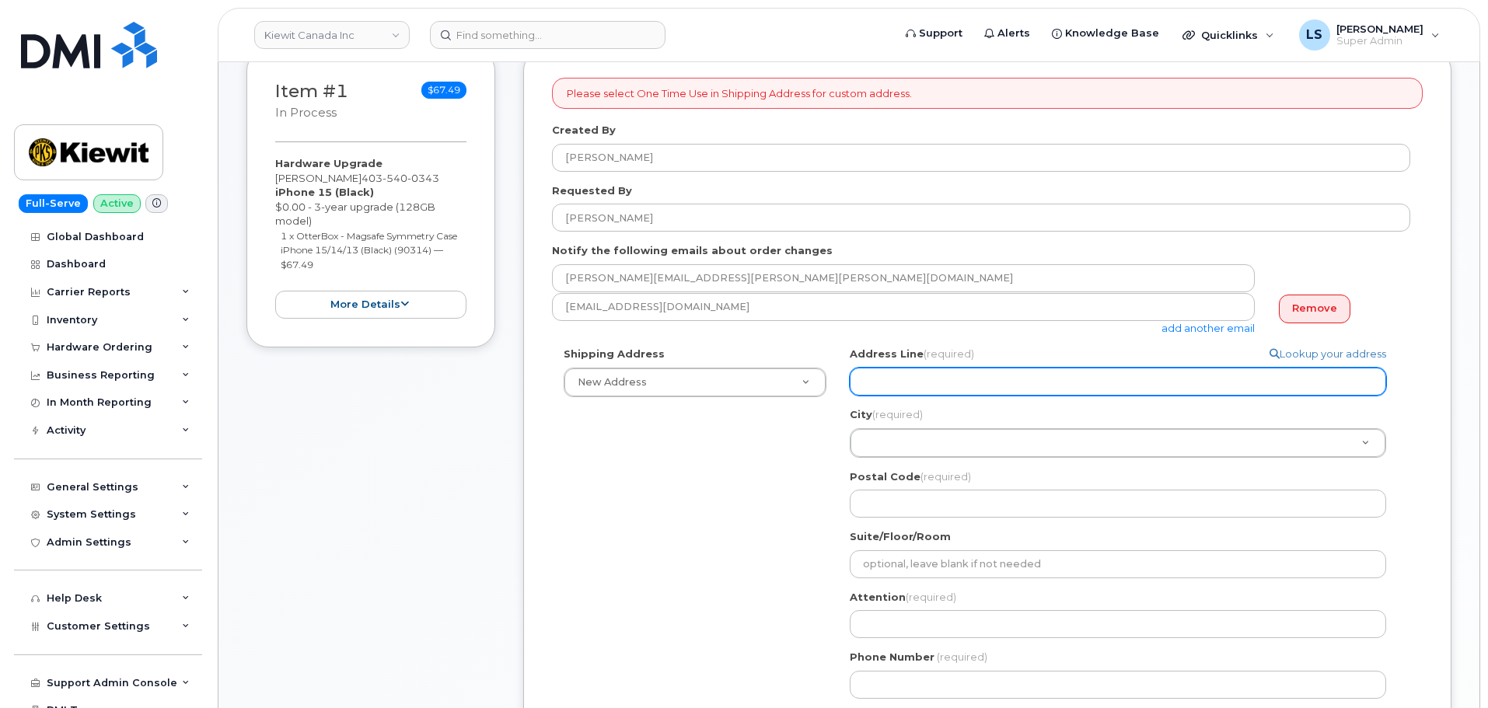
click at [955, 381] on input "Address Line (required)" at bounding box center [1118, 382] width 536 height 28
paste input "200, 10333 Southport Road SW"
select select
type input "200, 10333 Southport Road SW"
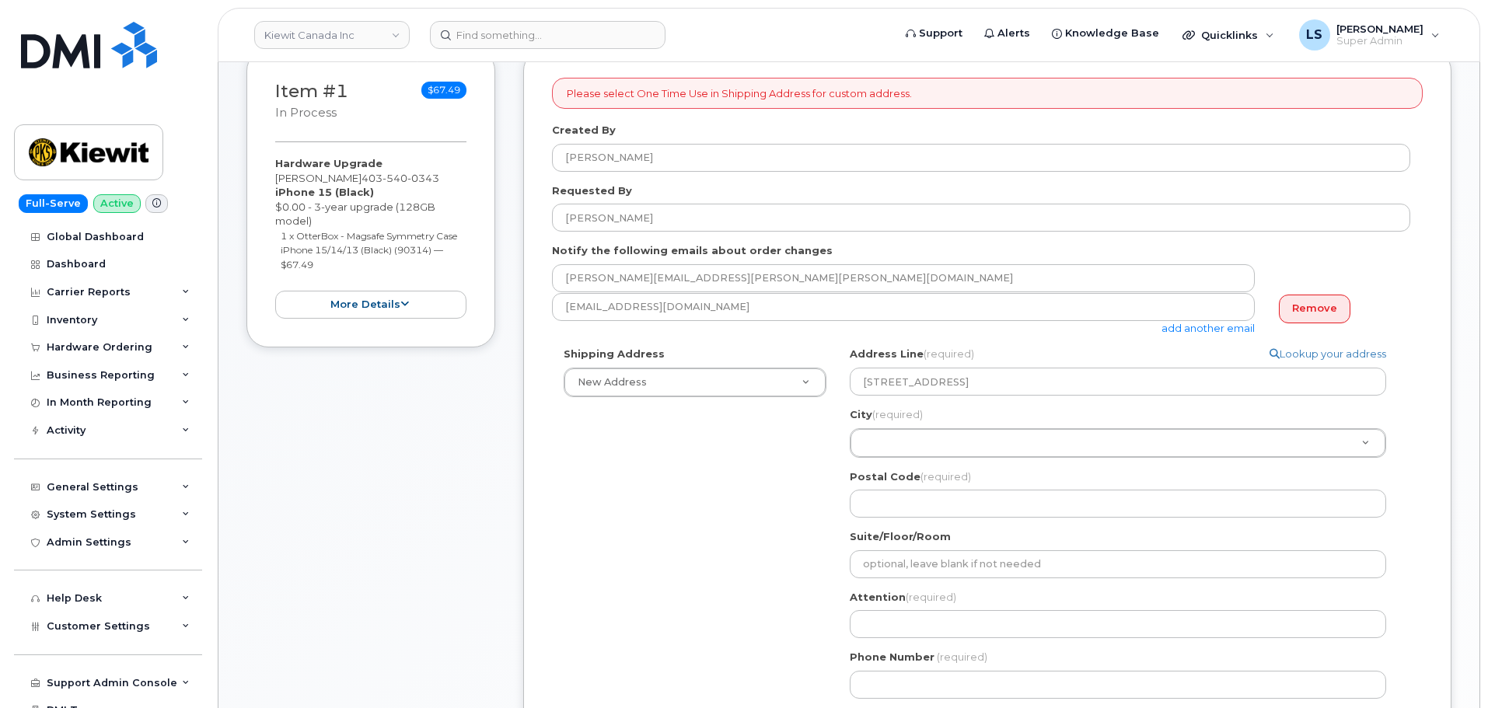
click at [774, 452] on div "Shipping Address New Address New Address 10333 Southport Rd SW 3055 Blvd. Saint…" at bounding box center [981, 528] width 858 height 363
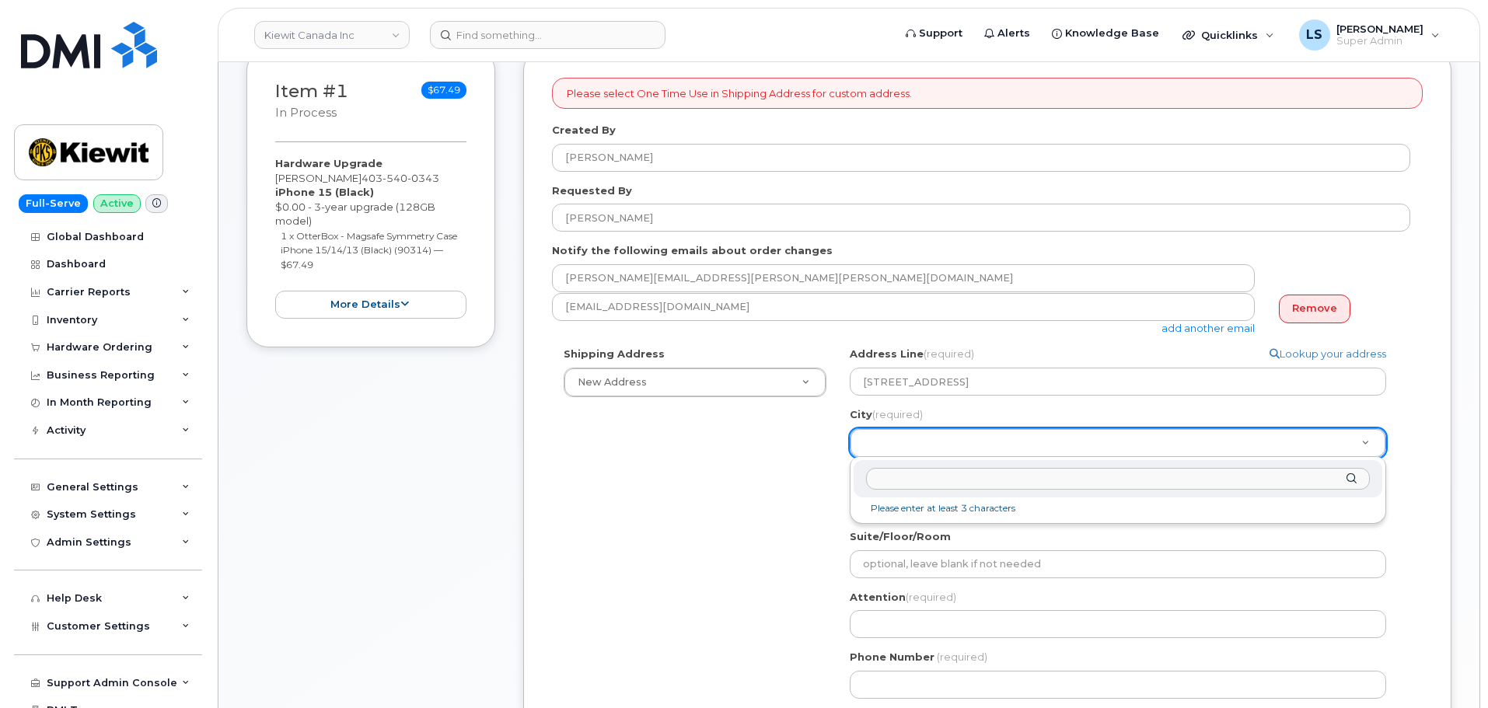
click at [898, 482] on input "City (required)" at bounding box center [1118, 479] width 504 height 23
paste input "Calgary"
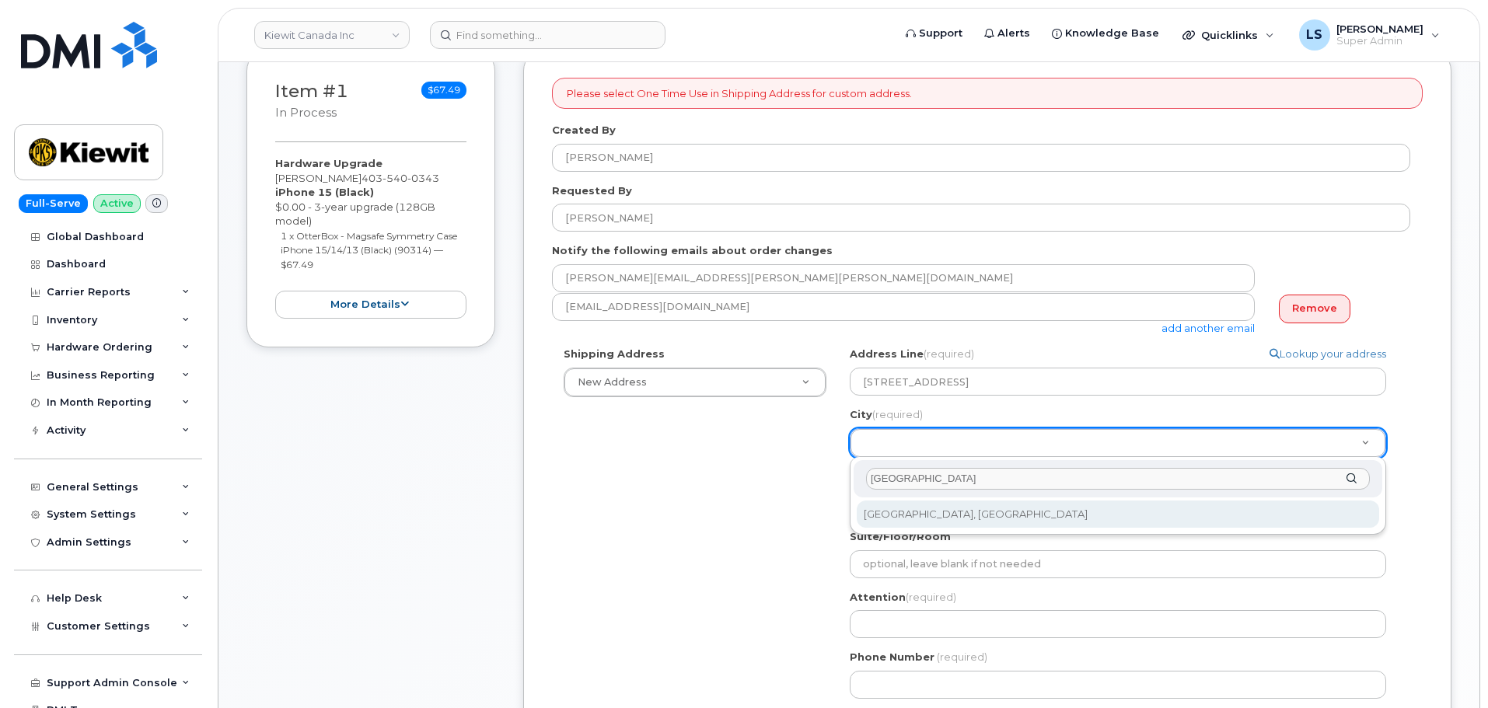
type input "Calgary"
select select
type input "88"
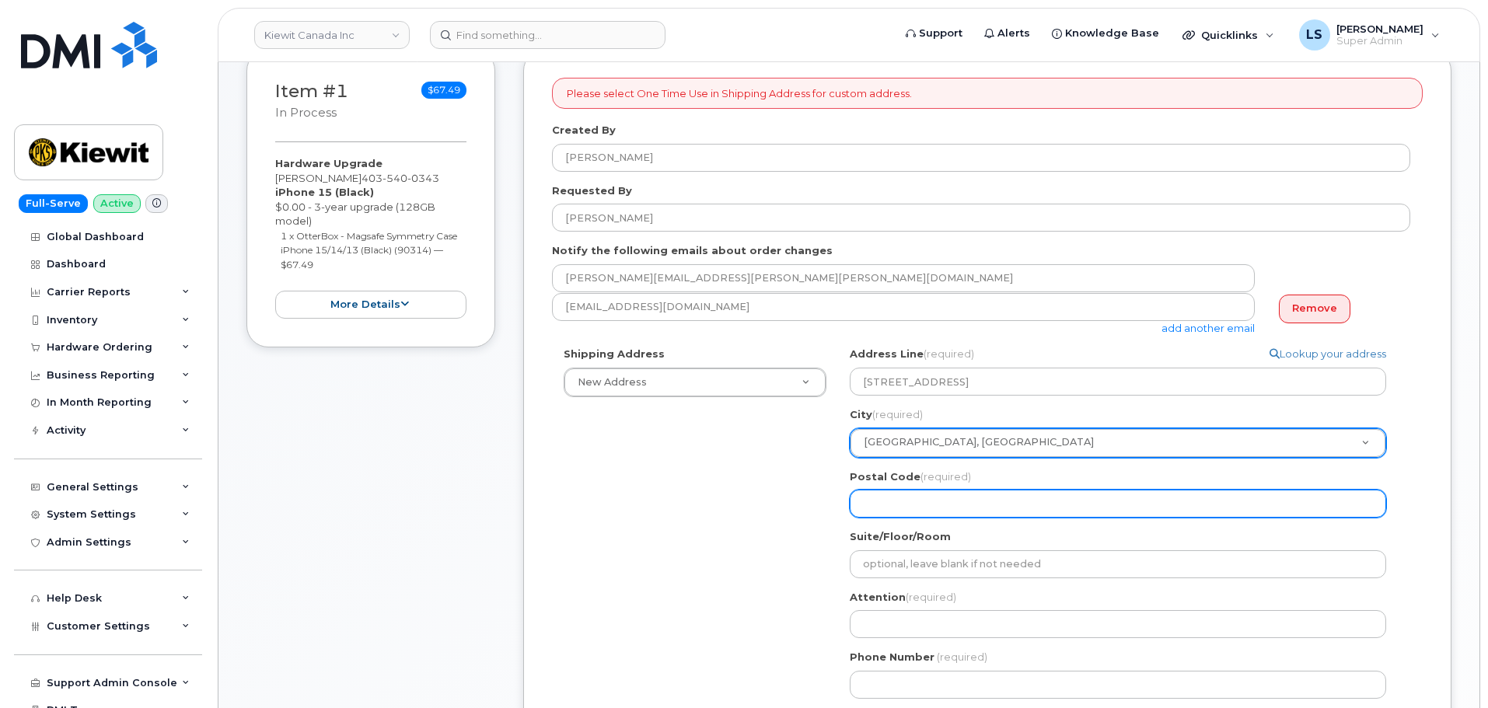
click at [909, 517] on input "Postal Code (required)" at bounding box center [1118, 504] width 536 height 28
paste input "T2W 3X6"
select select
type input "T2W 3X6"
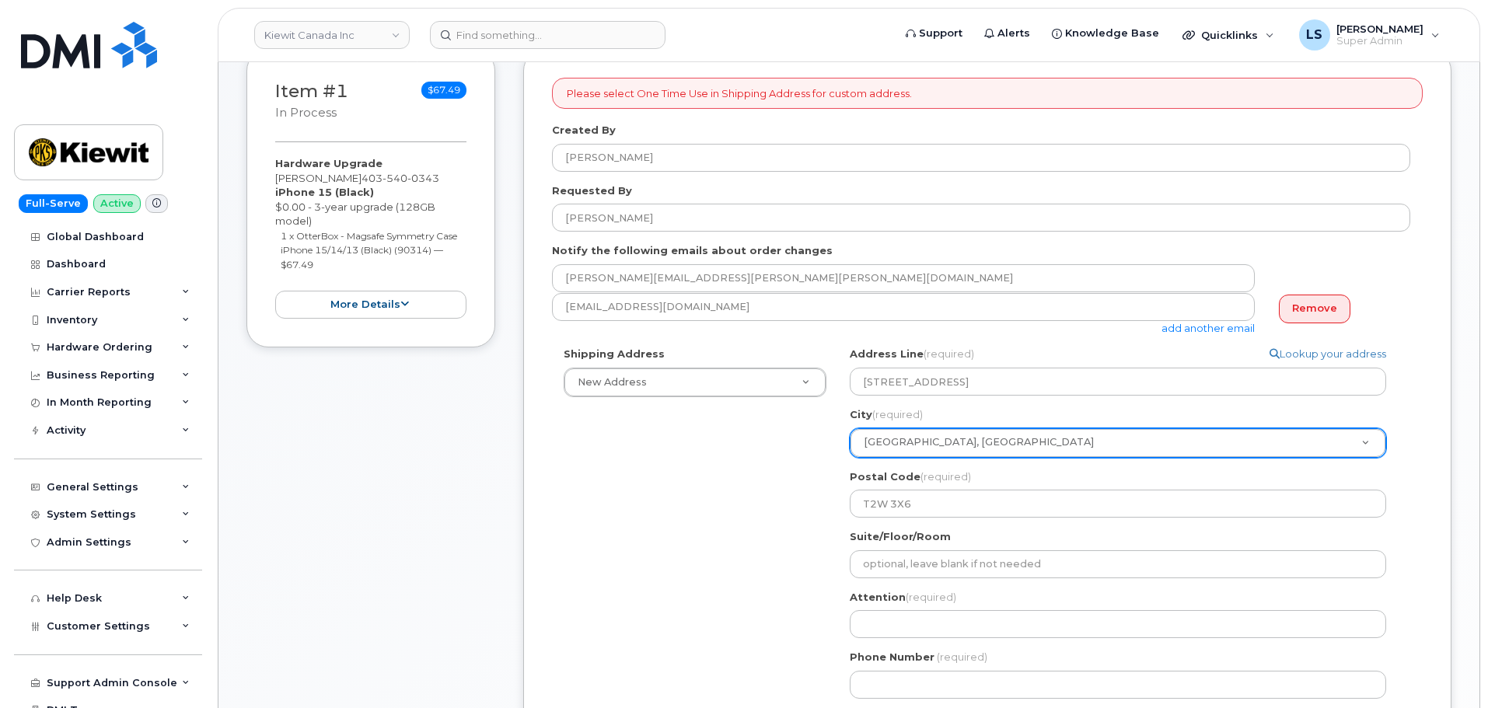
click at [803, 547] on div "Shipping Address New Address New Address 10333 Southport Rd SW 3055 Blvd. Saint…" at bounding box center [981, 528] width 858 height 363
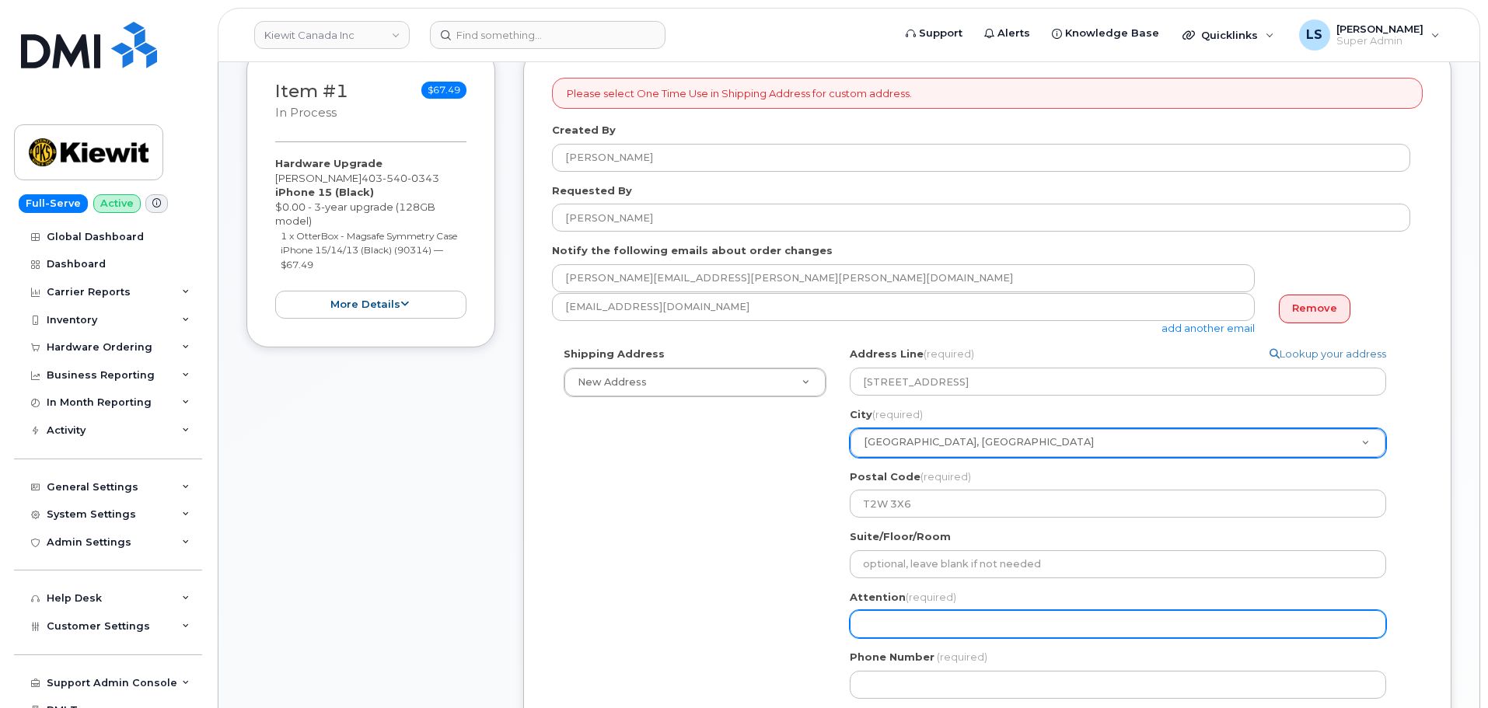
click at [911, 627] on input "Attention (required)" at bounding box center [1118, 624] width 536 height 28
paste input "Theresa.Hewitt"
select select
type input "Theresa.Hewitt"
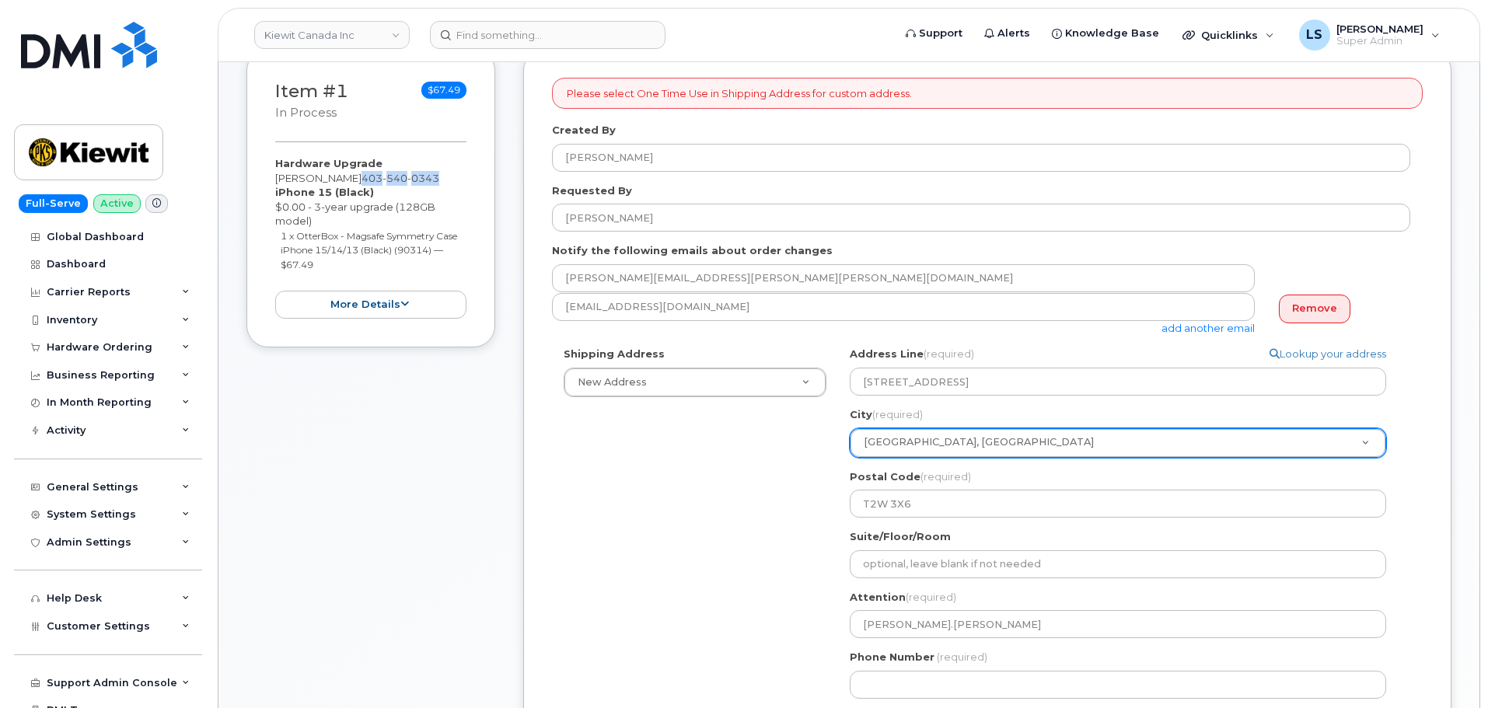
drag, startPoint x: 420, startPoint y: 179, endPoint x: 356, endPoint y: 181, distance: 63.8
click at [356, 181] on div "Hardware Upgrade Theresa Hewitt 403 540 0343 iPhone 15 (Black) $0.00 - 3-year u…" at bounding box center [370, 237] width 191 height 162
copy span "403 540 0343"
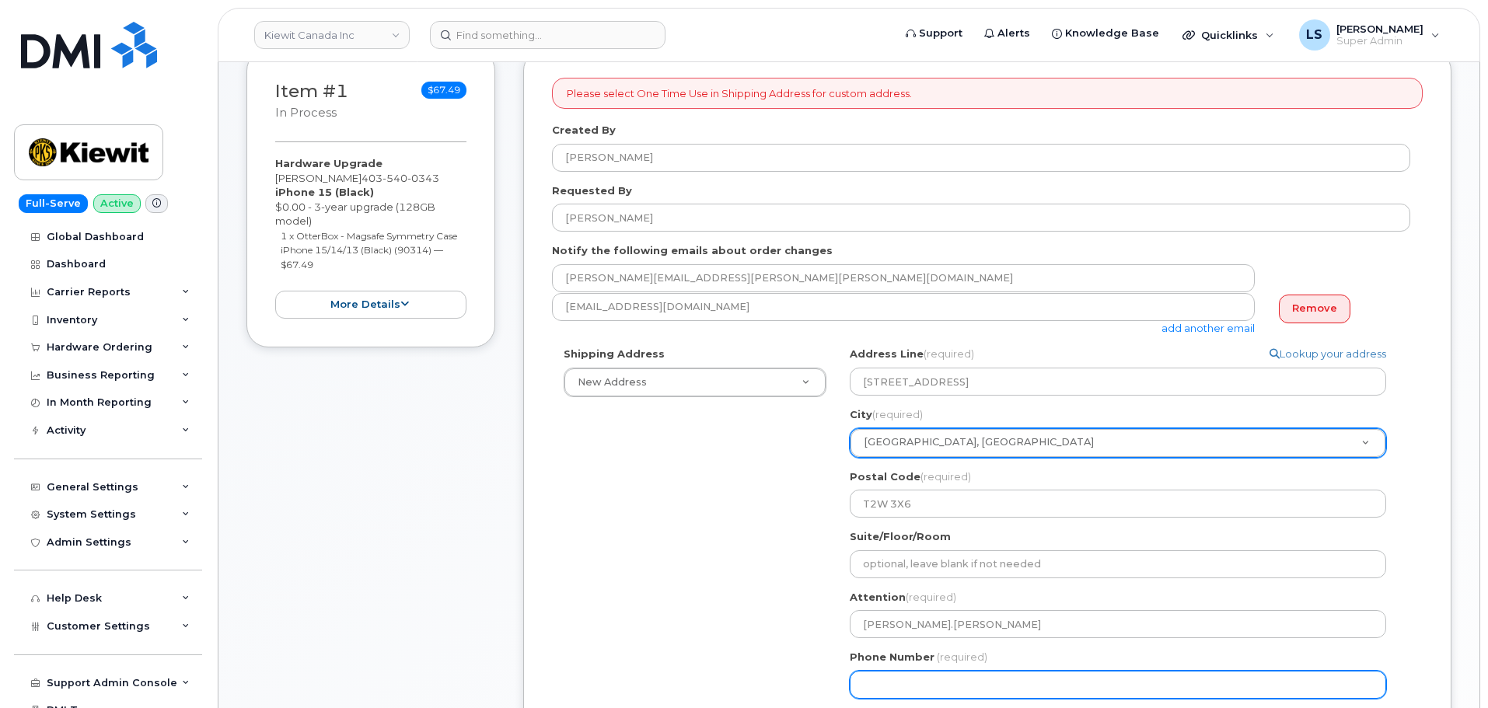
click at [933, 682] on input "Phone Number" at bounding box center [1118, 685] width 536 height 28
paste input "4035400343"
select select
type input "4035400343"
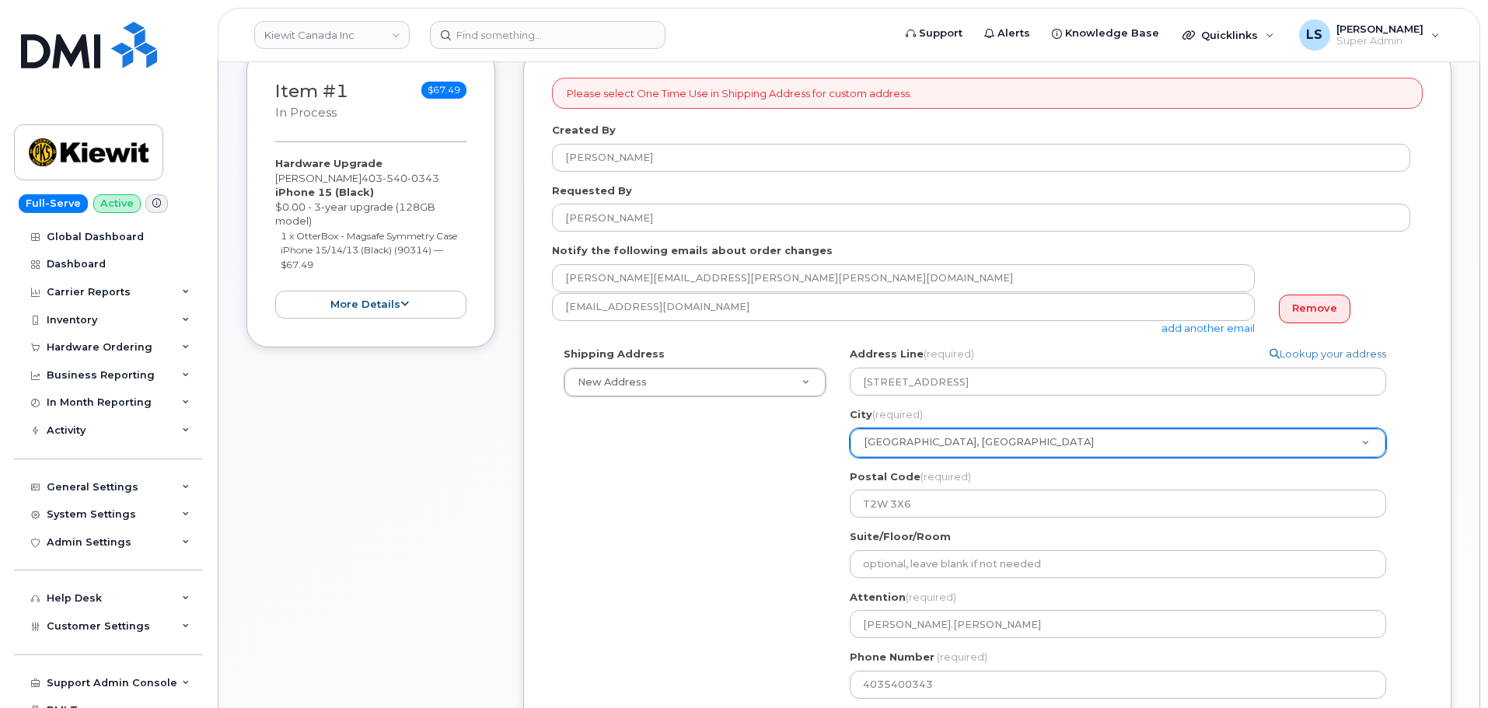
click at [737, 565] on div "Shipping Address New Address New Address 10333 Southport Rd SW 3055 Blvd. Saint…" at bounding box center [981, 528] width 858 height 363
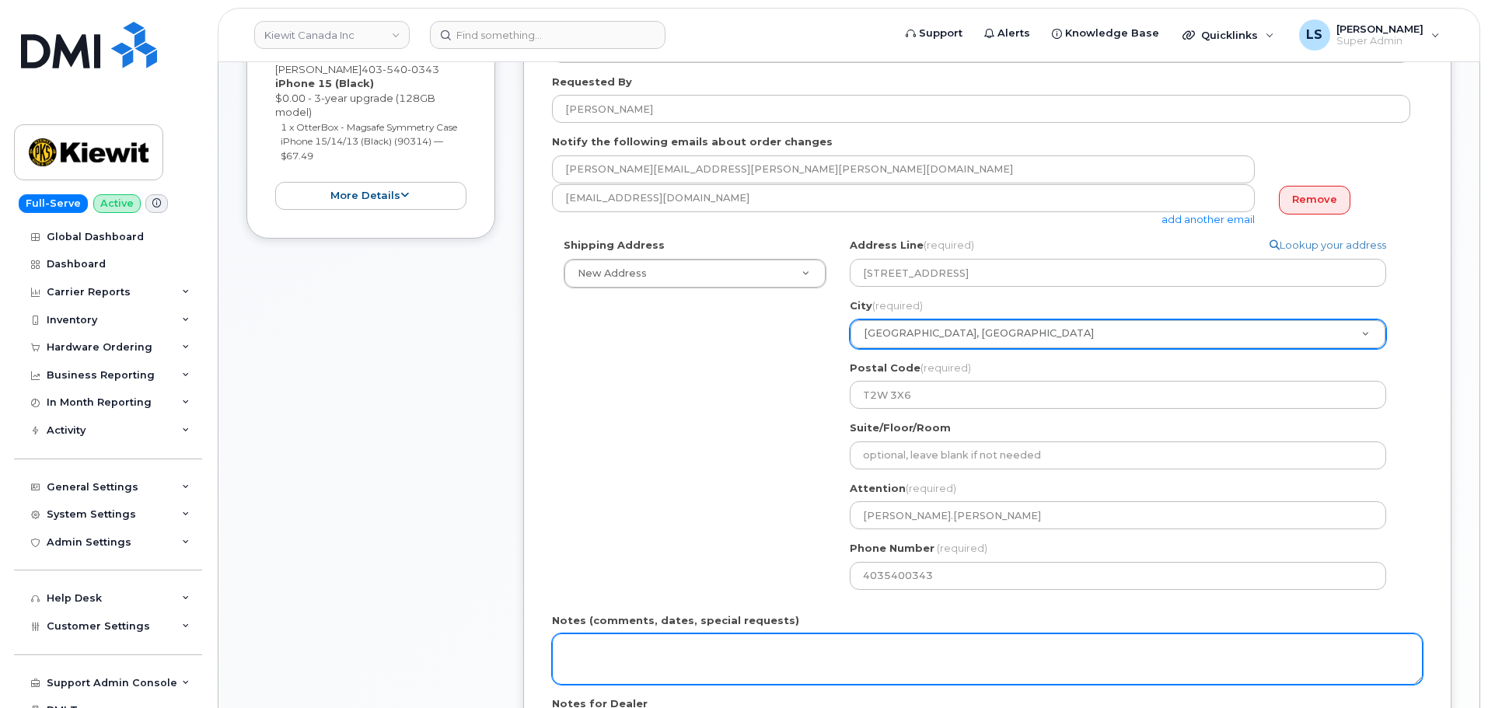
scroll to position [466, 0]
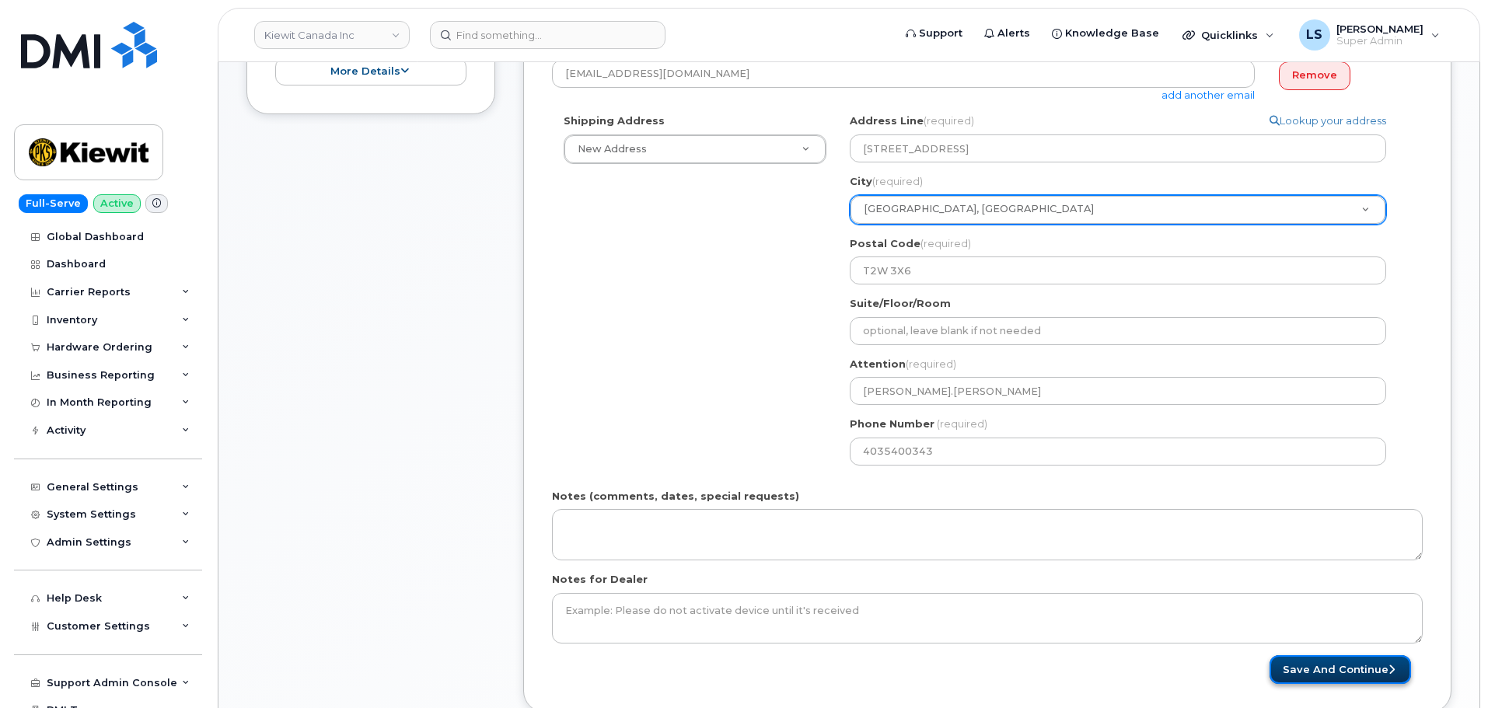
click at [1308, 665] on button "Save and Continue" at bounding box center [1339, 669] width 141 height 29
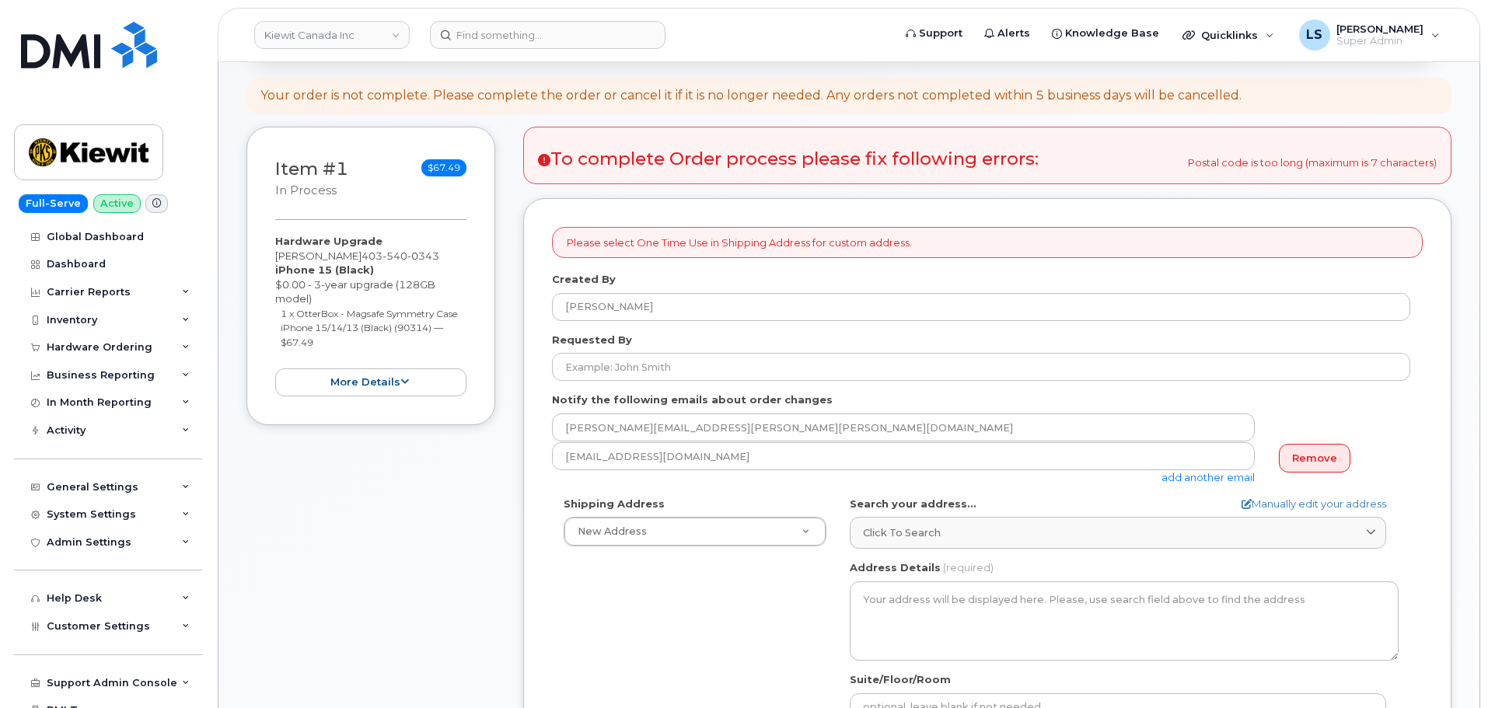
scroll to position [233, 0]
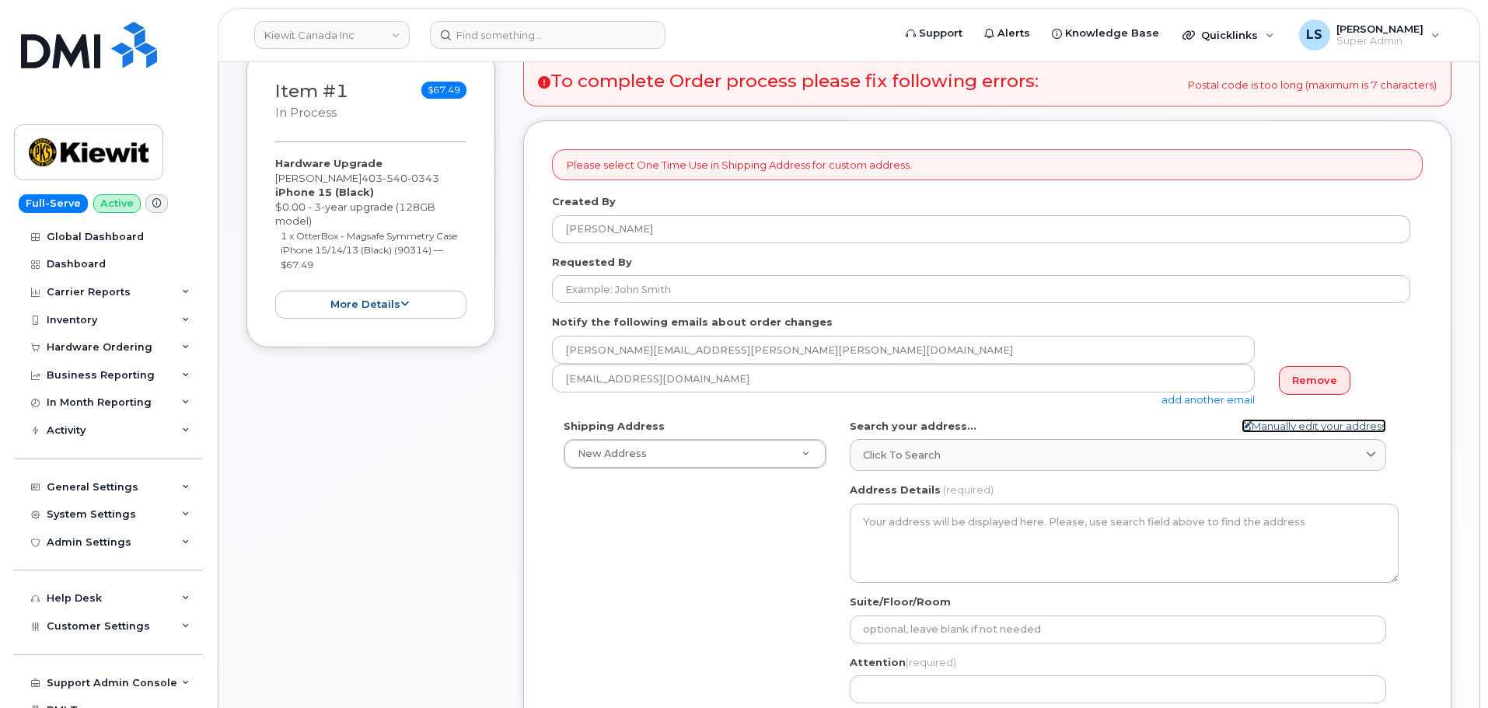
click at [1258, 424] on link "Manually edit your address" at bounding box center [1313, 426] width 145 height 15
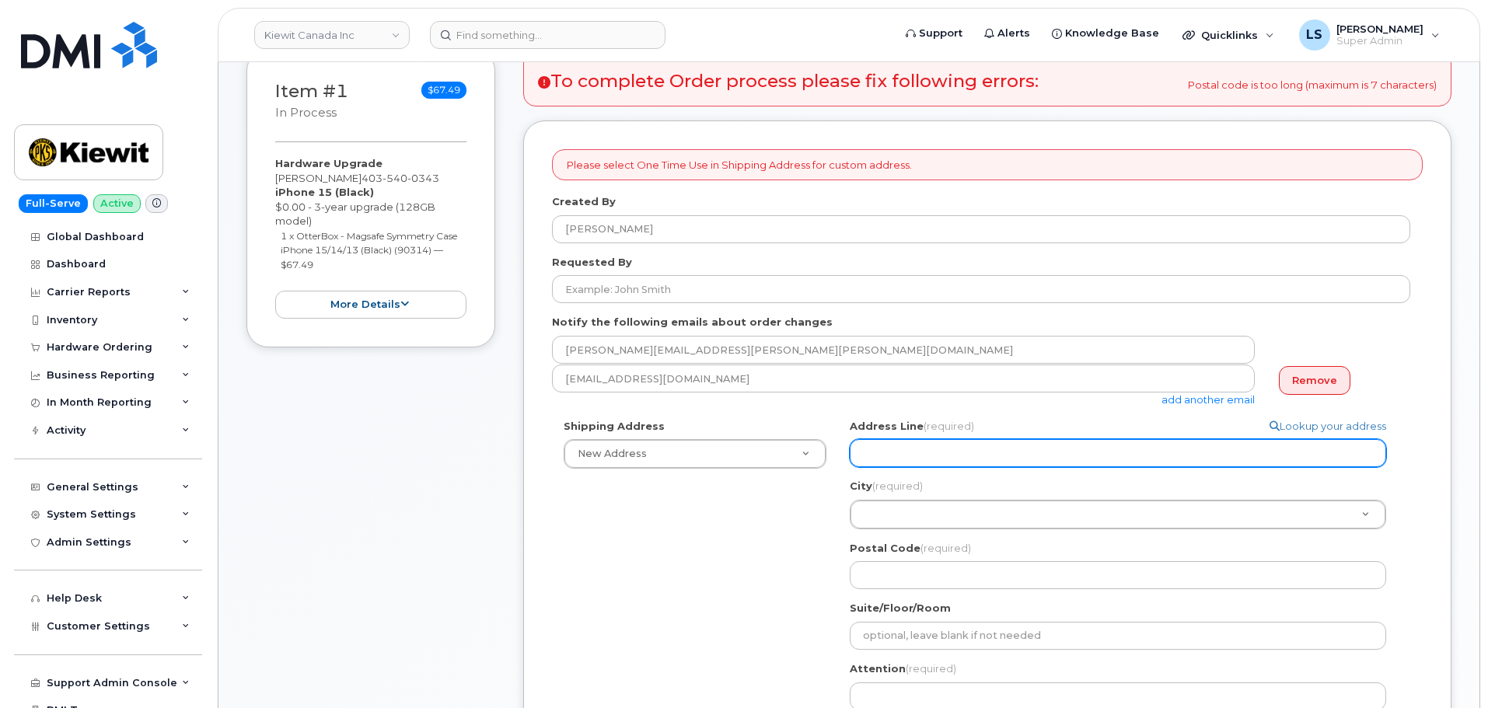
click at [955, 453] on input "Address Line (required)" at bounding box center [1118, 453] width 536 height 28
paste input "[STREET_ADDRESS]"
select select
type input "[STREET_ADDRESS]"
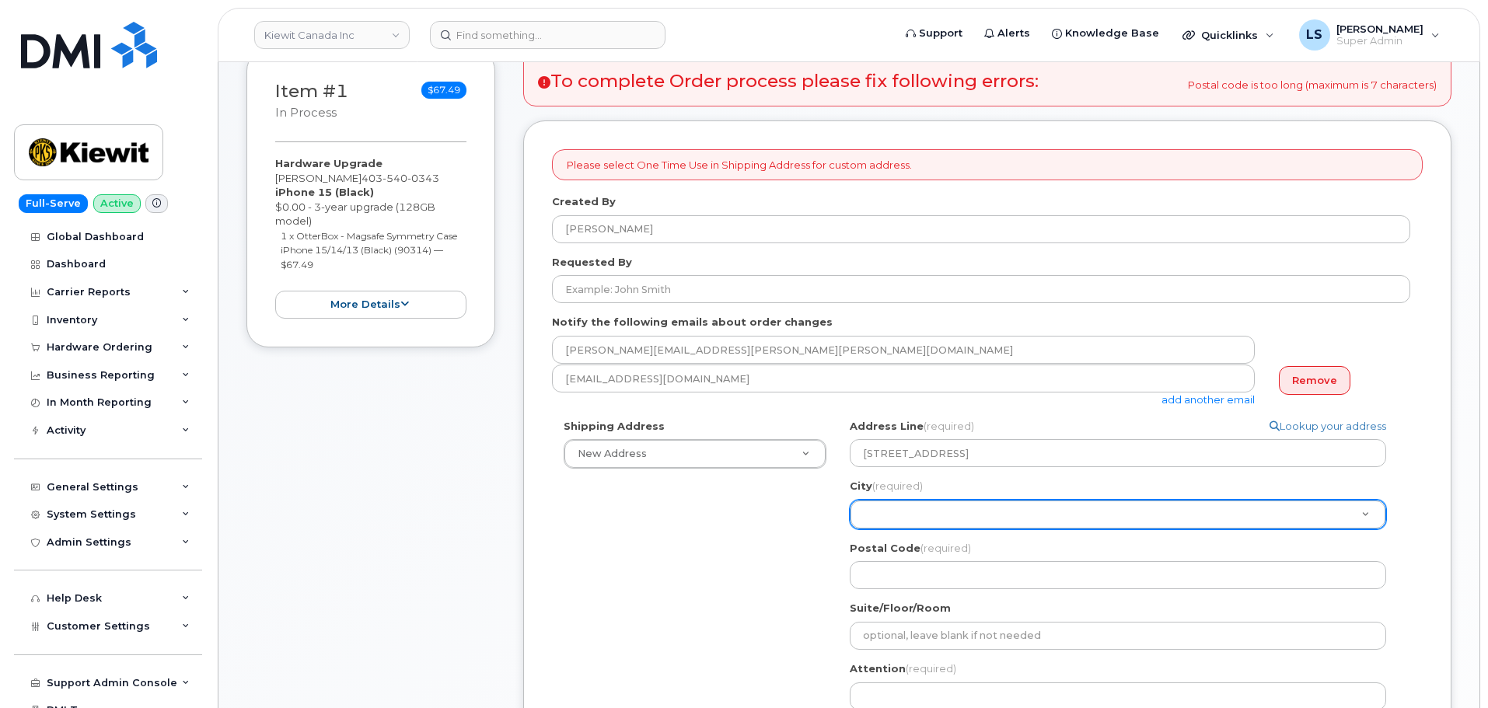
paste input "[GEOGRAPHIC_DATA]"
type input "[GEOGRAPHIC_DATA]"
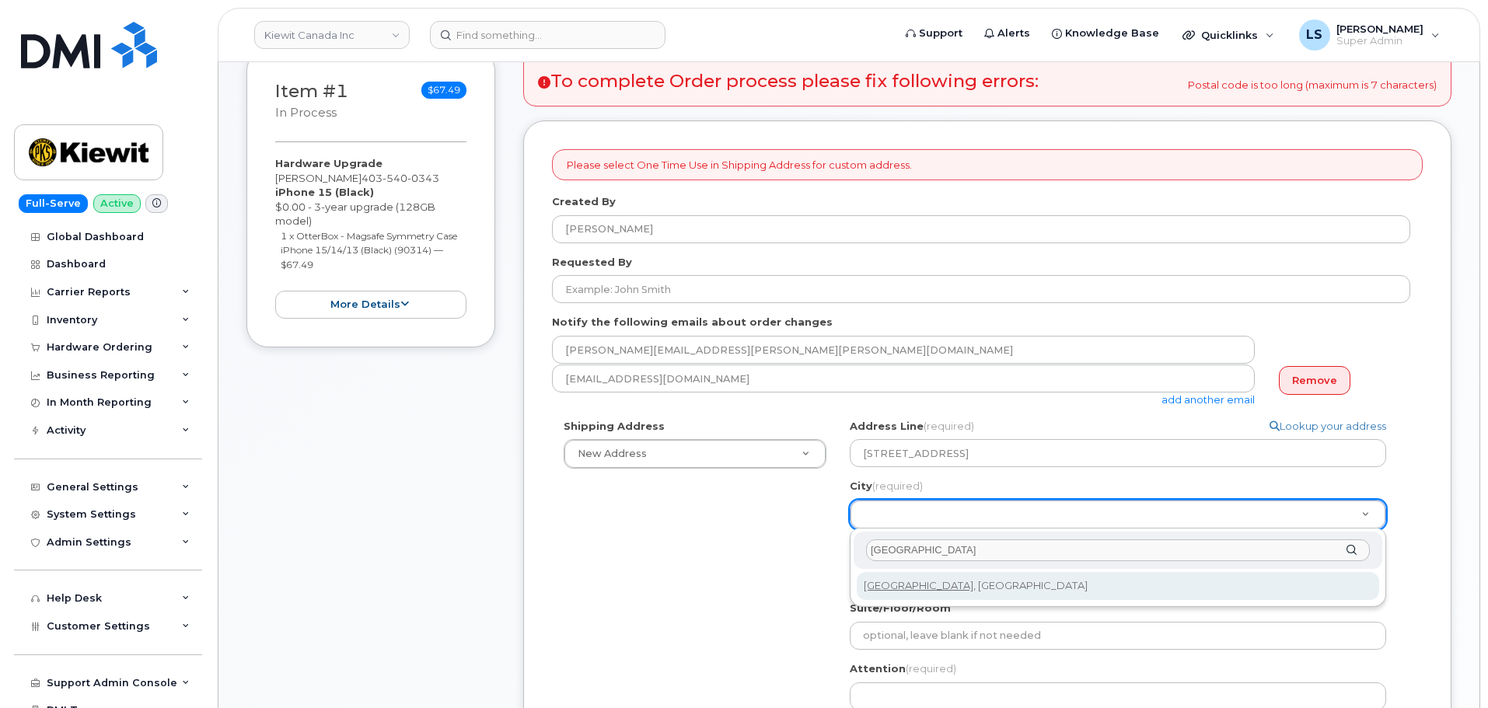
type input "[GEOGRAPHIC_DATA]"
select select
type input "88"
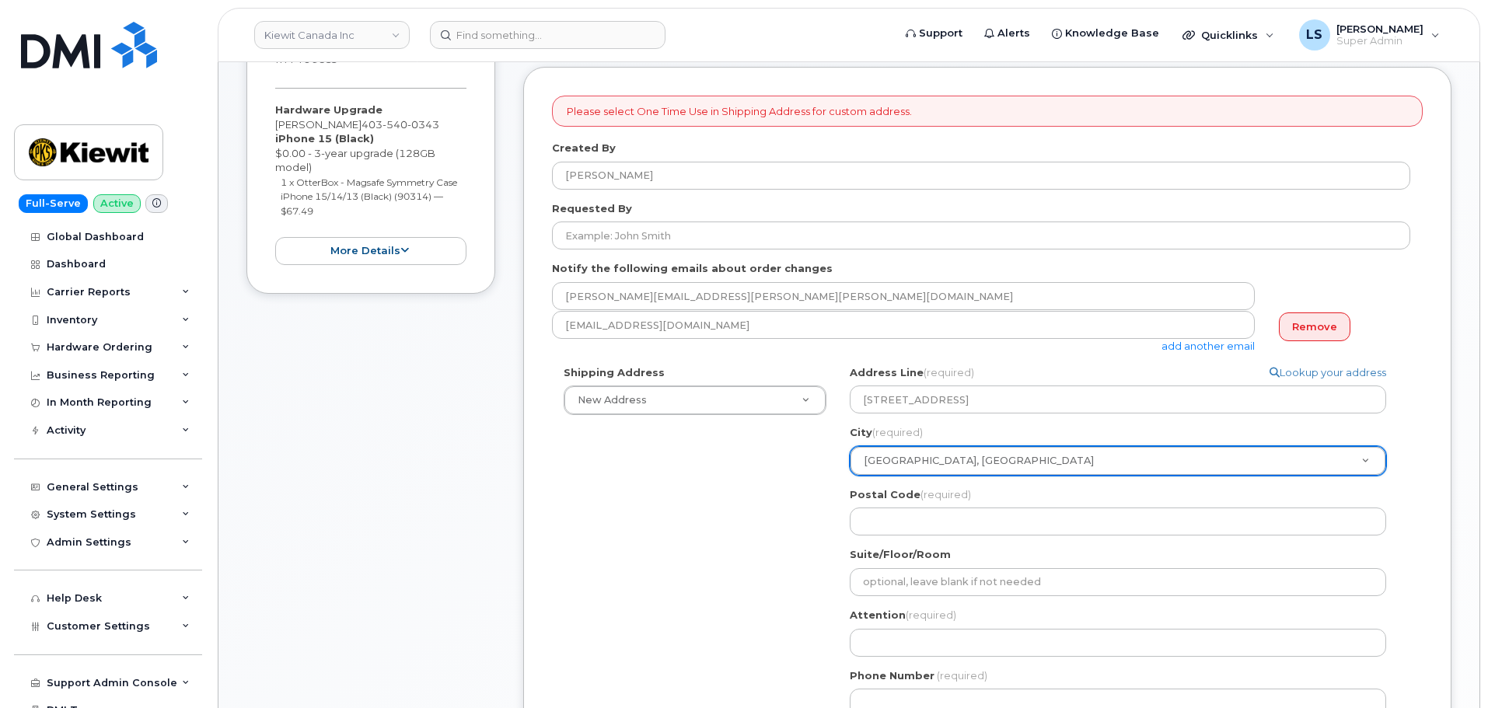
scroll to position [389, 0]
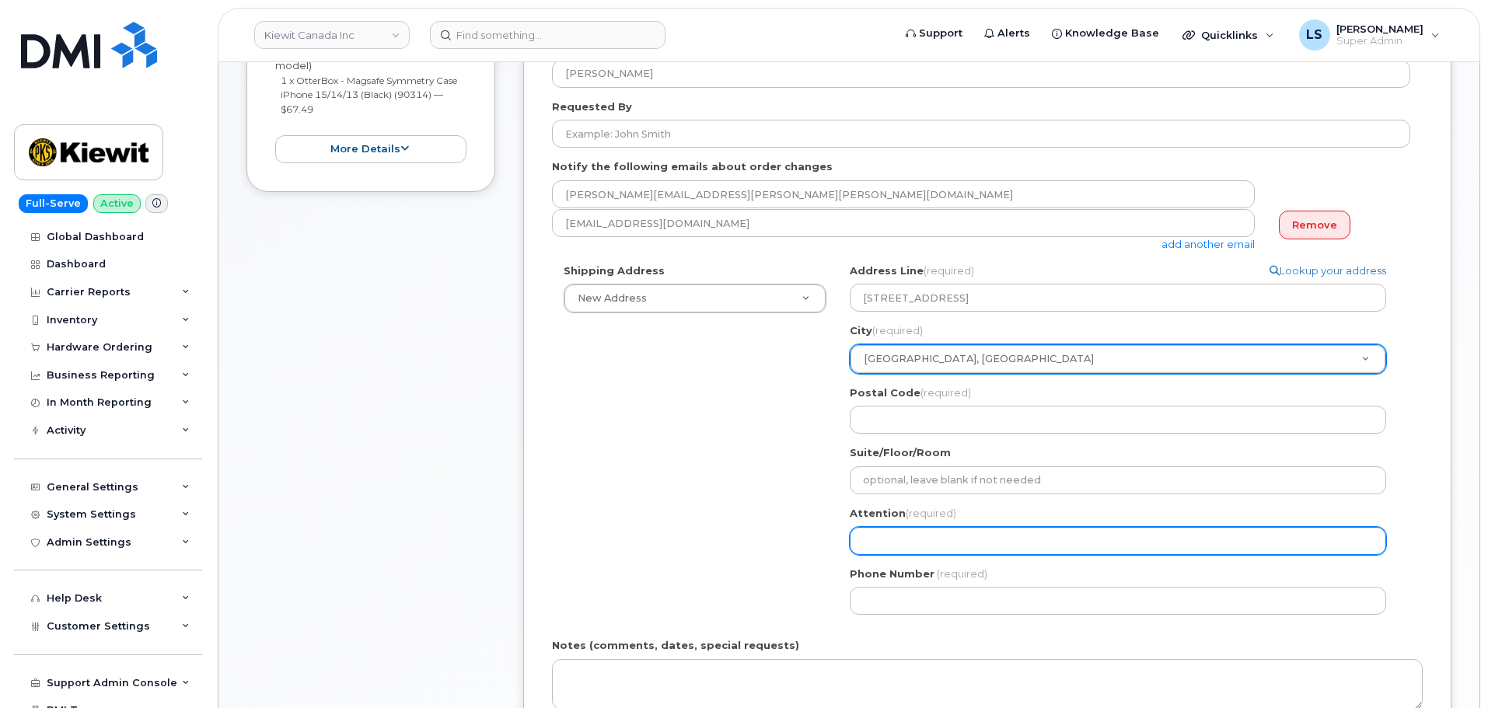
click at [934, 533] on input "Attention (required)" at bounding box center [1118, 541] width 536 height 28
paste input "T2W 3X6"
select select
type input "T2W 3X6"
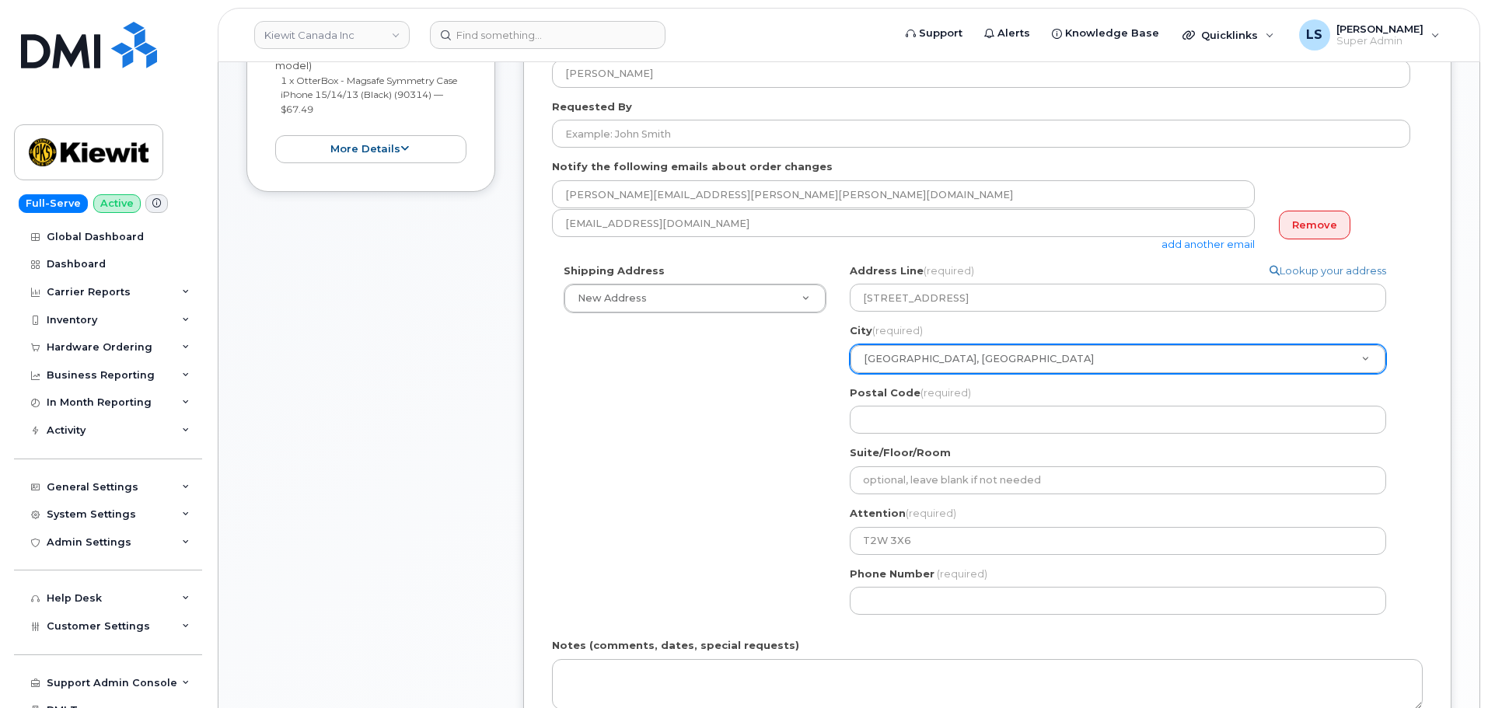
click at [752, 475] on div "Shipping Address New Address New Address 10333 Southport Rd SW 3055 Blvd. Saint…" at bounding box center [981, 445] width 858 height 363
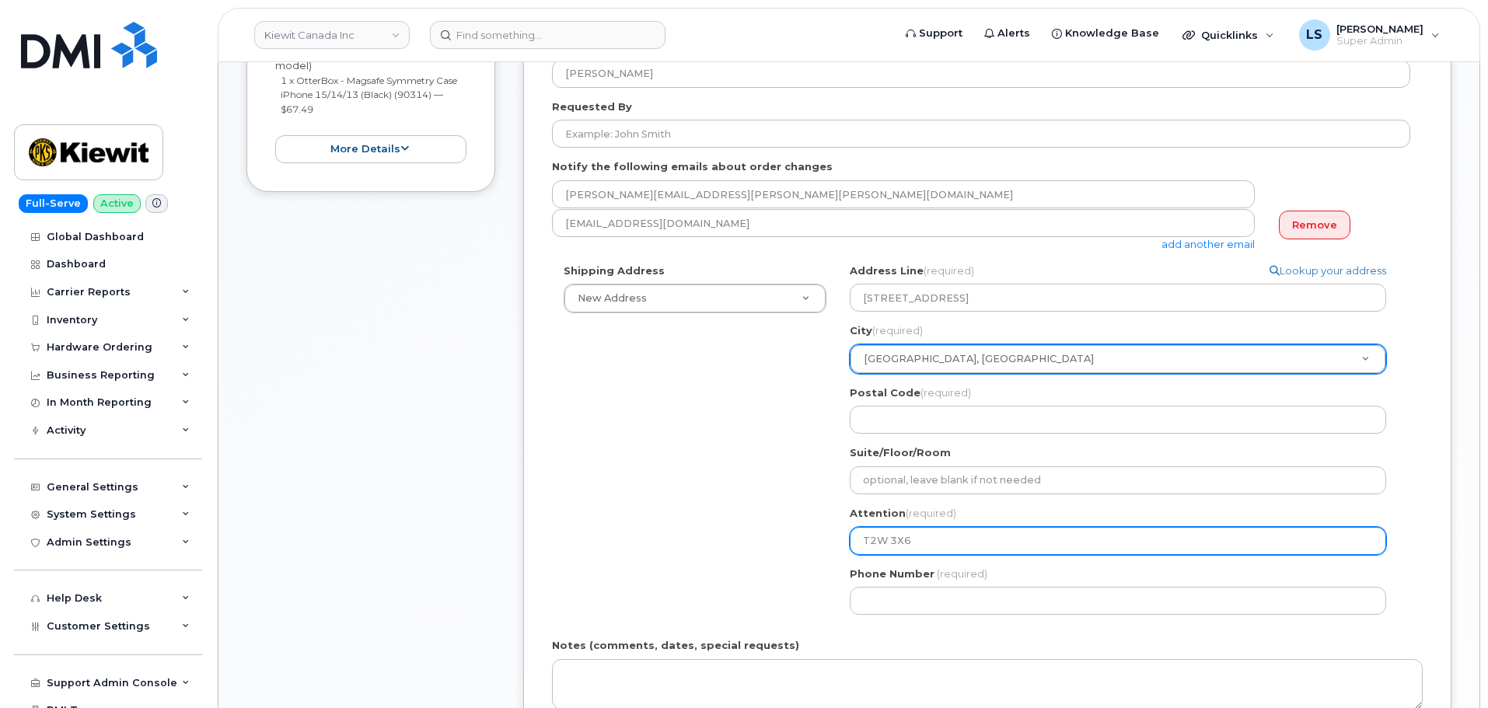
select select
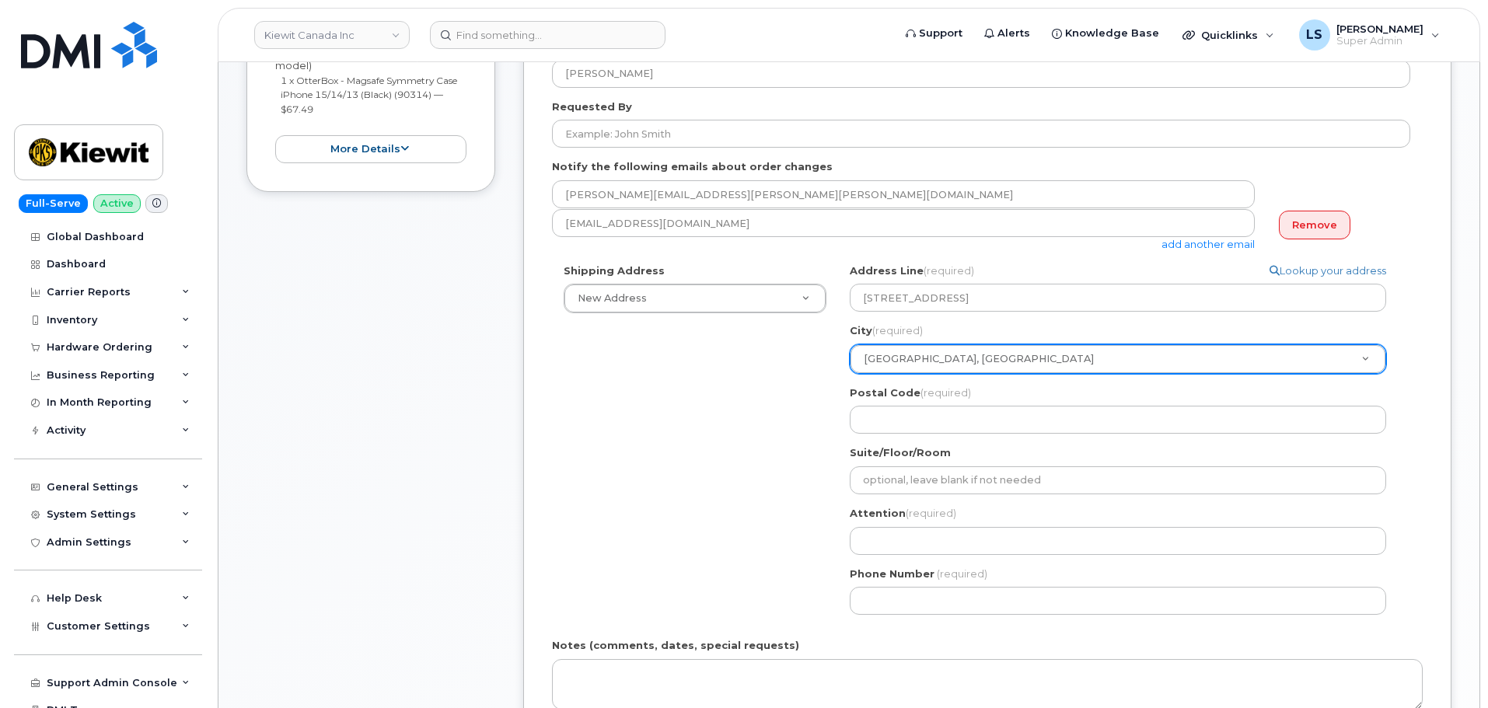
click at [896, 466] on div "Suite/Floor/Room" at bounding box center [1124, 469] width 549 height 49
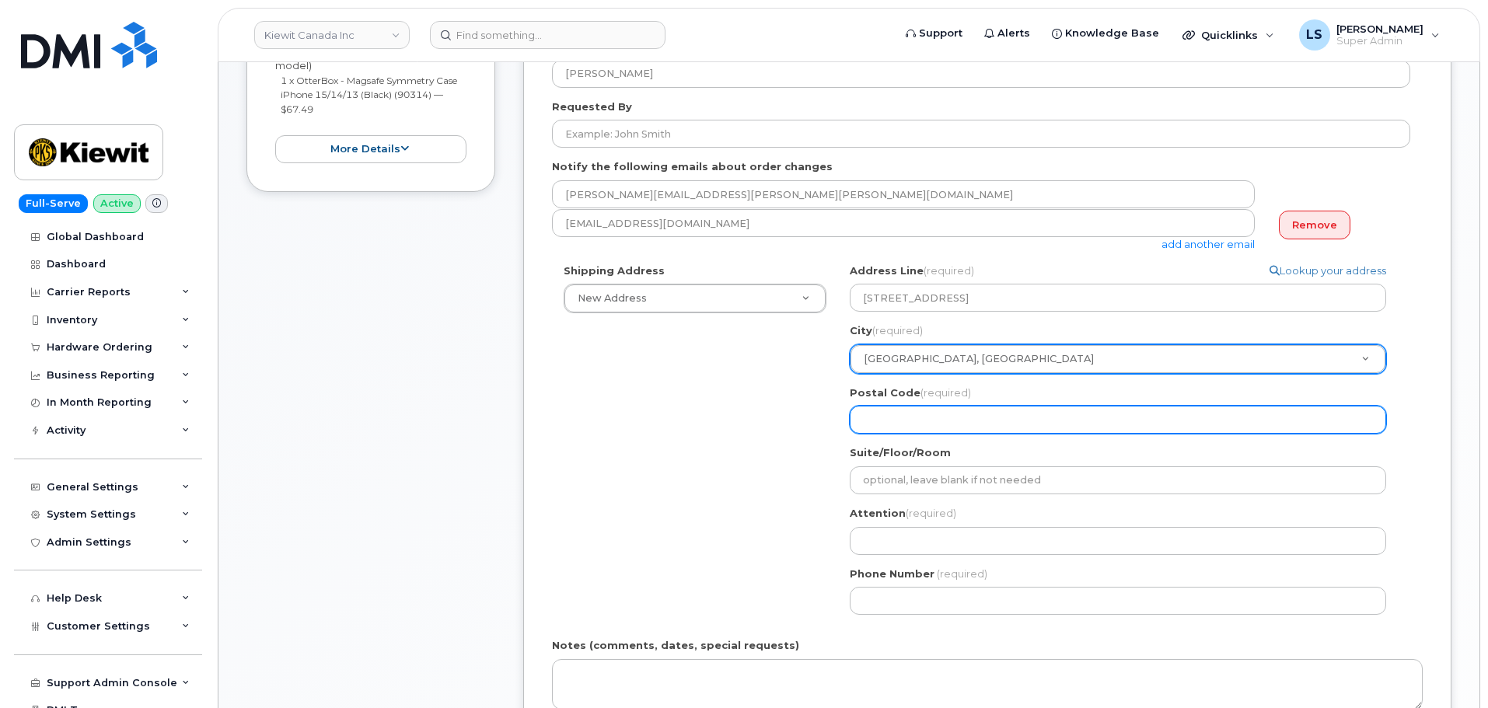
click at [880, 410] on input "Postal Code (required)" at bounding box center [1118, 420] width 536 height 28
paste input "T2W 3X6"
select select
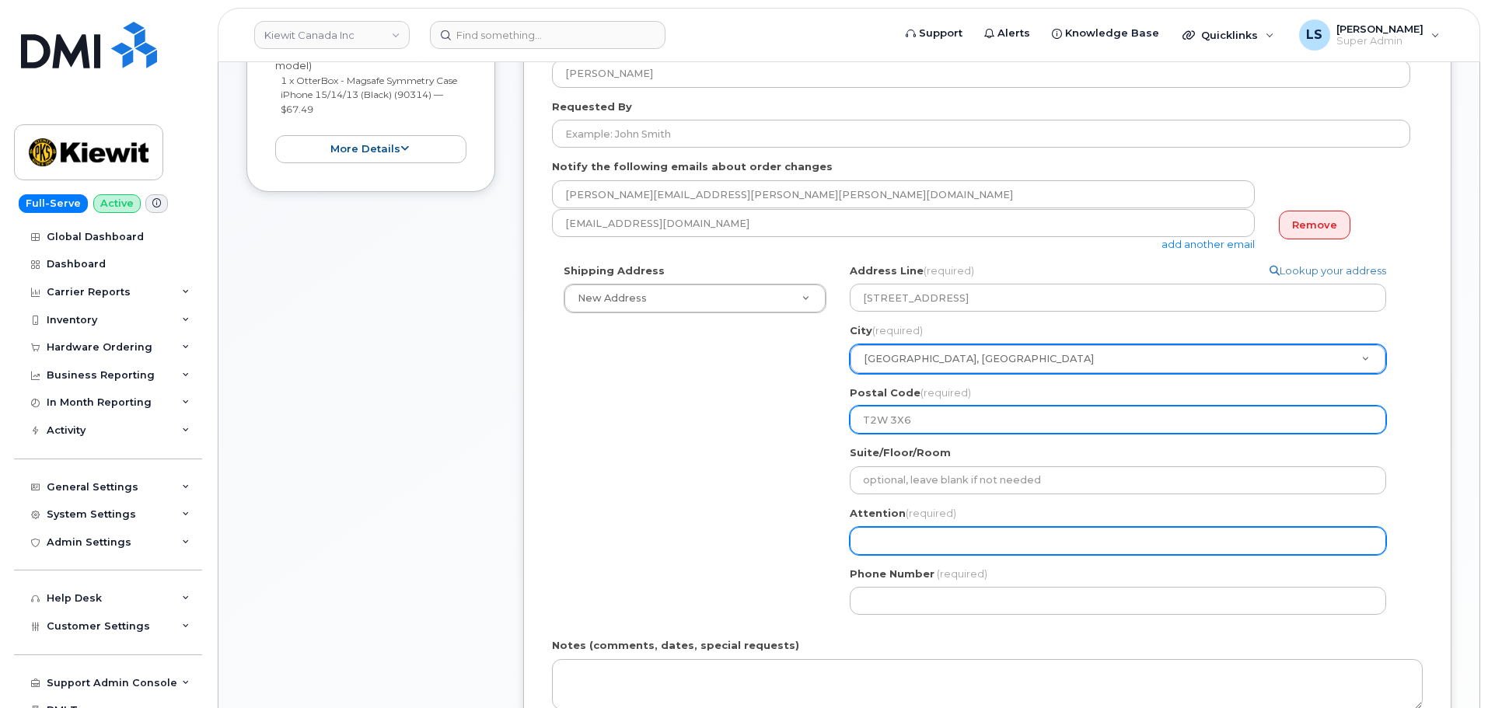
type input "T2W 3X6"
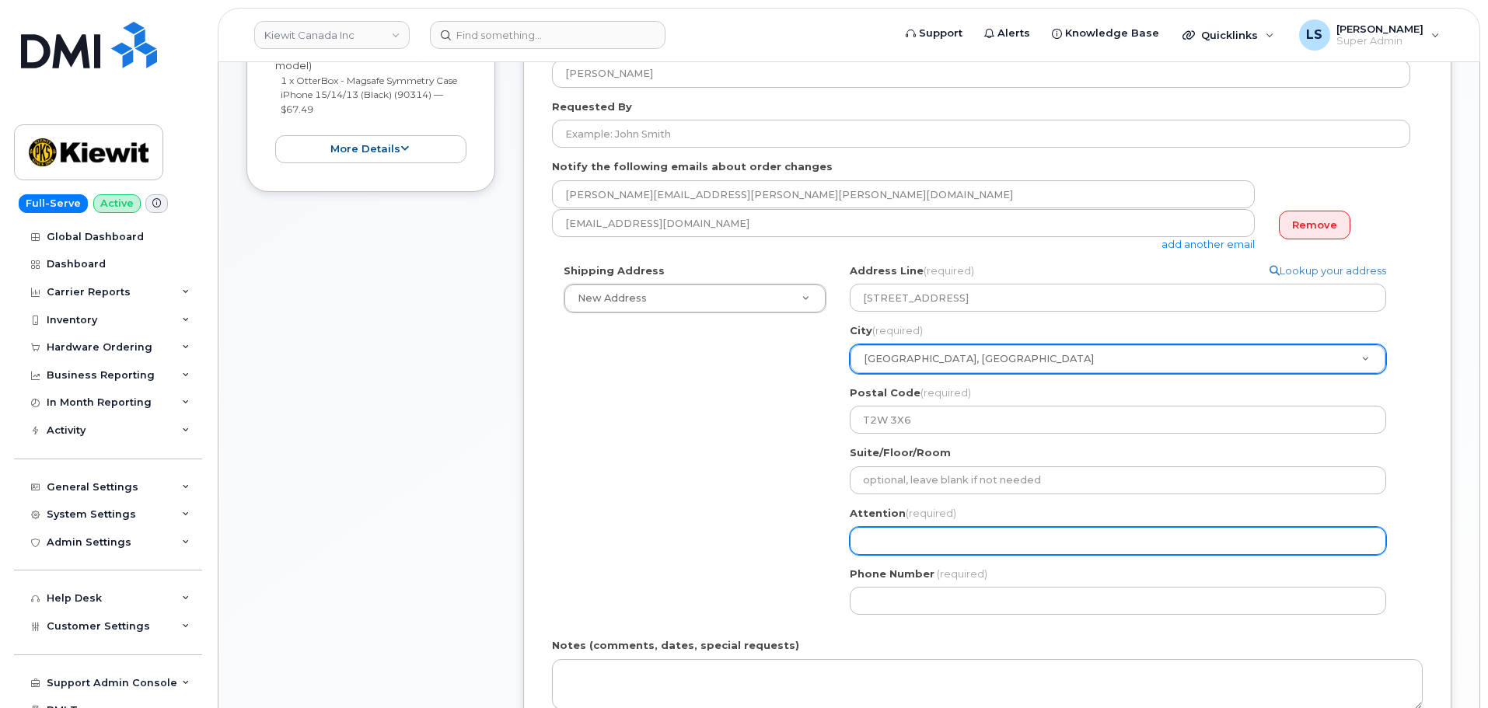
click at [888, 543] on input "Attention (required)" at bounding box center [1118, 541] width 536 height 28
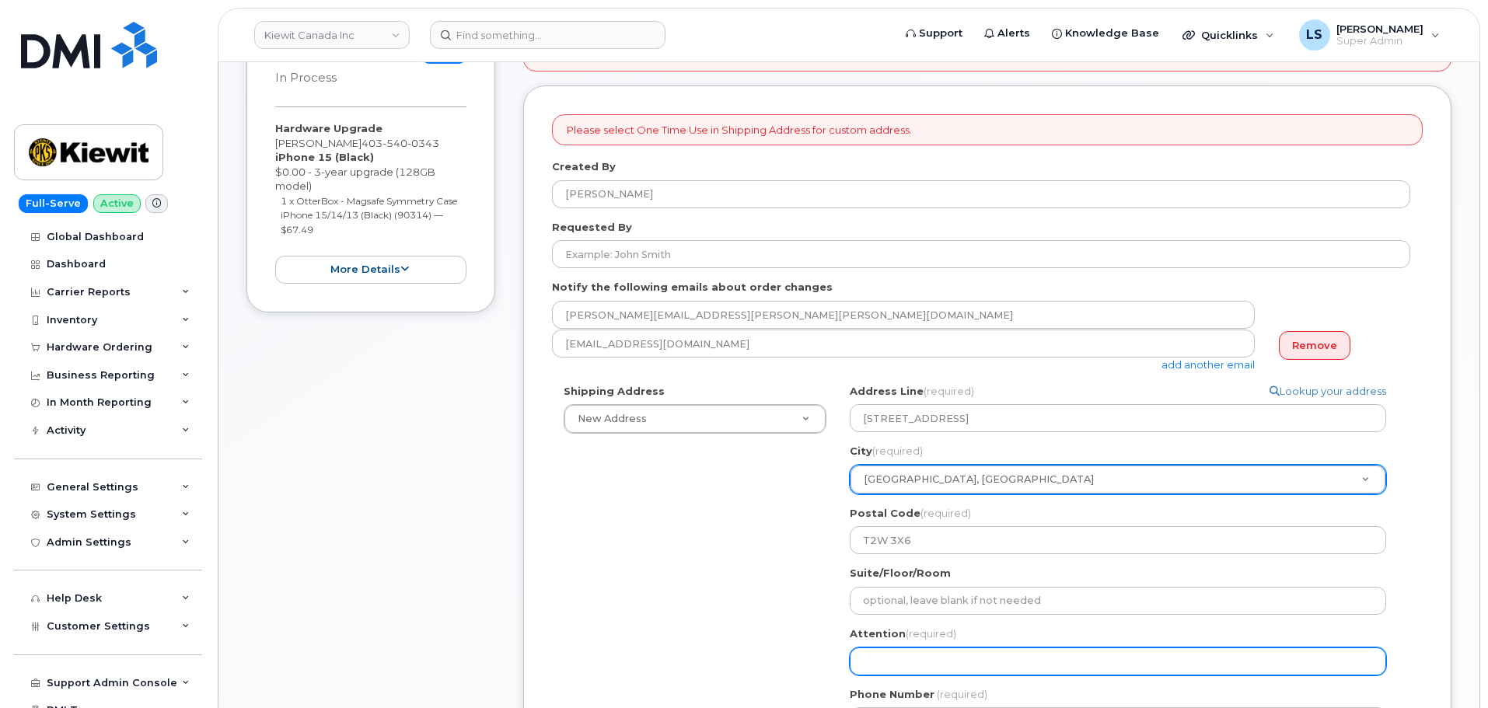
scroll to position [233, 0]
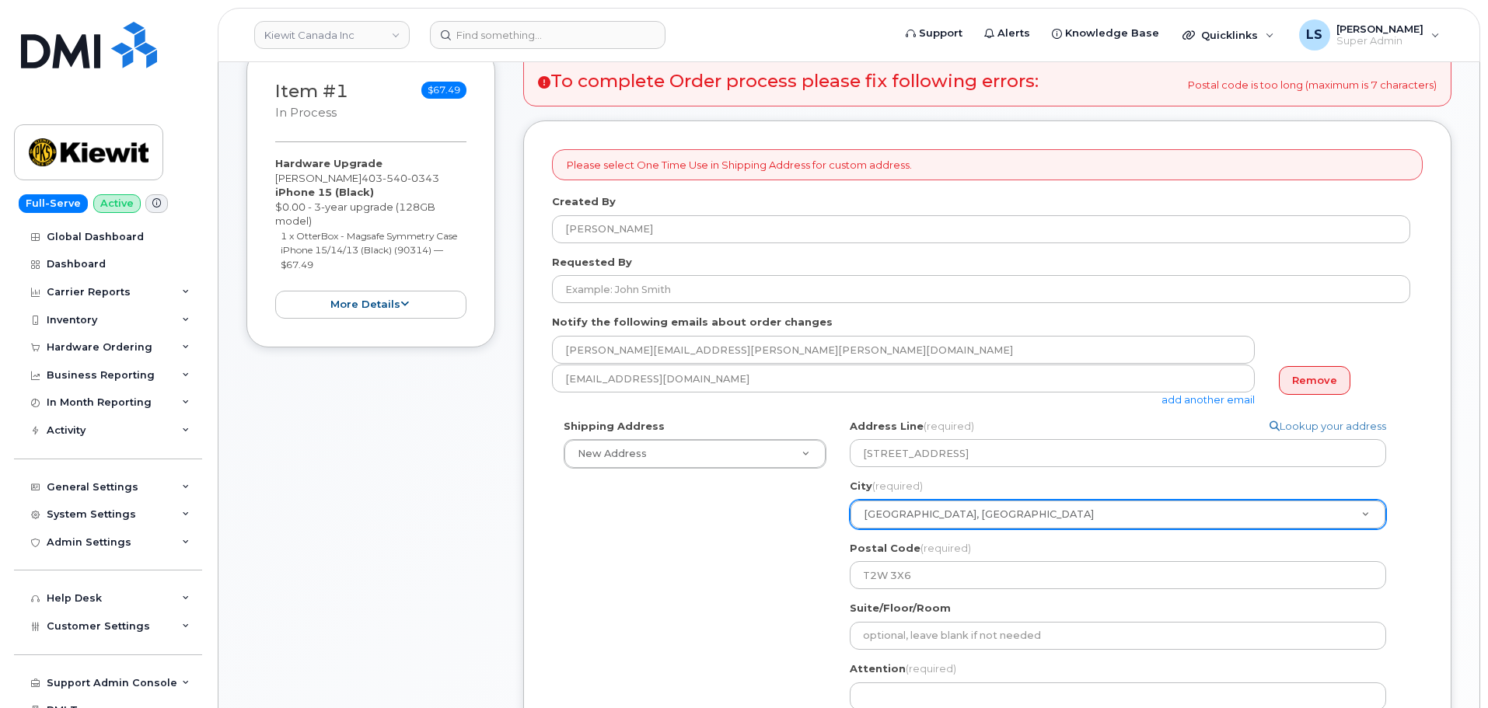
drag, startPoint x: 352, startPoint y: 177, endPoint x: 278, endPoint y: 169, distance: 75.0
click at [278, 171] on div "Hardware Upgrade Theresa Hewitt 403 540 0343 iPhone 15 (Black) $0.00 - 3-year u…" at bounding box center [370, 237] width 191 height 162
copy div "[PERSON_NAME]"
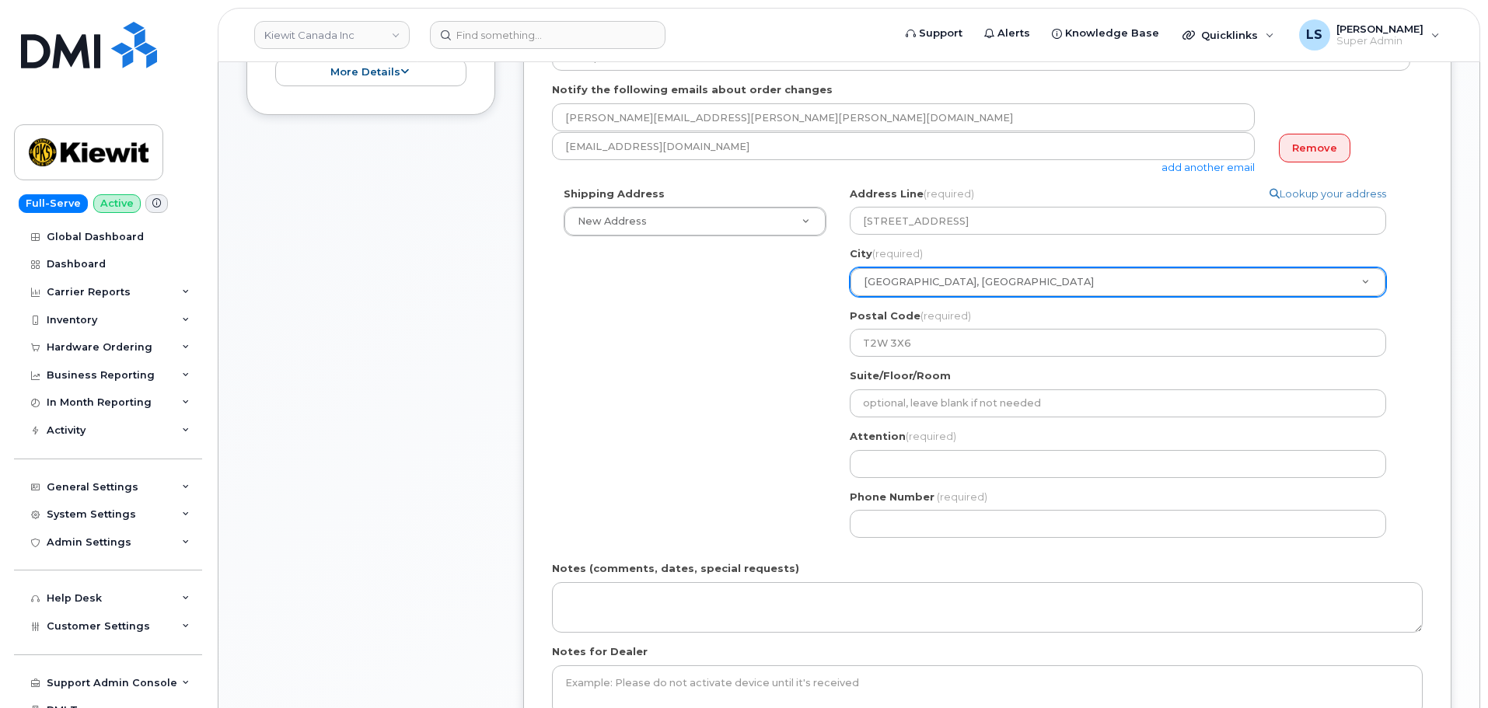
scroll to position [466, 0]
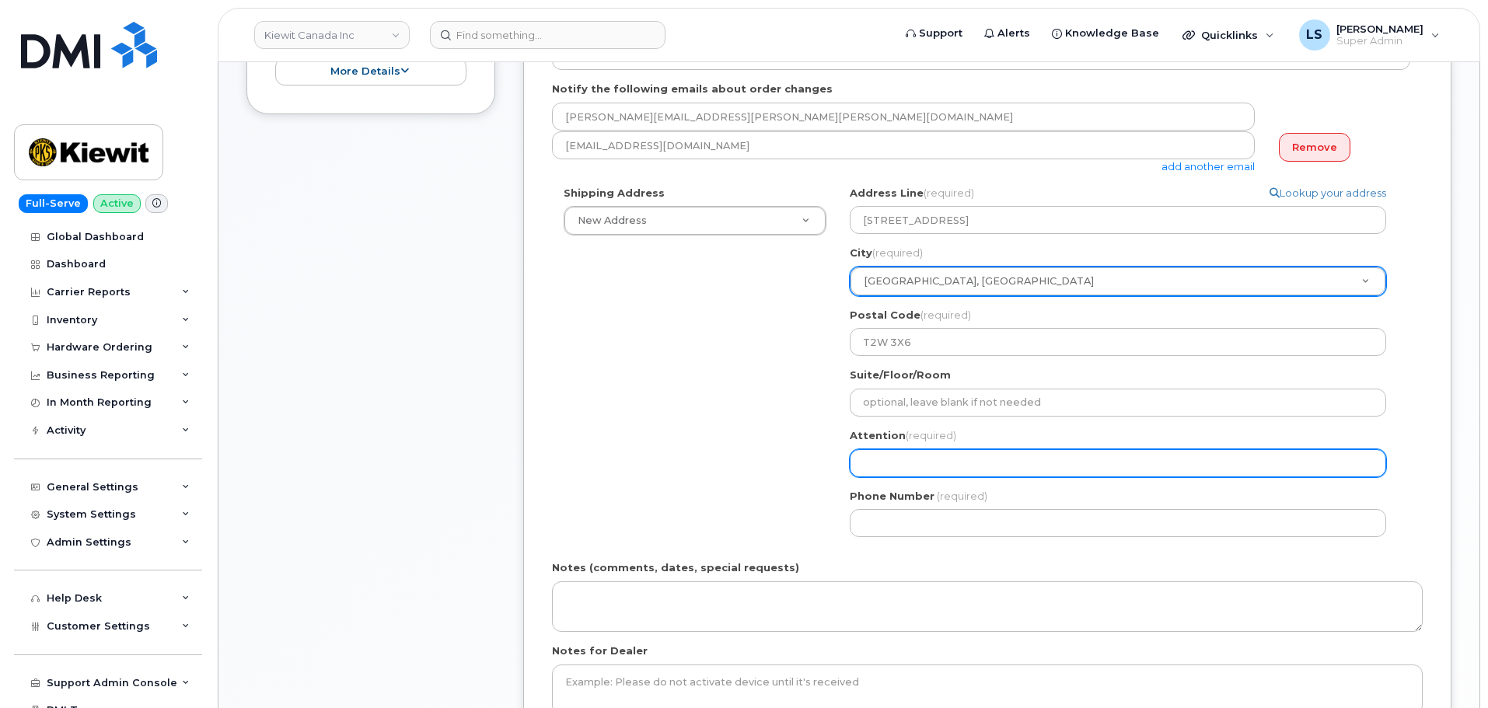
click at [901, 473] on input "Attention (required)" at bounding box center [1118, 463] width 536 height 28
paste input "[PERSON_NAME]"
select select
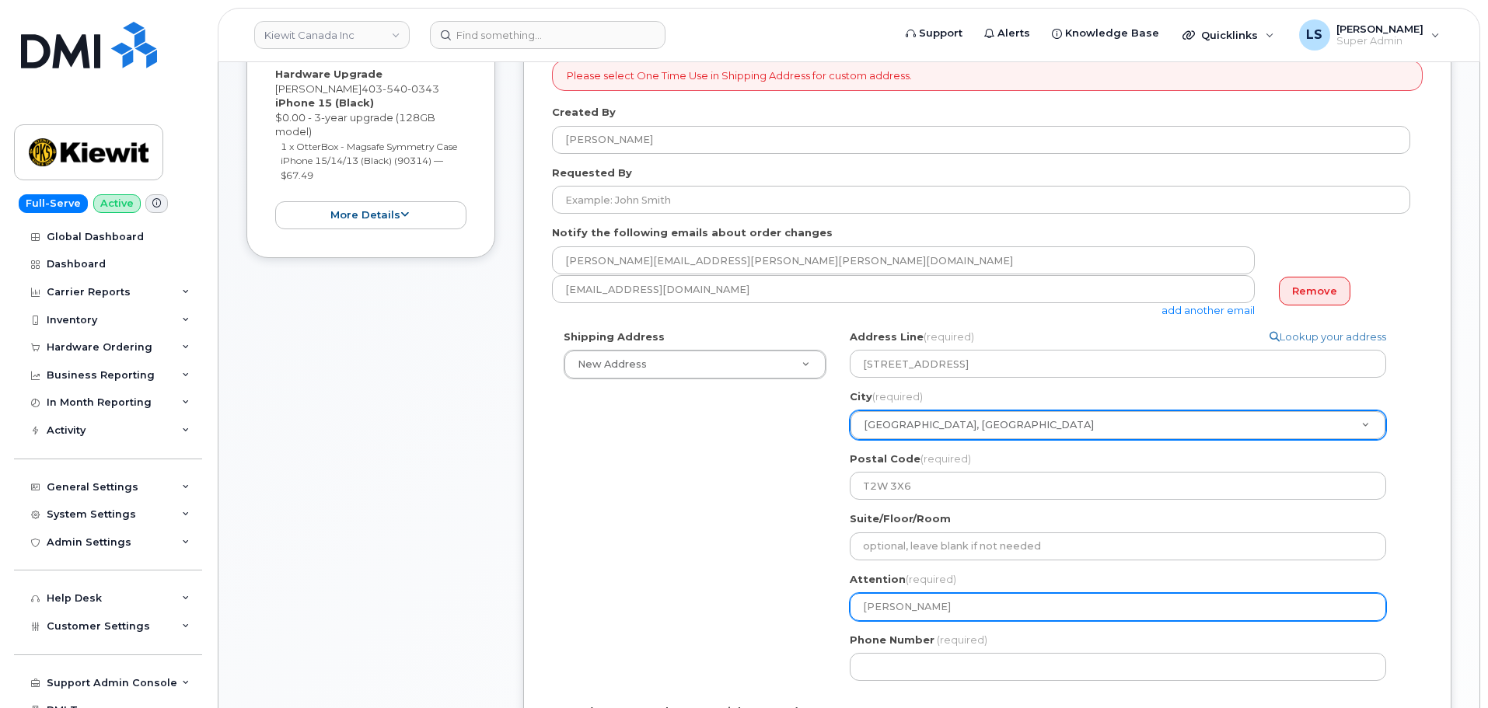
scroll to position [155, 0]
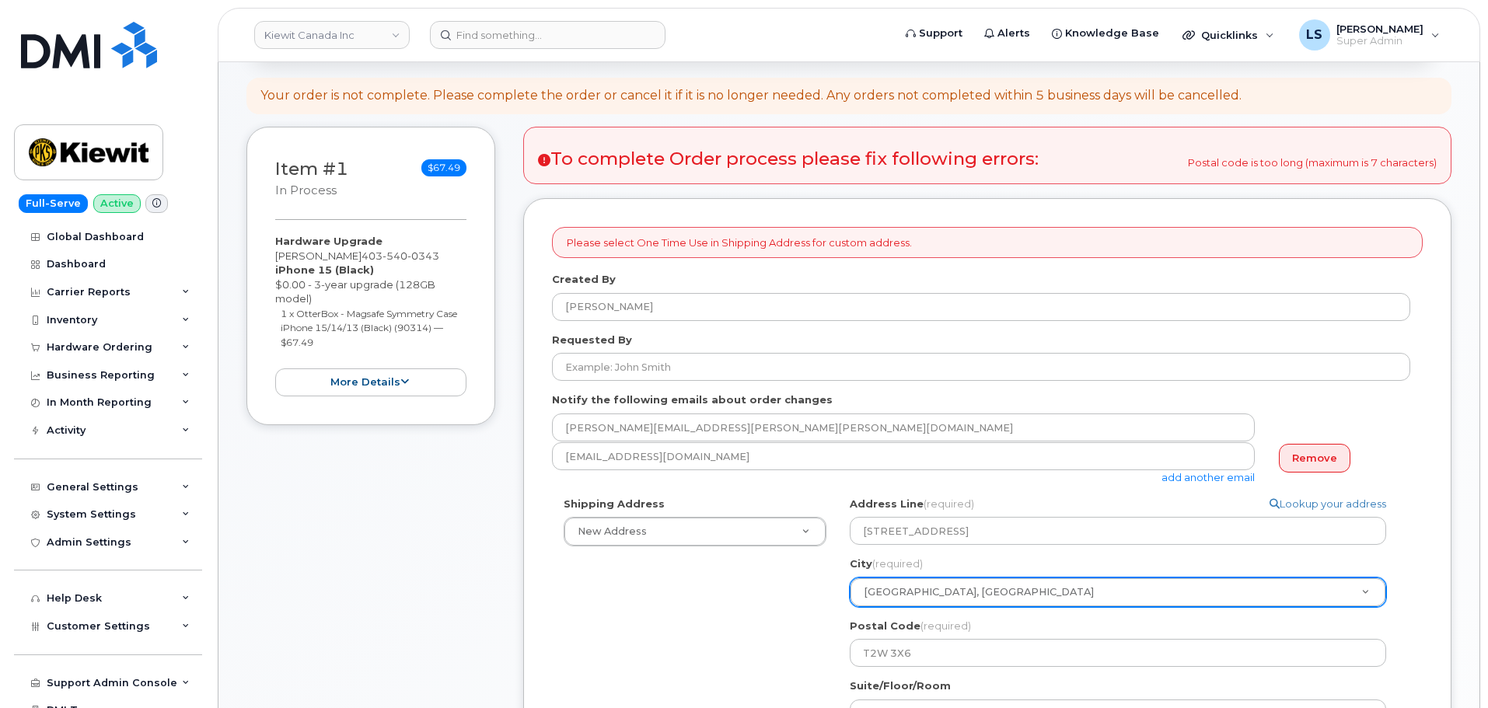
type input "[PERSON_NAME]"
drag, startPoint x: 434, startPoint y: 255, endPoint x: 354, endPoint y: 254, distance: 80.1
click at [354, 254] on div "Hardware Upgrade Theresa Hewitt 403 540 0343 iPhone 15 (Black) $0.00 - 3-year u…" at bounding box center [370, 315] width 191 height 162
copy span "403 540 0343"
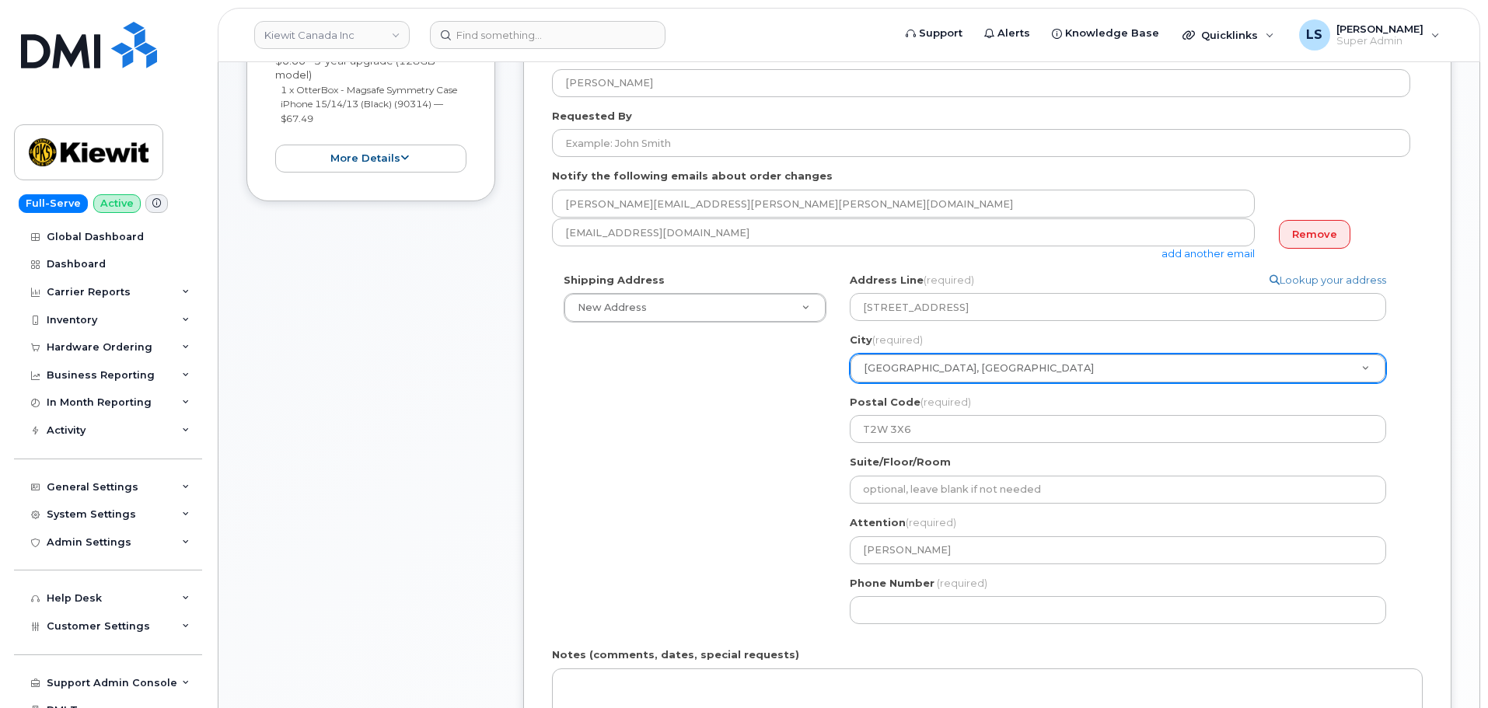
scroll to position [544, 0]
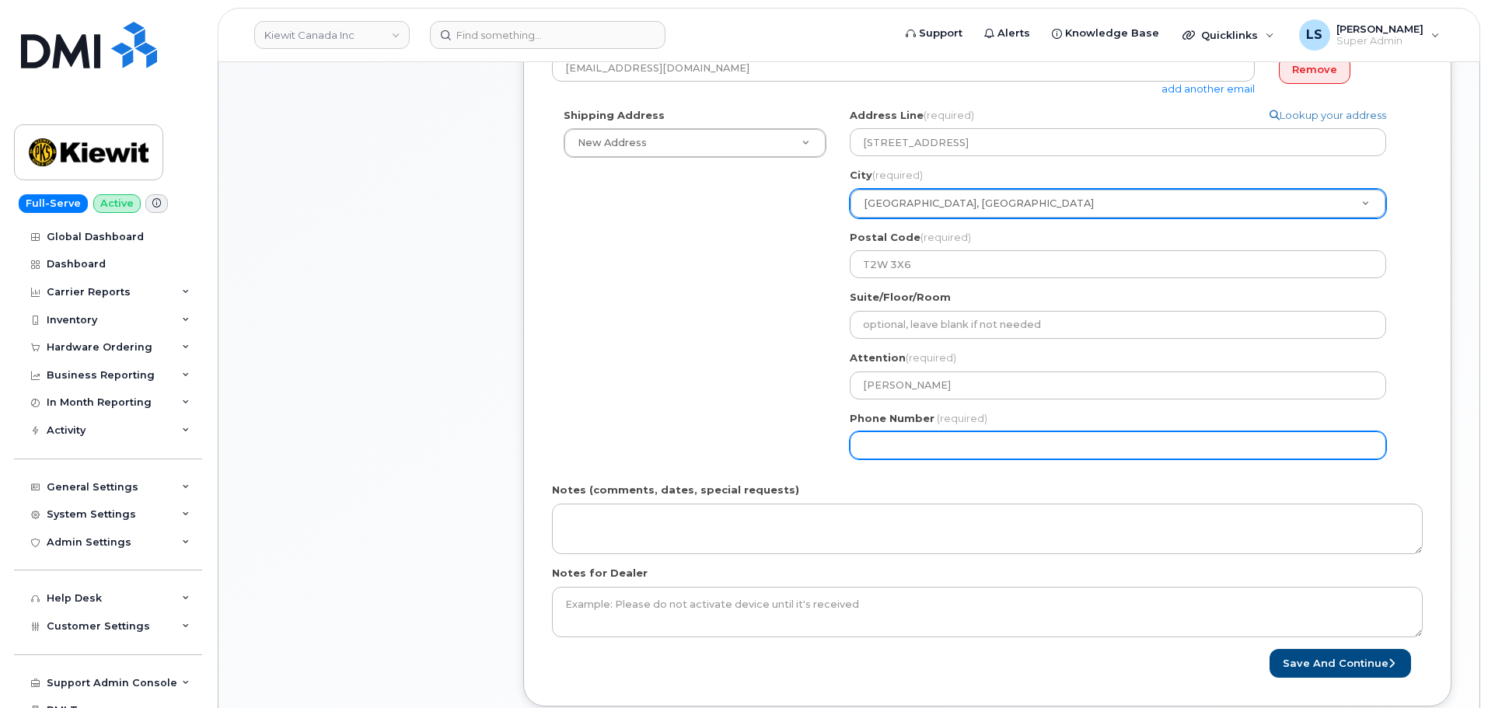
click at [883, 435] on input "Phone Number" at bounding box center [1118, 445] width 536 height 28
paste input "4035400343"
select select
type input "4035400343"
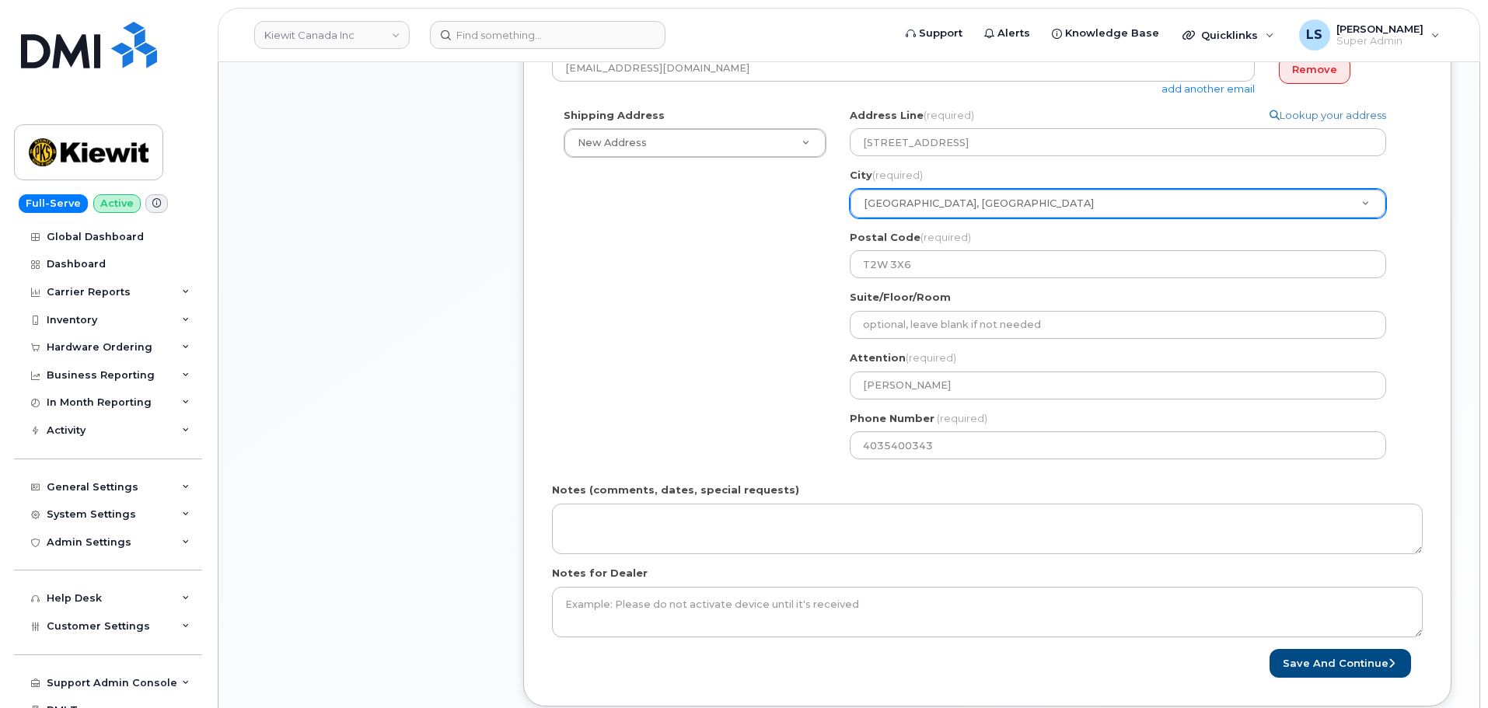
click at [772, 438] on div "Shipping Address New Address New Address 10333 Southport Rd SW 3055 Blvd. Saint…" at bounding box center [981, 289] width 858 height 363
drag, startPoint x: 1371, startPoint y: 664, endPoint x: 1180, endPoint y: 644, distance: 191.4
click at [1370, 664] on button "Save and Continue" at bounding box center [1339, 663] width 141 height 29
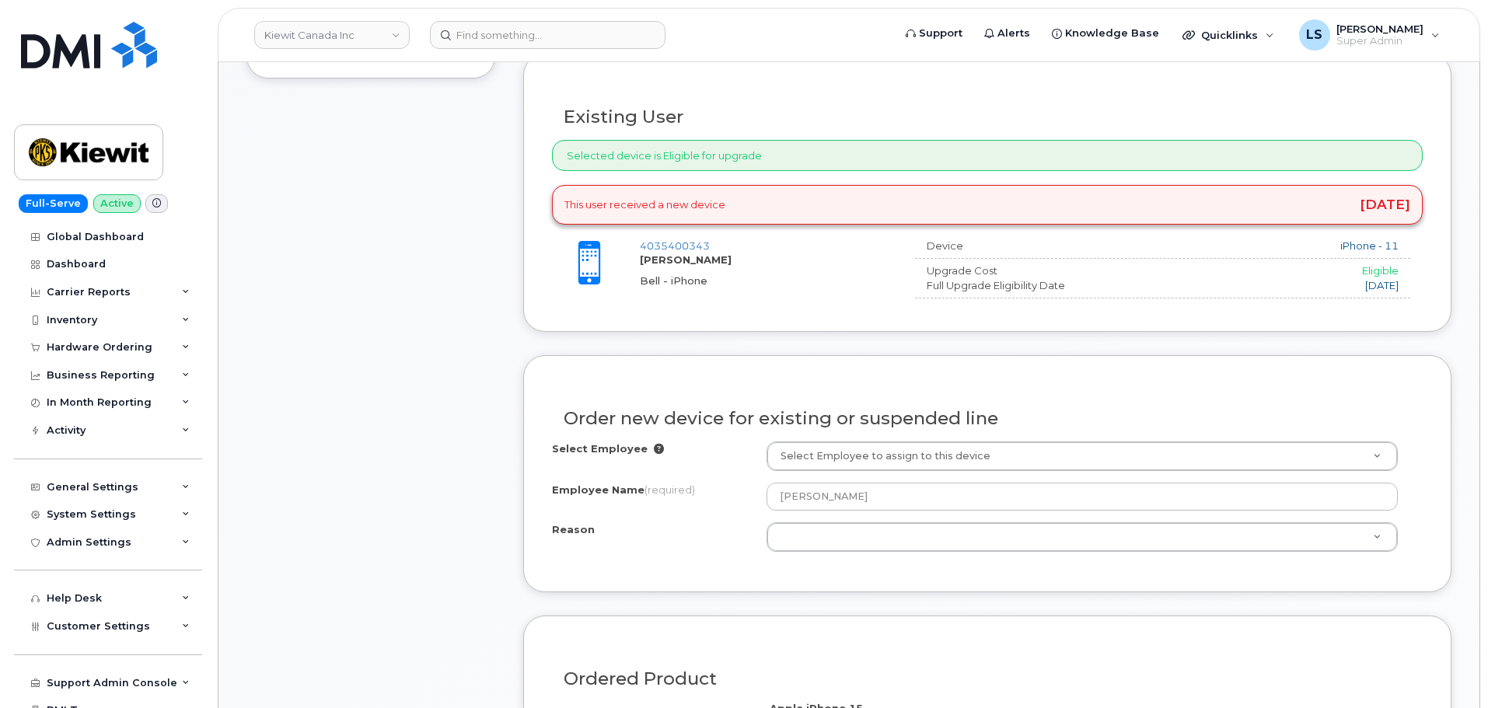
scroll to position [700, 0]
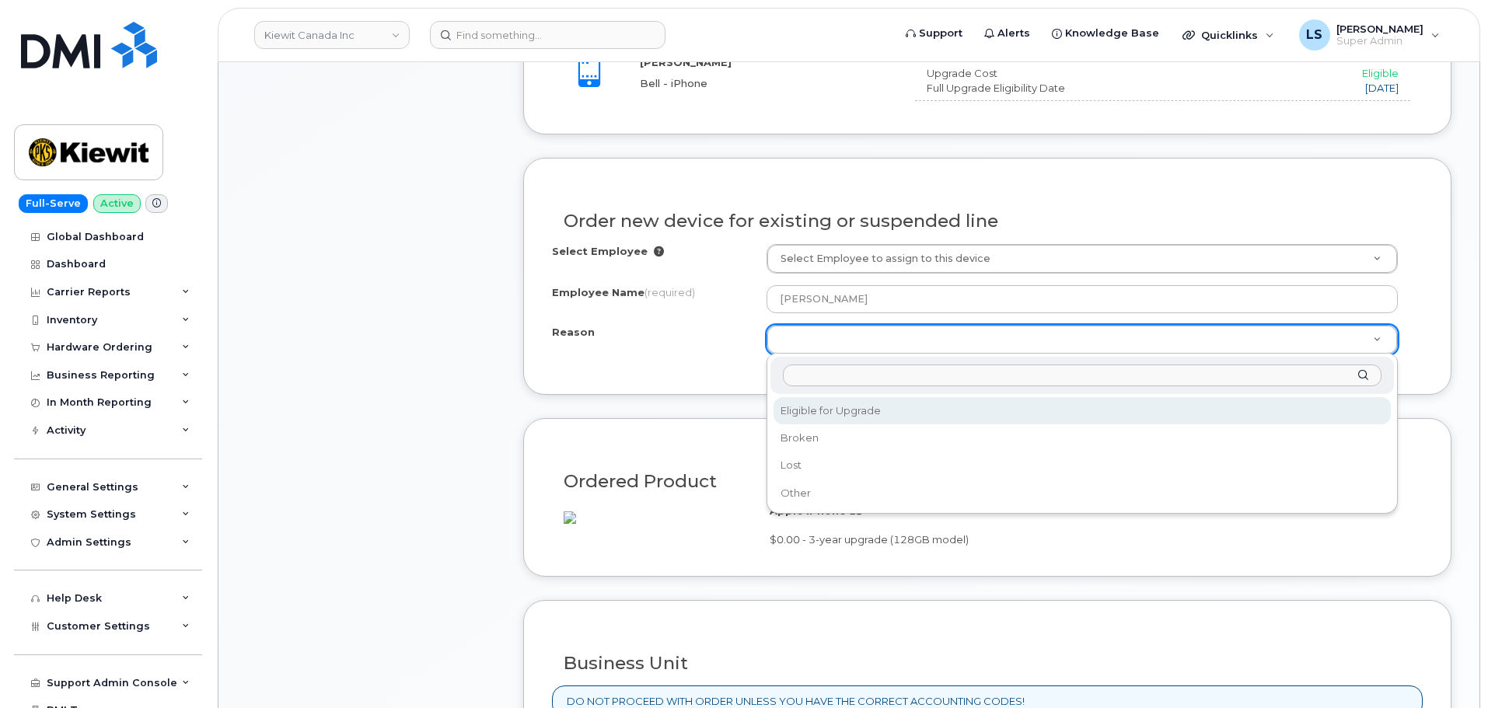
select select "eligible_for_upgrade"
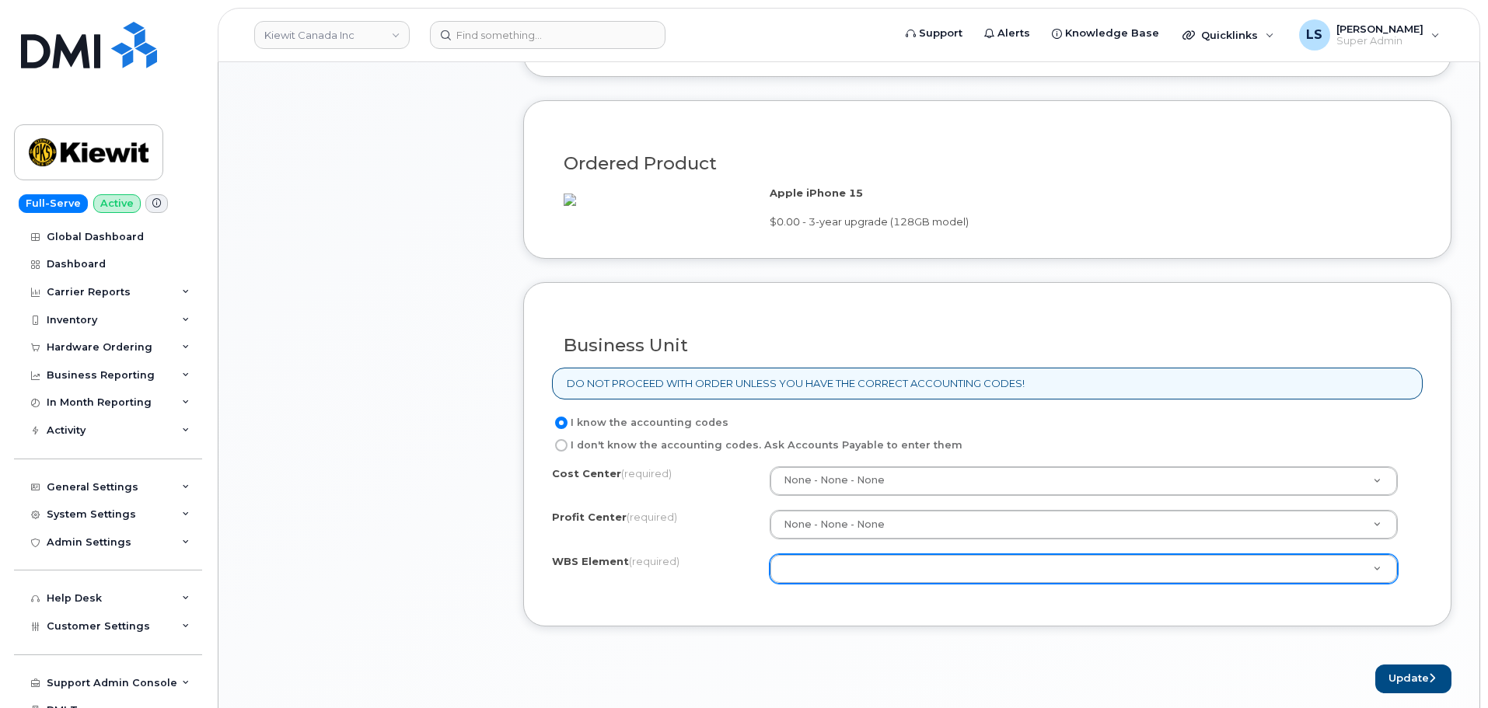
scroll to position [1166, 0]
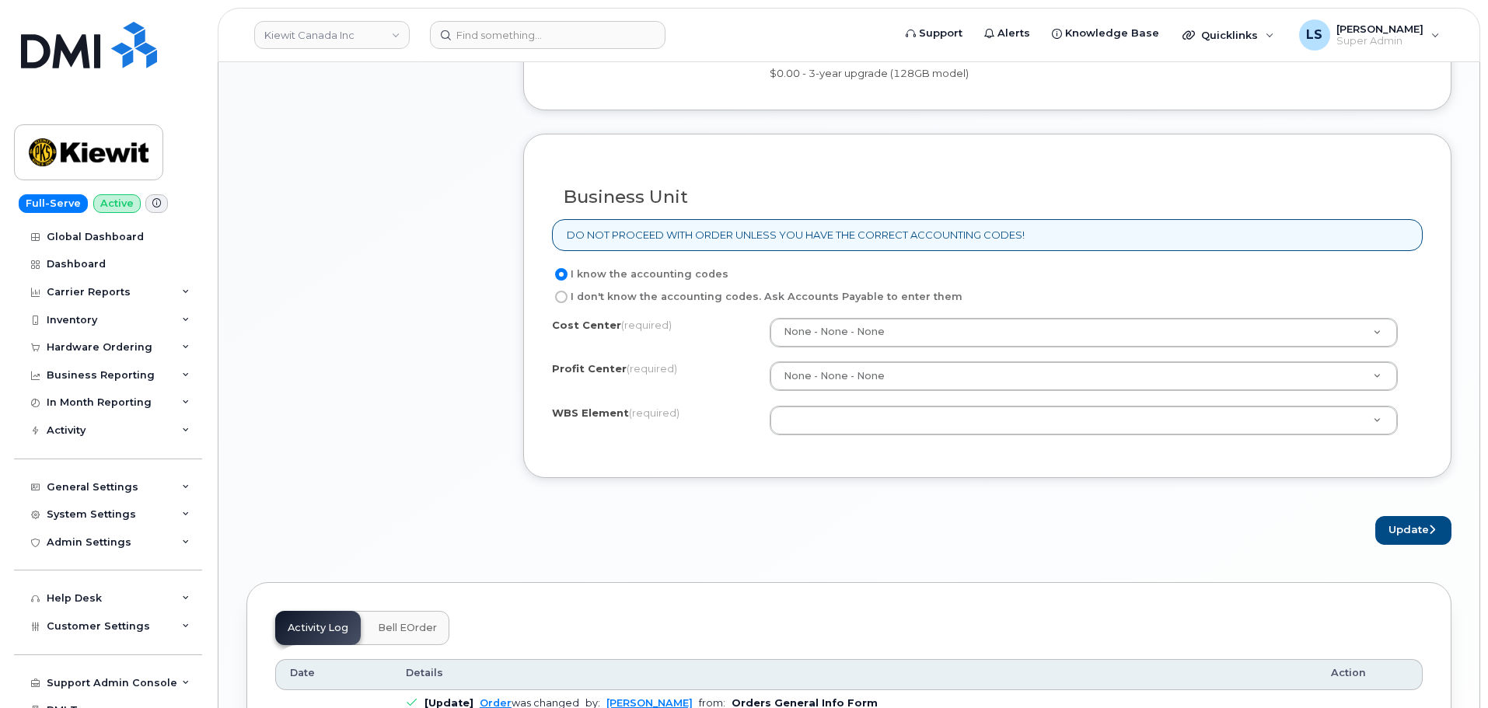
click at [939, 450] on div "Cost Center (required) None - None - None None Profit Center (required) None - …" at bounding box center [987, 384] width 871 height 132
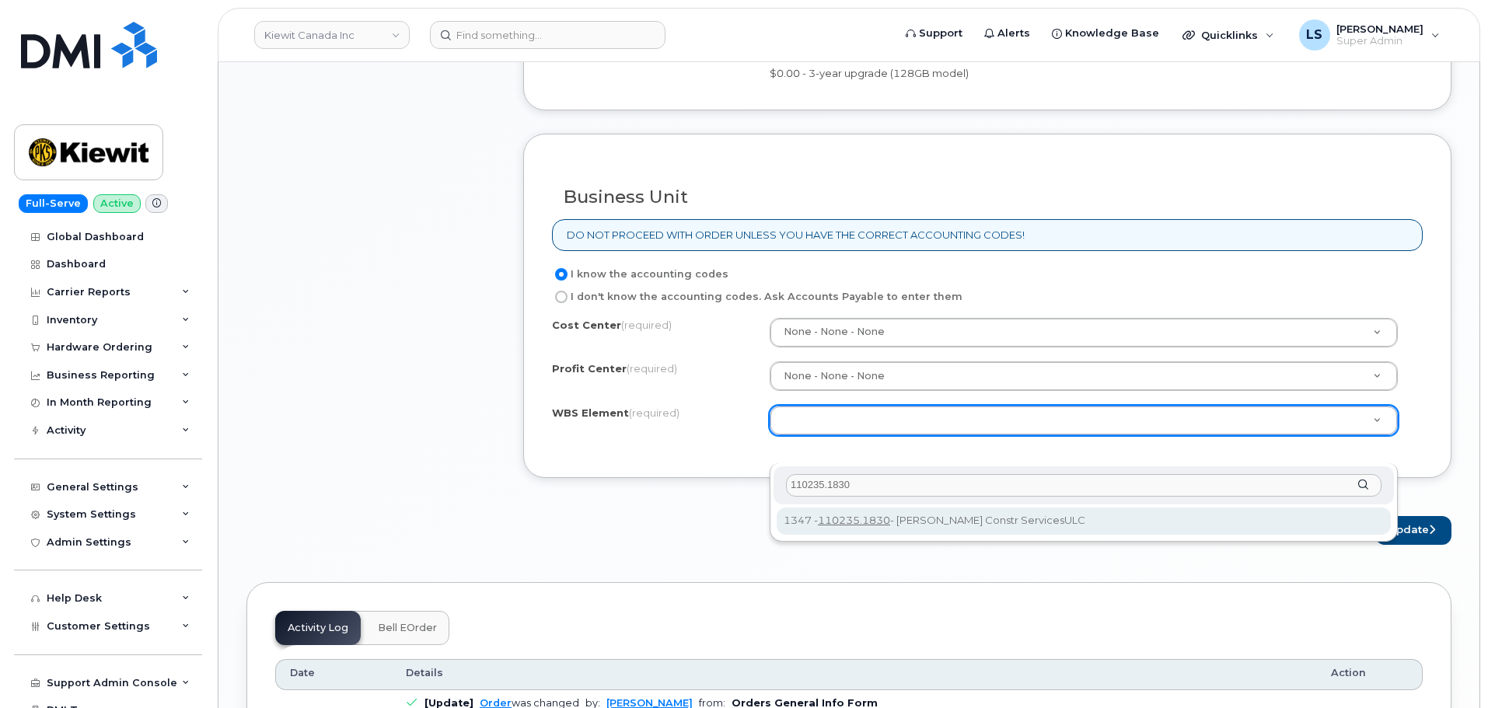
type input "110235.1830"
drag, startPoint x: 857, startPoint y: 520, endPoint x: 1189, endPoint y: 512, distance: 331.3
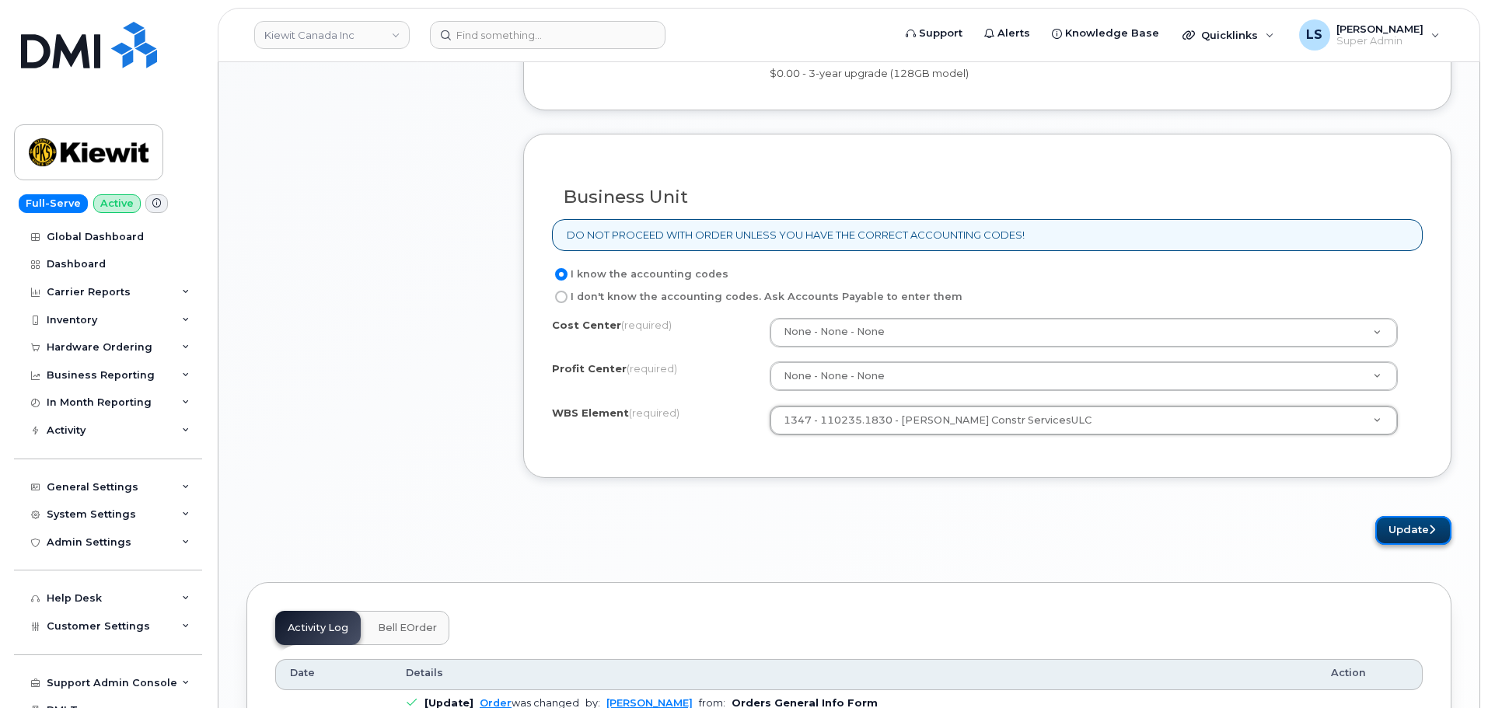
click at [1413, 545] on button "Update" at bounding box center [1413, 530] width 76 height 29
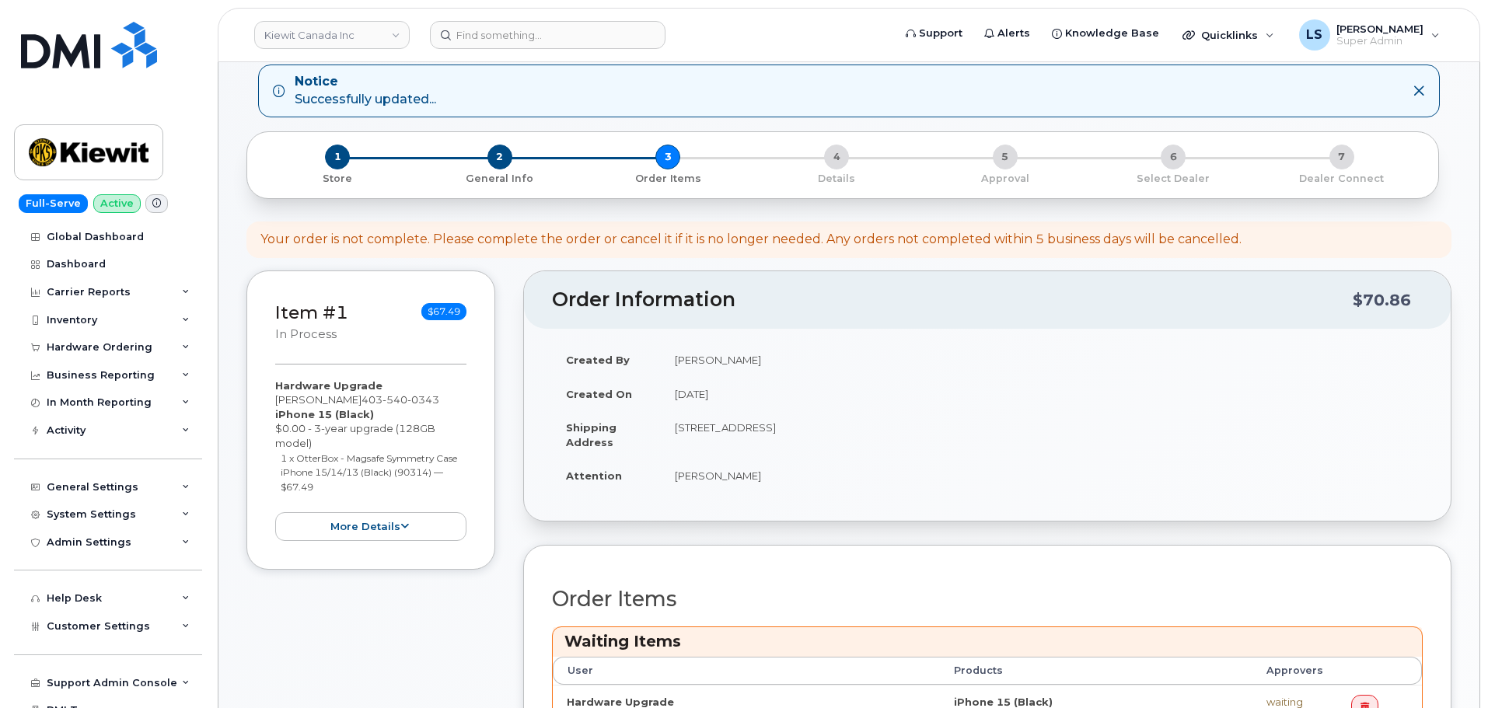
scroll to position [466, 0]
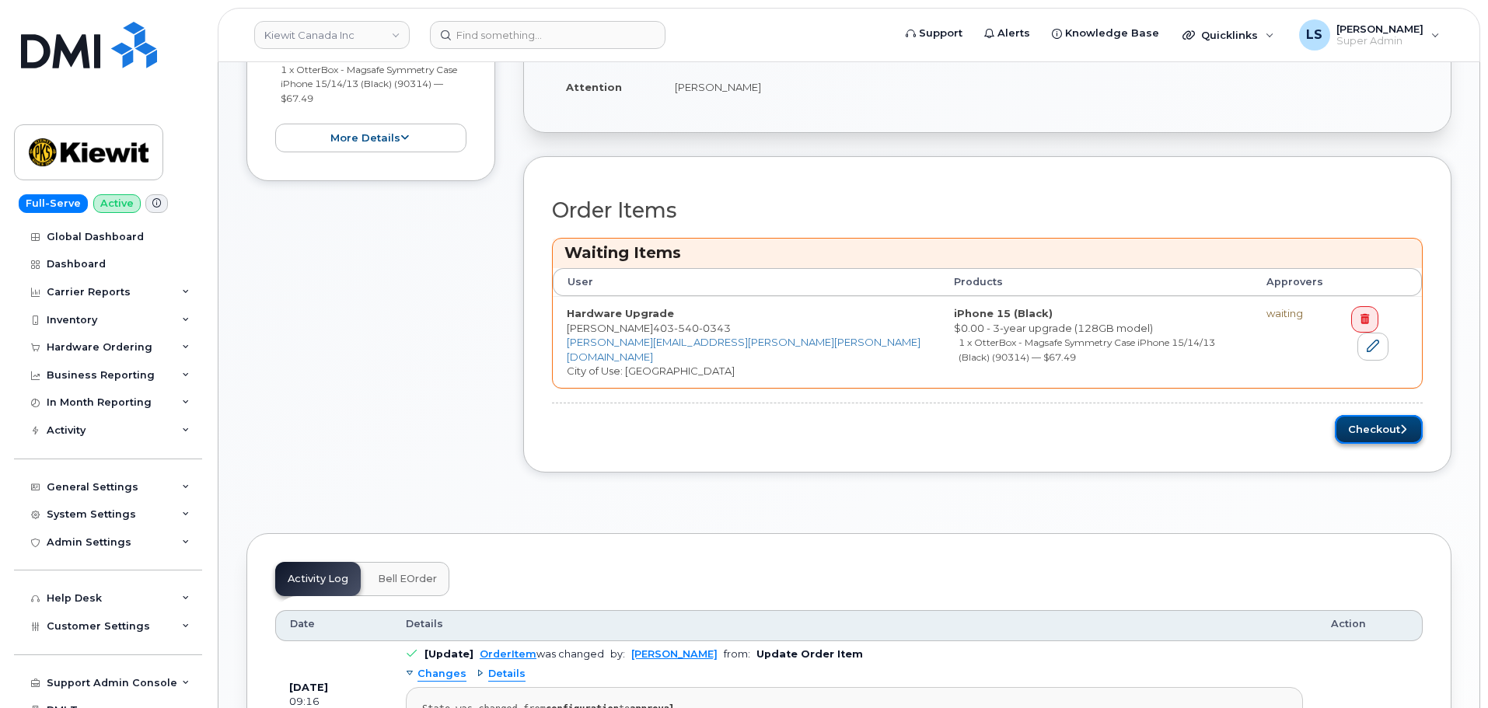
click at [1368, 415] on button "Checkout" at bounding box center [1379, 429] width 88 height 29
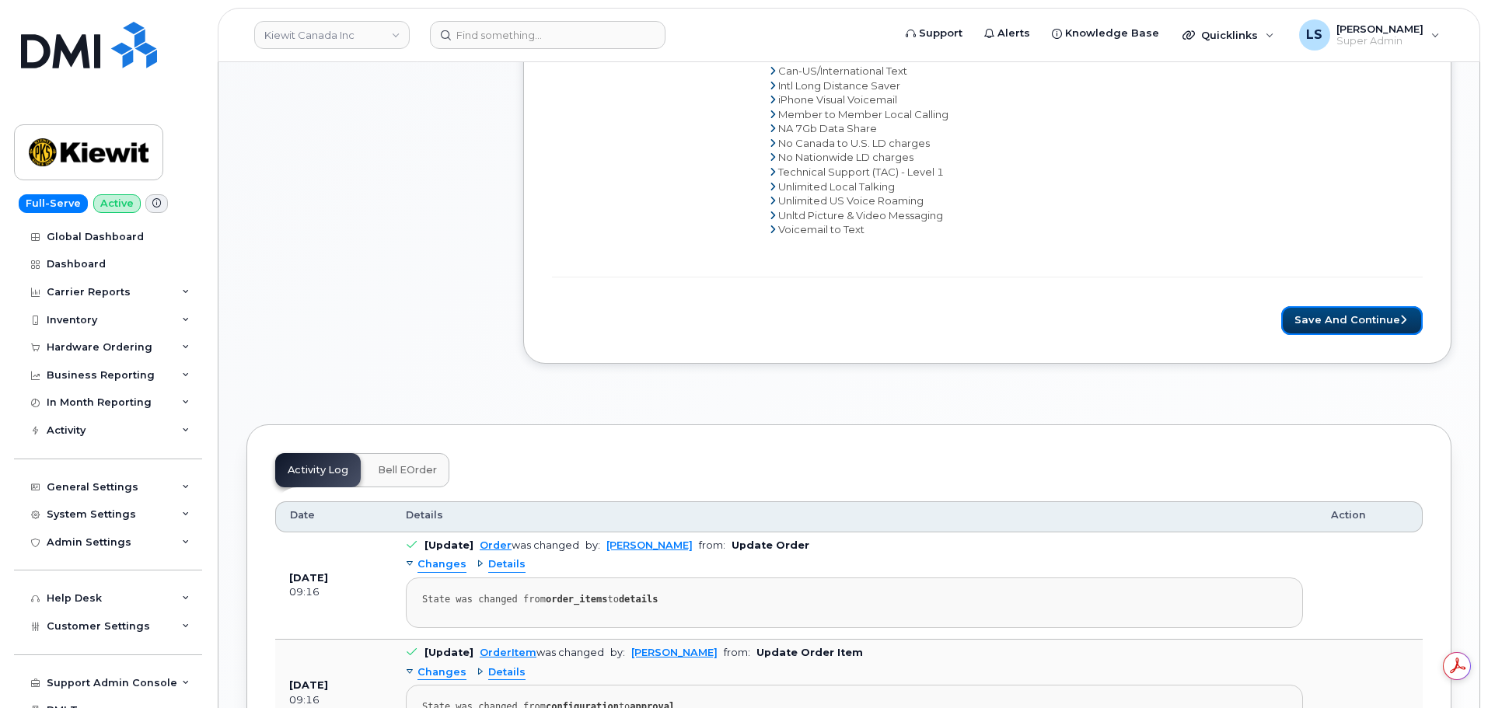
drag, startPoint x: 1326, startPoint y: 327, endPoint x: 1294, endPoint y: 338, distance: 33.9
click at [1327, 327] on button "Save and Continue" at bounding box center [1351, 320] width 141 height 29
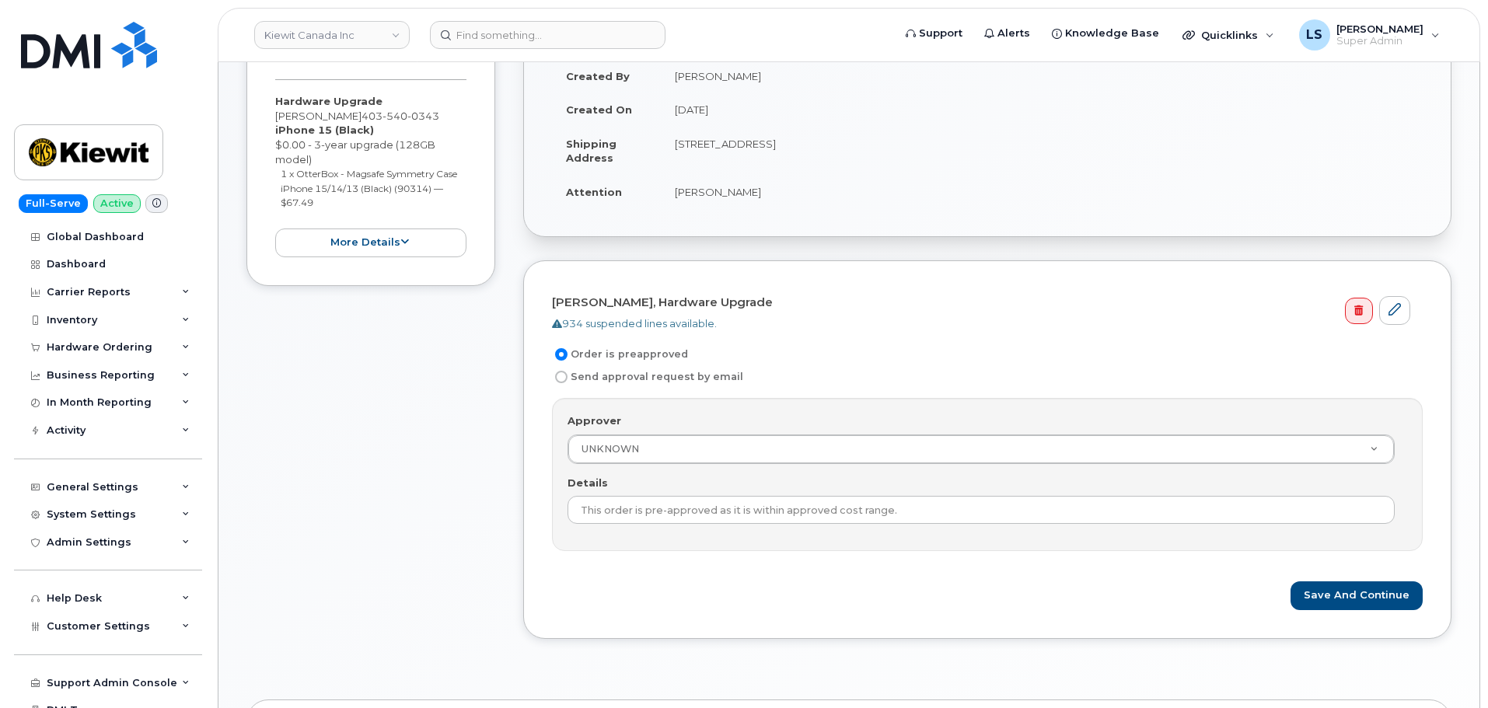
scroll to position [466, 0]
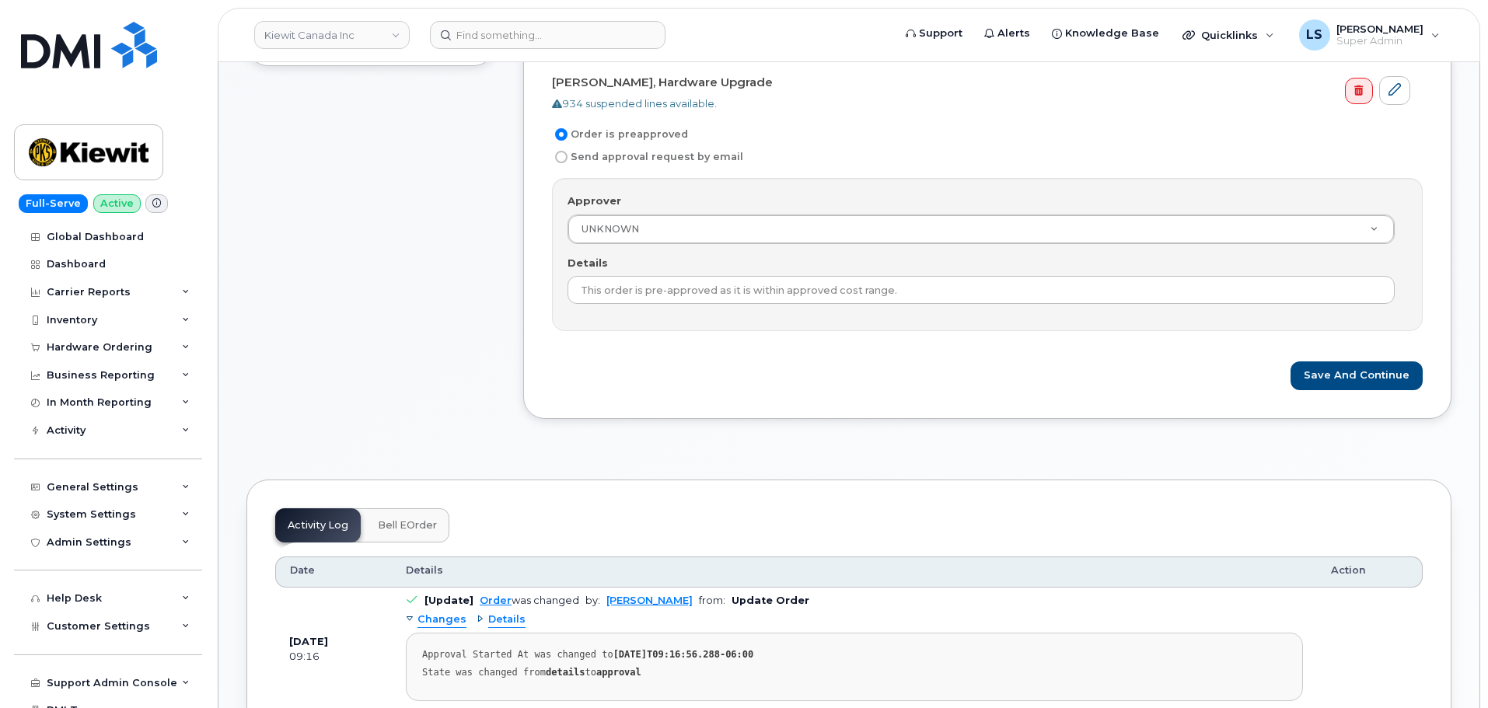
click at [627, 152] on label "Send approval request by email" at bounding box center [647, 157] width 191 height 19
click at [567, 152] on input "Send approval request by email" at bounding box center [561, 157] width 12 height 12
radio input "true"
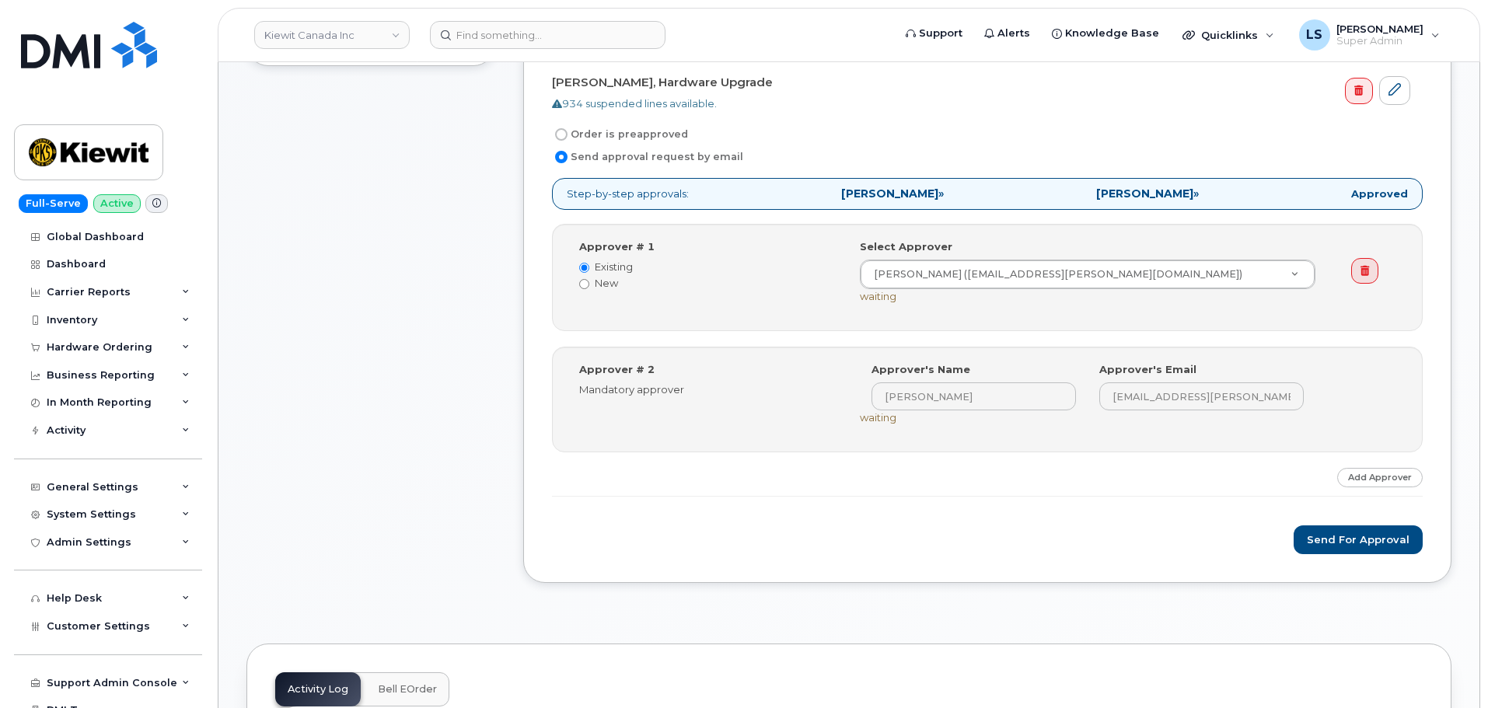
scroll to position [0, 0]
drag, startPoint x: 1367, startPoint y: 541, endPoint x: 756, endPoint y: 479, distance: 614.2
click at [1367, 540] on button "Send for Approval" at bounding box center [1358, 540] width 129 height 29
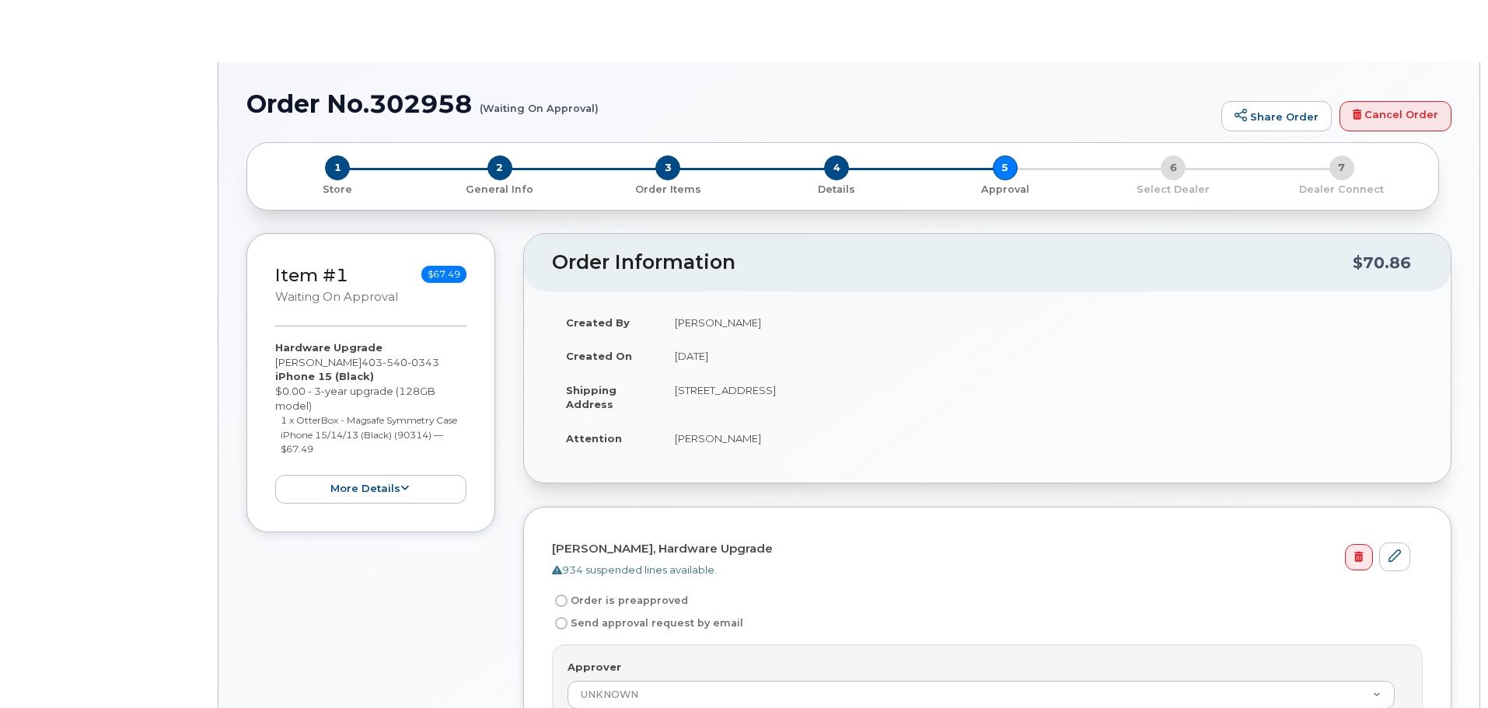
radio input "true"
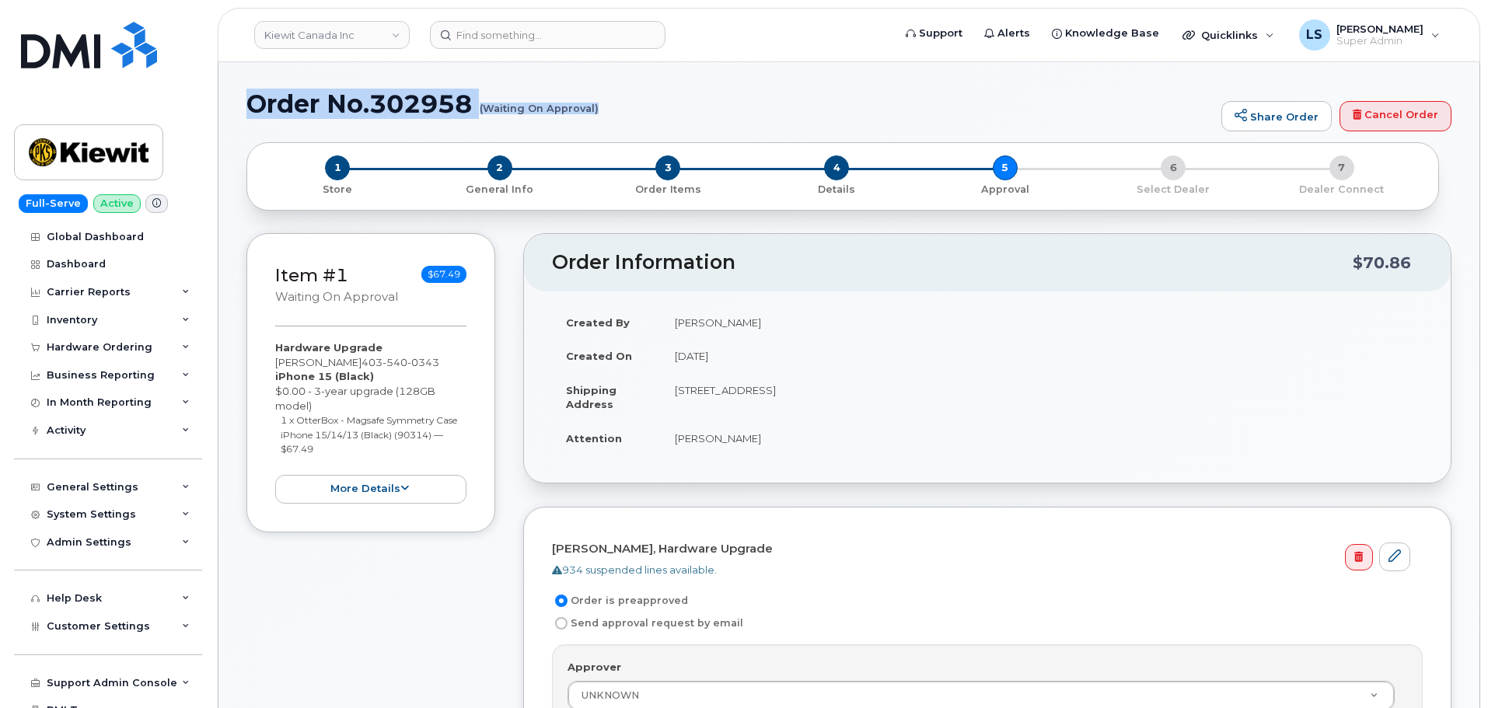
drag, startPoint x: 250, startPoint y: 107, endPoint x: 640, endPoint y: 118, distance: 389.6
click at [640, 118] on div "Order No.302958 (Waiting On Approval) Share Order Cancel Order" at bounding box center [848, 116] width 1205 height 52
copy h1 "Order No.302958 (Waiting On Approval)"
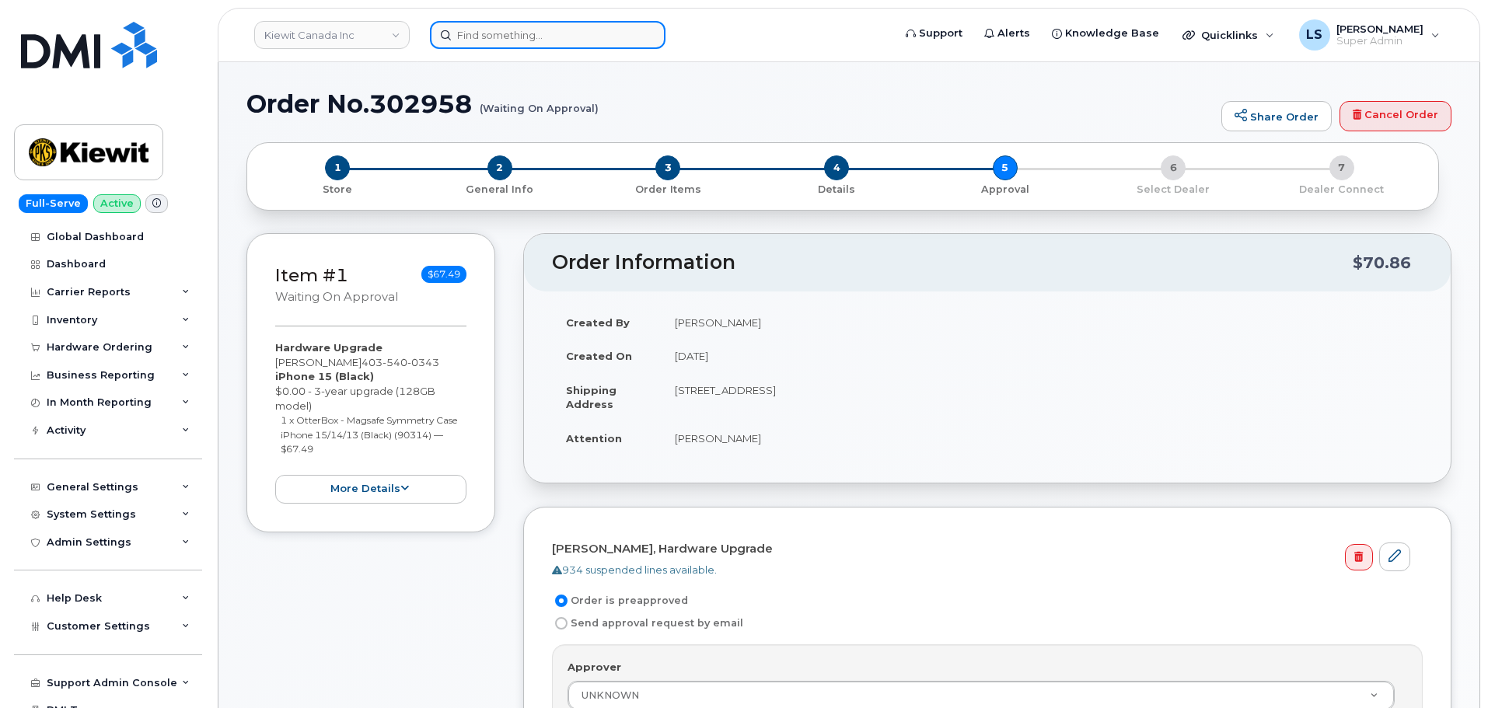
click at [556, 46] on input at bounding box center [548, 35] width 236 height 28
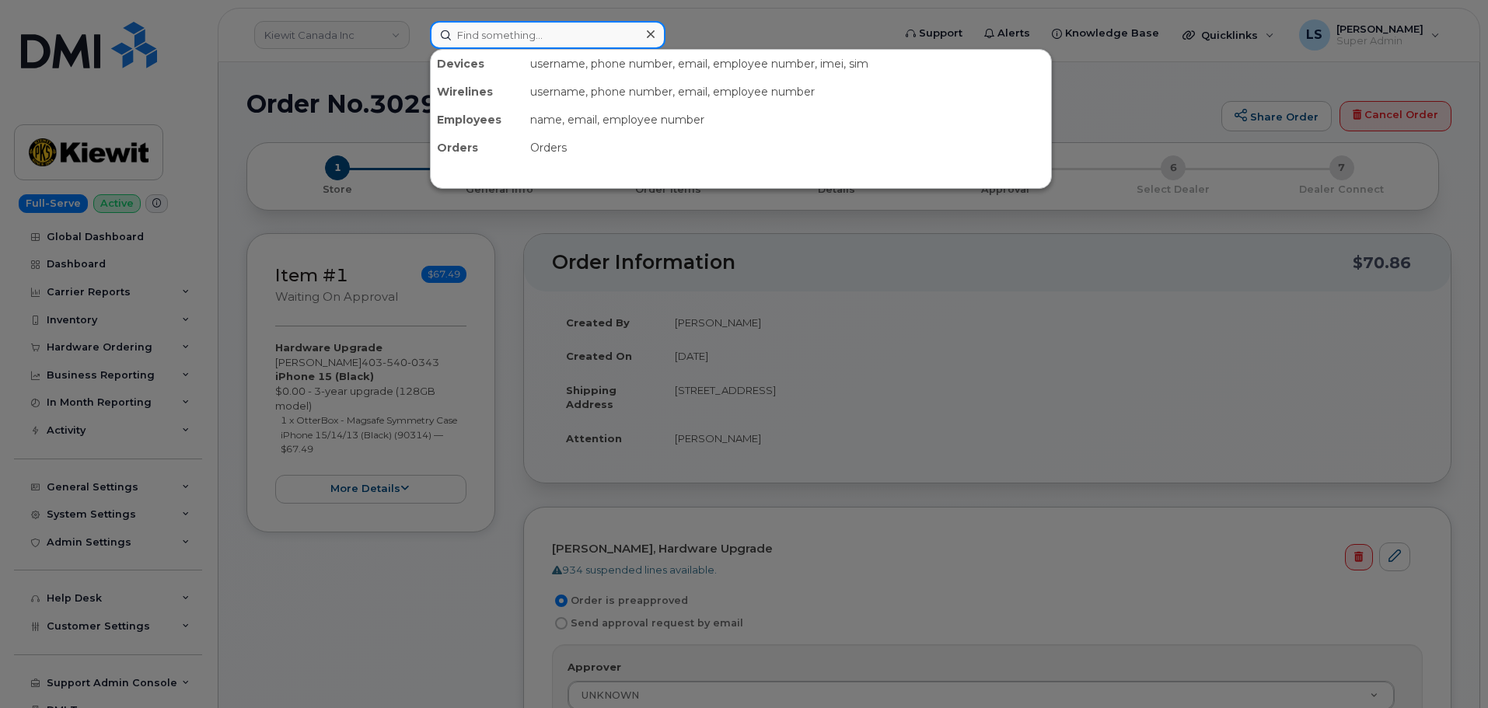
paste input "[PERSON_NAME][EMAIL_ADDRESS][PERSON_NAME][DOMAIN_NAME]"
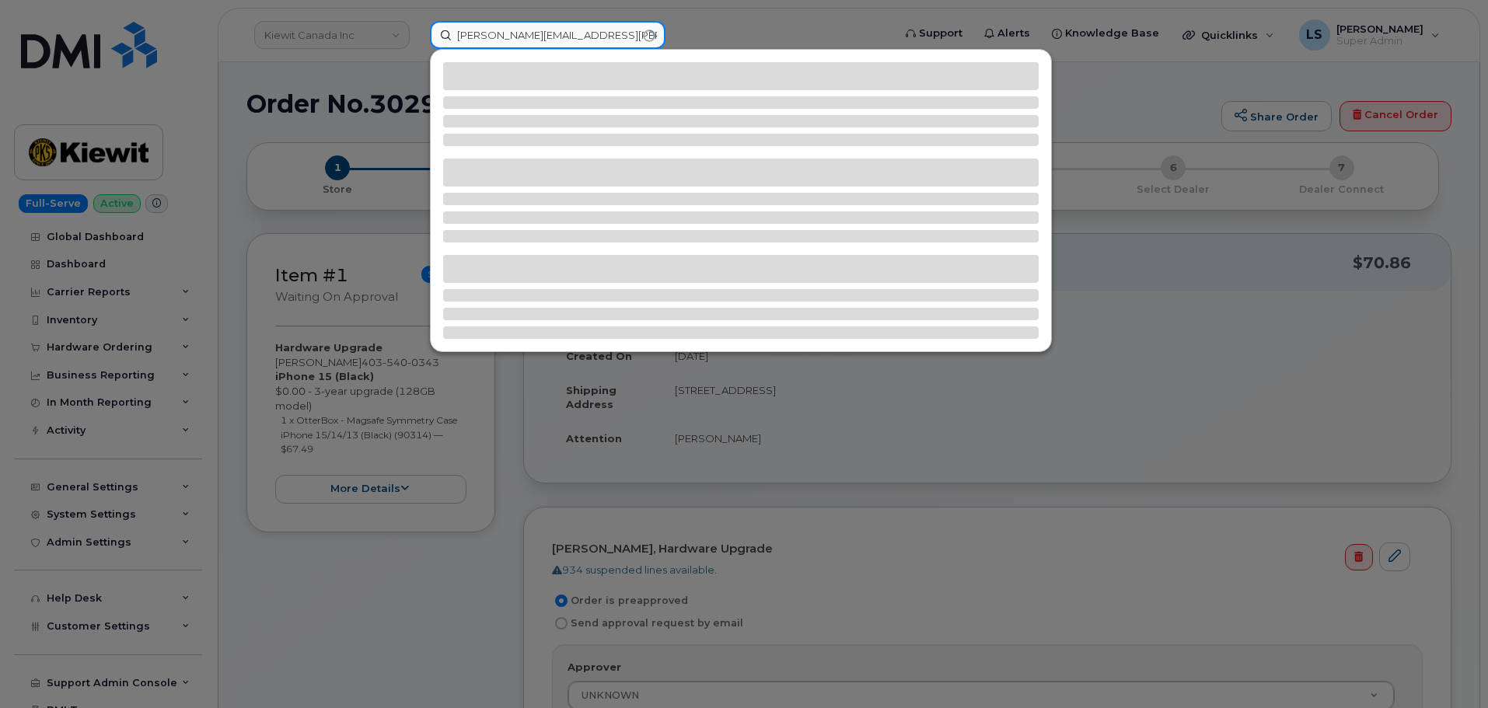
type input "[PERSON_NAME][EMAIL_ADDRESS][PERSON_NAME][DOMAIN_NAME]"
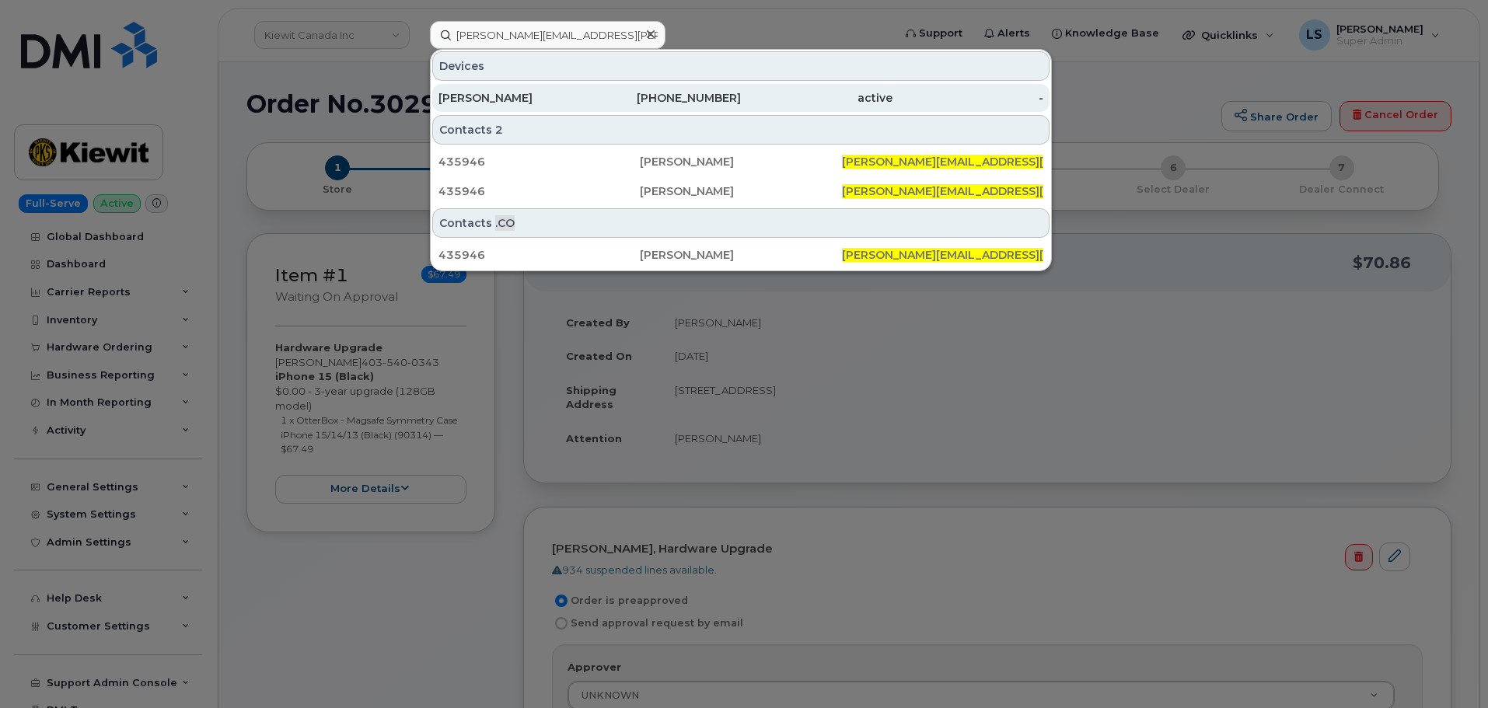
click at [574, 100] on div "[PERSON_NAME]" at bounding box center [514, 98] width 152 height 16
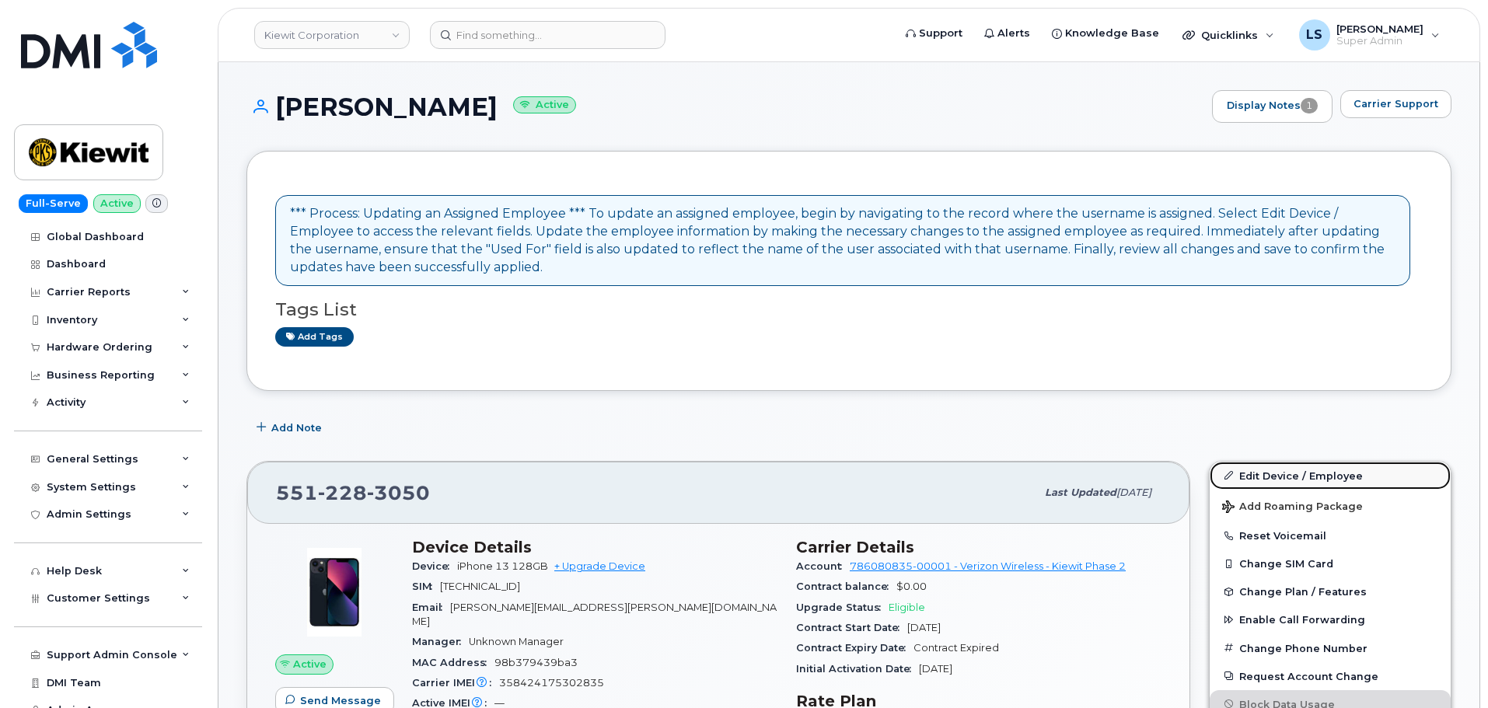
click at [1318, 480] on link "Edit Device / Employee" at bounding box center [1330, 476] width 241 height 28
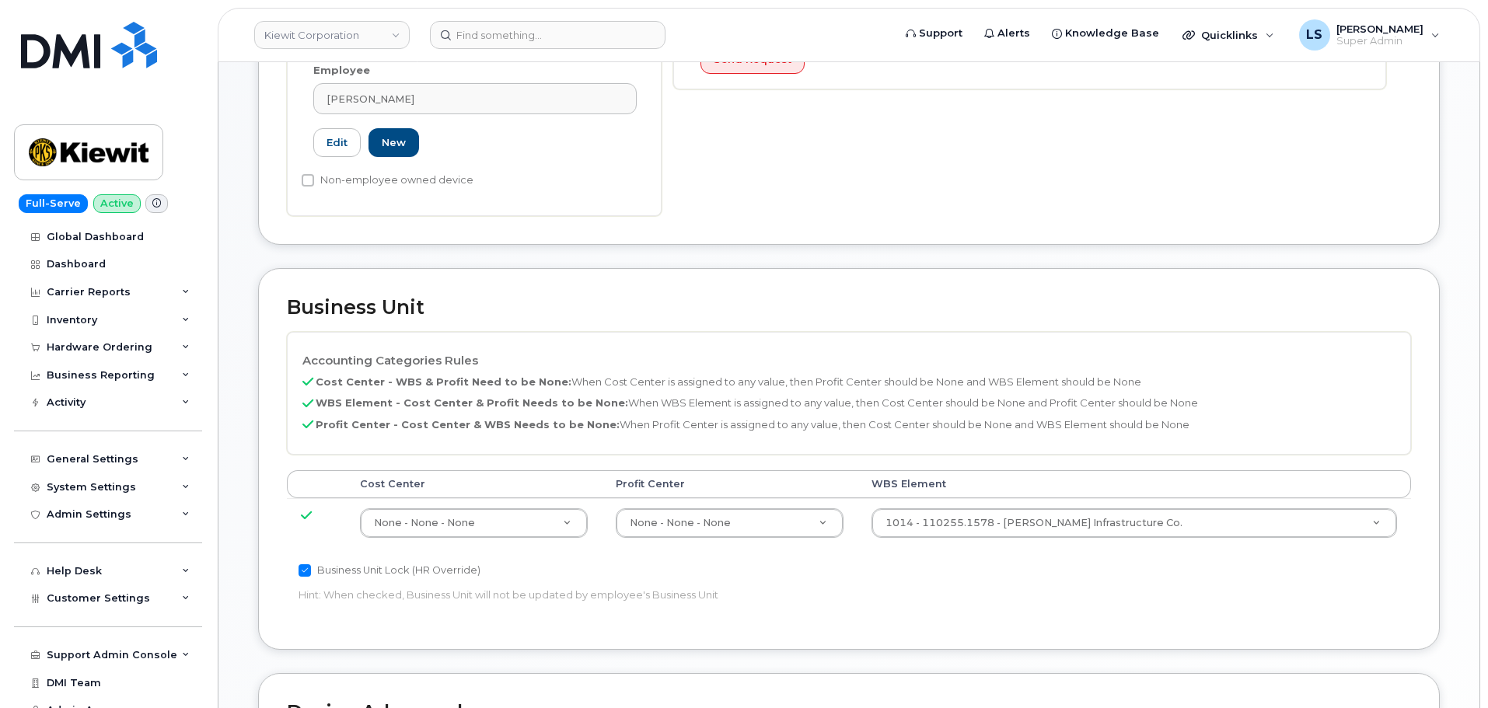
scroll to position [477, 0]
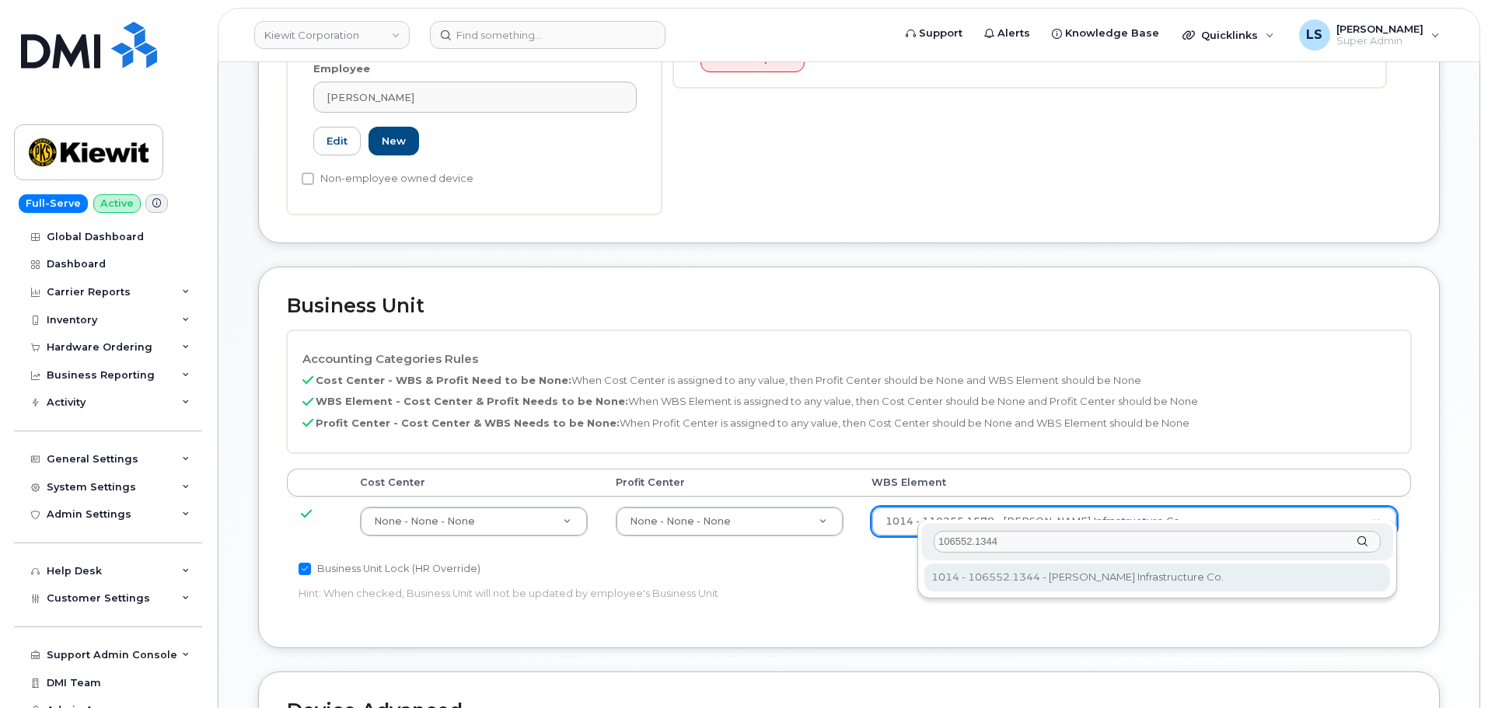
type input "106552.1344"
drag, startPoint x: 966, startPoint y: 567, endPoint x: 946, endPoint y: 547, distance: 27.5
type input "36136910"
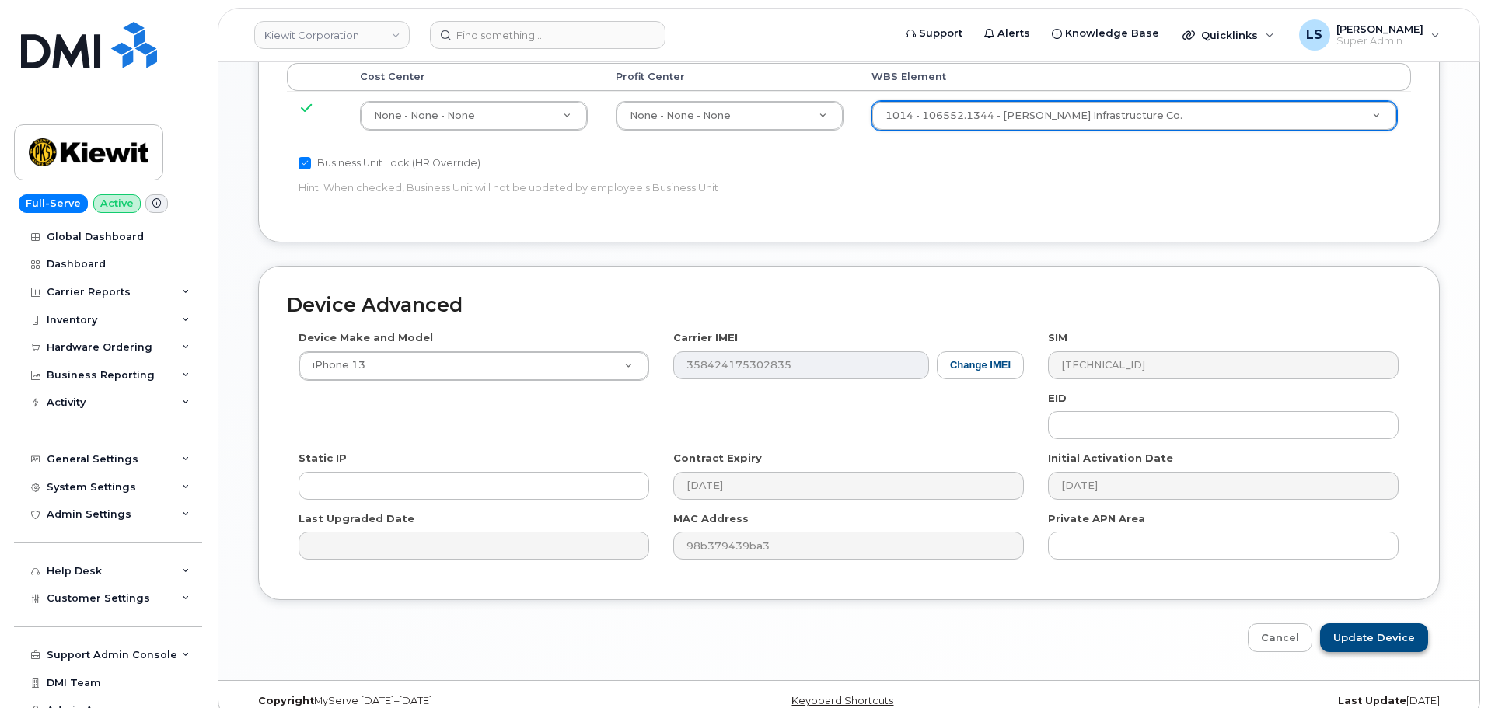
scroll to position [889, 0]
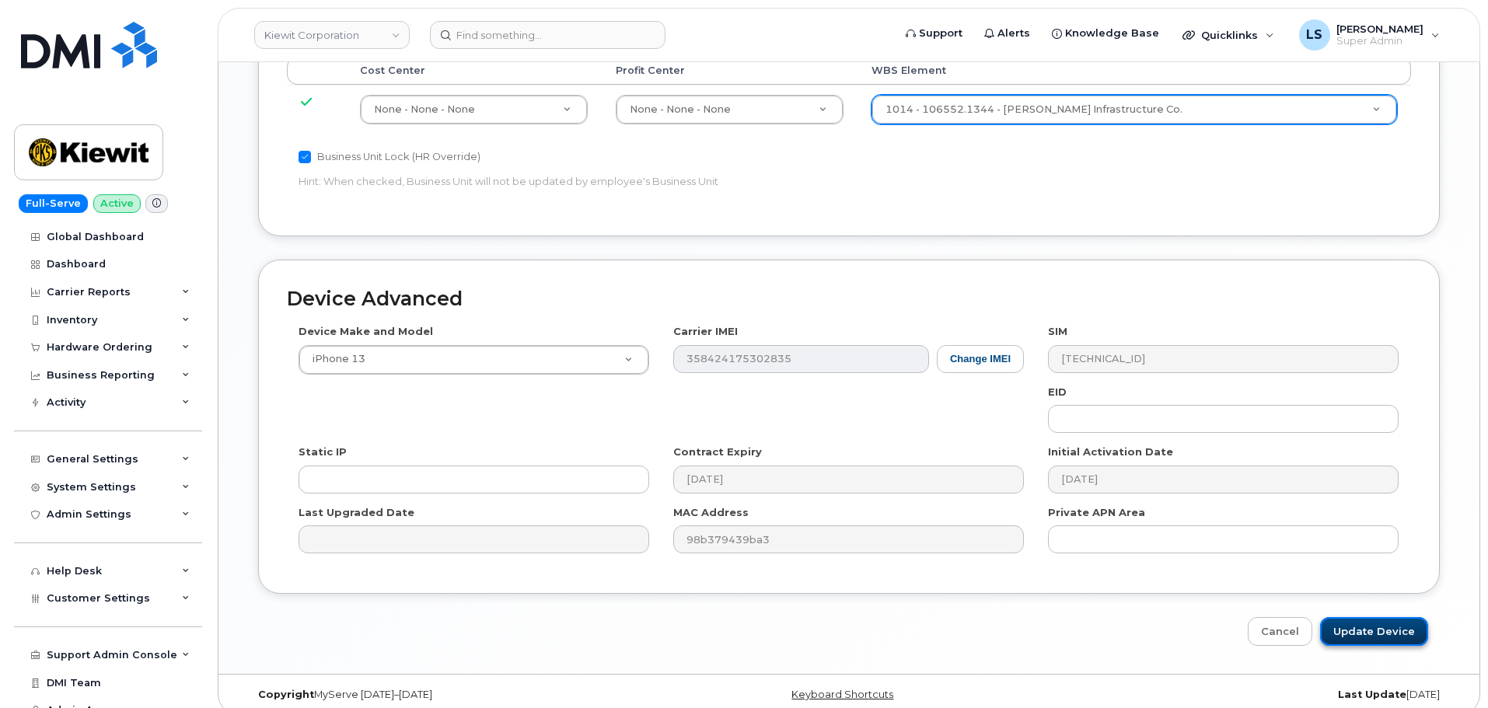
click at [1370, 619] on input "Update Device" at bounding box center [1374, 631] width 108 height 29
type input "Saving..."
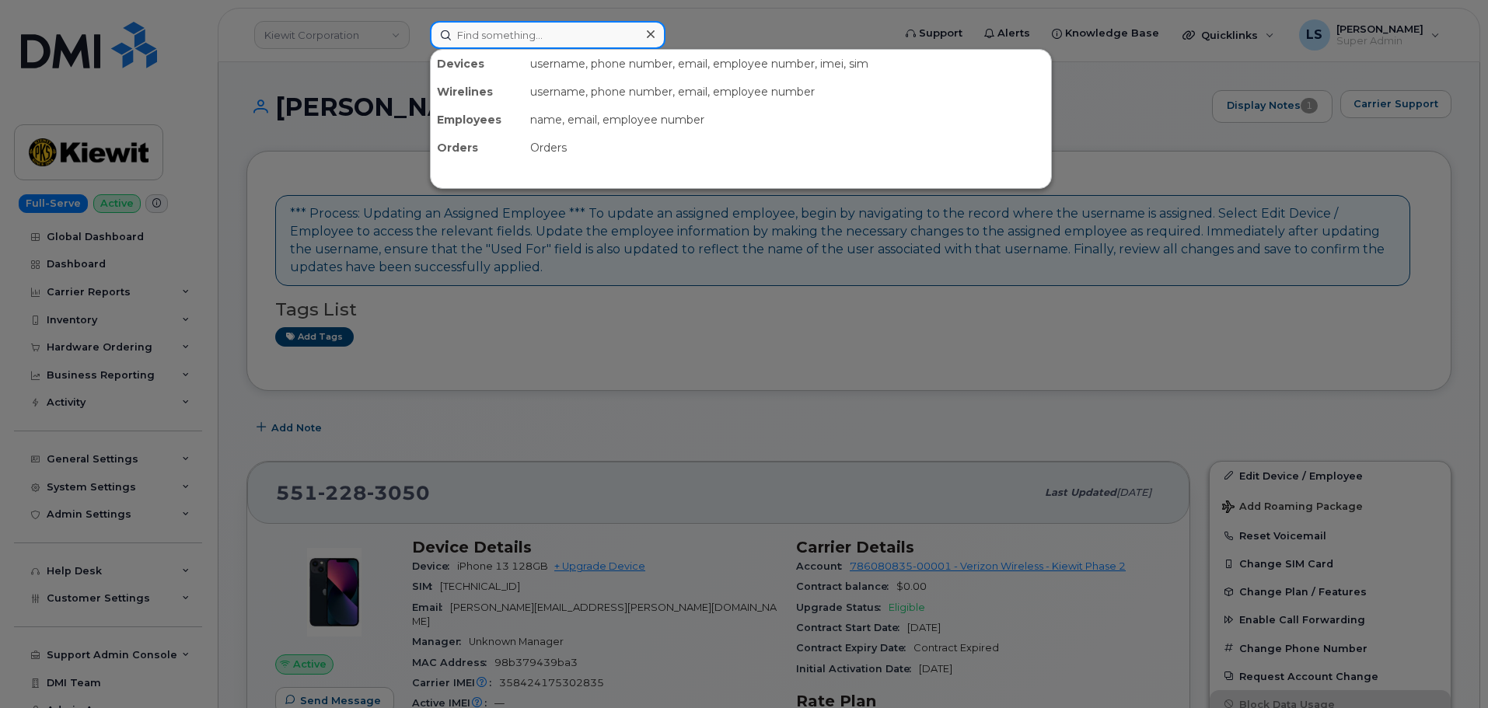
click at [604, 39] on input at bounding box center [548, 35] width 236 height 28
paste input "MARCUS.STAMPER@KIEWIT.COM"
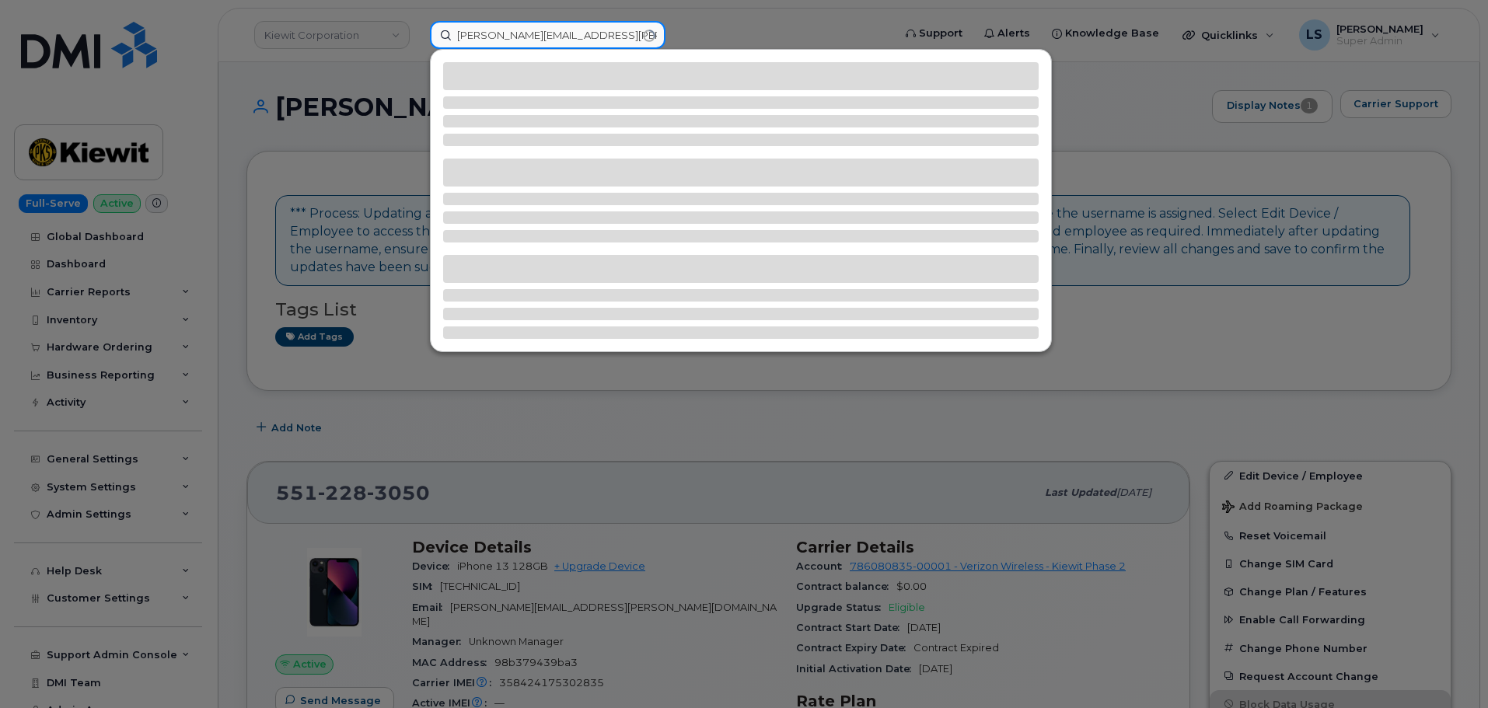
type input "MARCUS.STAMPER@KIEWIT.COM"
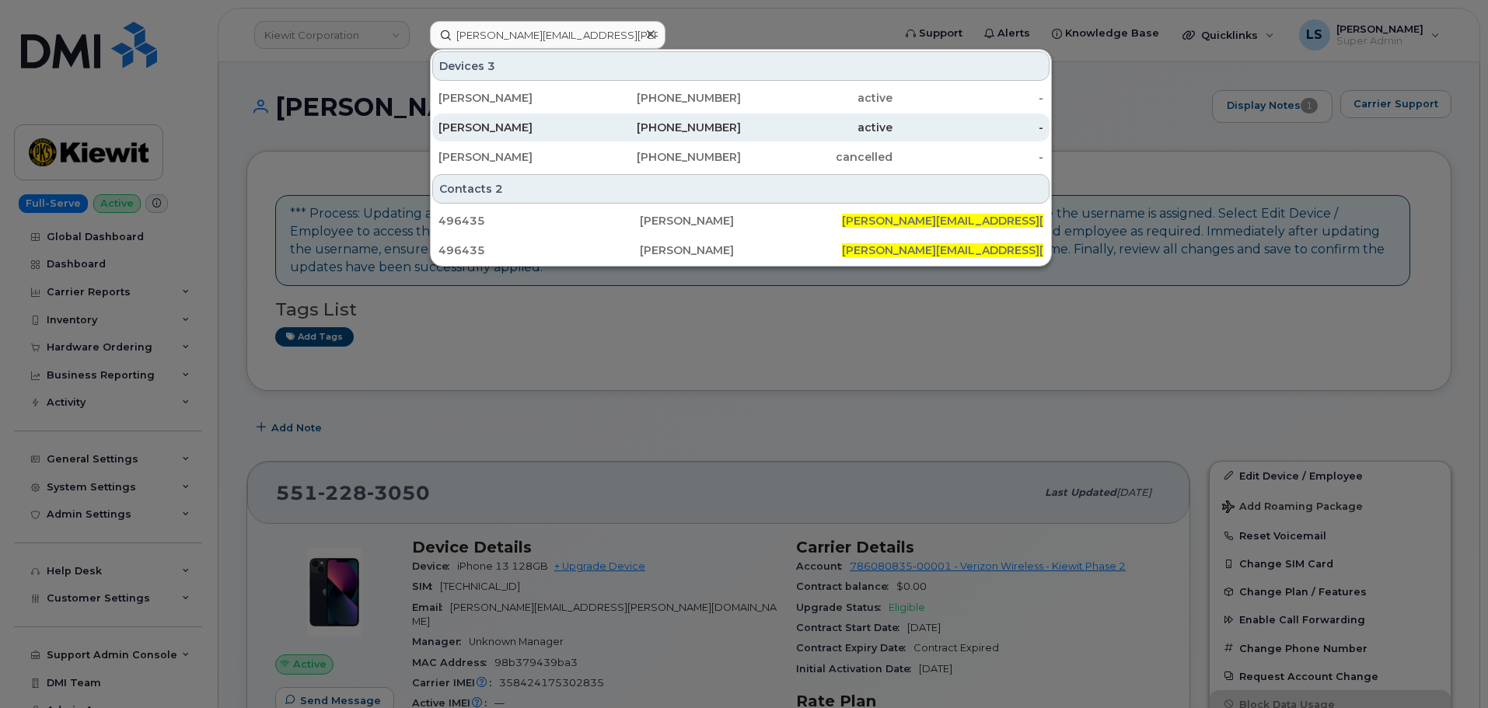
click at [496, 126] on div "Marcus Stamper" at bounding box center [514, 128] width 152 height 16
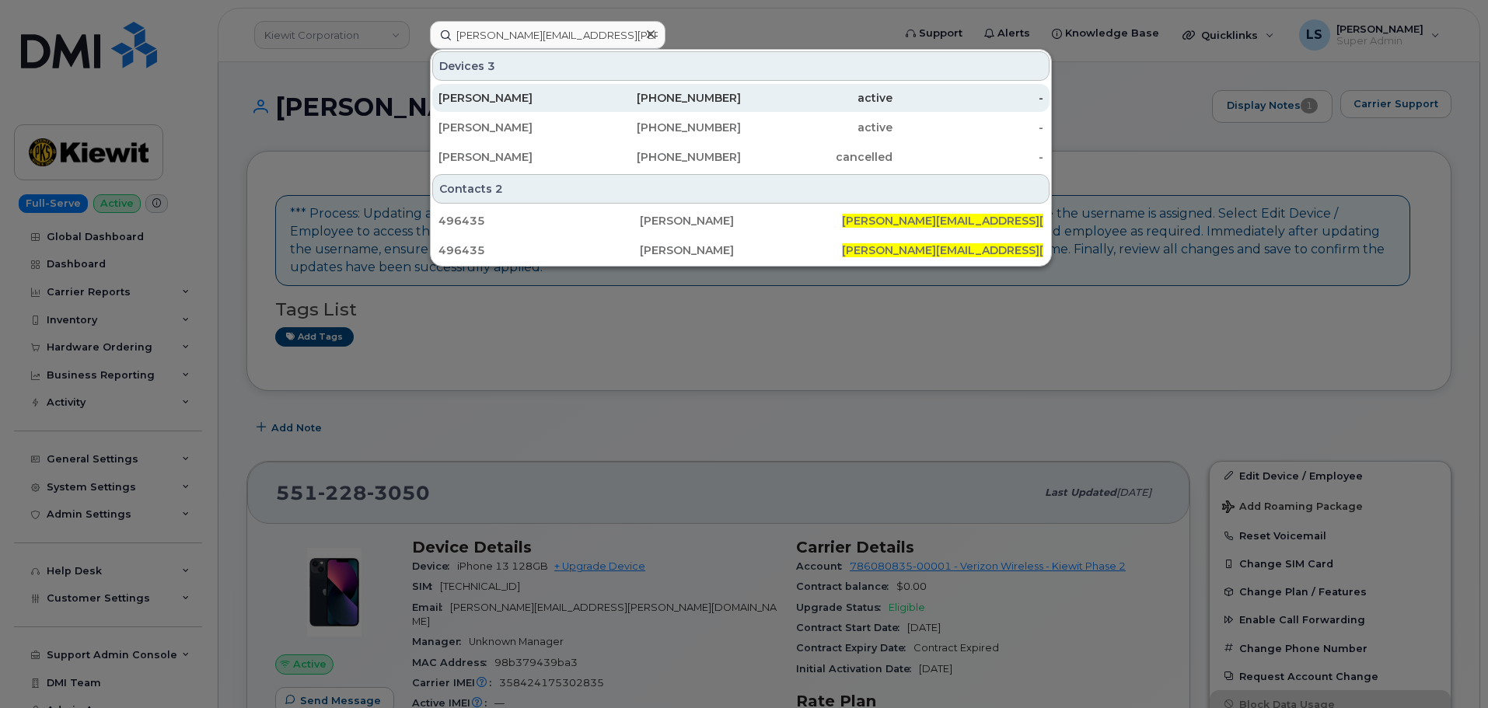
click at [496, 93] on div "Marcus Stamper" at bounding box center [514, 98] width 152 height 16
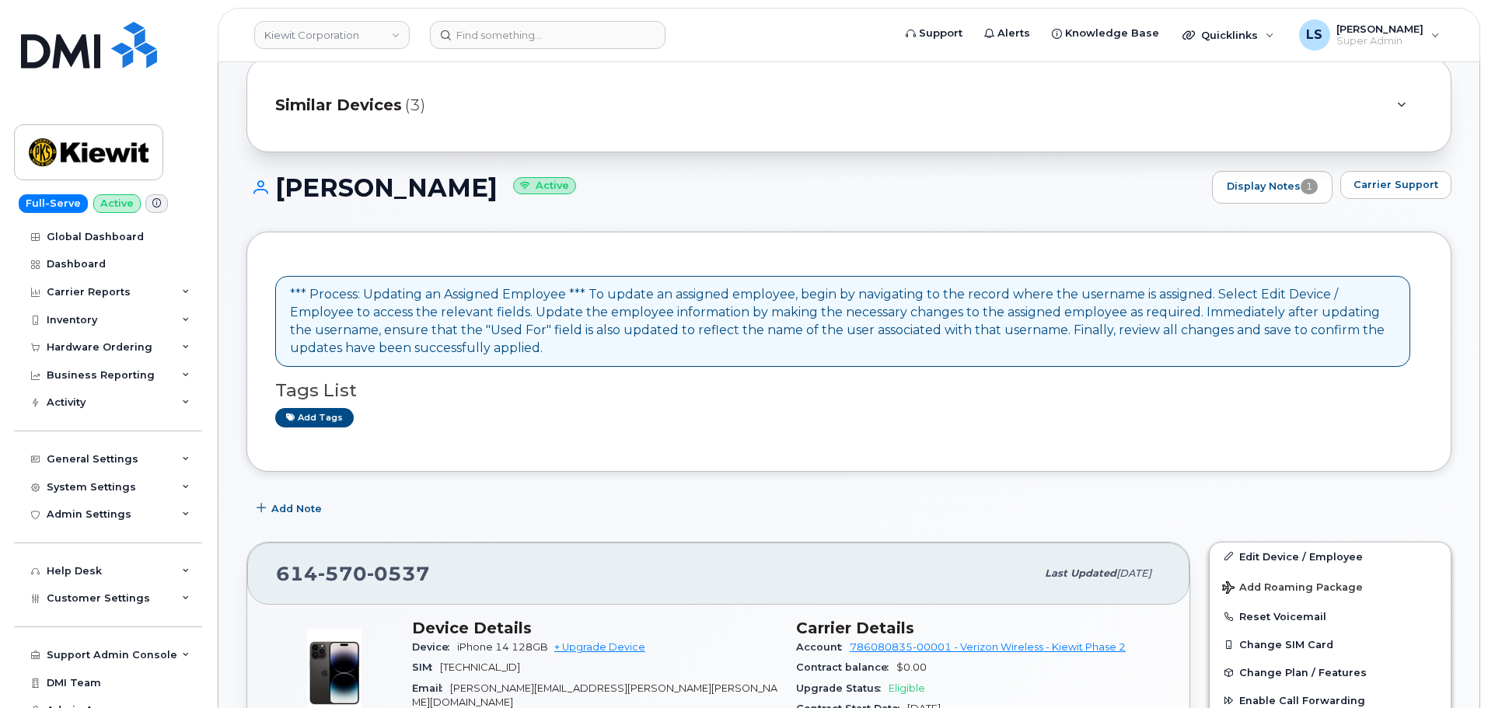
scroll to position [78, 0]
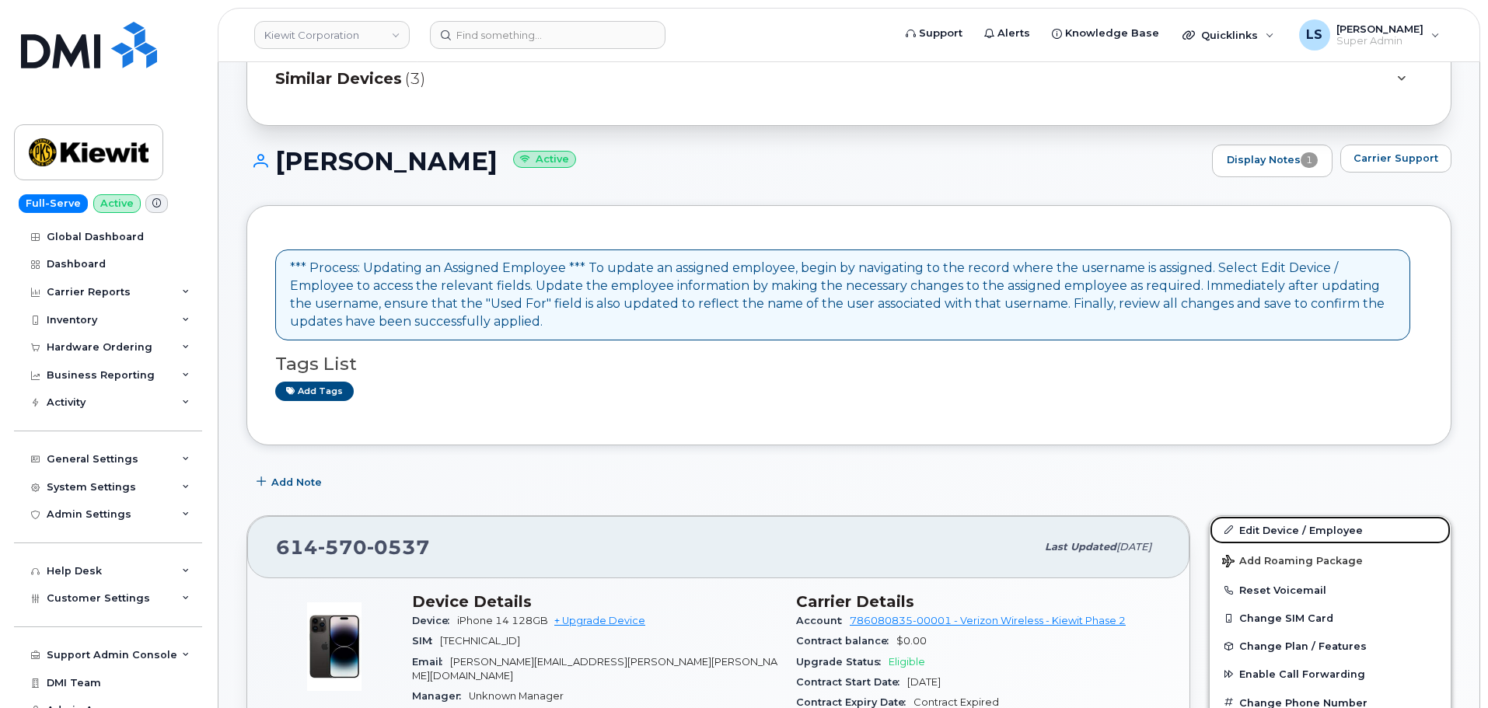
drag, startPoint x: 1294, startPoint y: 524, endPoint x: 1192, endPoint y: 517, distance: 102.1
click at [1293, 524] on link "Edit Device / Employee" at bounding box center [1330, 530] width 241 height 28
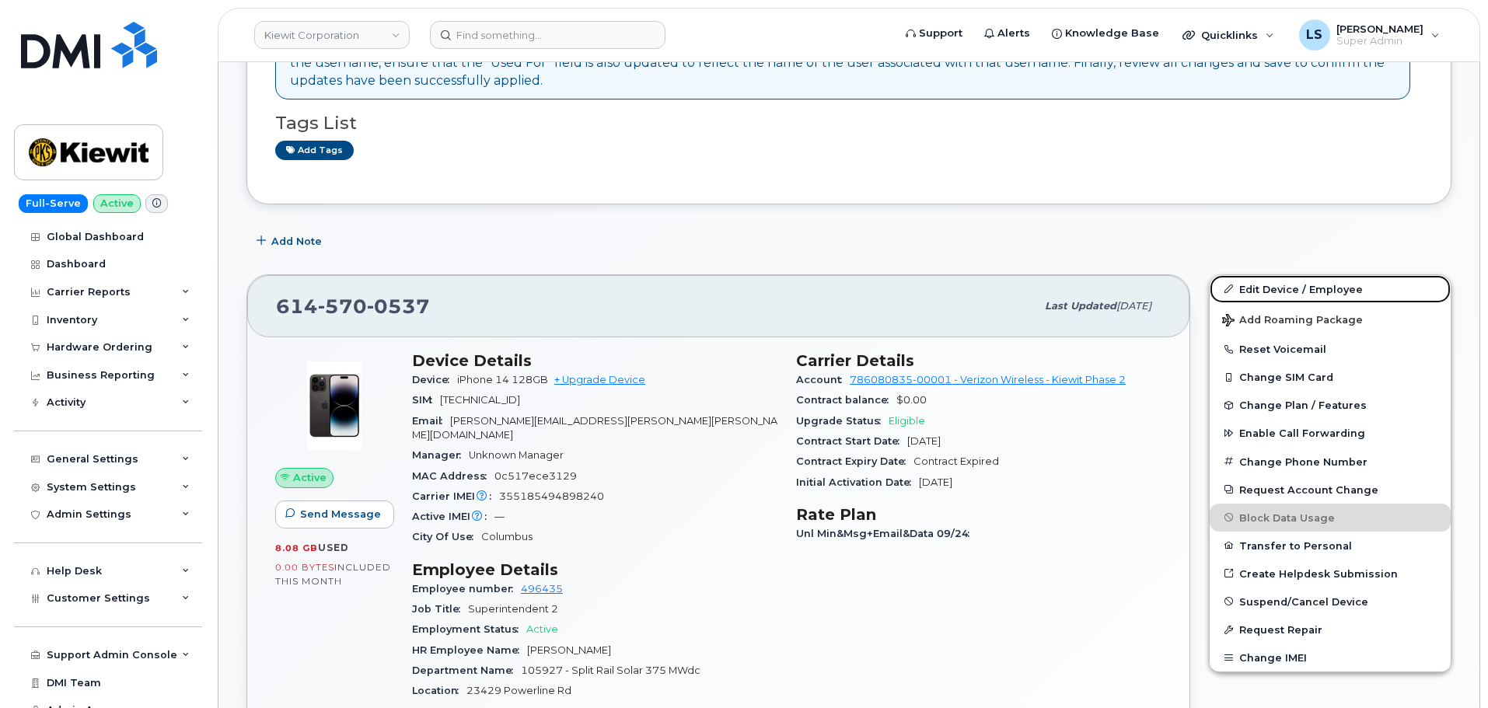
scroll to position [466, 0]
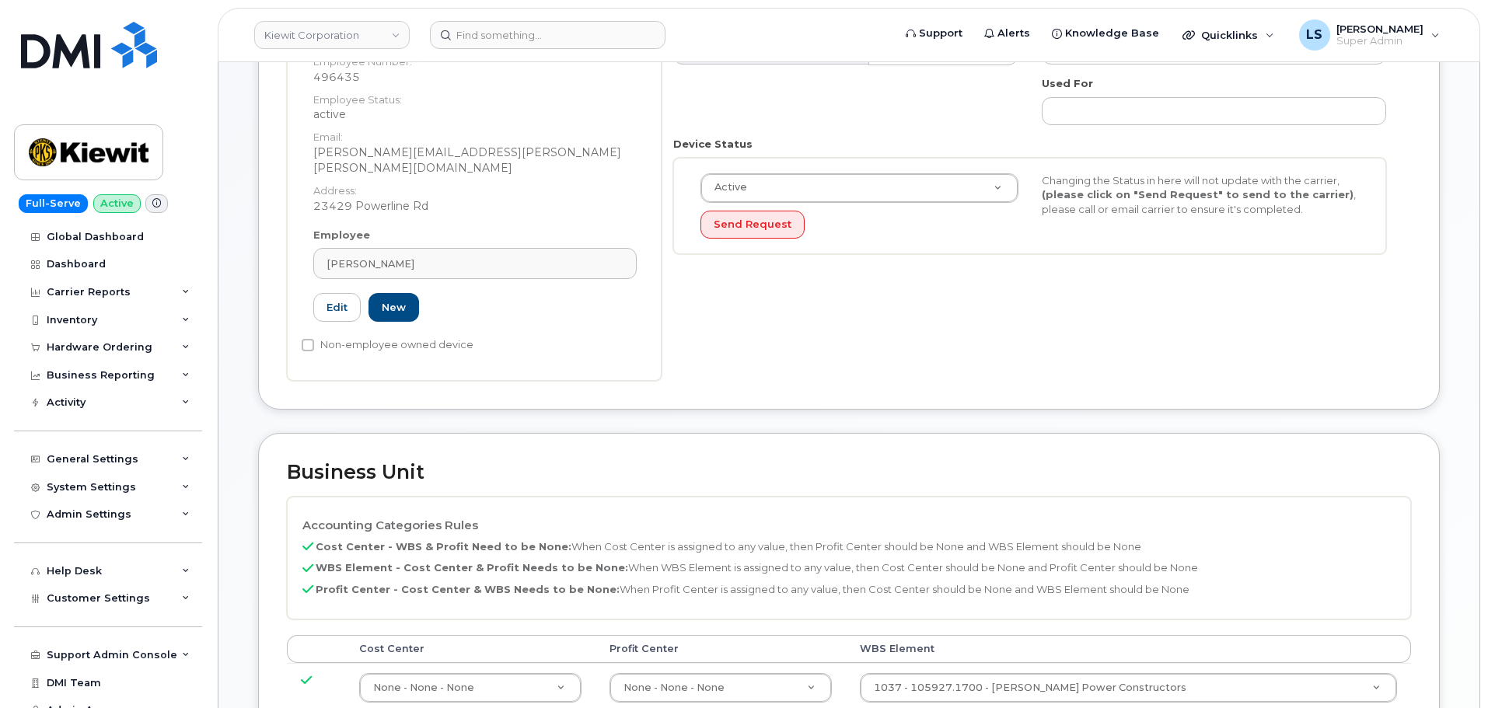
scroll to position [544, 0]
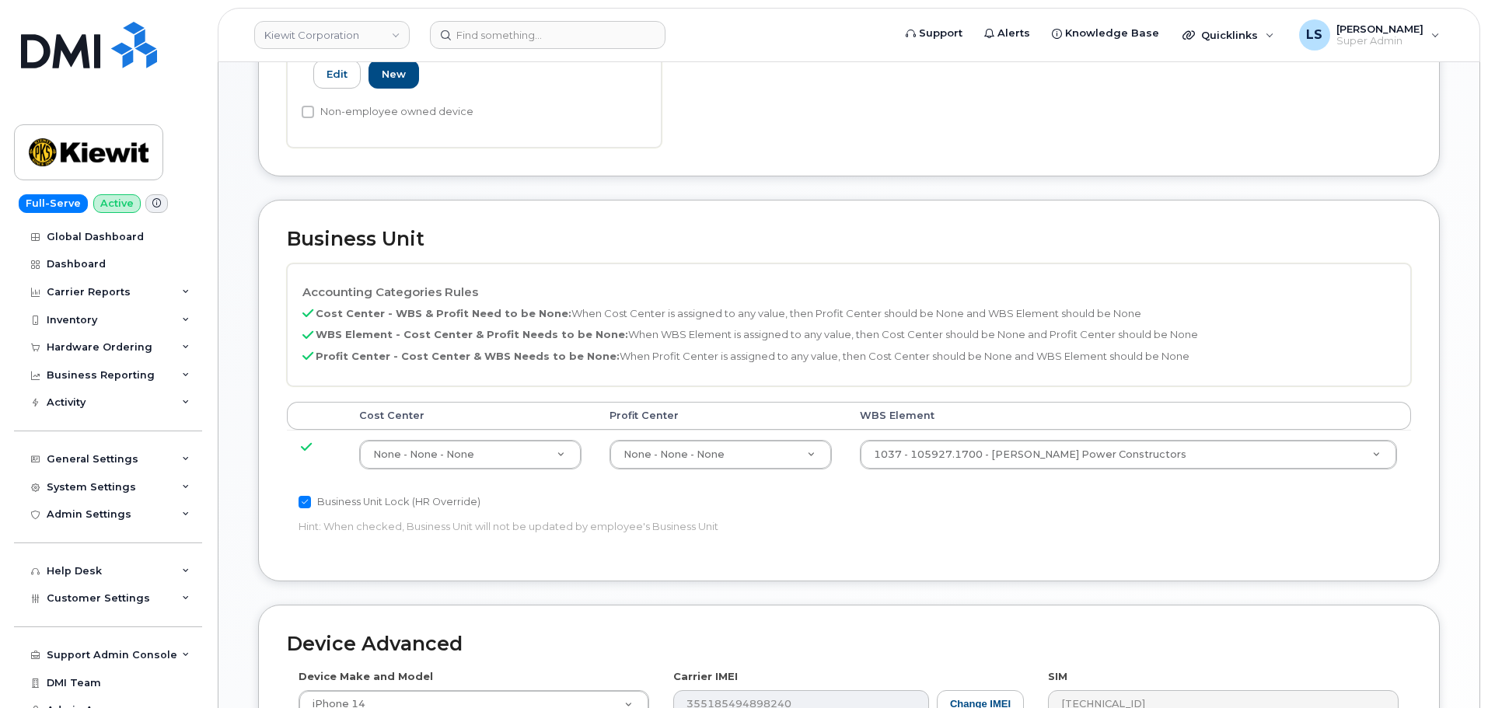
click at [1103, 464] on div "Cost Center [GEOGRAPHIC_DATA] WBS Element None - None - None 29629358 None - No…" at bounding box center [849, 447] width 1124 height 91
click at [1103, 459] on td "1037 - 105927.1700 - [PERSON_NAME] Power Constructors 29970539" at bounding box center [1129, 454] width 566 height 49
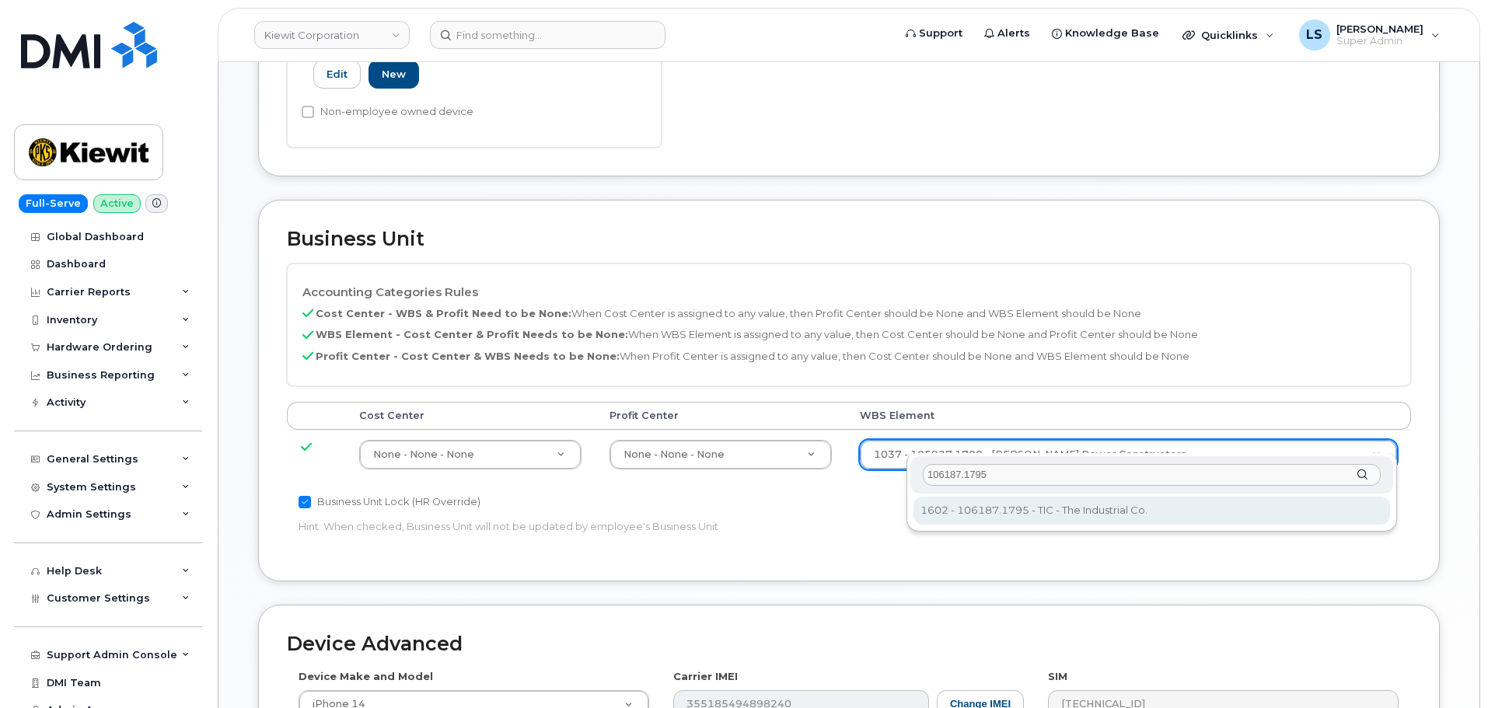
type input "106187.1795"
type input "33493560"
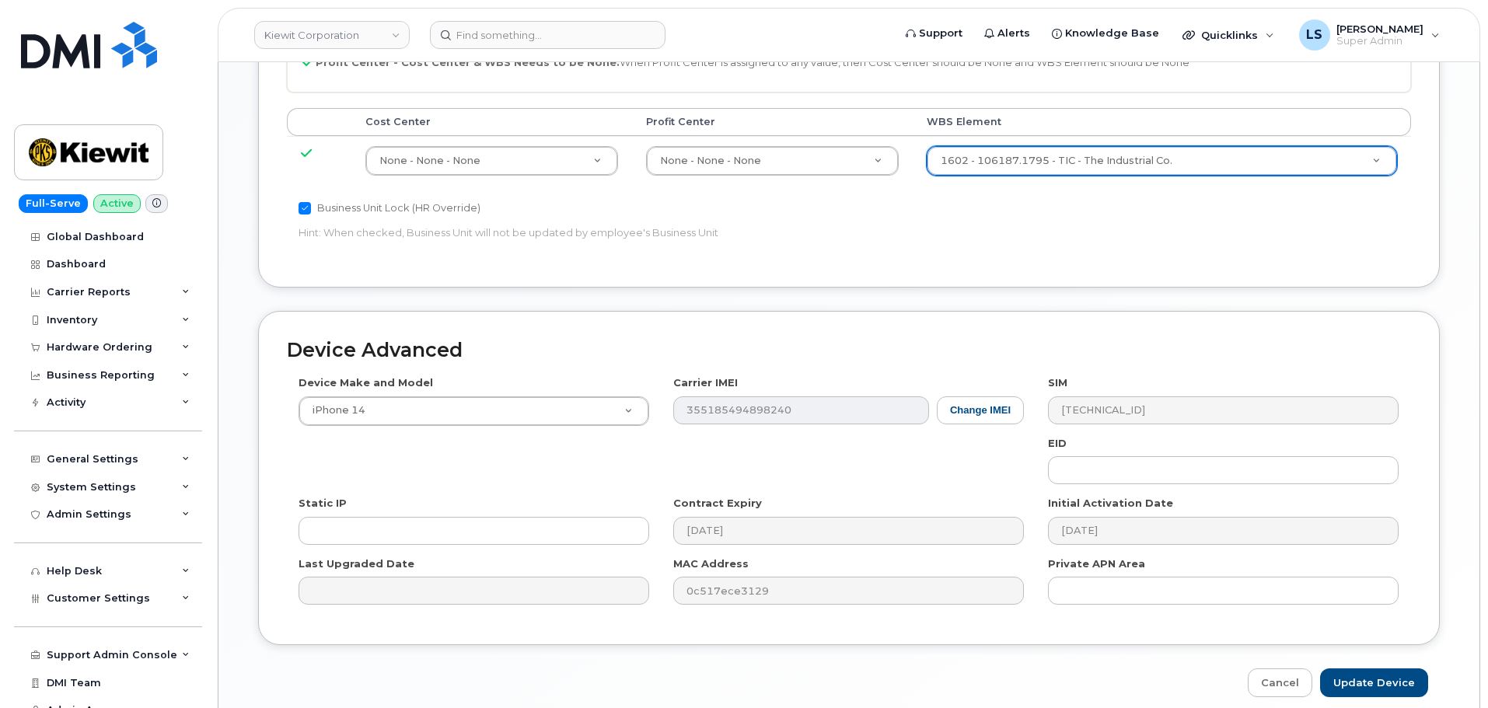
scroll to position [889, 0]
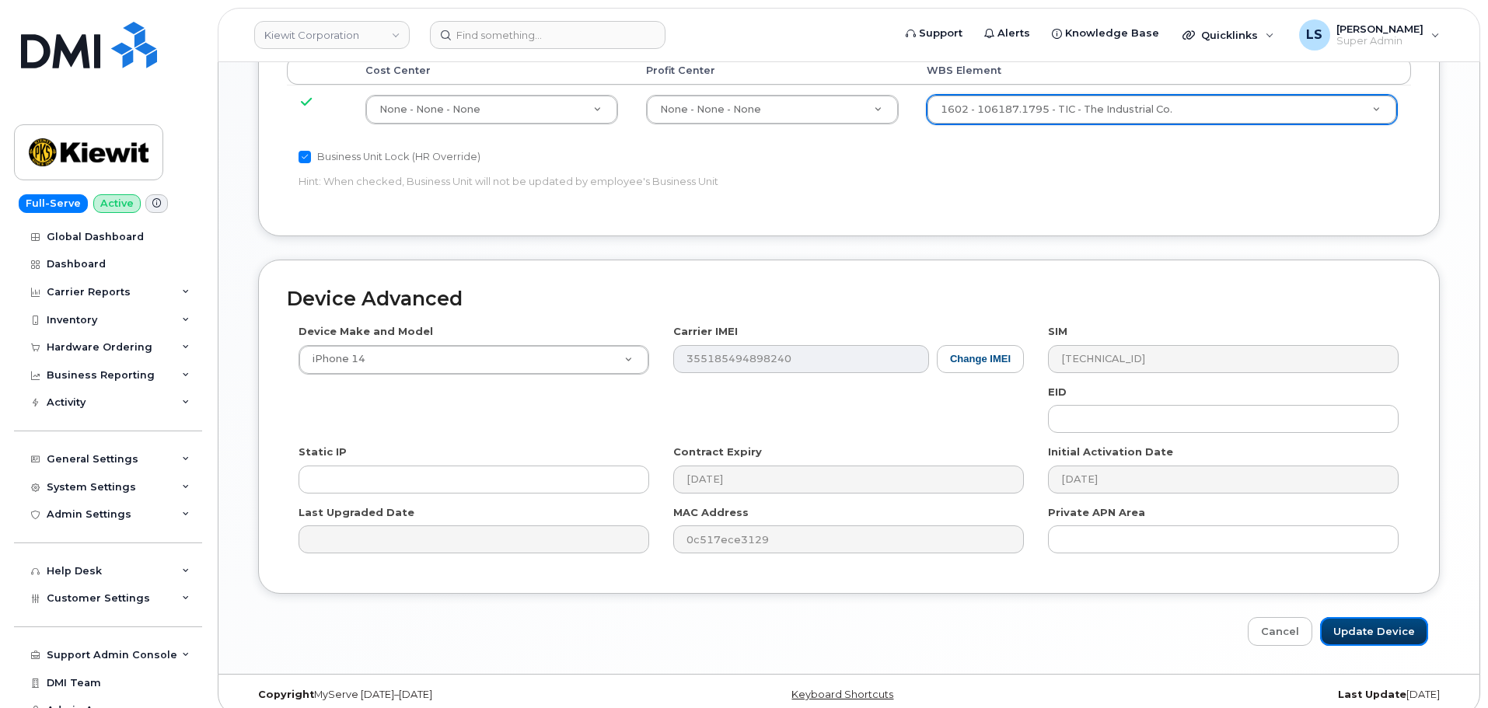
click at [1357, 619] on input "Update Device" at bounding box center [1374, 631] width 108 height 29
type input "Saving..."
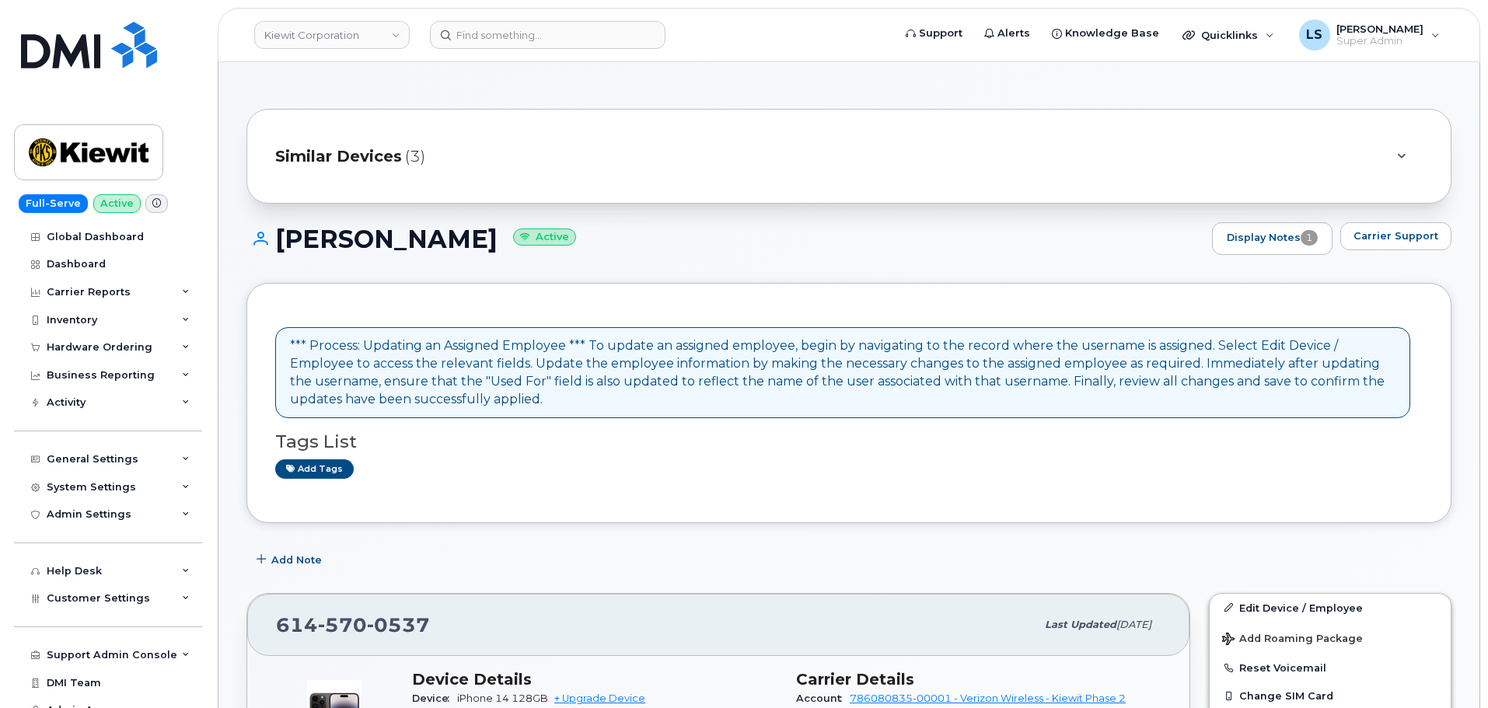
click at [505, 16] on header "[PERSON_NAME] Corporation Support Alerts Knowledge Base Quicklinks Suspend / Ca…" at bounding box center [849, 35] width 1262 height 54
click at [511, 28] on input at bounding box center [548, 35] width 236 height 28
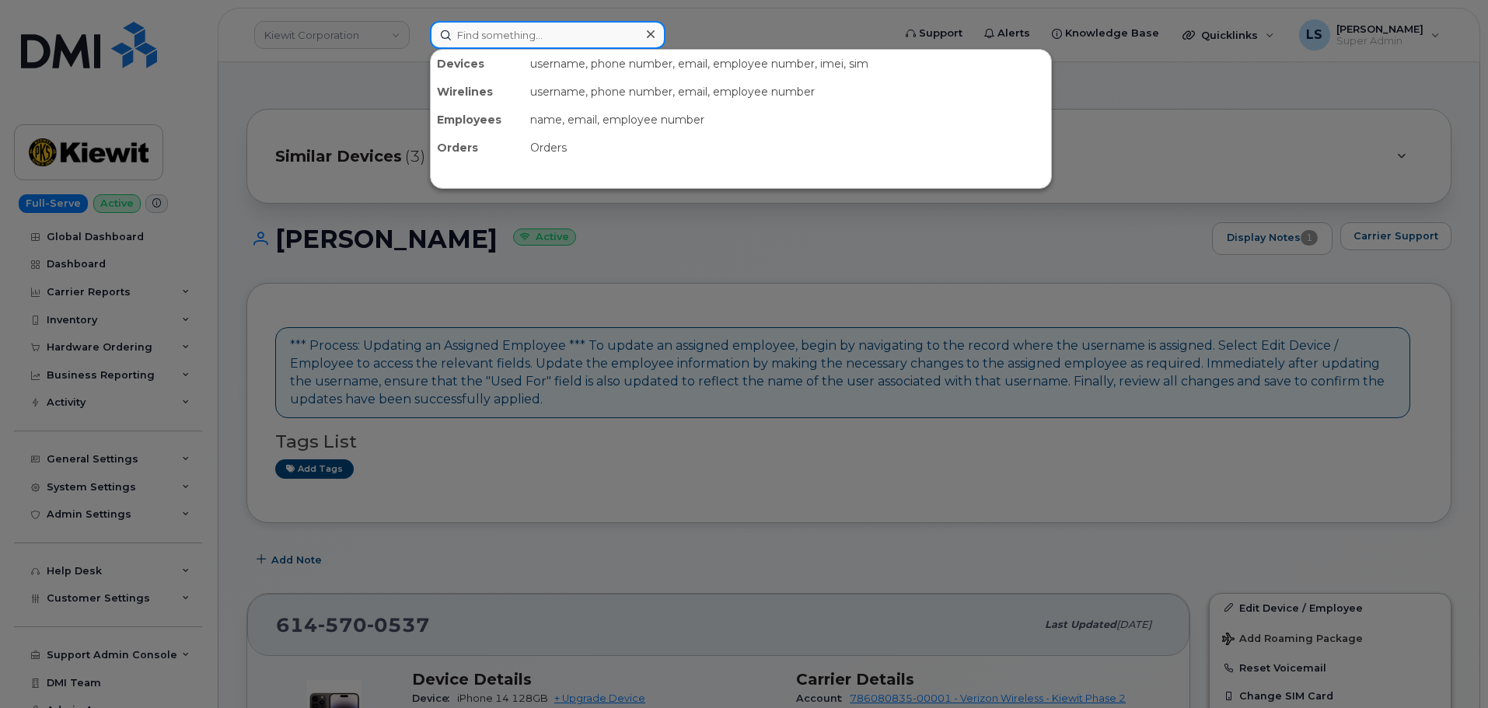
paste input "[PERSON_NAME][EMAIL_ADDRESS][PERSON_NAME][PERSON_NAME][DOMAIN_NAME]"
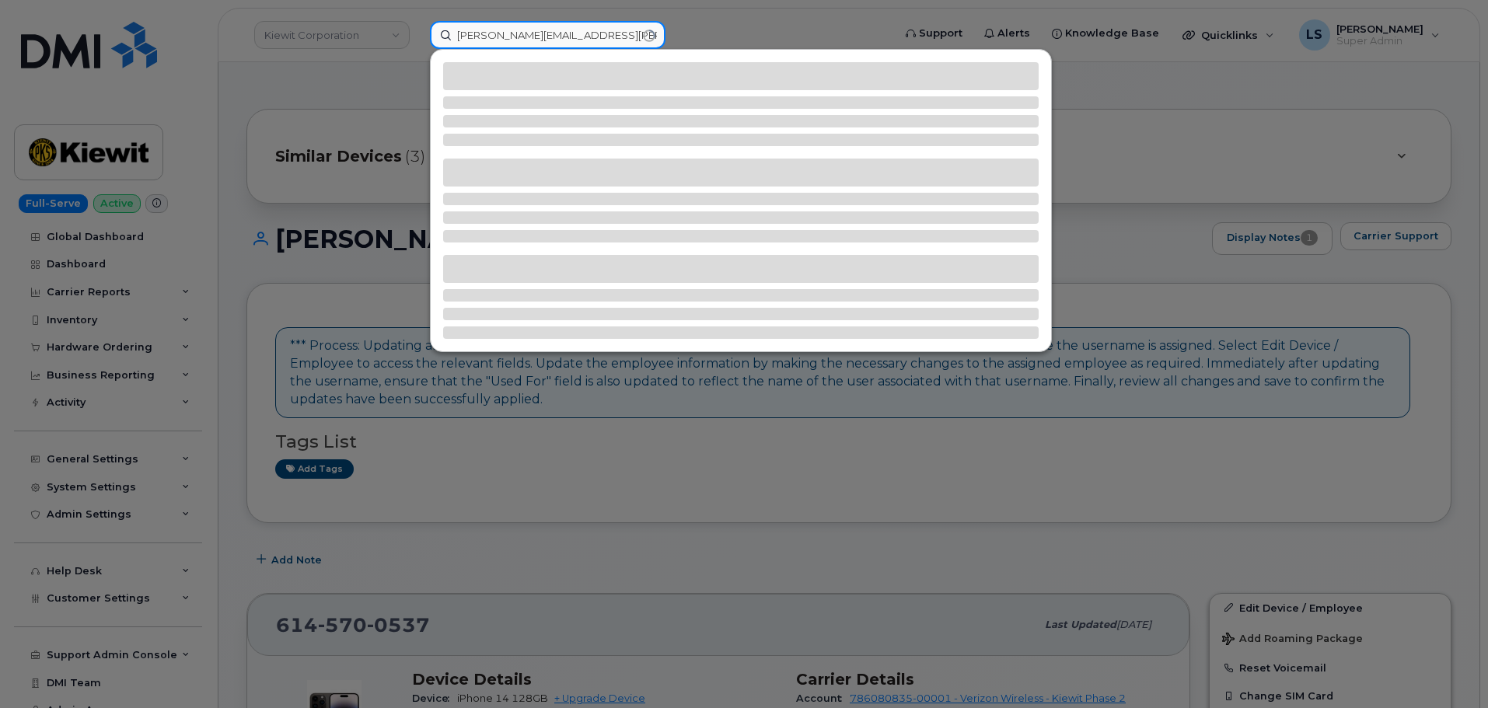
type input "[PERSON_NAME][EMAIL_ADDRESS][PERSON_NAME][PERSON_NAME][DOMAIN_NAME]"
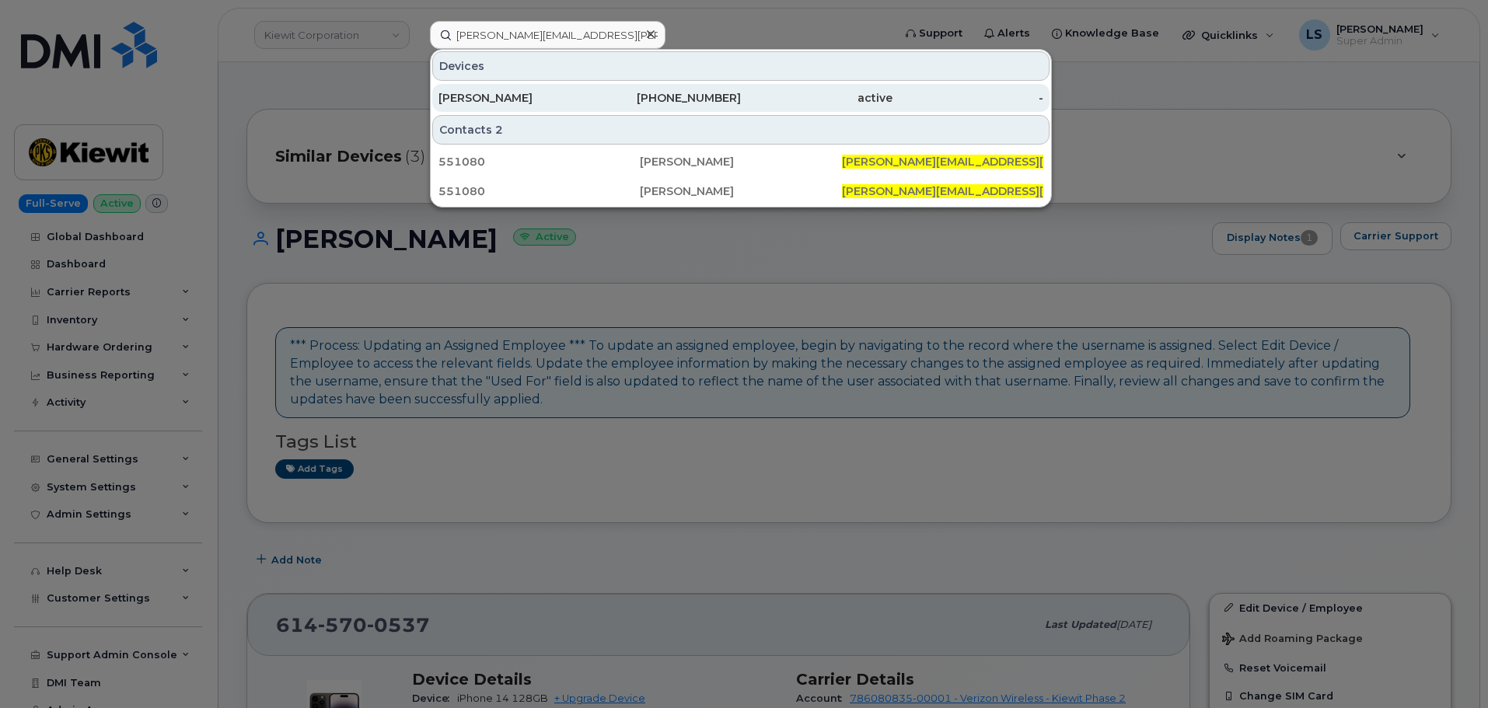
click at [507, 85] on div "[PERSON_NAME]" at bounding box center [514, 98] width 152 height 28
click at [505, 89] on div "[PERSON_NAME]" at bounding box center [514, 98] width 152 height 28
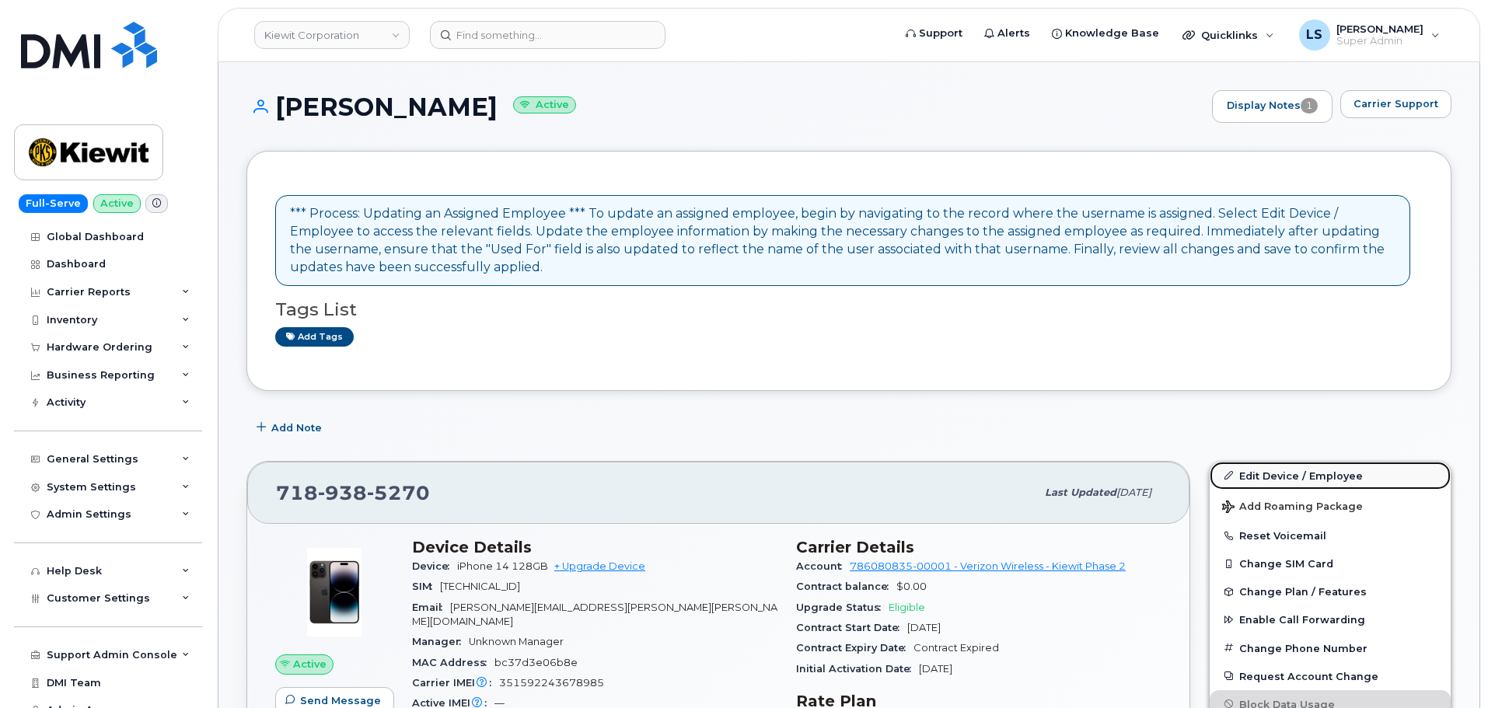
click at [1251, 482] on link "Edit Device / Employee" at bounding box center [1330, 476] width 241 height 28
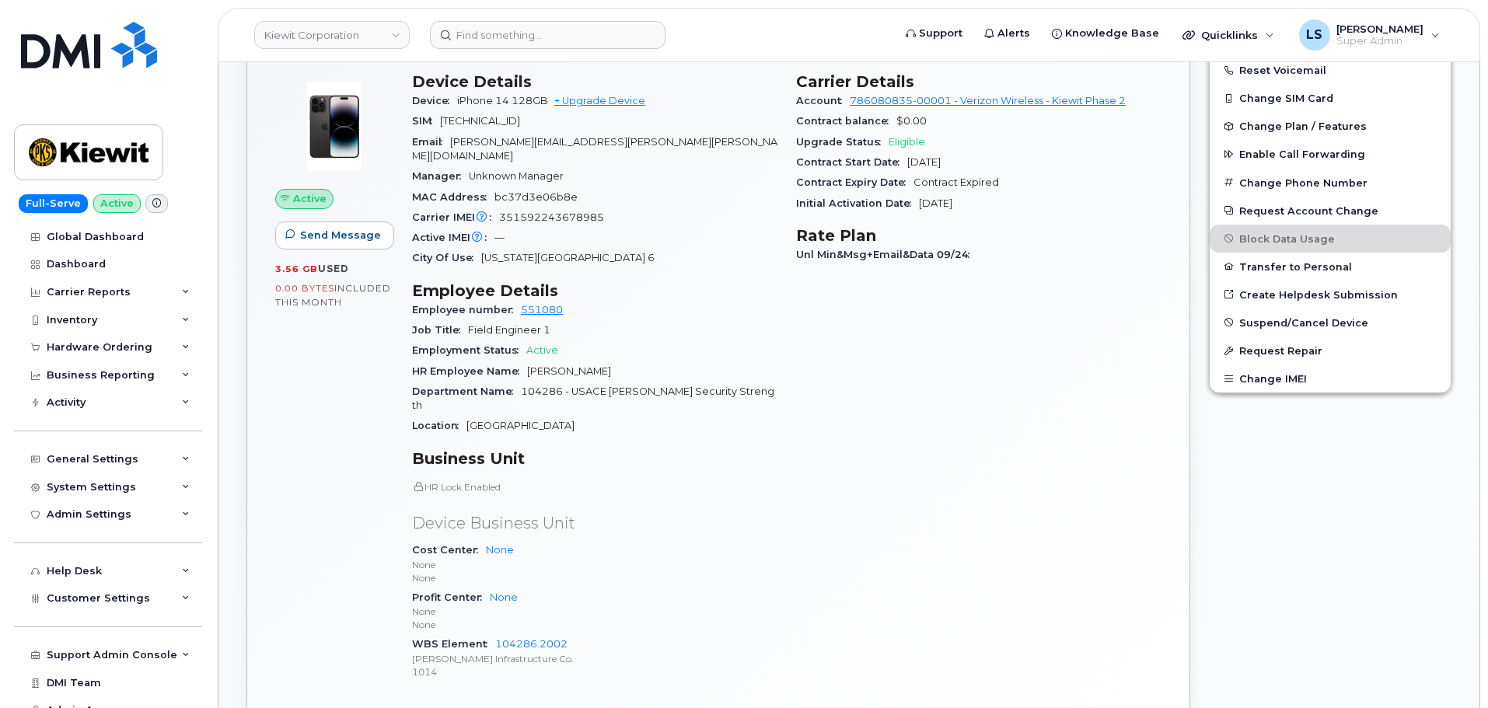
scroll to position [466, 0]
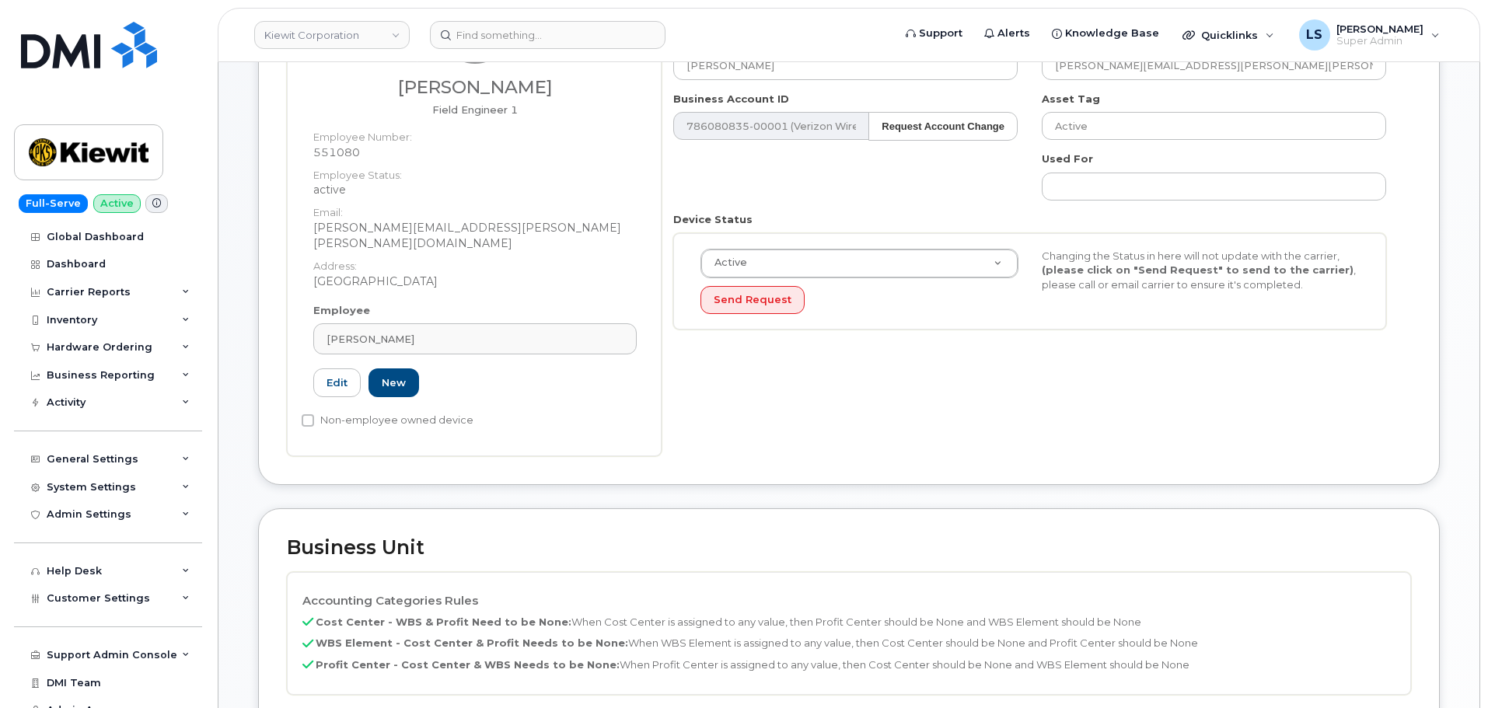
scroll to position [466, 0]
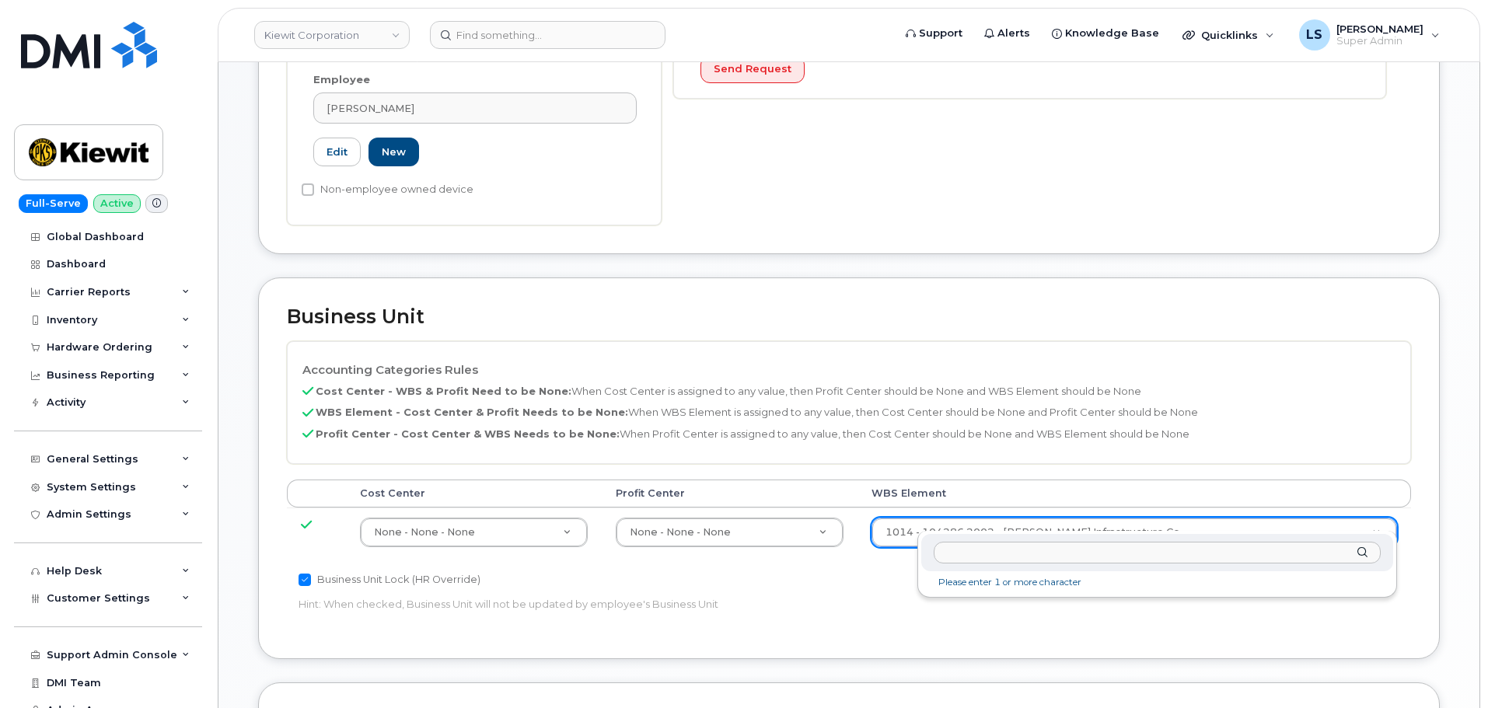
type input "[PERSON_NAME]"
click at [973, 549] on input "text" at bounding box center [1157, 553] width 447 height 23
paste input "106552.1344"
type input "106552.1344"
drag, startPoint x: 953, startPoint y: 590, endPoint x: 894, endPoint y: 573, distance: 61.5
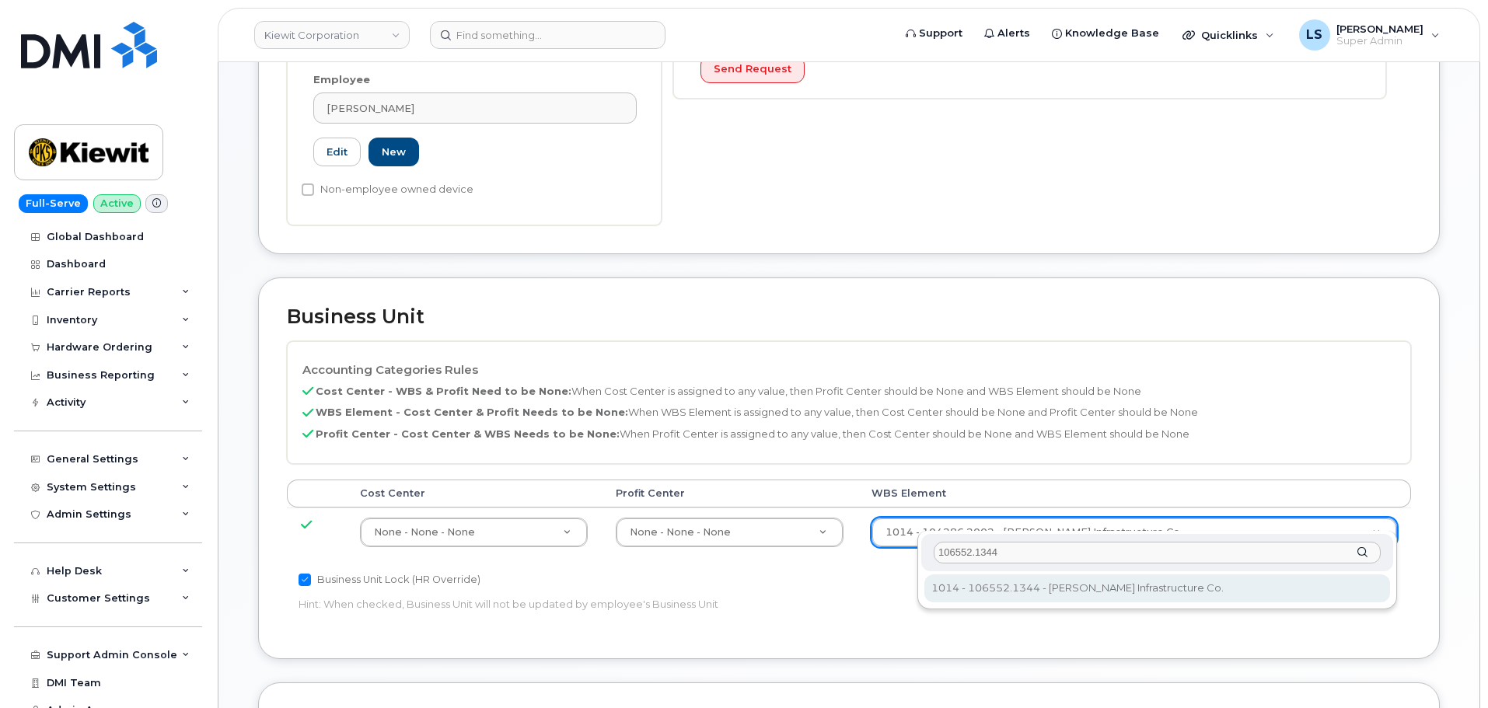
type input "36136910"
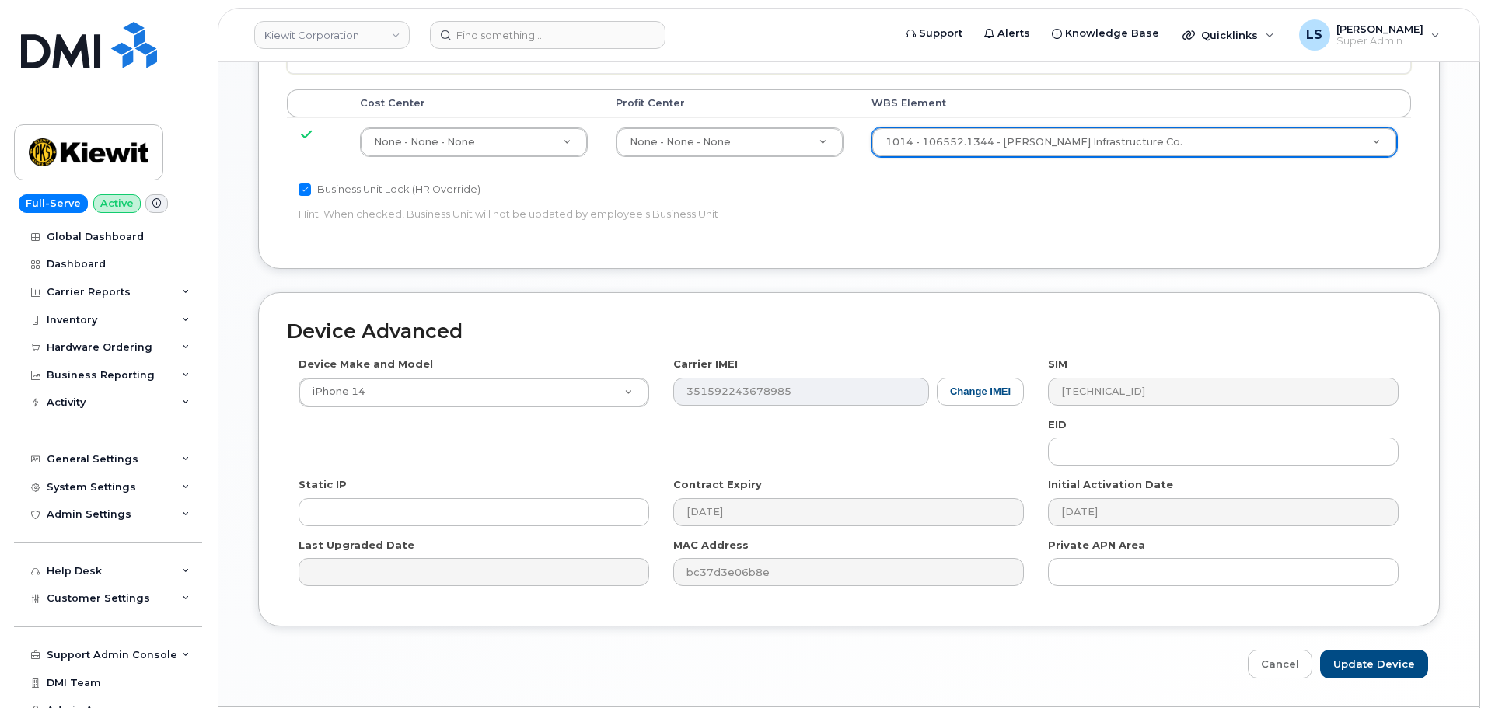
scroll to position [889, 0]
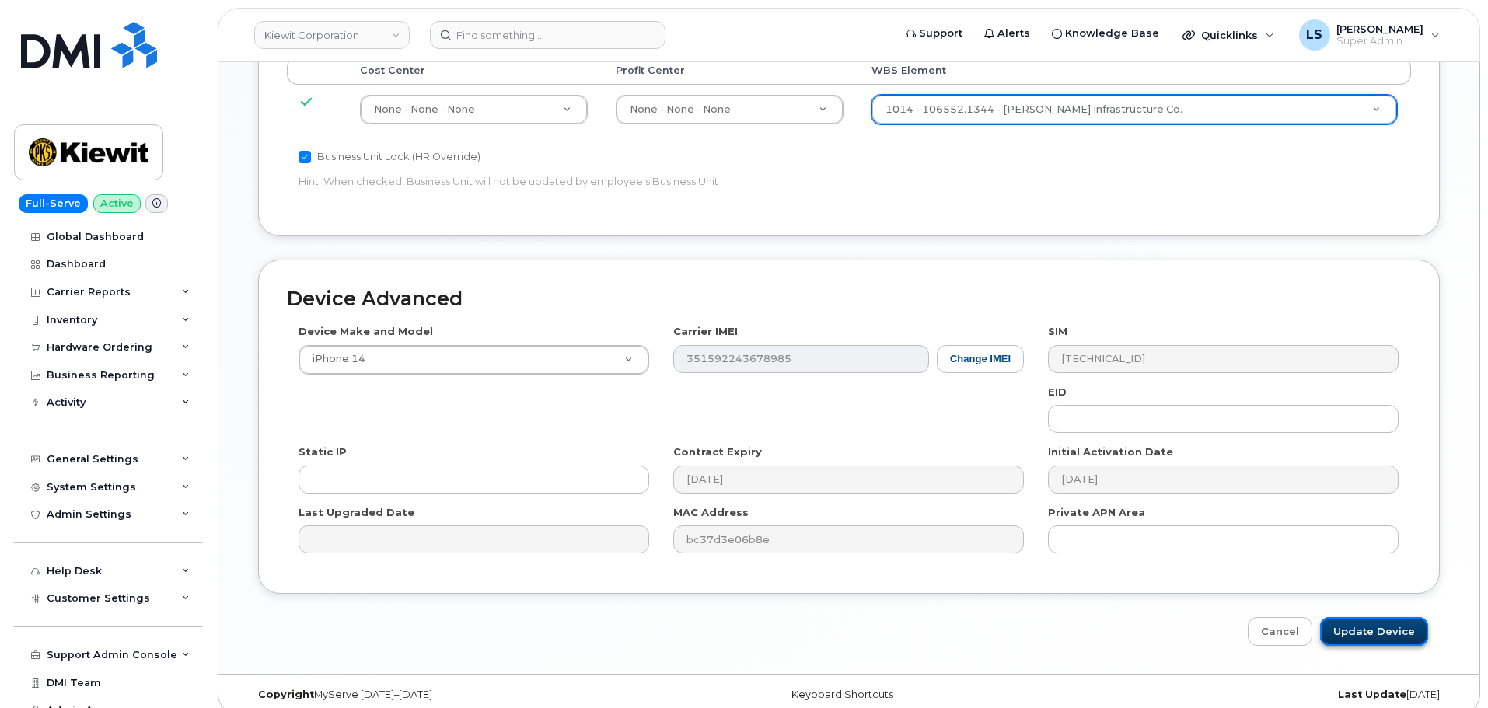
click at [1355, 617] on input "Update Device" at bounding box center [1374, 631] width 108 height 29
type input "Saving..."
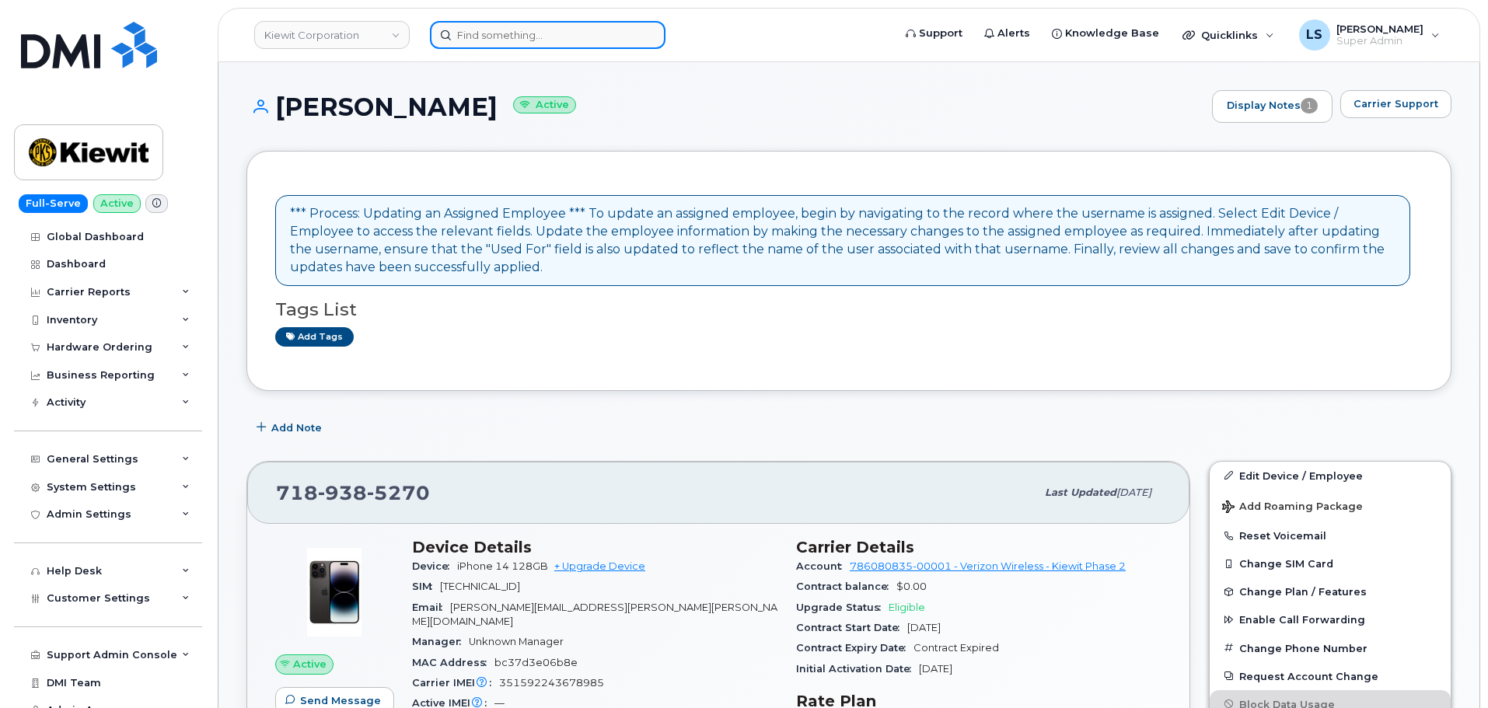
click at [519, 42] on input at bounding box center [548, 35] width 236 height 28
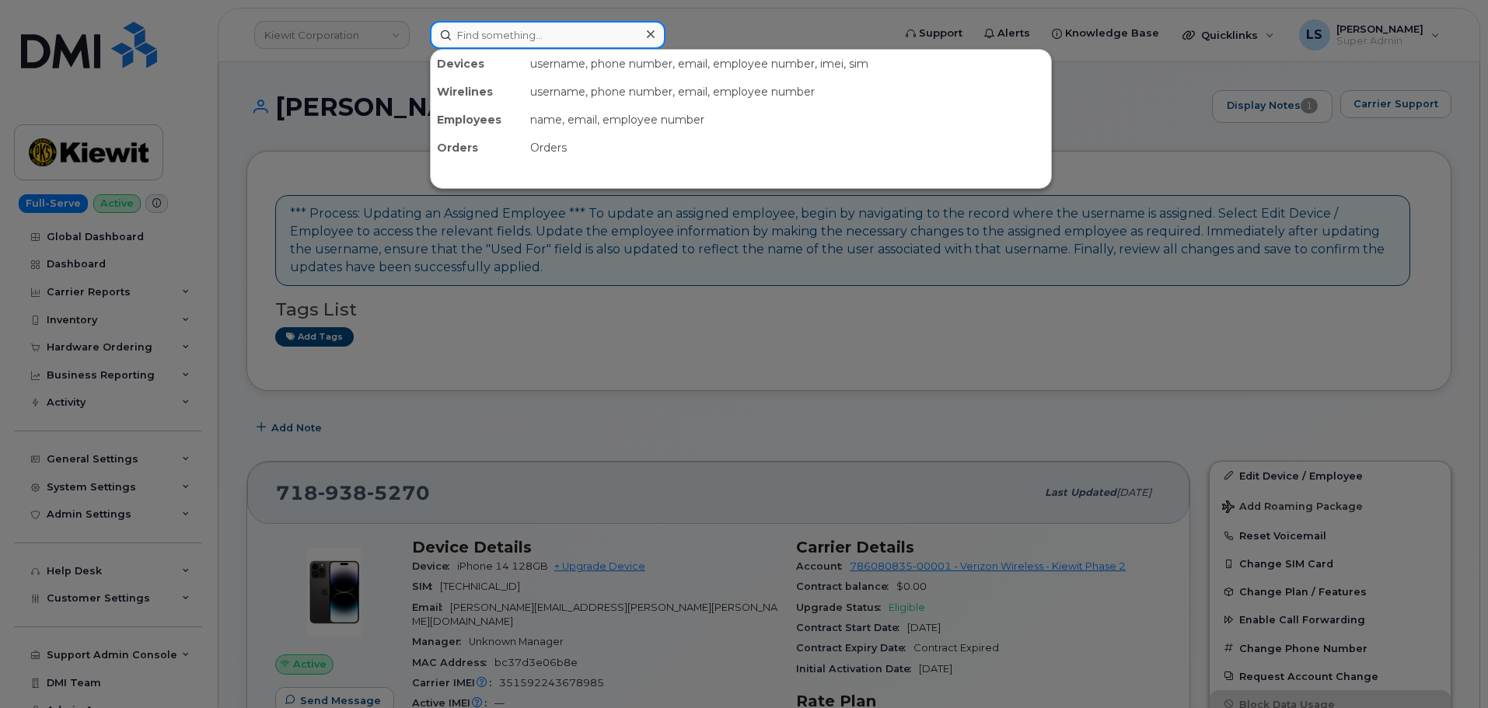
paste input "302961"
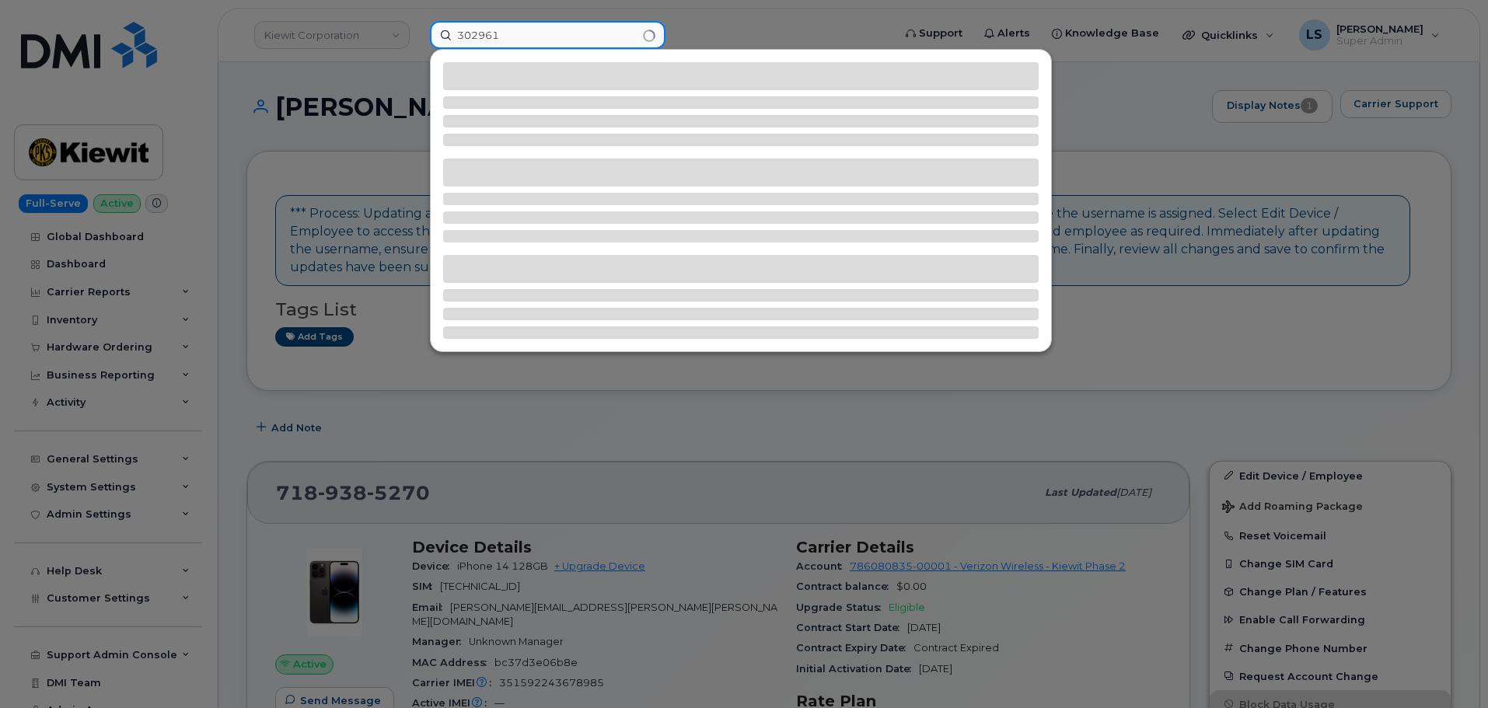
type input "302961"
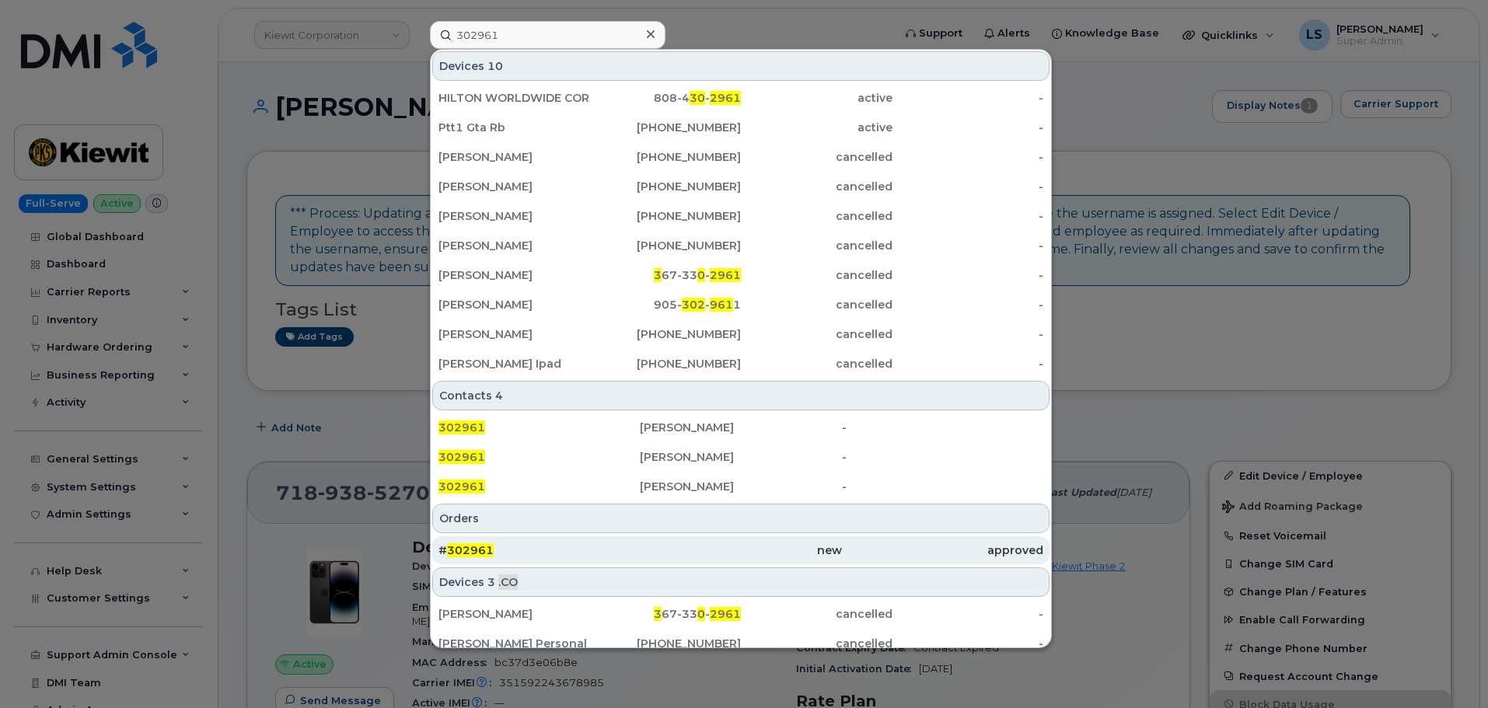
click at [531, 554] on div "# 302961" at bounding box center [538, 551] width 201 height 16
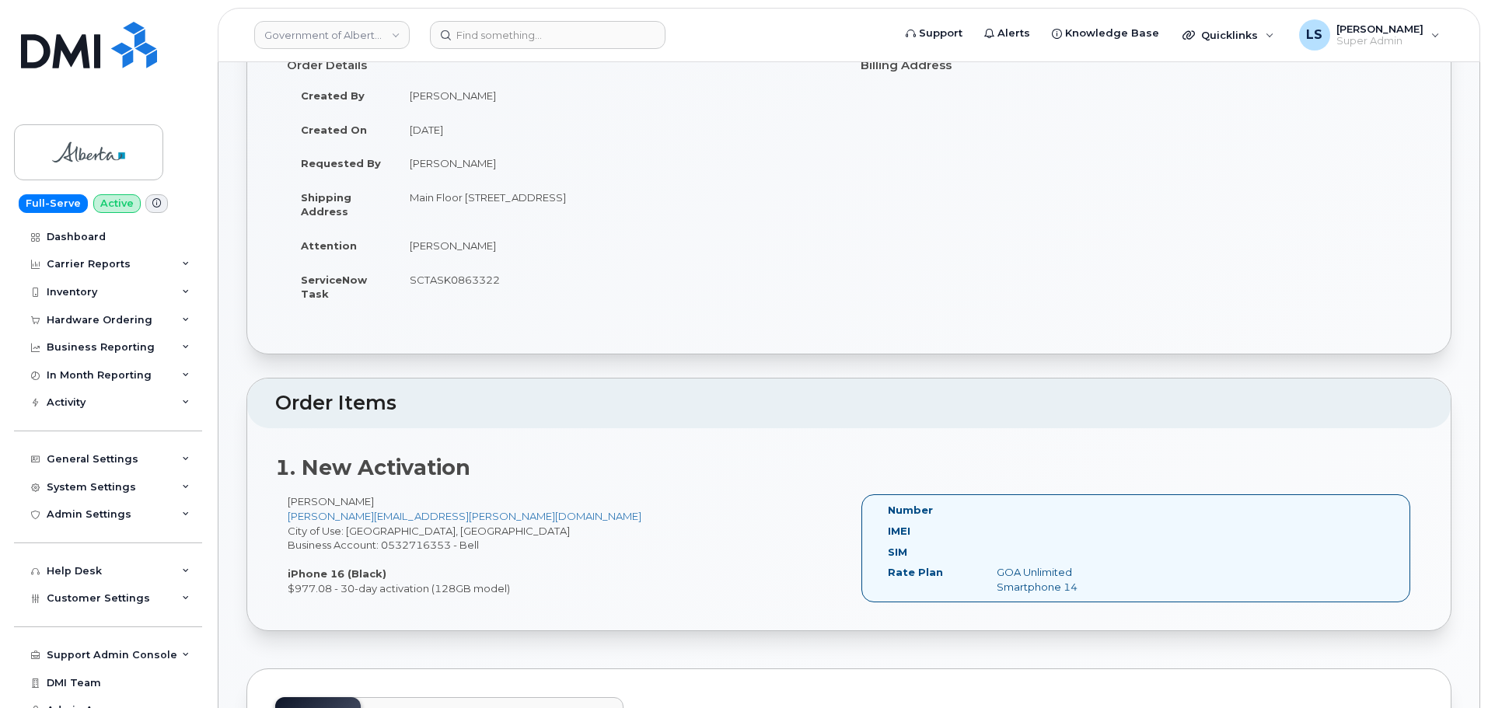
scroll to position [233, 0]
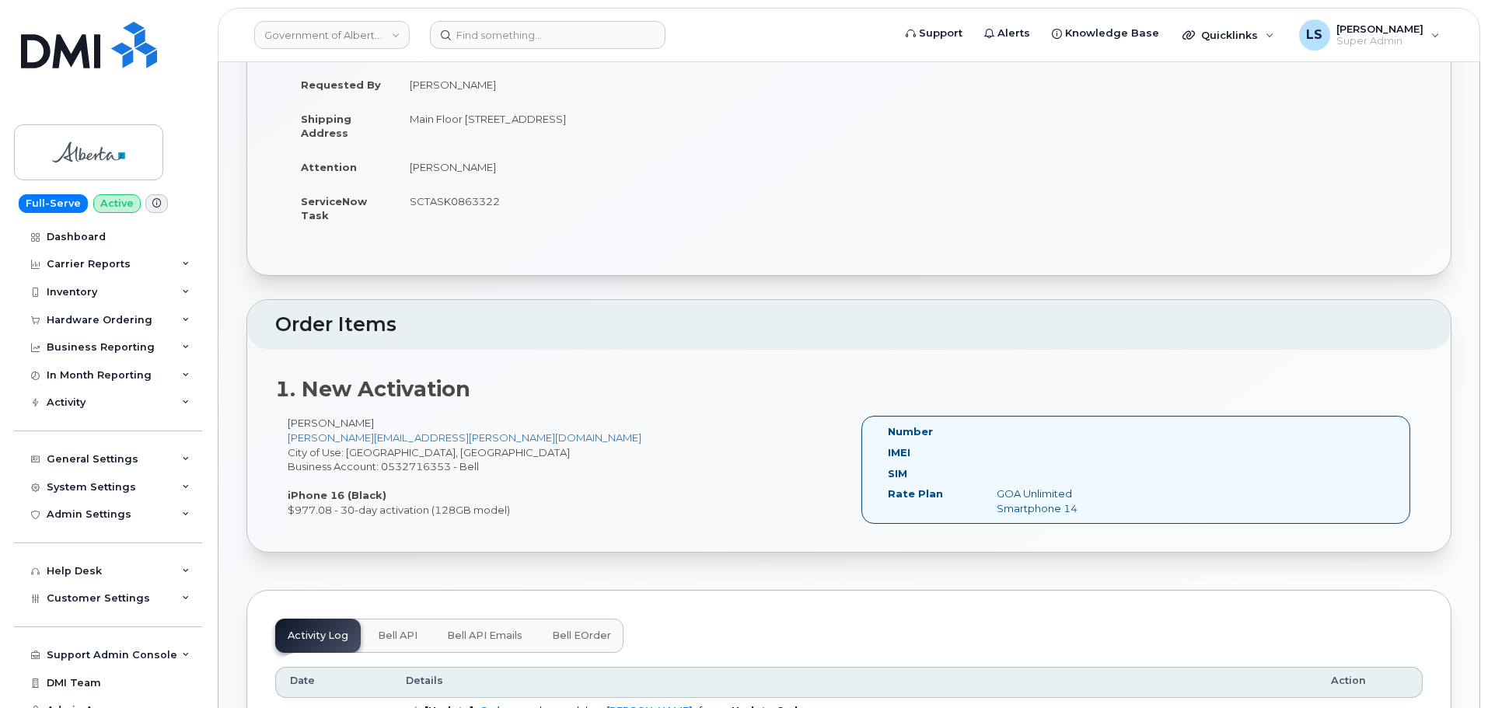
drag, startPoint x: 295, startPoint y: 155, endPoint x: 542, endPoint y: 526, distance: 445.0
copy div "Order No.302961 (waiting for dealer) Share Order Cancel Order × Share This Orde…"
click at [561, 166] on td "[PERSON_NAME]" at bounding box center [617, 167] width 442 height 34
click at [964, 354] on div "1. New Activation [PERSON_NAME] [PERSON_NAME][EMAIL_ADDRESS][PERSON_NAME][DOMAI…" at bounding box center [848, 451] width 1203 height 203
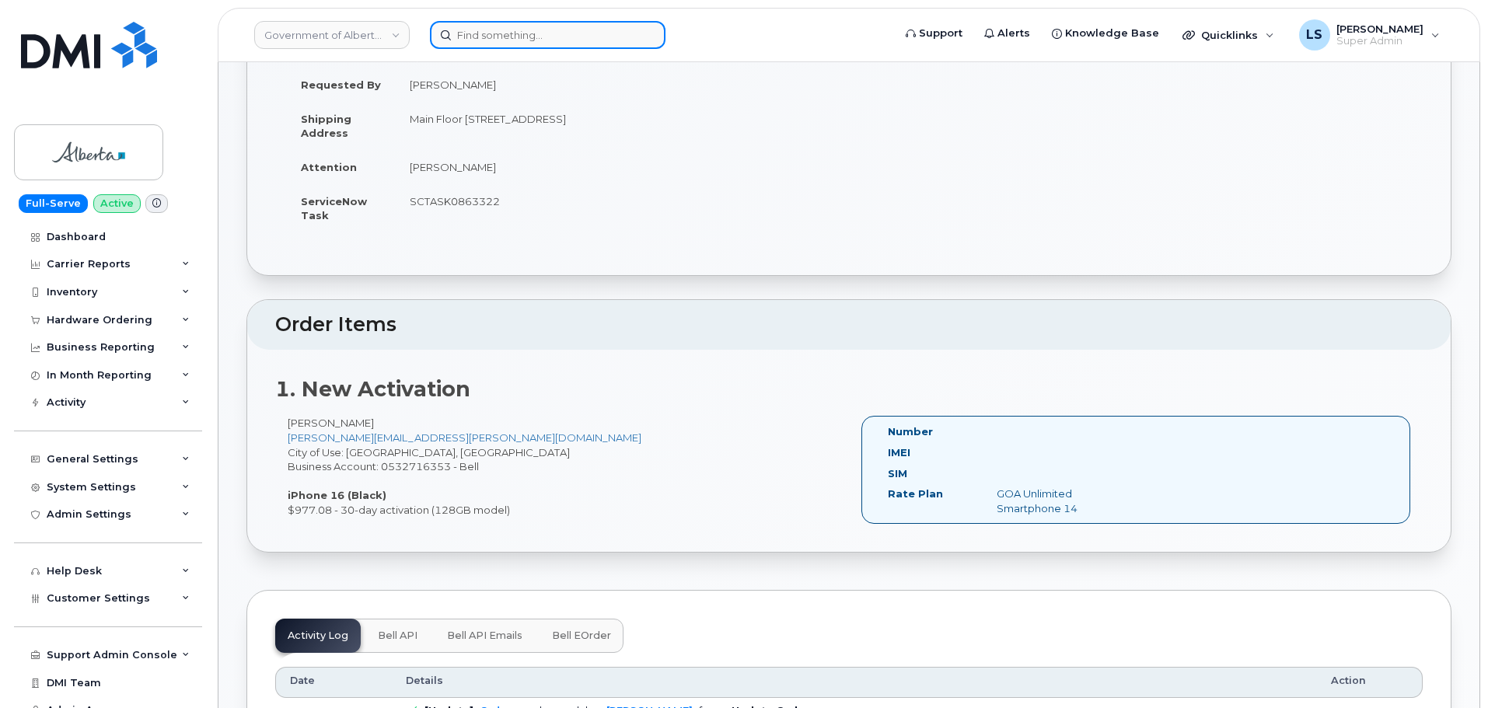
click at [644, 33] on div at bounding box center [548, 35] width 236 height 28
paste input "[PHONE_NUMBER]"
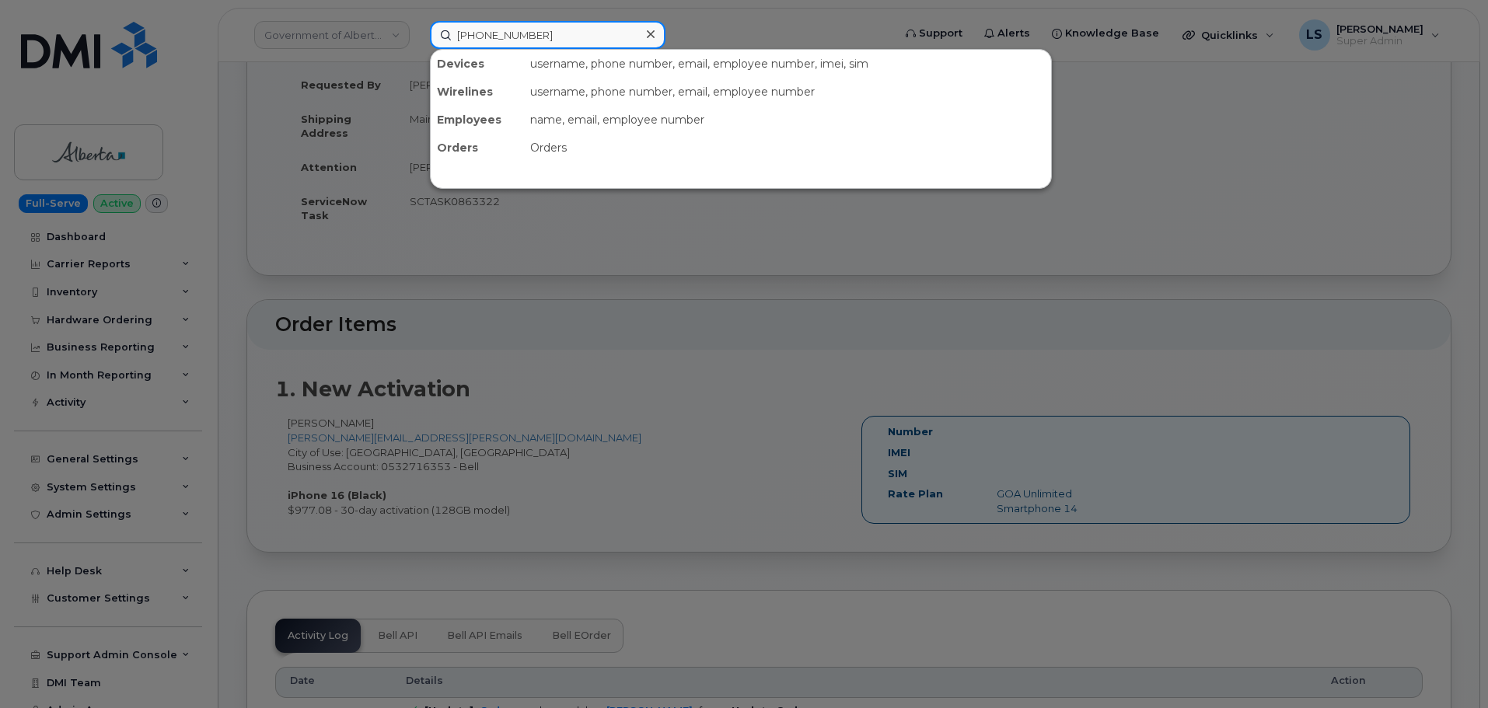
type input "[PHONE_NUMBER]"
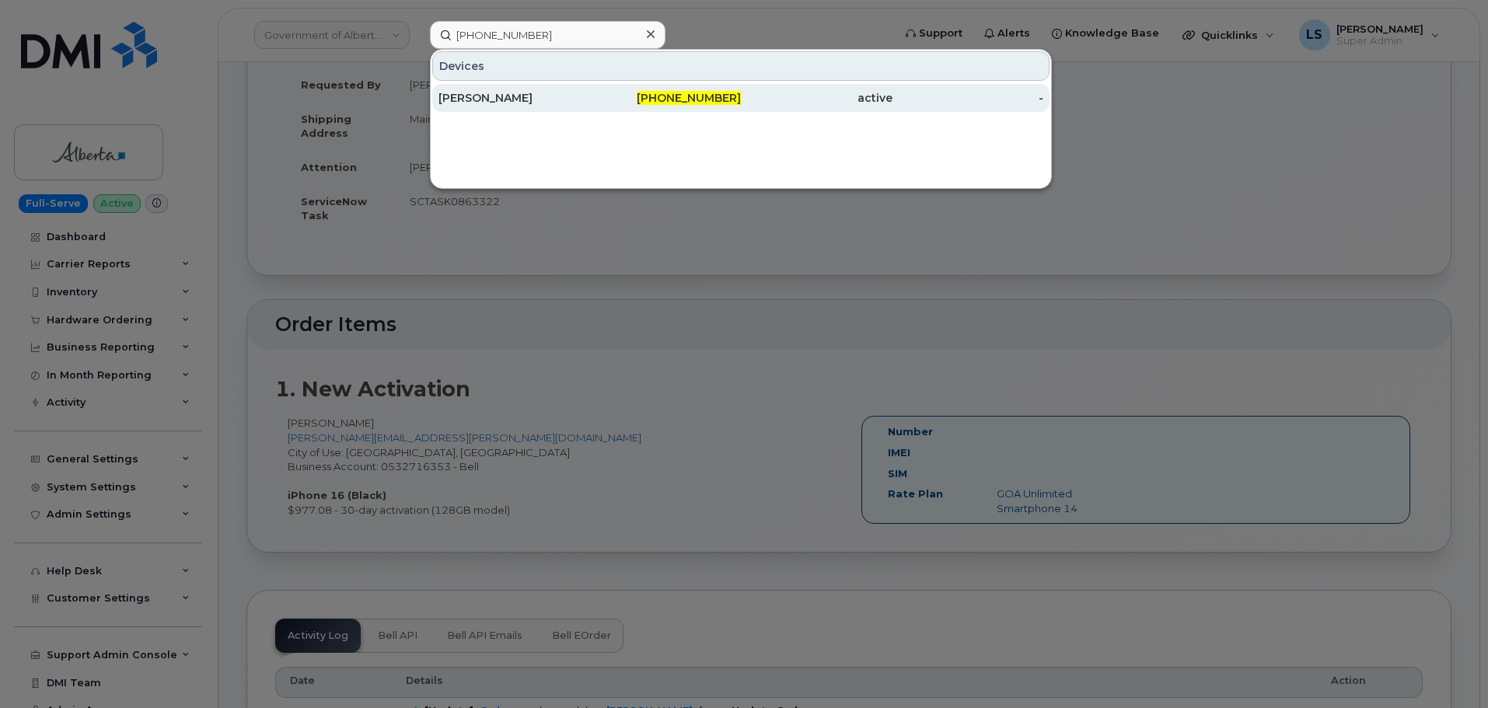
click at [536, 100] on div "[PERSON_NAME]" at bounding box center [514, 98] width 152 height 16
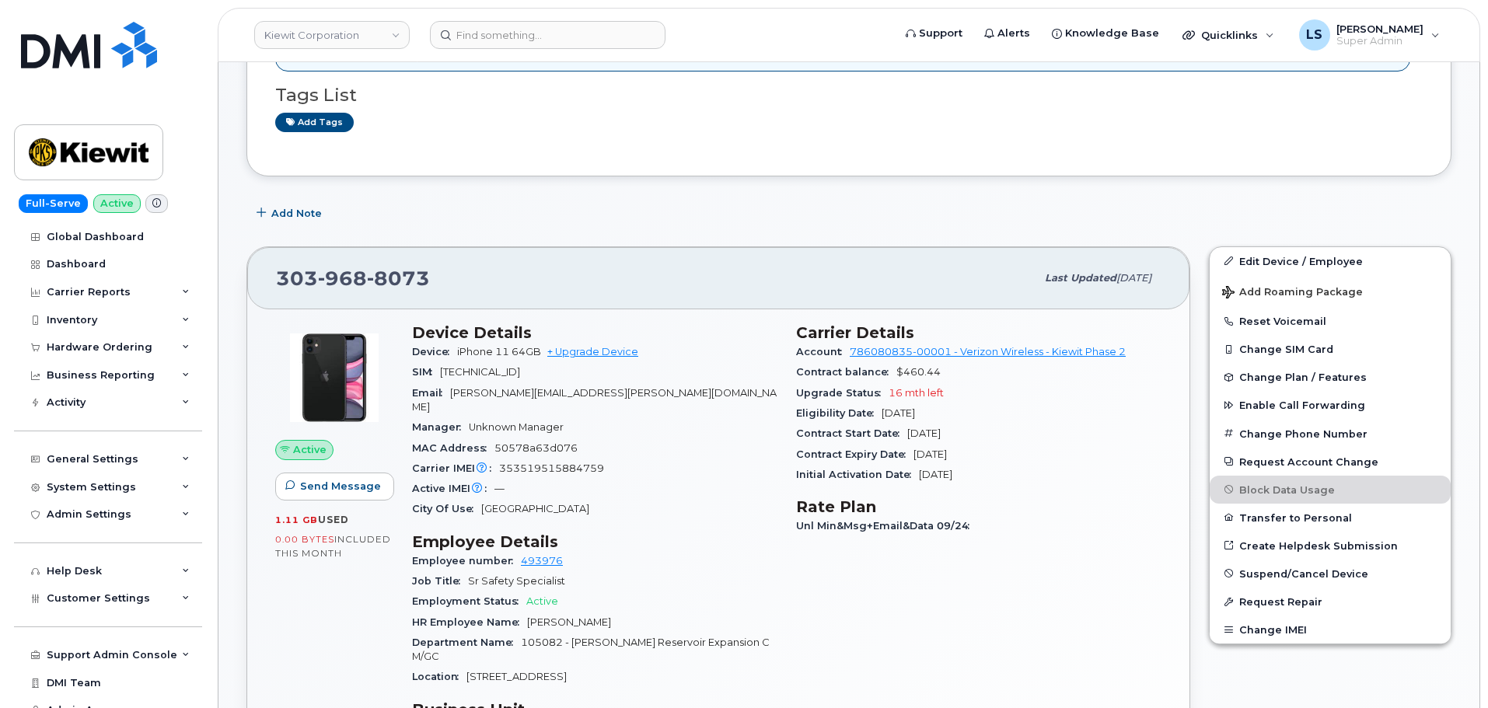
scroll to position [311, 0]
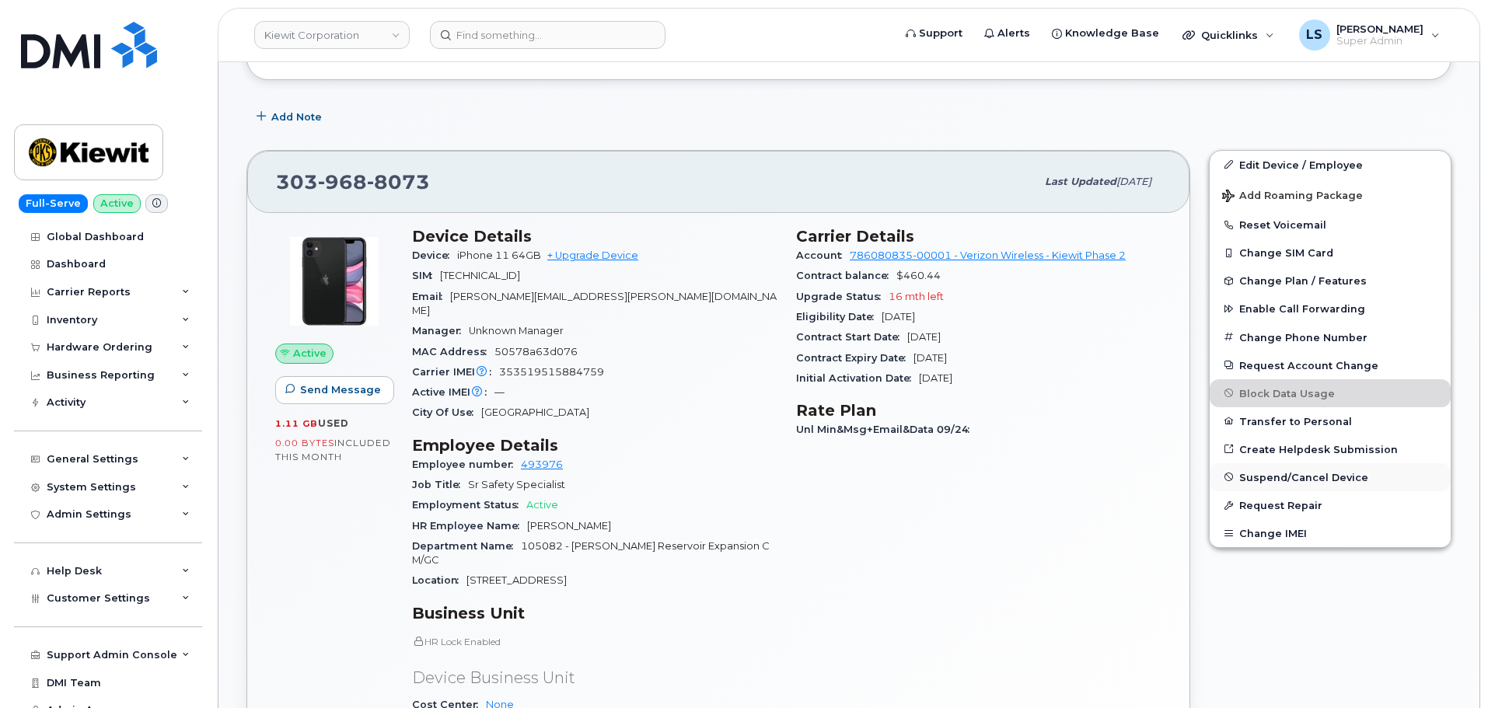
click at [1298, 468] on button "Suspend/Cancel Device" at bounding box center [1330, 477] width 241 height 28
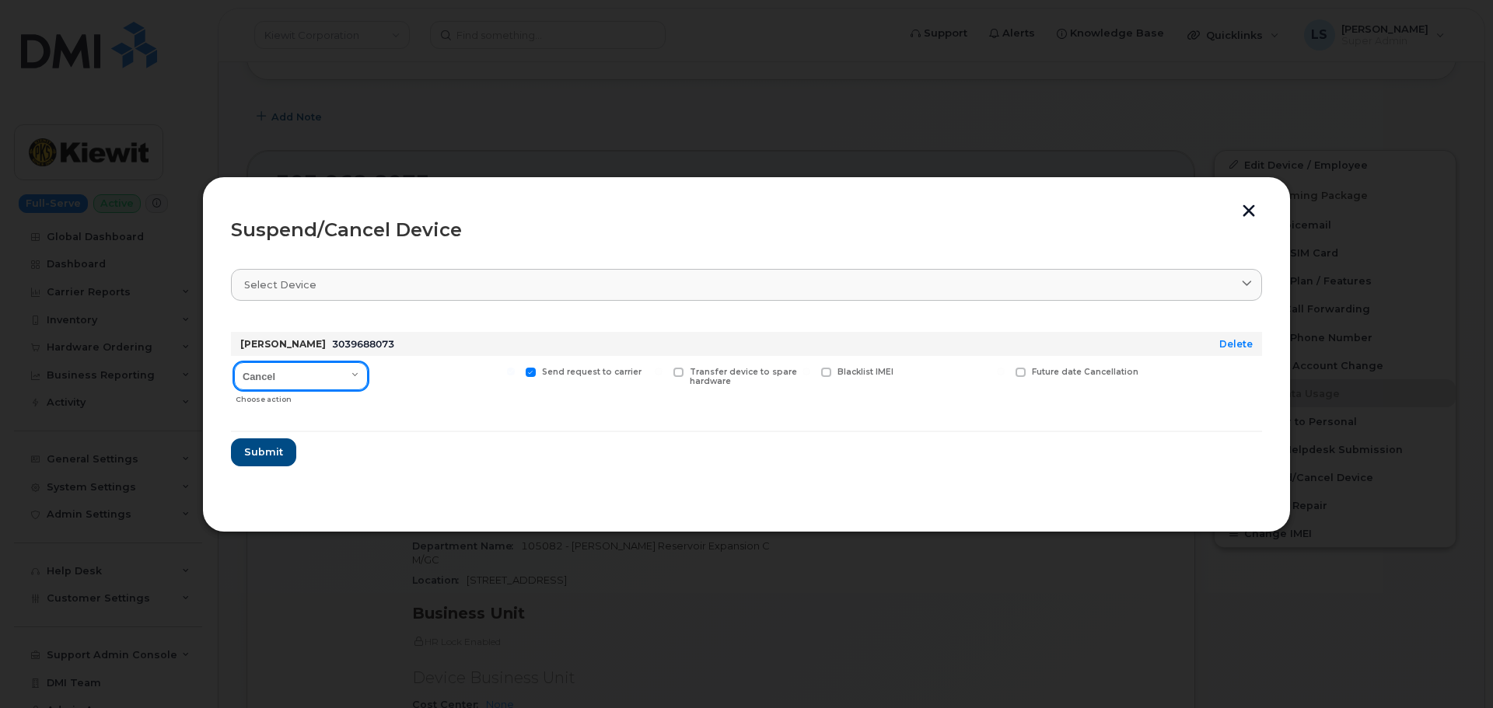
click at [331, 377] on select "Cancel Suspend - Reduced Rate Suspend - Full Rate Suspend - Lost Device/Stolen …" at bounding box center [301, 376] width 134 height 28
select select "[object Object]"
click at [234, 362] on select "Cancel Suspend - Reduced Rate Suspend - Full Rate Suspend - Lost Device/Stolen …" at bounding box center [301, 376] width 134 height 28
click at [278, 442] on button "Submit" at bounding box center [263, 452] width 64 height 28
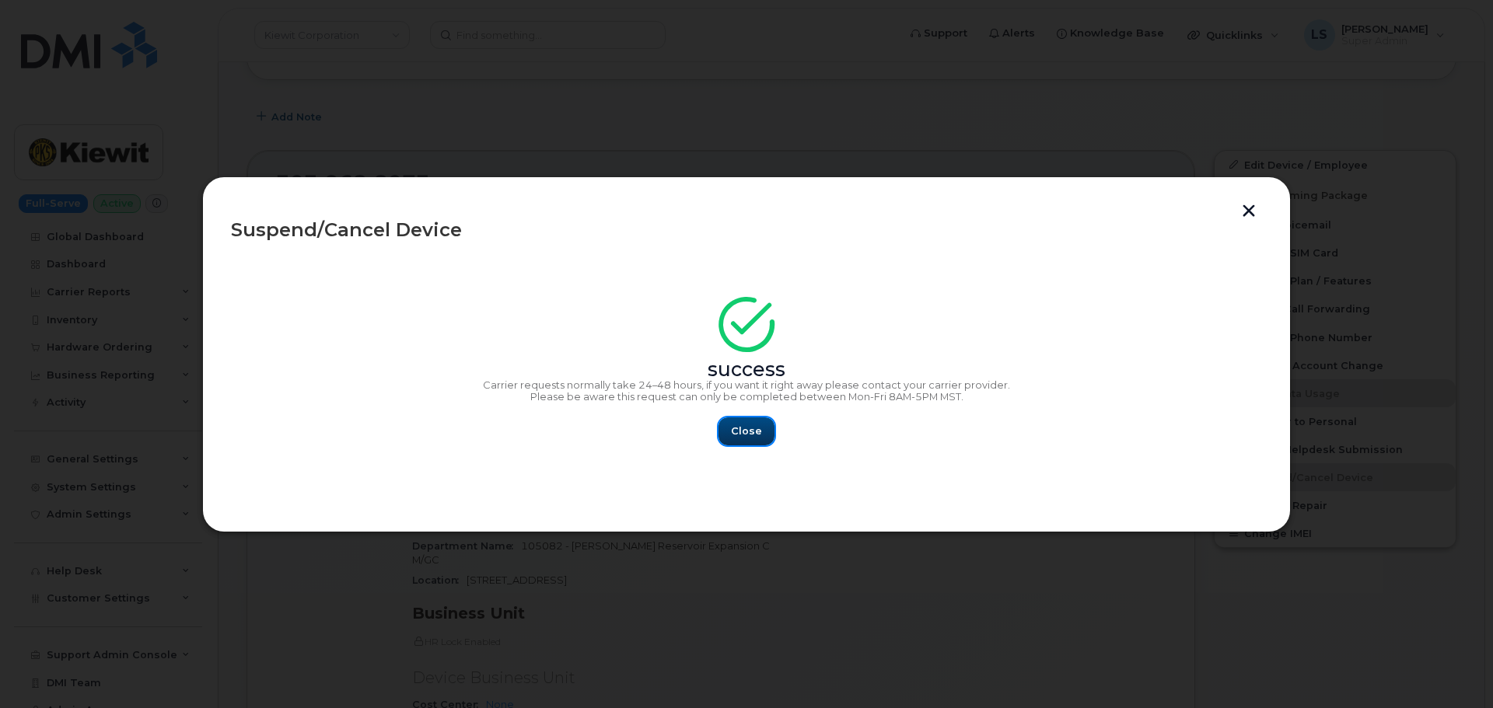
click at [737, 421] on button "Close" at bounding box center [746, 431] width 56 height 28
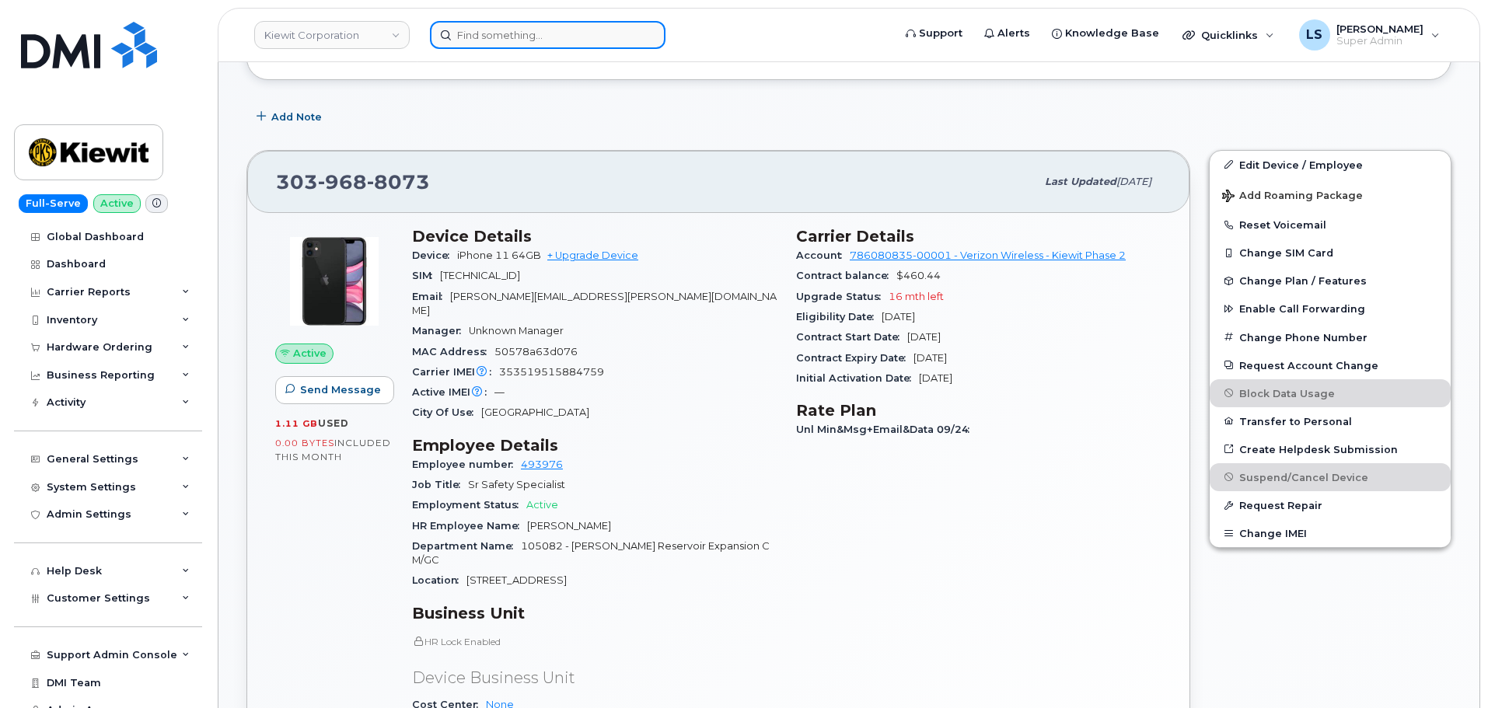
click at [457, 24] on input at bounding box center [548, 35] width 236 height 28
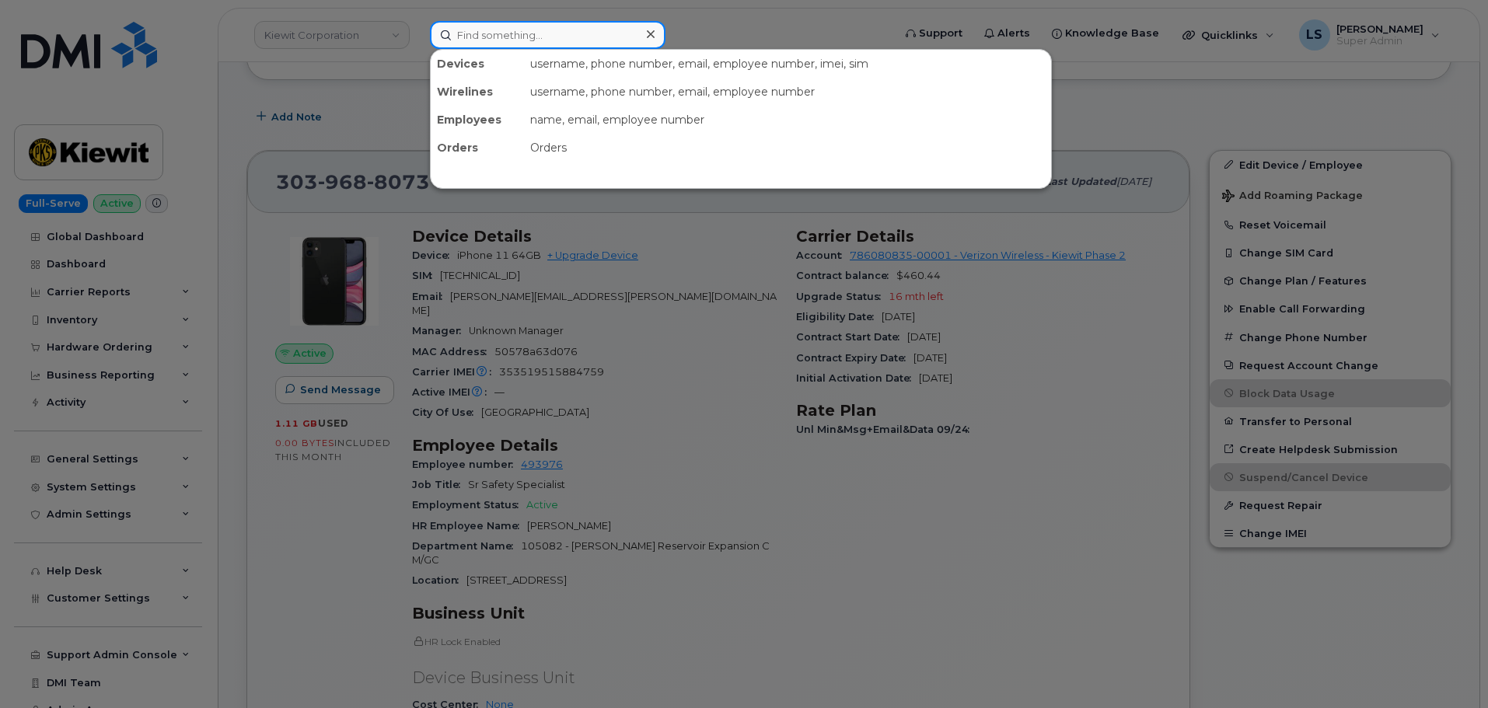
paste input "707-810-1672"
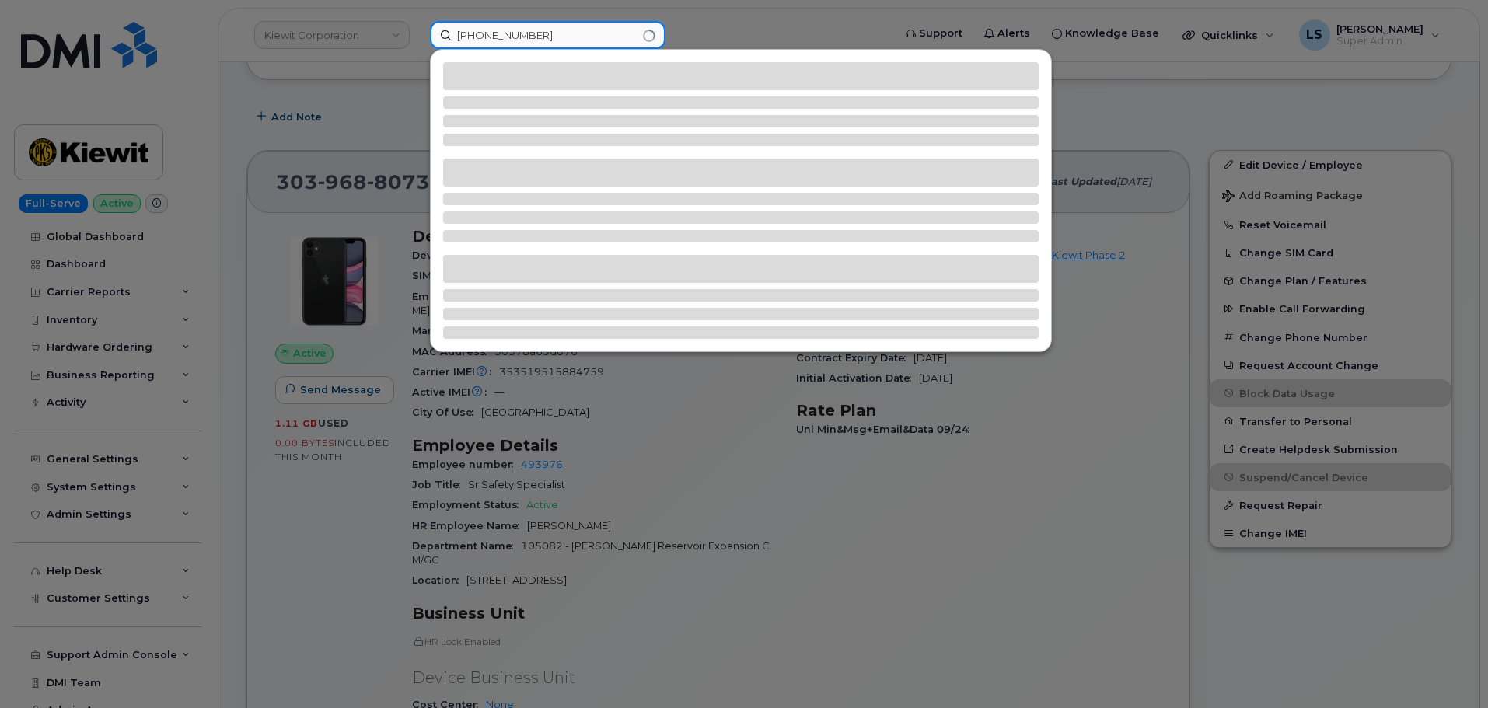
type input "707-810-1672"
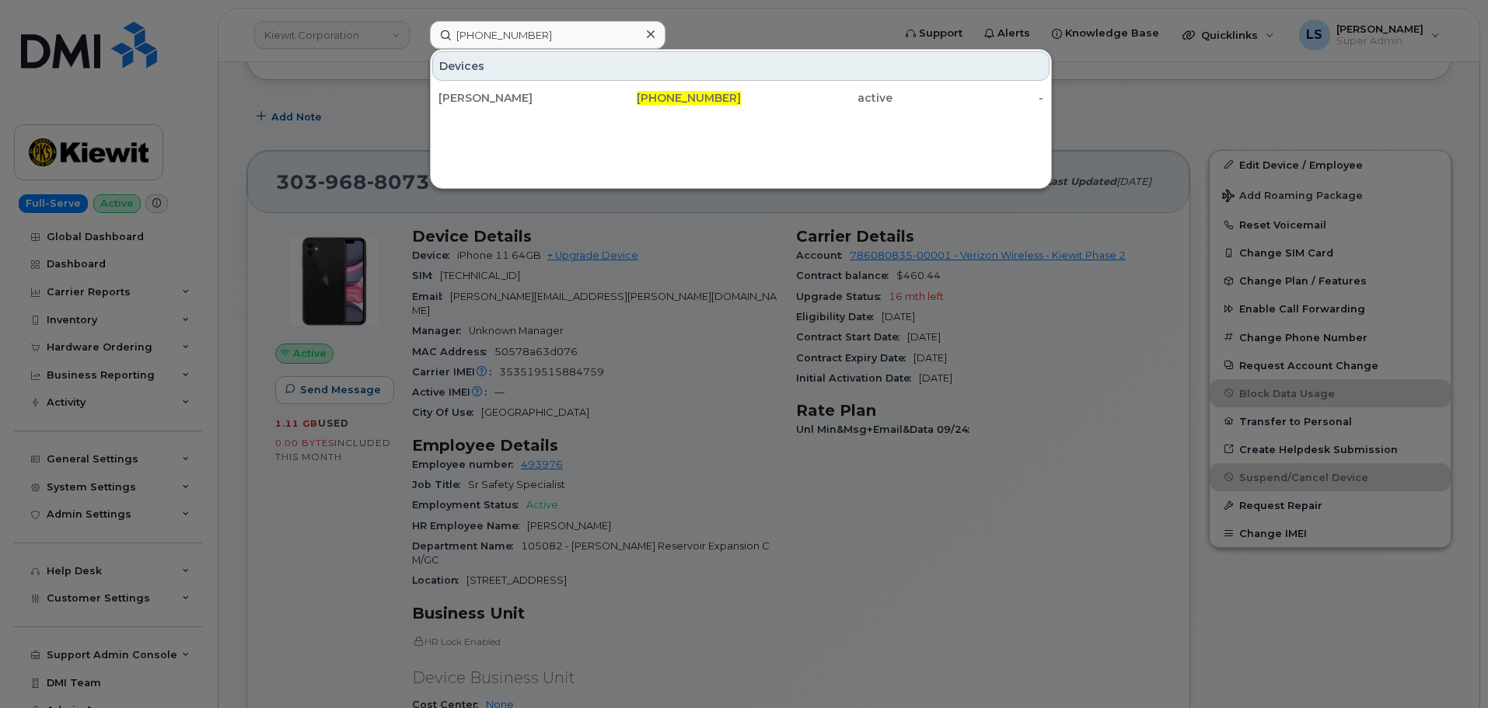
click at [466, 66] on div "Devices" at bounding box center [740, 66] width 617 height 30
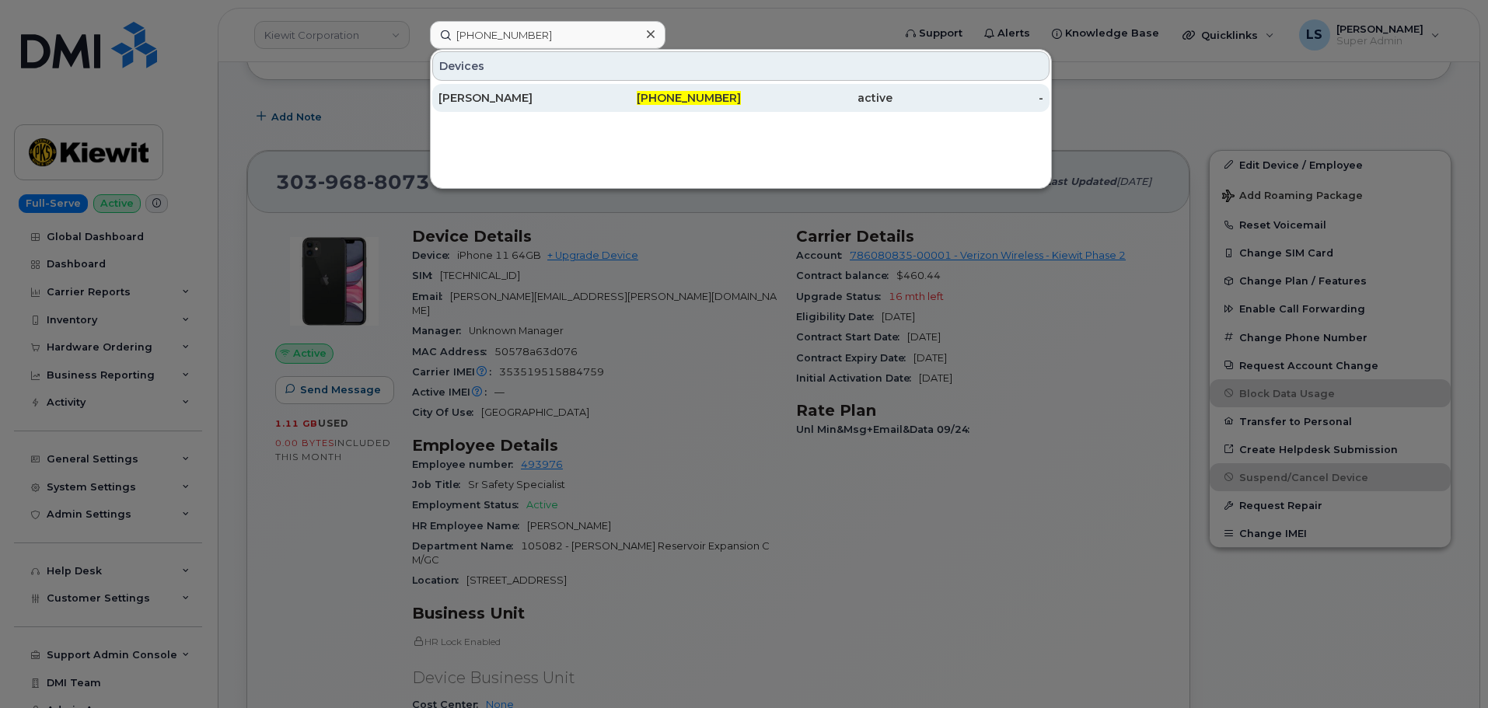
click at [466, 89] on div "Guadalupe Cervantes-Laurean" at bounding box center [514, 98] width 152 height 28
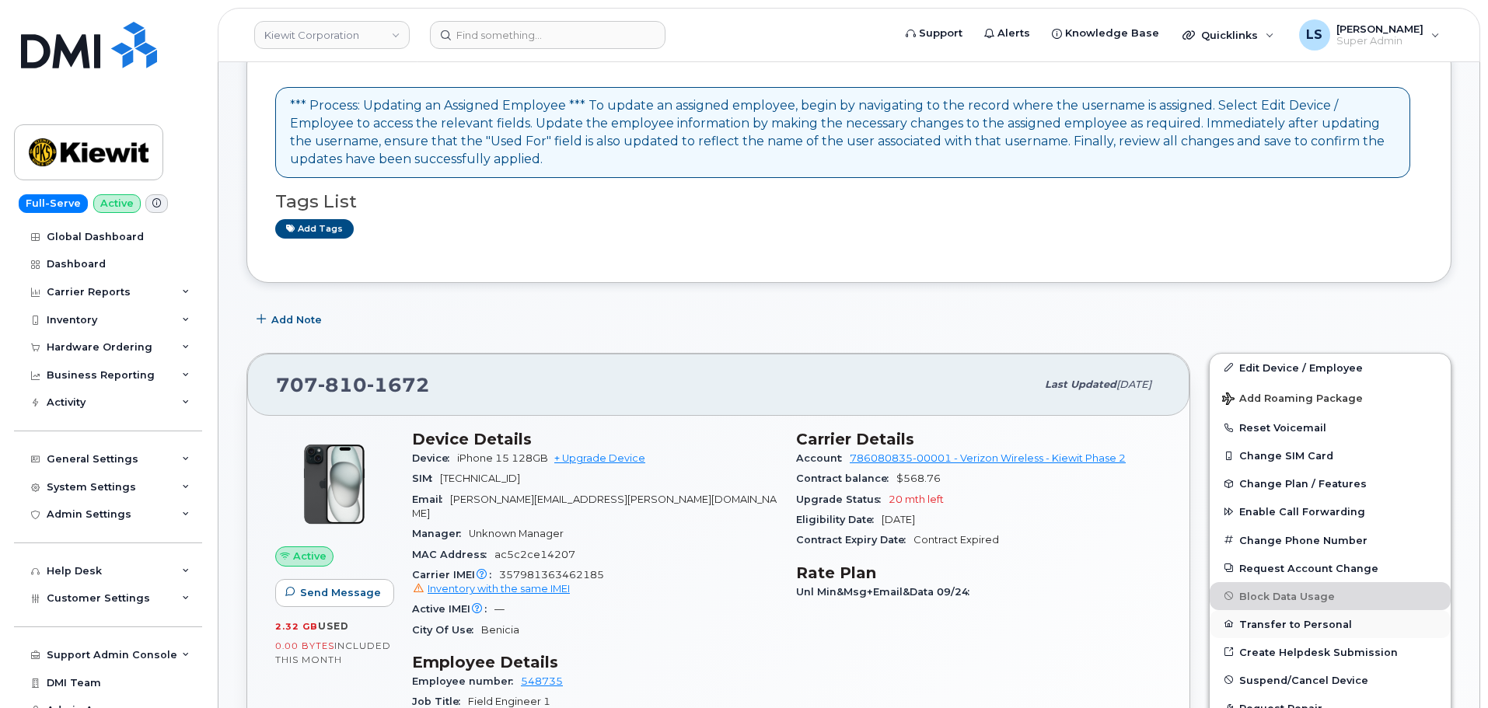
scroll to position [233, 0]
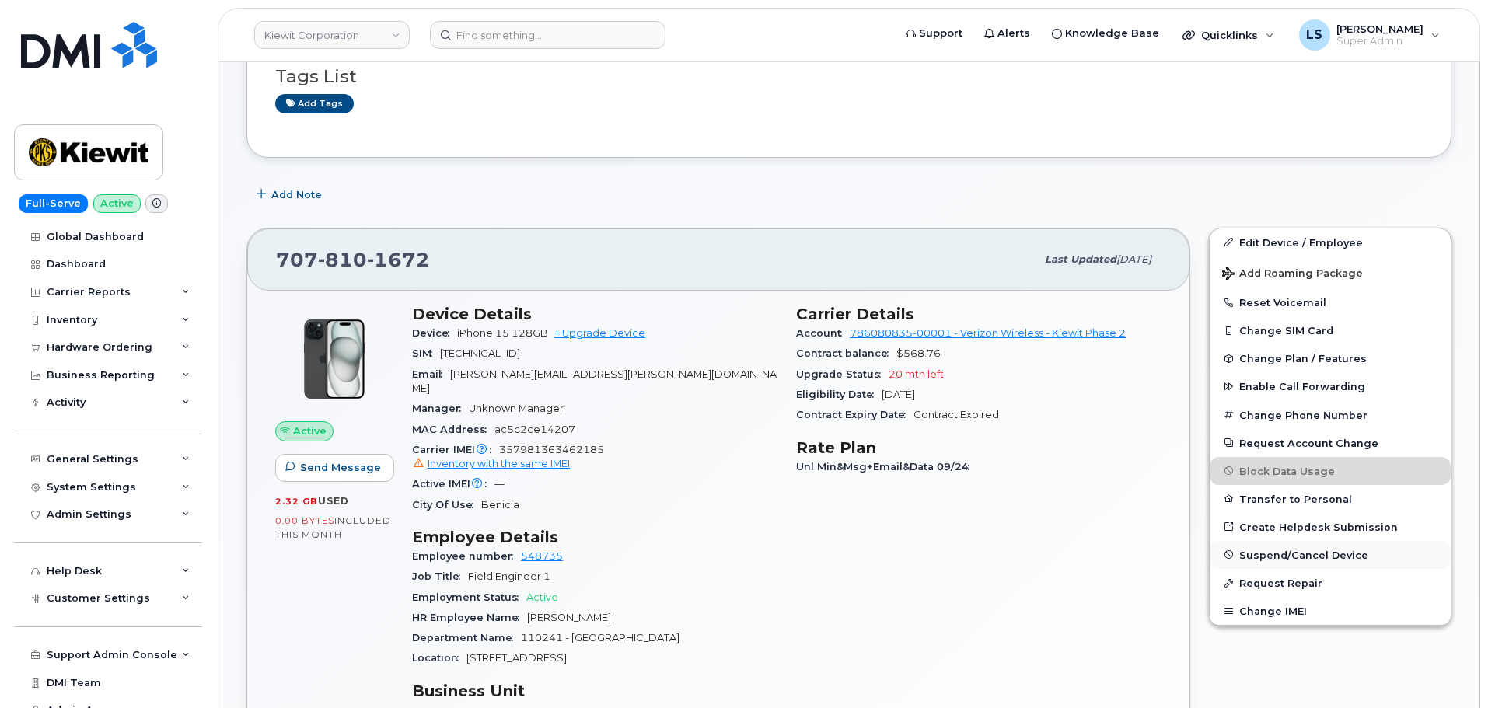
click at [1277, 546] on button "Suspend/Cancel Device" at bounding box center [1330, 555] width 241 height 28
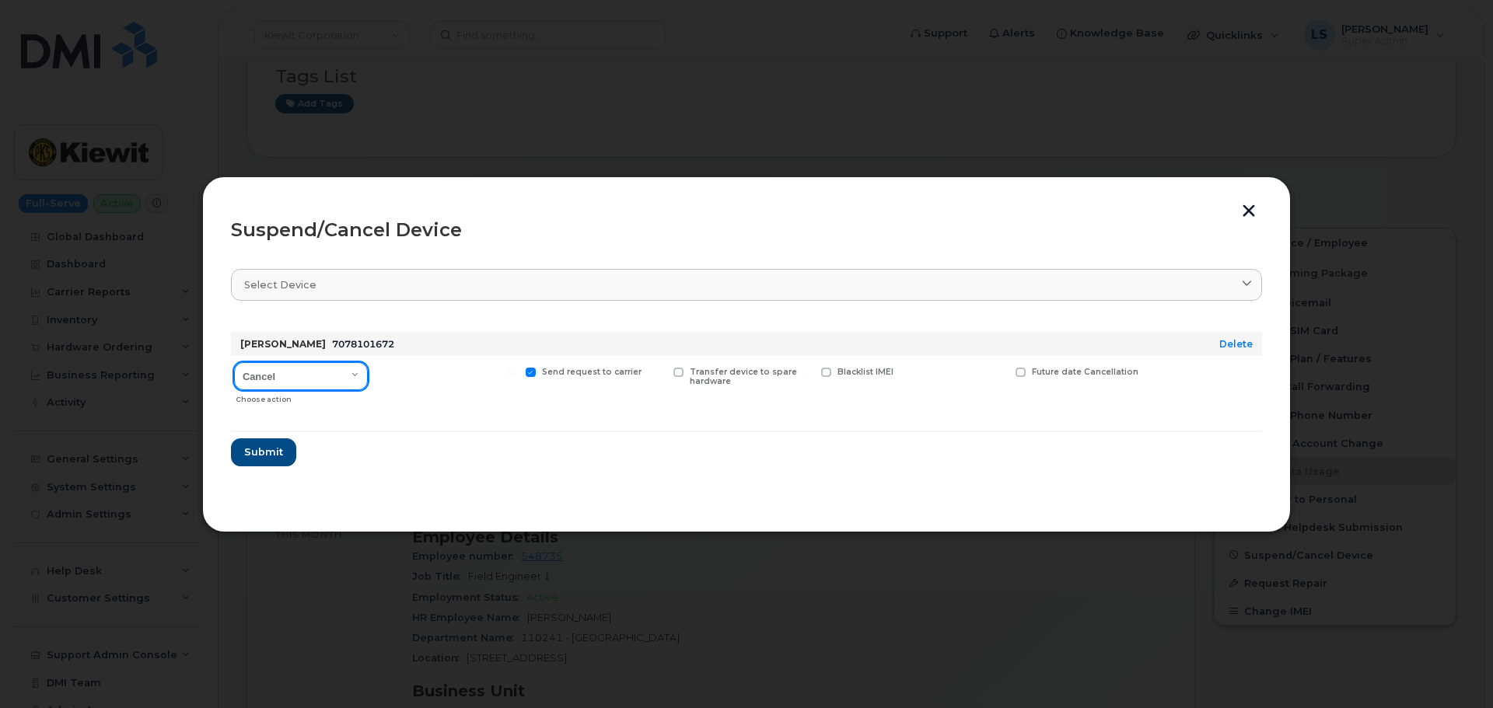
click at [341, 383] on select "Cancel Suspend - Reduced Rate Suspend - Full Rate Suspend - Lost Device/Stolen …" at bounding box center [301, 376] width 134 height 28
select select "[object Object]"
click at [234, 362] on select "Cancel Suspend - Reduced Rate Suspend - Full Rate Suspend - Lost Device/Stolen …" at bounding box center [301, 376] width 134 height 28
click at [260, 463] on button "Submit" at bounding box center [263, 452] width 64 height 28
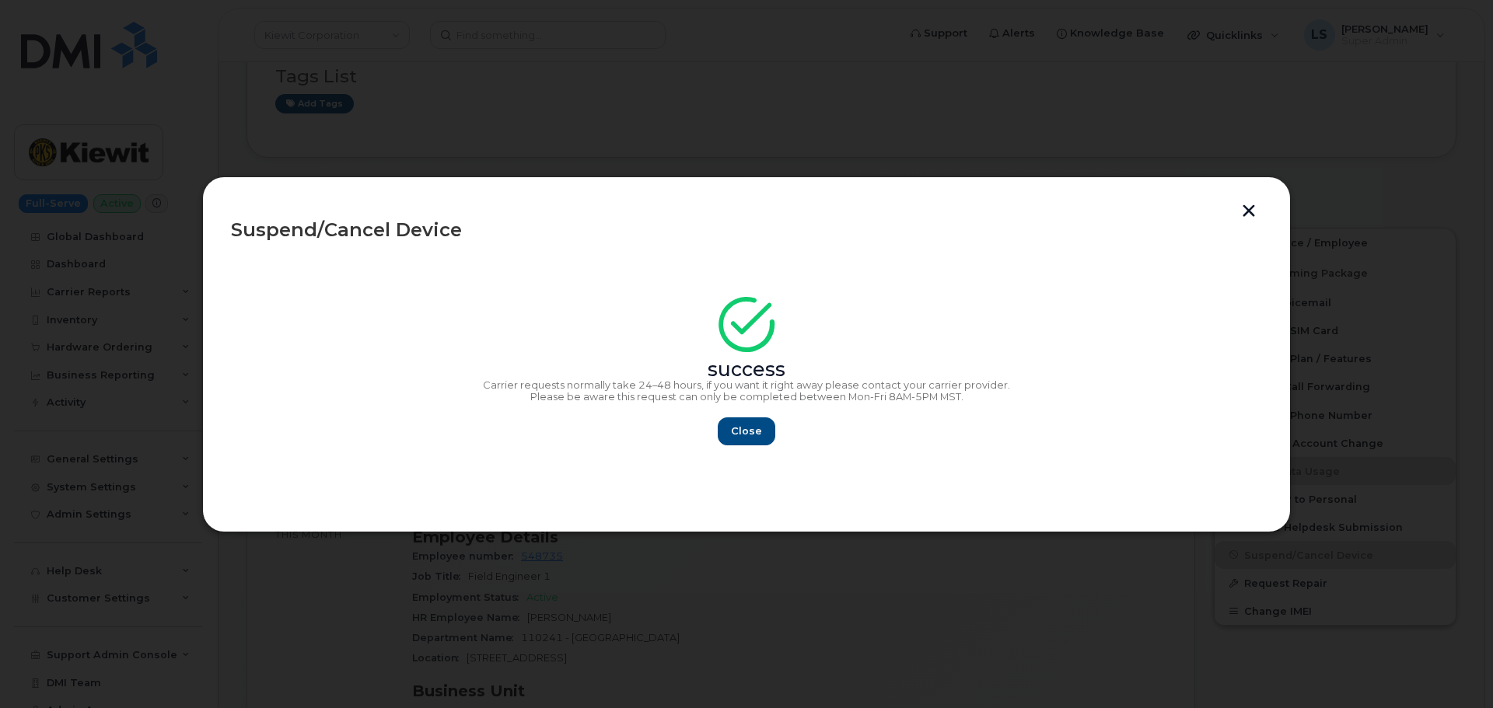
click at [716, 396] on p "Please be aware this request can only be completed between Mon-Fri 8AM-5PM MST." at bounding box center [746, 397] width 1031 height 12
click at [725, 404] on div "success Carrier requests normally take 24–48 hours, if you want it right away p…" at bounding box center [746, 375] width 1031 height 139
click at [760, 423] on button "Close" at bounding box center [746, 431] width 56 height 28
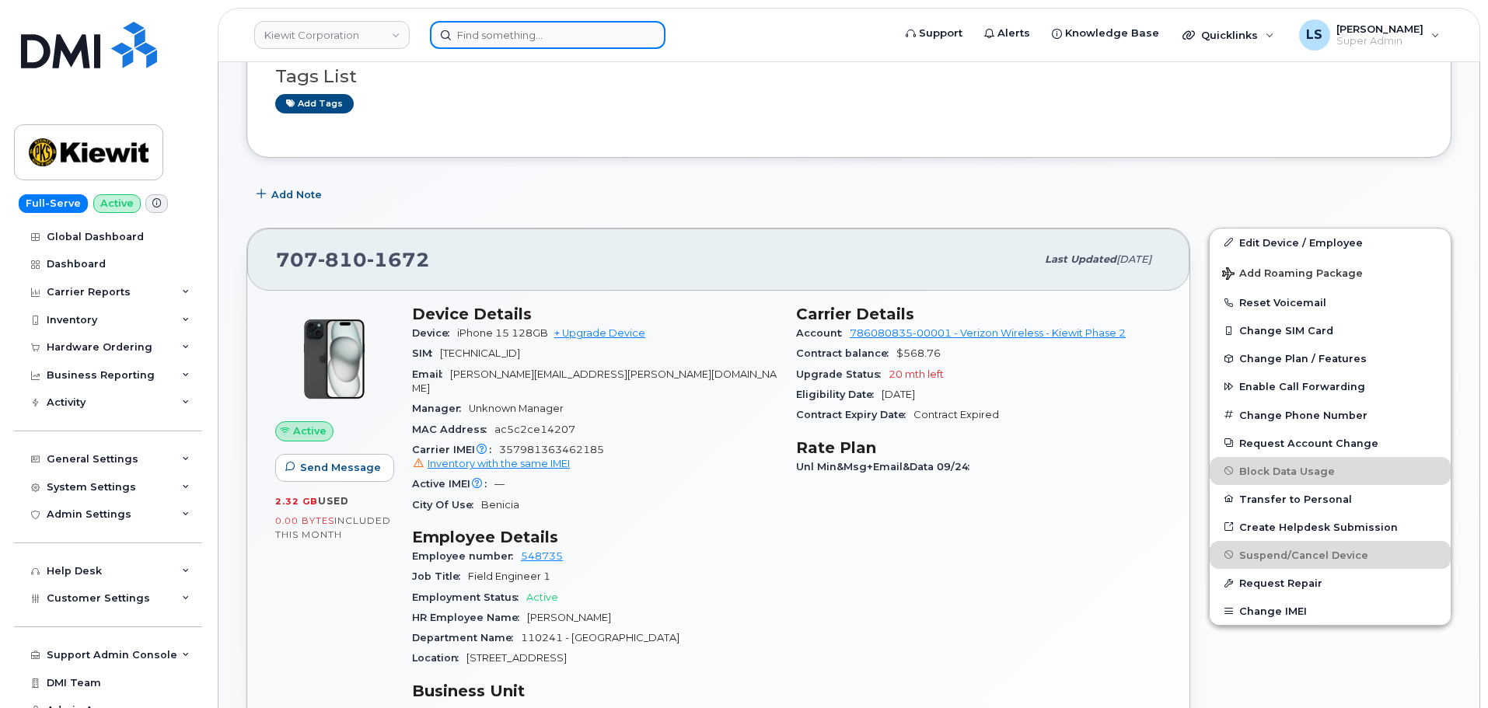
click at [498, 23] on input at bounding box center [548, 35] width 236 height 28
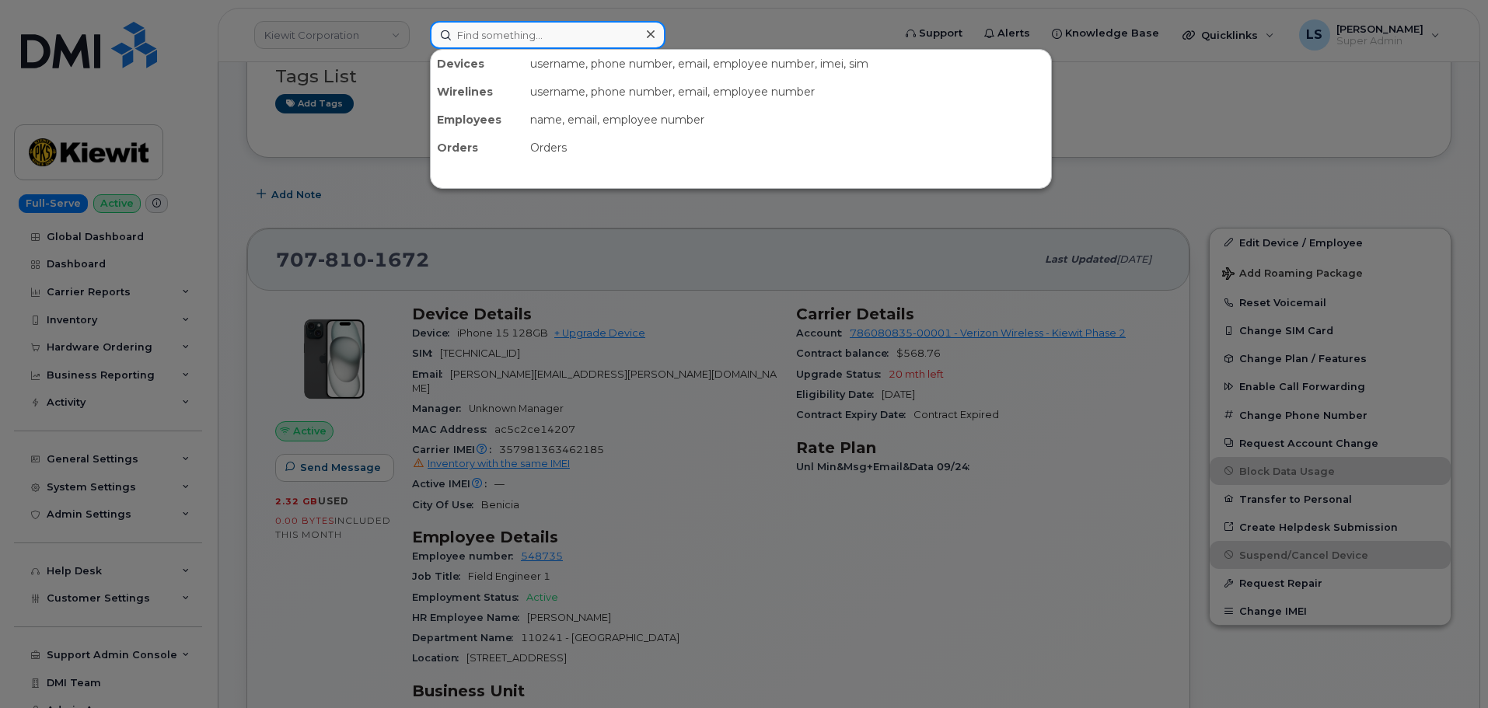
paste input "dkudlicki@prim.com"
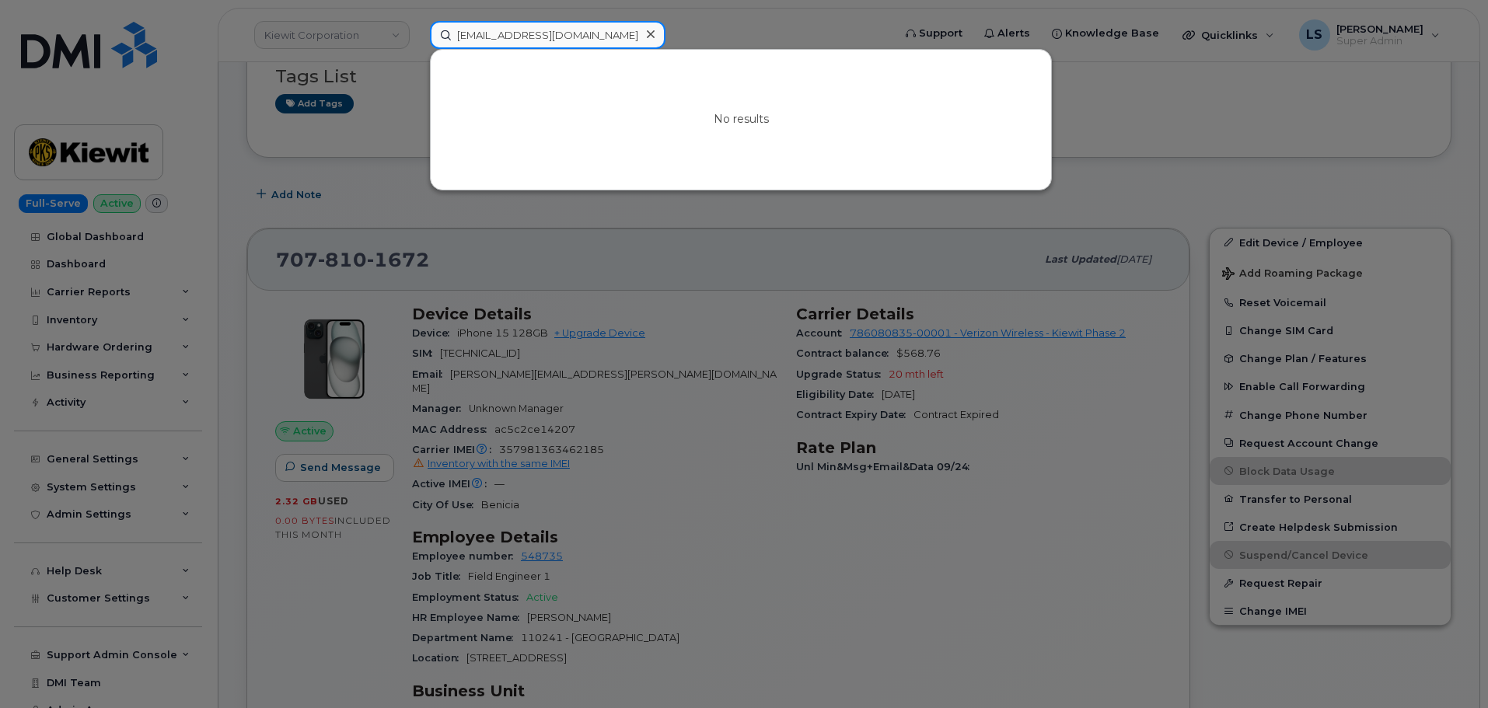
drag, startPoint x: 540, startPoint y: 37, endPoint x: 23, endPoint y: 114, distance: 522.8
click at [539, 37] on input "dkudlicki@prim.com" at bounding box center [548, 35] width 236 height 28
click at [570, 23] on input "dkudlicki@prim.com" at bounding box center [548, 35] width 236 height 28
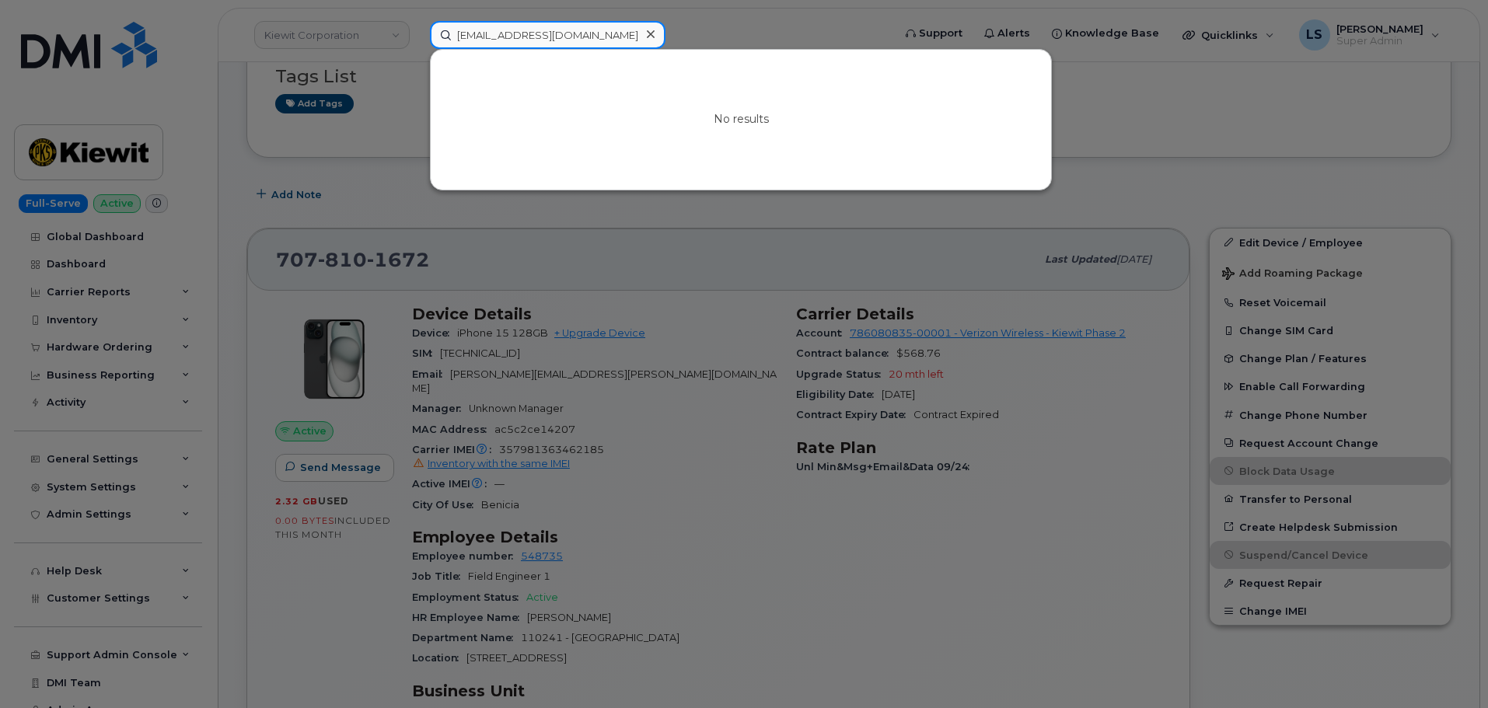
paste input "302963"
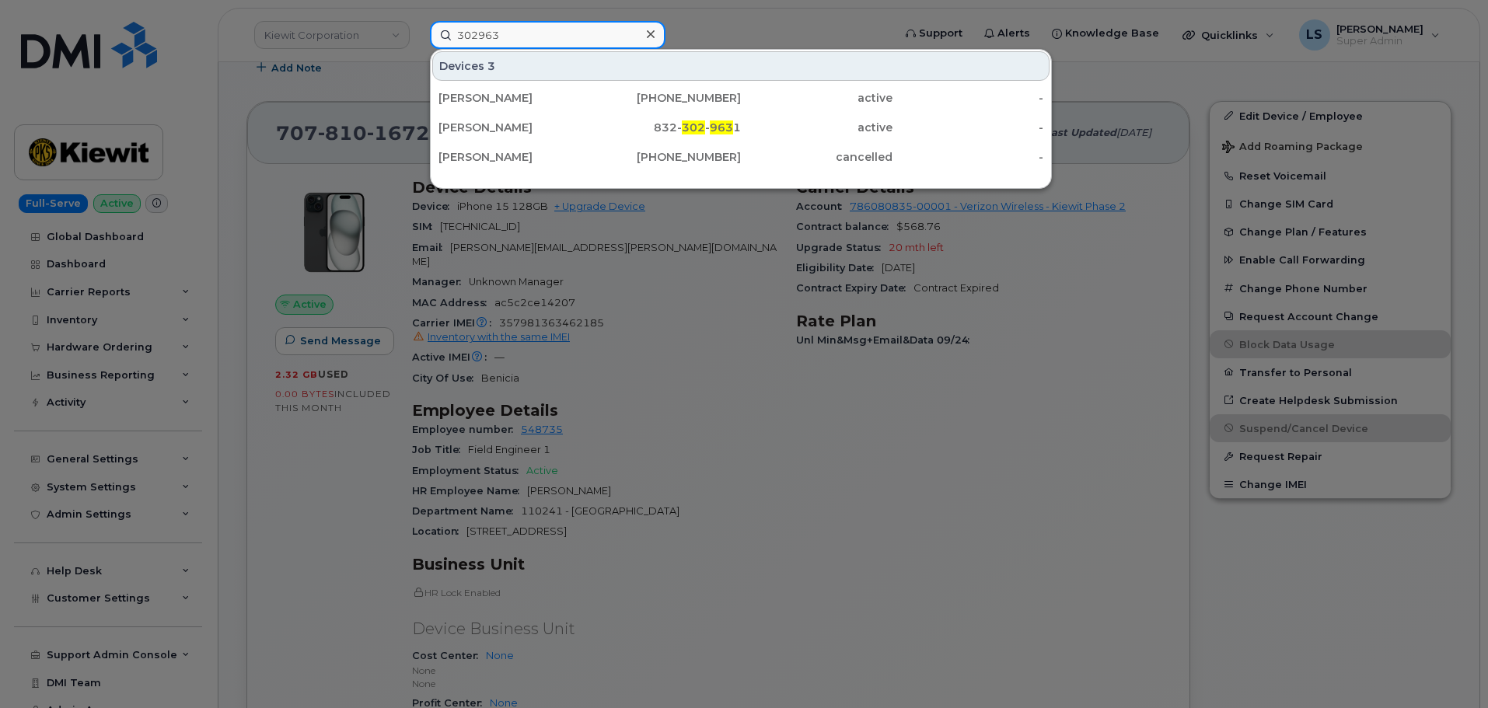
scroll to position [466, 0]
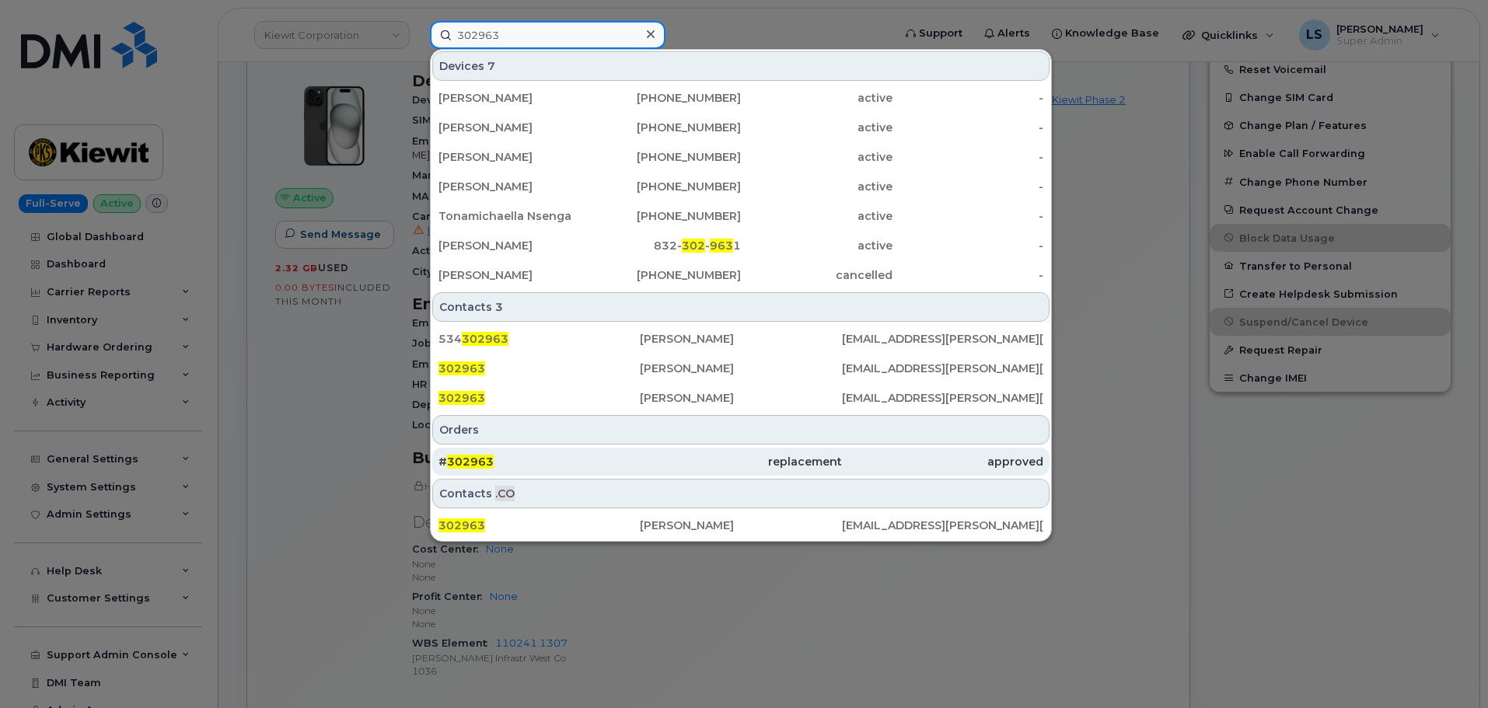
type input "302963"
click at [503, 462] on div "# 302963" at bounding box center [538, 462] width 201 height 16
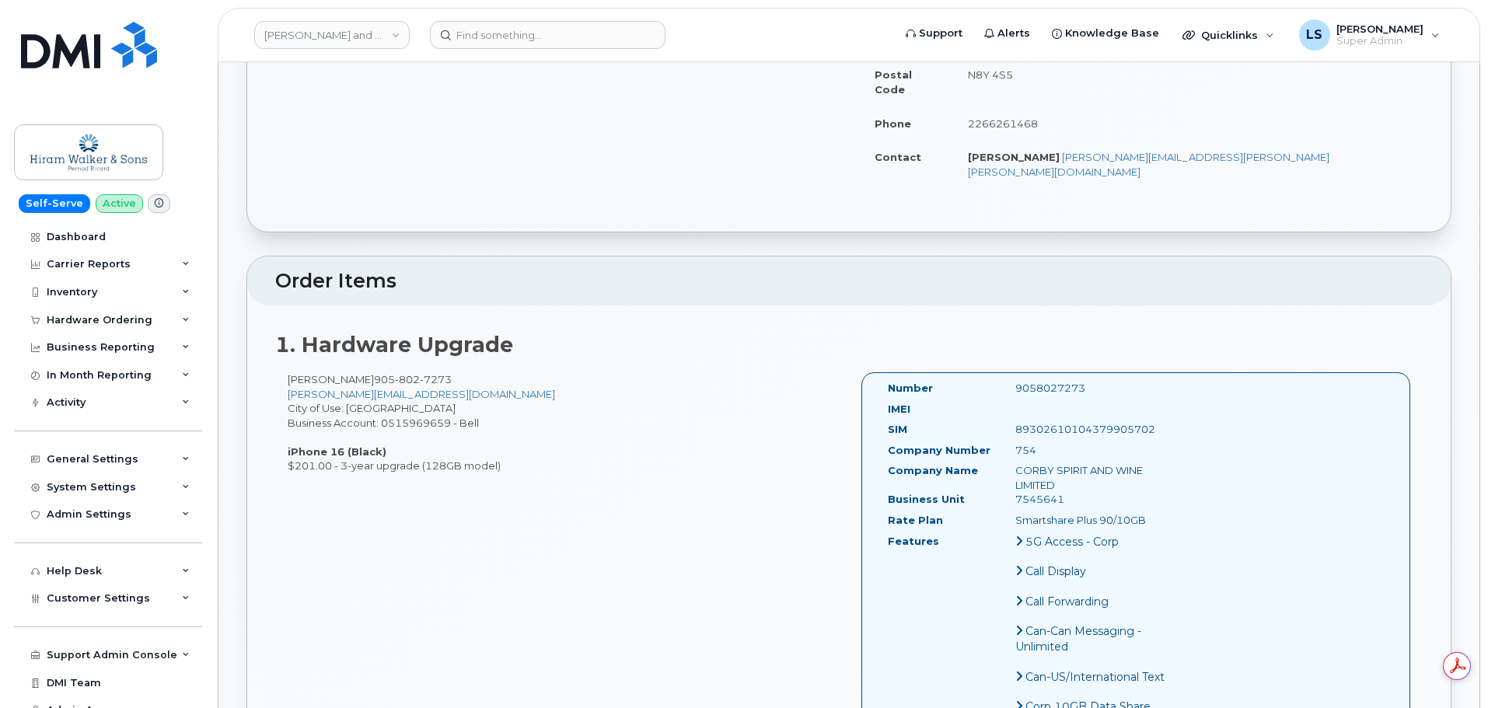
drag, startPoint x: 330, startPoint y: 181, endPoint x: 509, endPoint y: 438, distance: 313.8
copy div "Lorem Ip.123253 (dolorsi ame consec) Adipi Elits Doeius Tempo × Incid Utla Etdo…"
click at [616, 372] on div "[PERSON_NAME] [PHONE_NUMBER] [PERSON_NAME][EMAIL_ADDRESS][PERSON_NAME][DOMAIN_N…" at bounding box center [562, 422] width 574 height 101
click at [515, 53] on header "[PERSON_NAME] and Sons Limited (Pernod [PERSON_NAME]) Support Alerts Knowledge …" at bounding box center [849, 35] width 1262 height 54
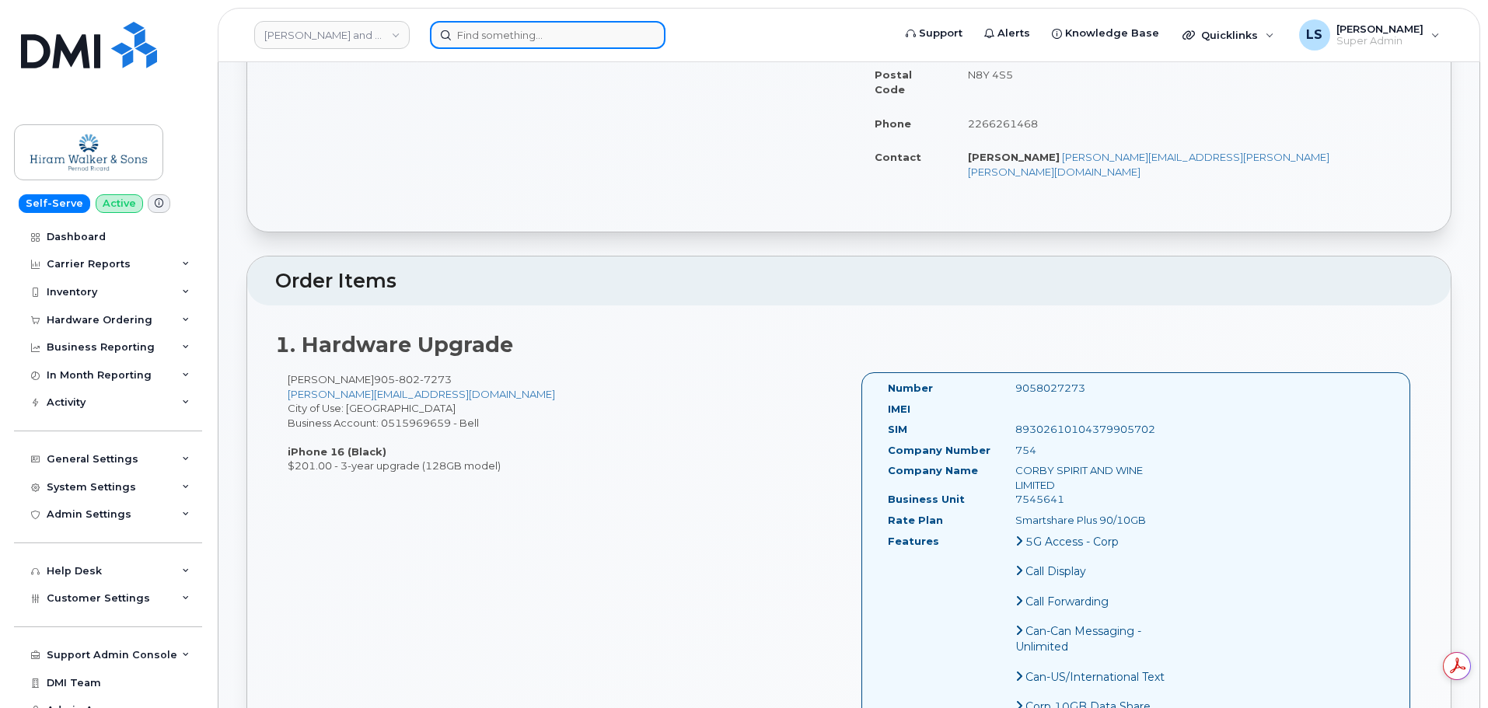
click at [517, 43] on input at bounding box center [548, 35] width 236 height 28
paste input "302979"
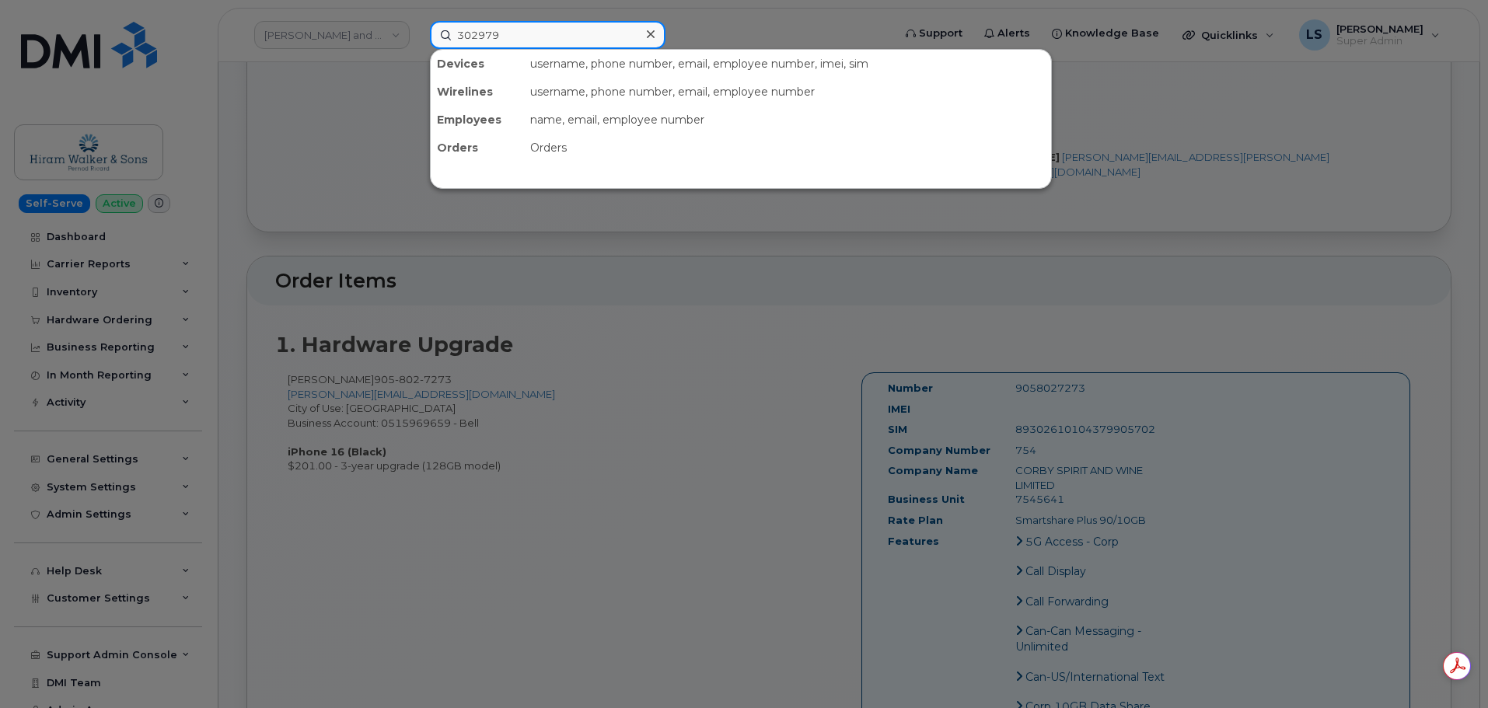
type input "302979"
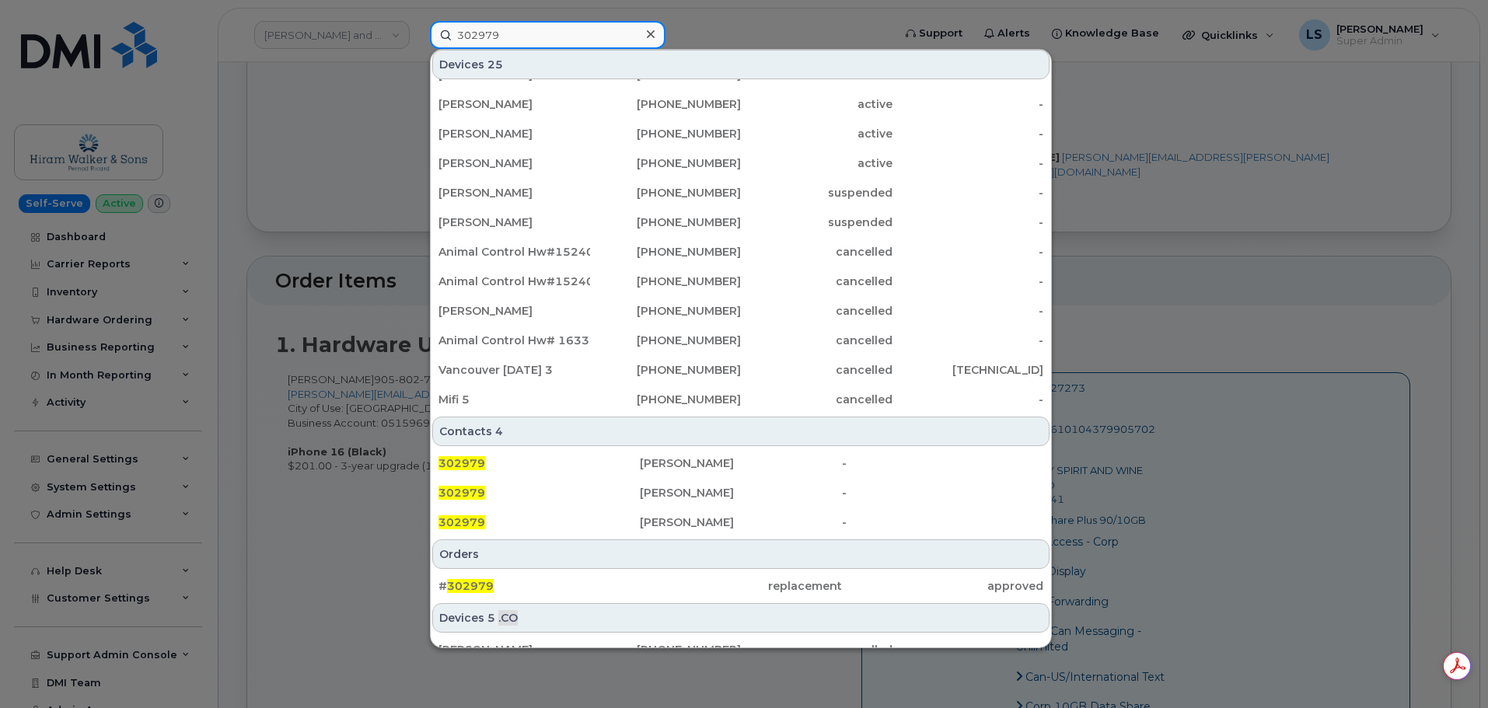
scroll to position [389, 0]
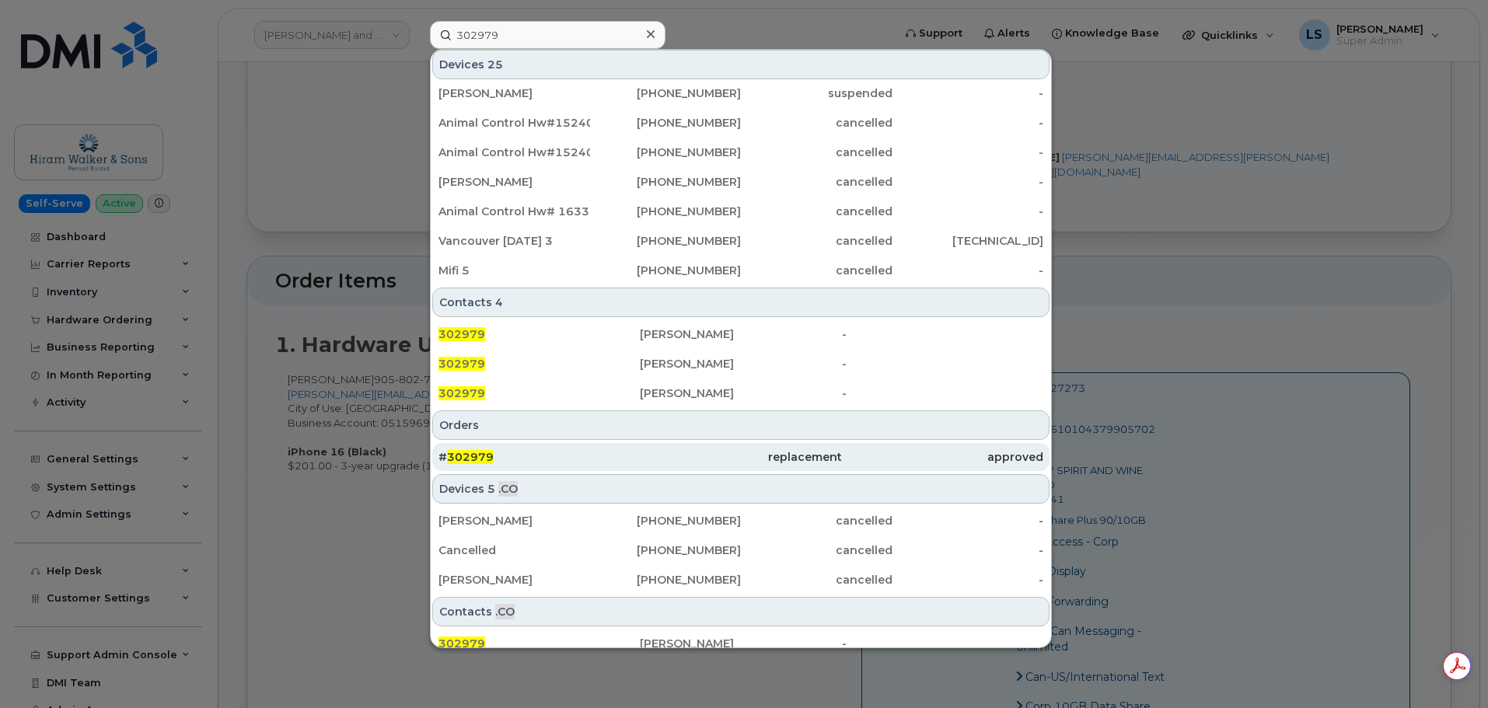
click at [577, 448] on div "# 302979" at bounding box center [538, 457] width 201 height 28
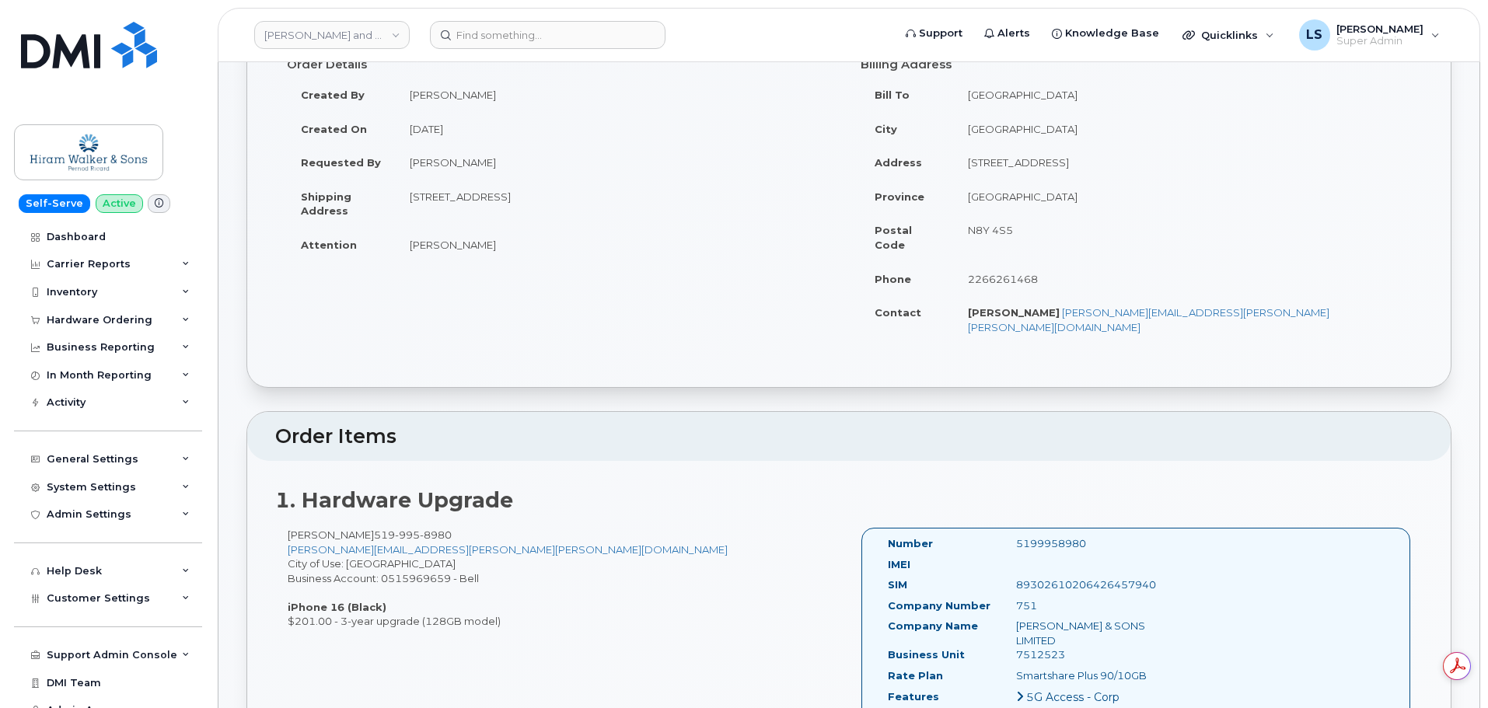
drag, startPoint x: 267, startPoint y: 134, endPoint x: 529, endPoint y: 606, distance: 539.0
copy div "Lorem Ip.416330 (dolorsi ame consec) Adipi Elits Doeius Tempo × Incid Utla Etdo…"
click at [379, 547] on div "[PERSON_NAME] [PHONE_NUMBER] [PERSON_NAME][EMAIL_ADDRESS][PERSON_NAME][PERSON_N…" at bounding box center [562, 578] width 574 height 101
click at [563, 586] on div "[PERSON_NAME] [PHONE_NUMBER] [PERSON_NAME][EMAIL_ADDRESS][PERSON_NAME][PERSON_N…" at bounding box center [562, 578] width 574 height 101
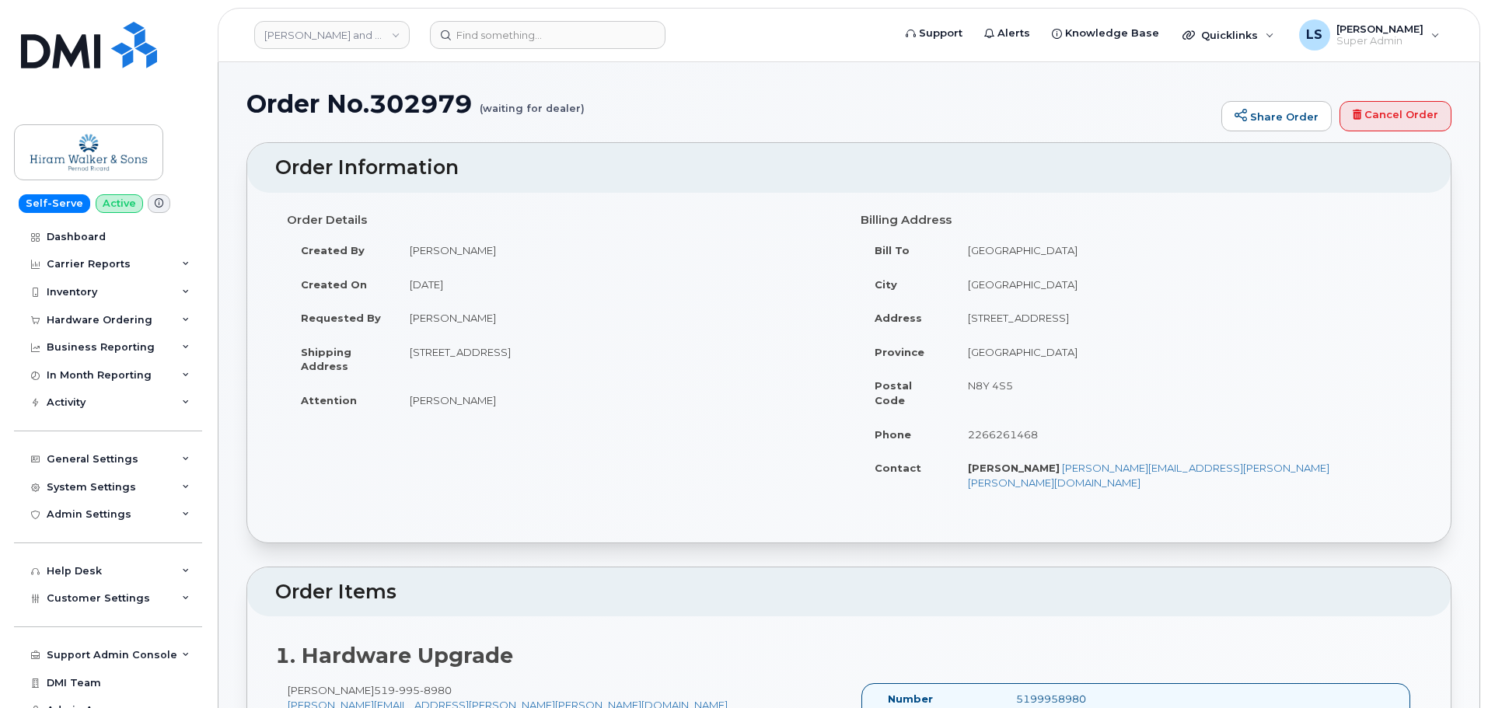
drag, startPoint x: 440, startPoint y: 396, endPoint x: 680, endPoint y: 396, distance: 240.2
click at [679, 396] on td "[PERSON_NAME]" at bounding box center [617, 400] width 442 height 34
click at [680, 396] on td "[PERSON_NAME]" at bounding box center [617, 400] width 442 height 34
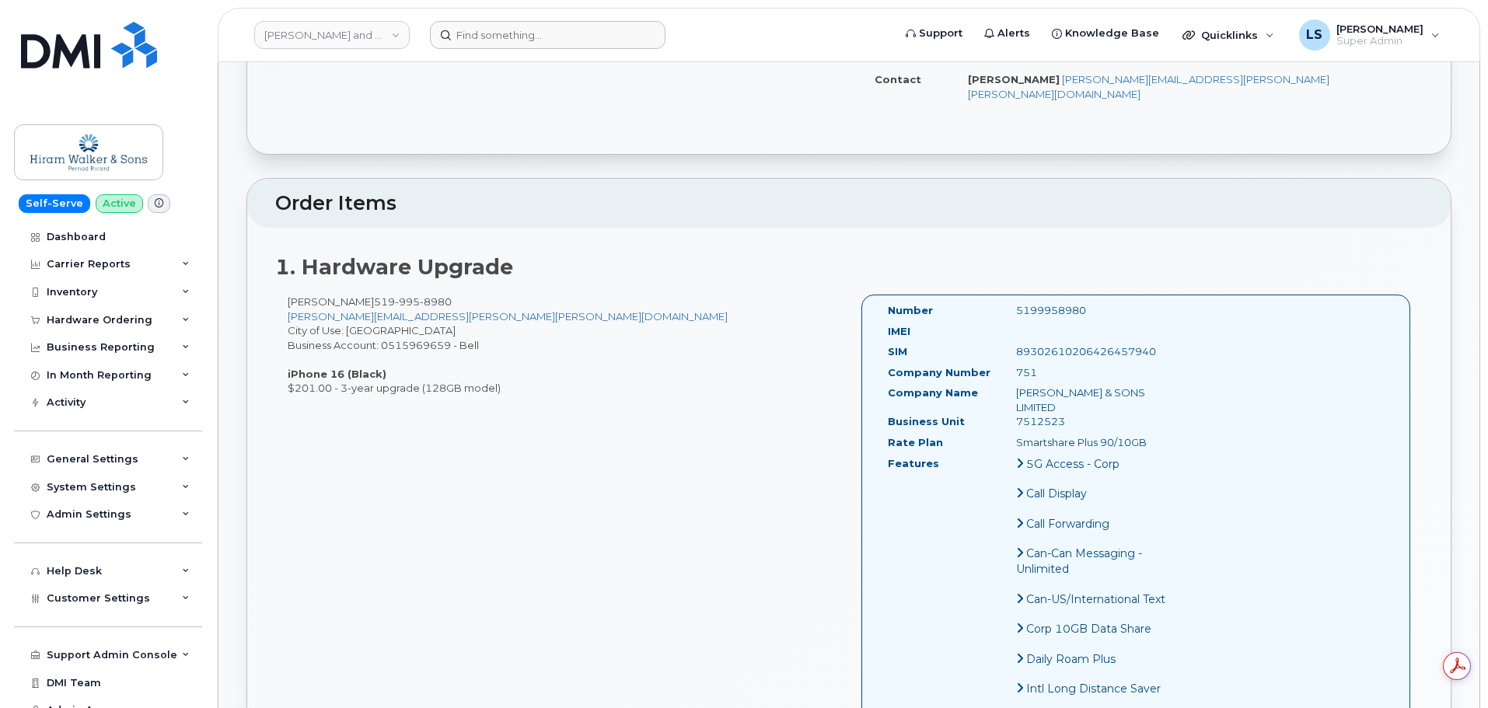
drag, startPoint x: 522, startPoint y: 13, endPoint x: 503, endPoint y: 44, distance: 36.7
click at [512, 37] on header "[PERSON_NAME] and Sons Limited (Pernod [PERSON_NAME]) Support Alerts Knowledge …" at bounding box center [849, 35] width 1262 height 54
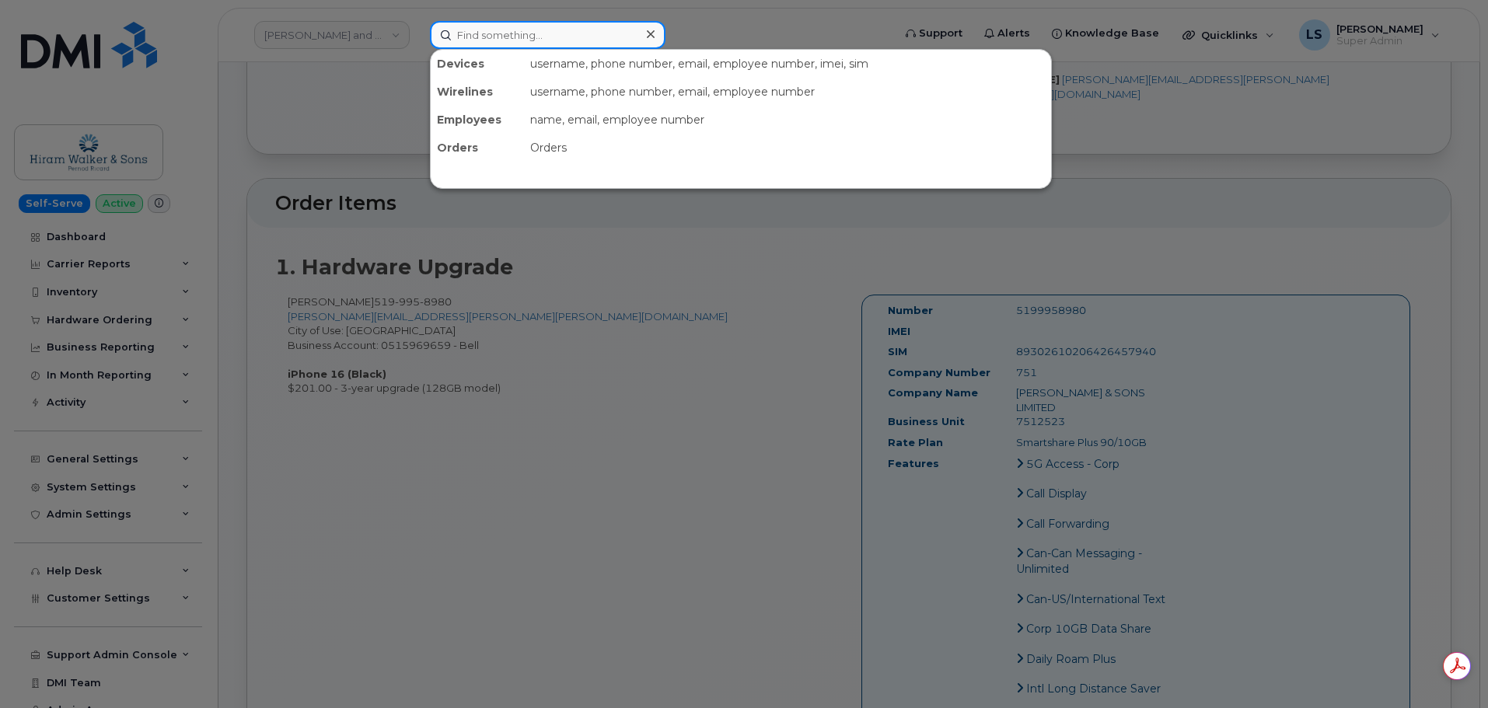
click at [503, 44] on input at bounding box center [548, 35] width 236 height 28
paste input "303000"
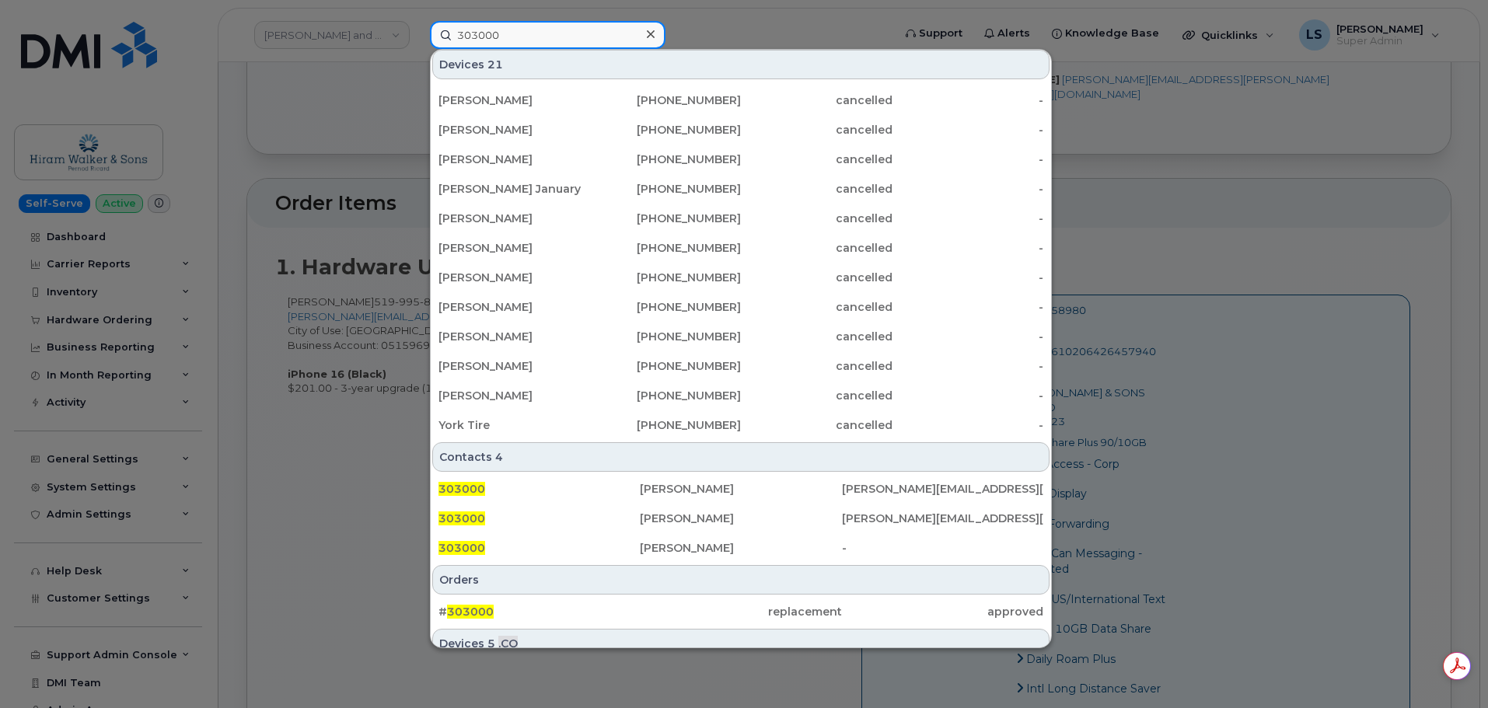
scroll to position [400, 0]
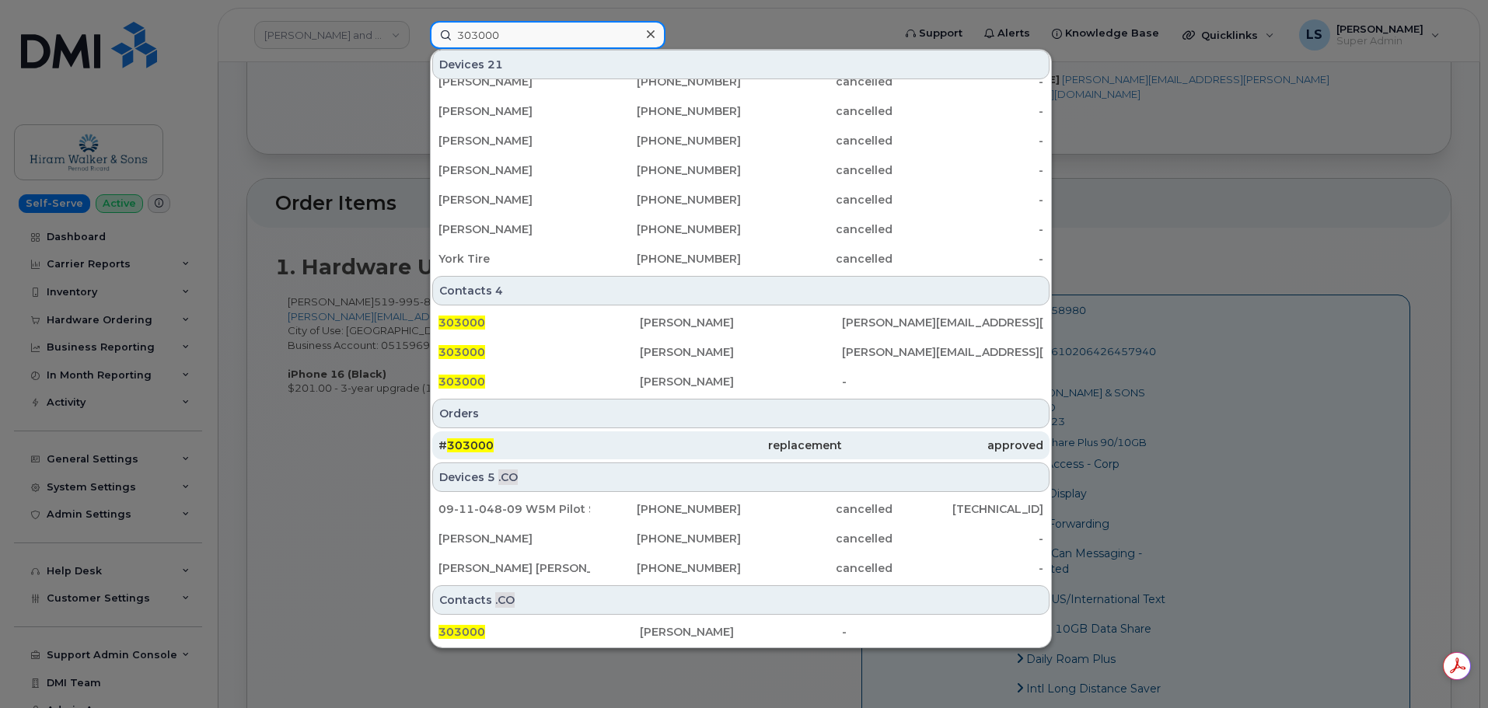
type input "303000"
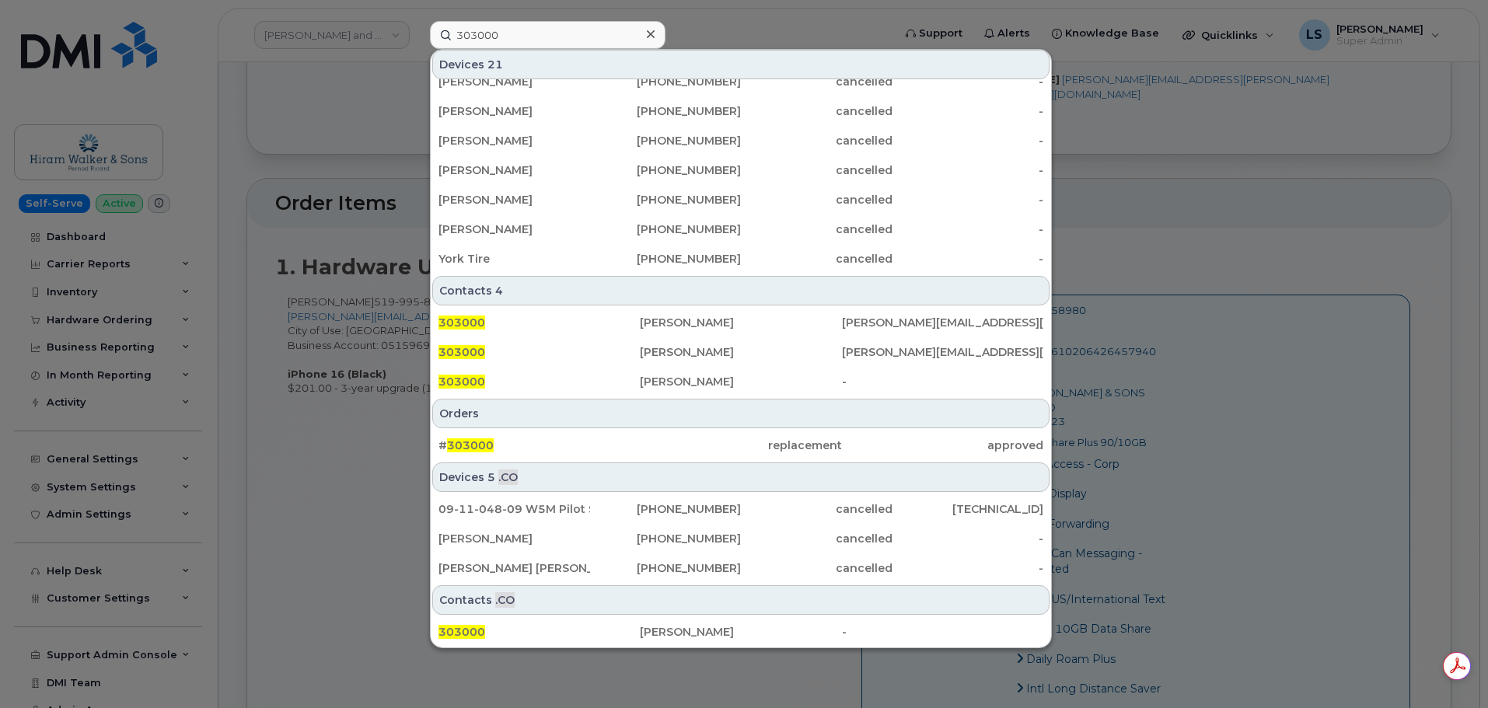
drag, startPoint x: 498, startPoint y: 438, endPoint x: 107, endPoint y: 485, distance: 393.1
click at [498, 438] on div "# 303000" at bounding box center [538, 445] width 201 height 28
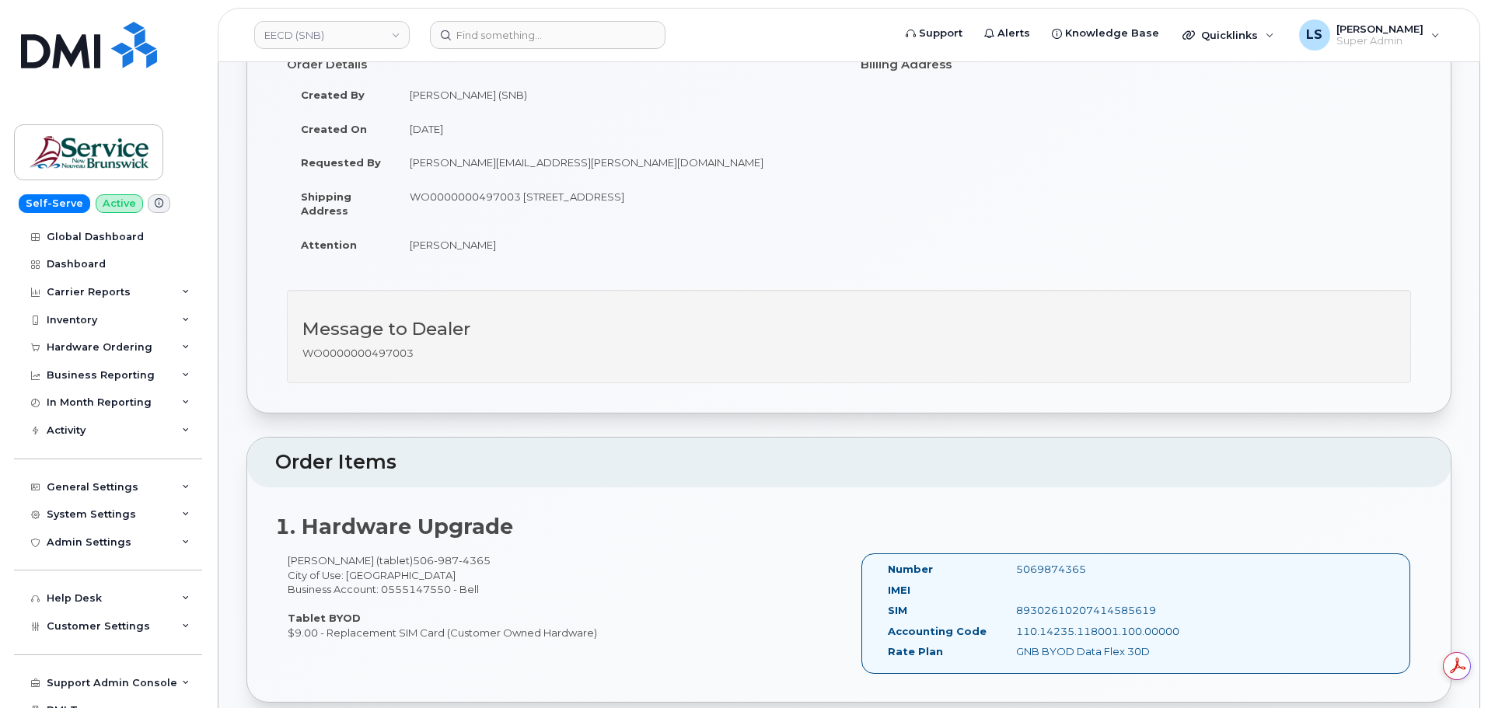
drag, startPoint x: 262, startPoint y: 134, endPoint x: 603, endPoint y: 636, distance: 607.2
copy div "Order No.303000 (waiting for dealer) Share Order Cancel Order × Share This Orde…"
drag, startPoint x: 544, startPoint y: 250, endPoint x: 424, endPoint y: 204, distance: 128.2
click at [544, 249] on td "[PERSON_NAME]" at bounding box center [617, 245] width 442 height 34
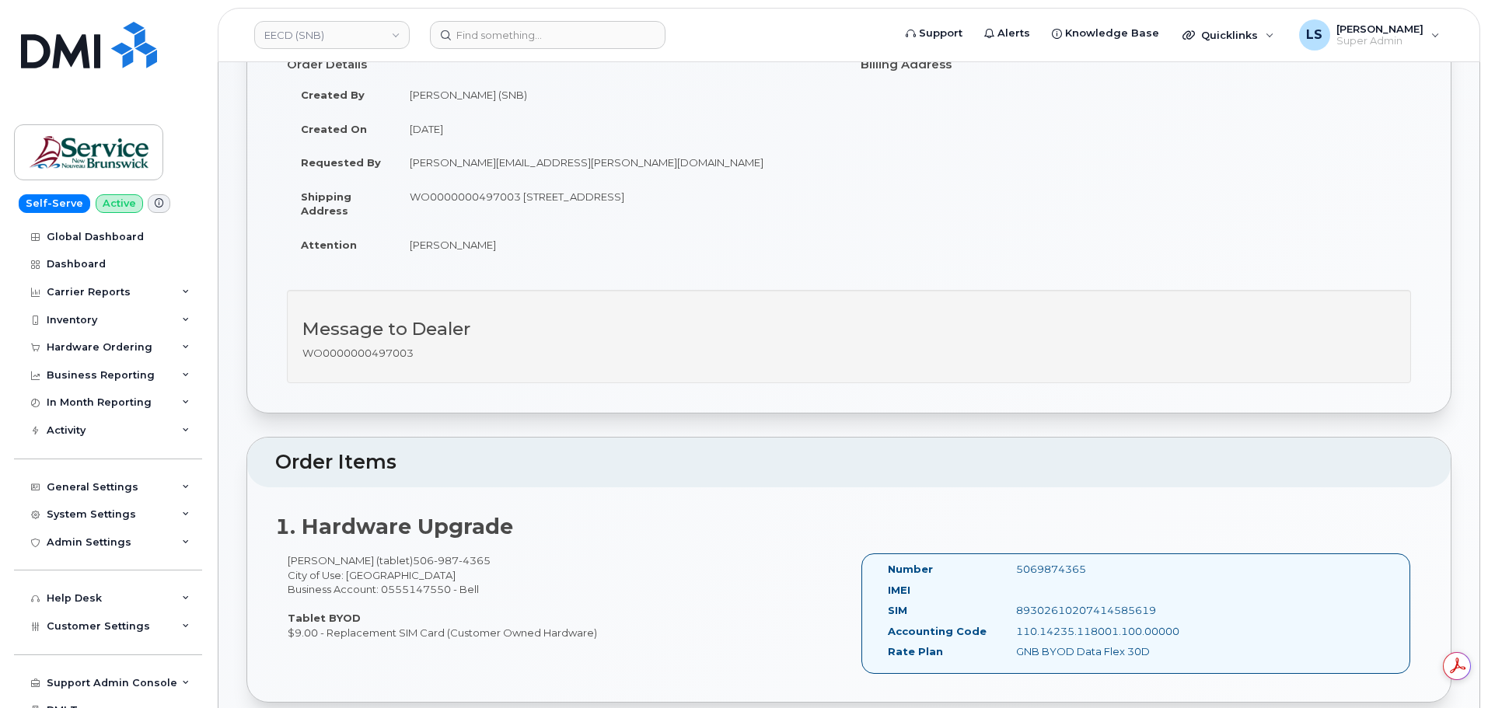
click at [393, 189] on td "Shipping Address" at bounding box center [341, 204] width 109 height 48
drag, startPoint x: 427, startPoint y: 201, endPoint x: 435, endPoint y: 209, distance: 11.6
click at [435, 209] on td "WO0000000497003 [STREET_ADDRESS]" at bounding box center [617, 204] width 442 height 48
click at [470, 366] on div "Message to Dealer WO0000000497003" at bounding box center [849, 336] width 1124 height 93
